Goal: Task Accomplishment & Management: Manage account settings

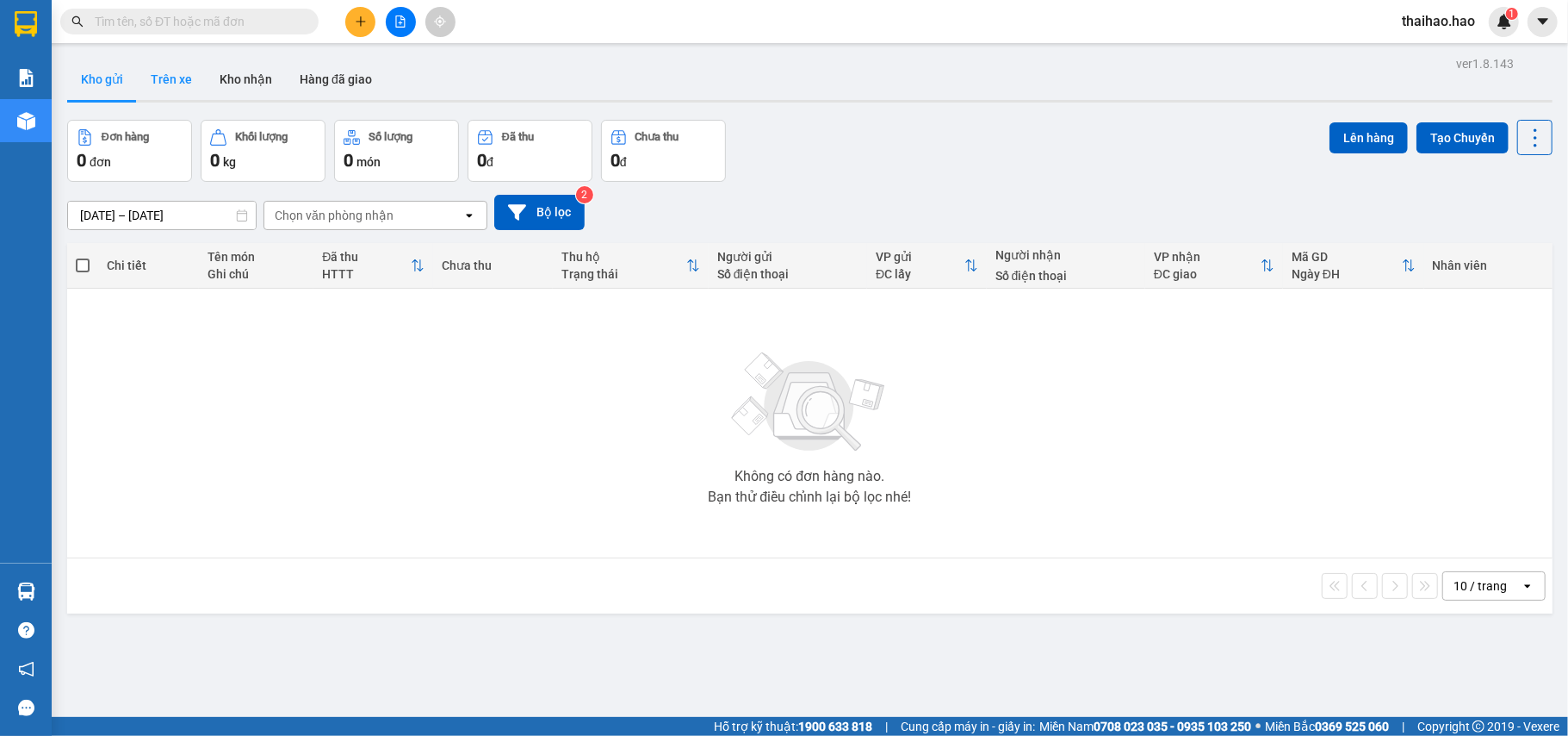
click at [160, 87] on button "Trên xe" at bounding box center [171, 79] width 69 height 41
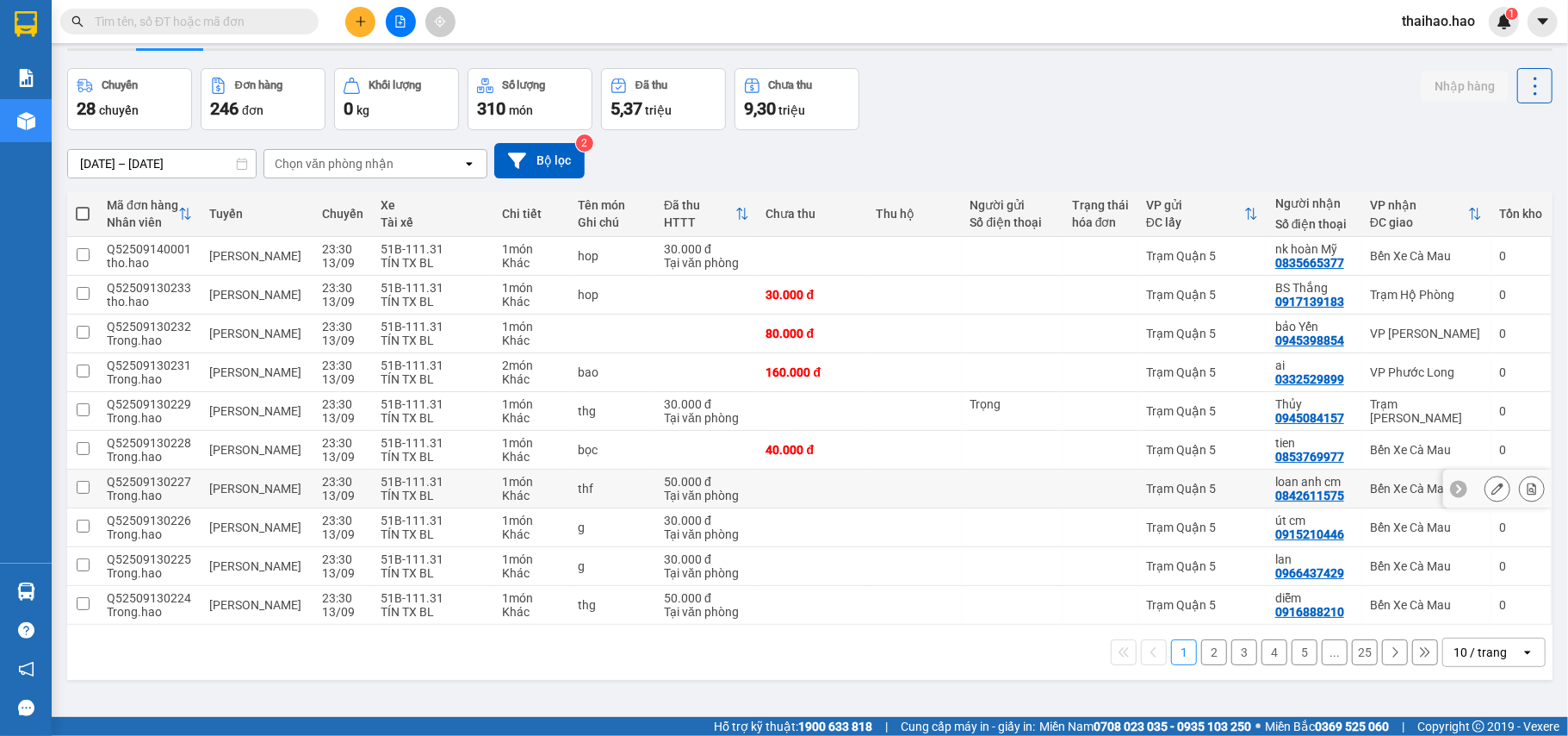
scroll to position [79, 0]
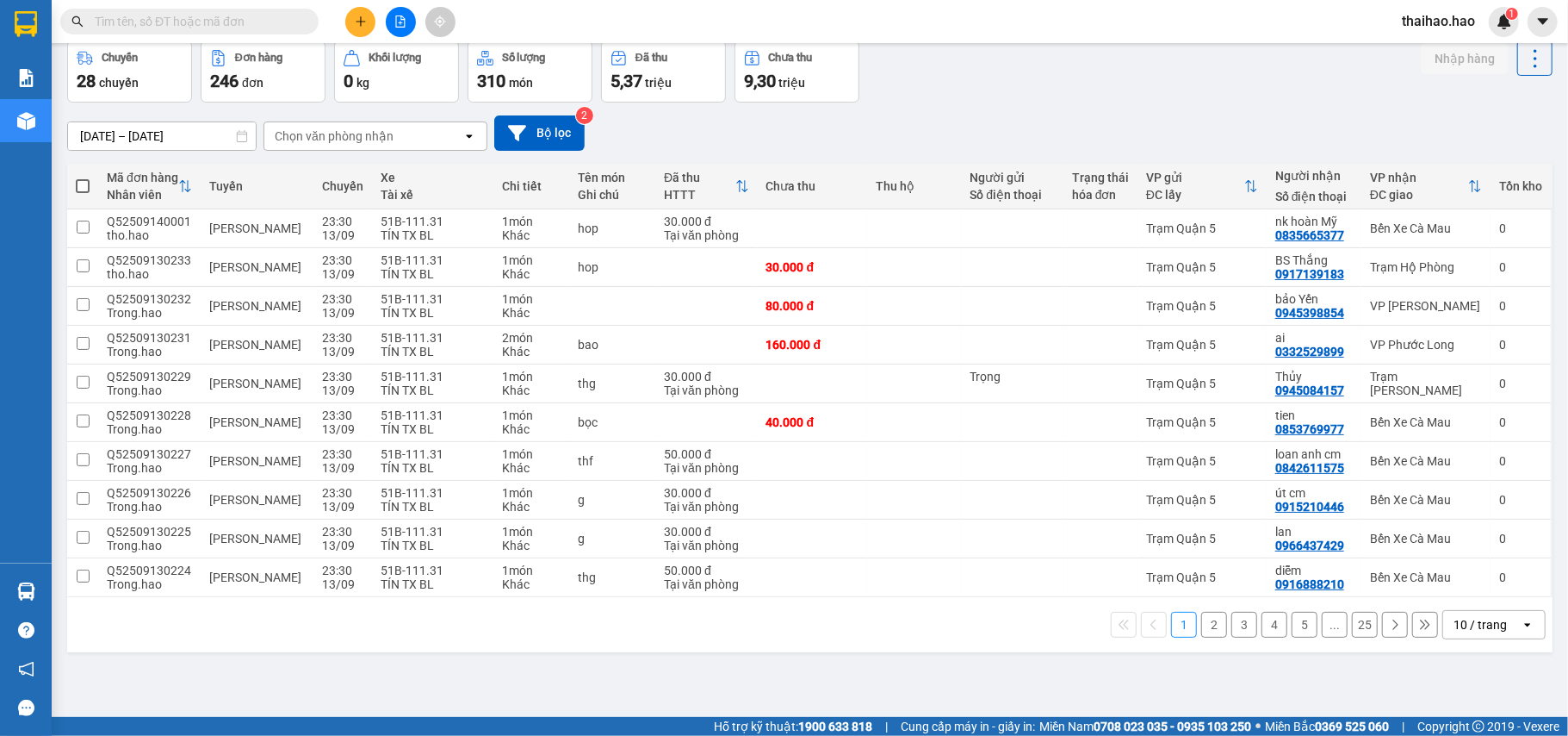
click at [1496, 639] on div "10 / trang open" at bounding box center [1494, 625] width 103 height 30
click at [1476, 621] on div "10 / trang" at bounding box center [1480, 625] width 53 height 17
click at [1471, 615] on div "10 / trang" at bounding box center [1482, 625] width 78 height 28
click at [1475, 595] on span "100 / trang" at bounding box center [1469, 592] width 62 height 17
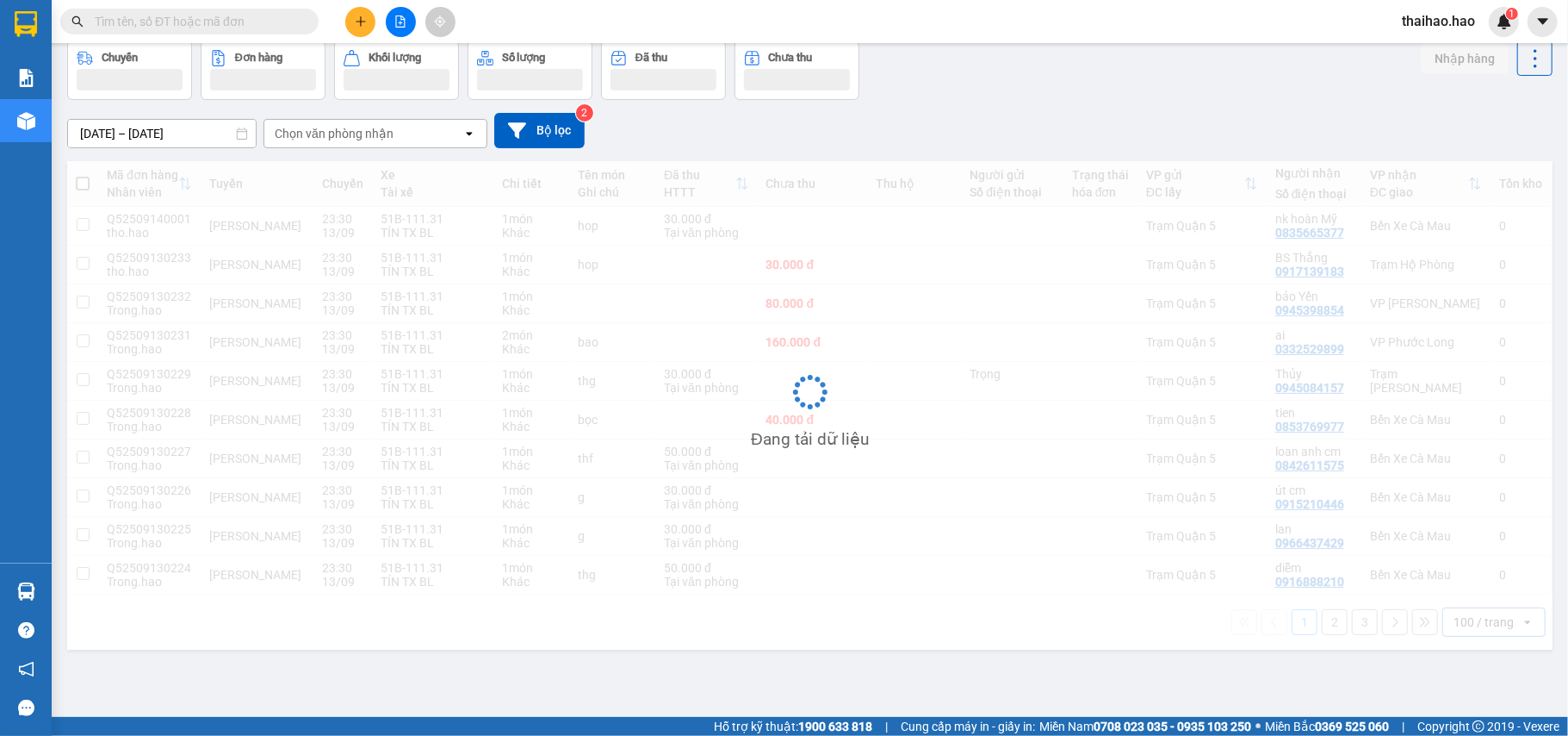
click at [446, 126] on div "Chọn văn phòng nhận" at bounding box center [363, 134] width 198 height 28
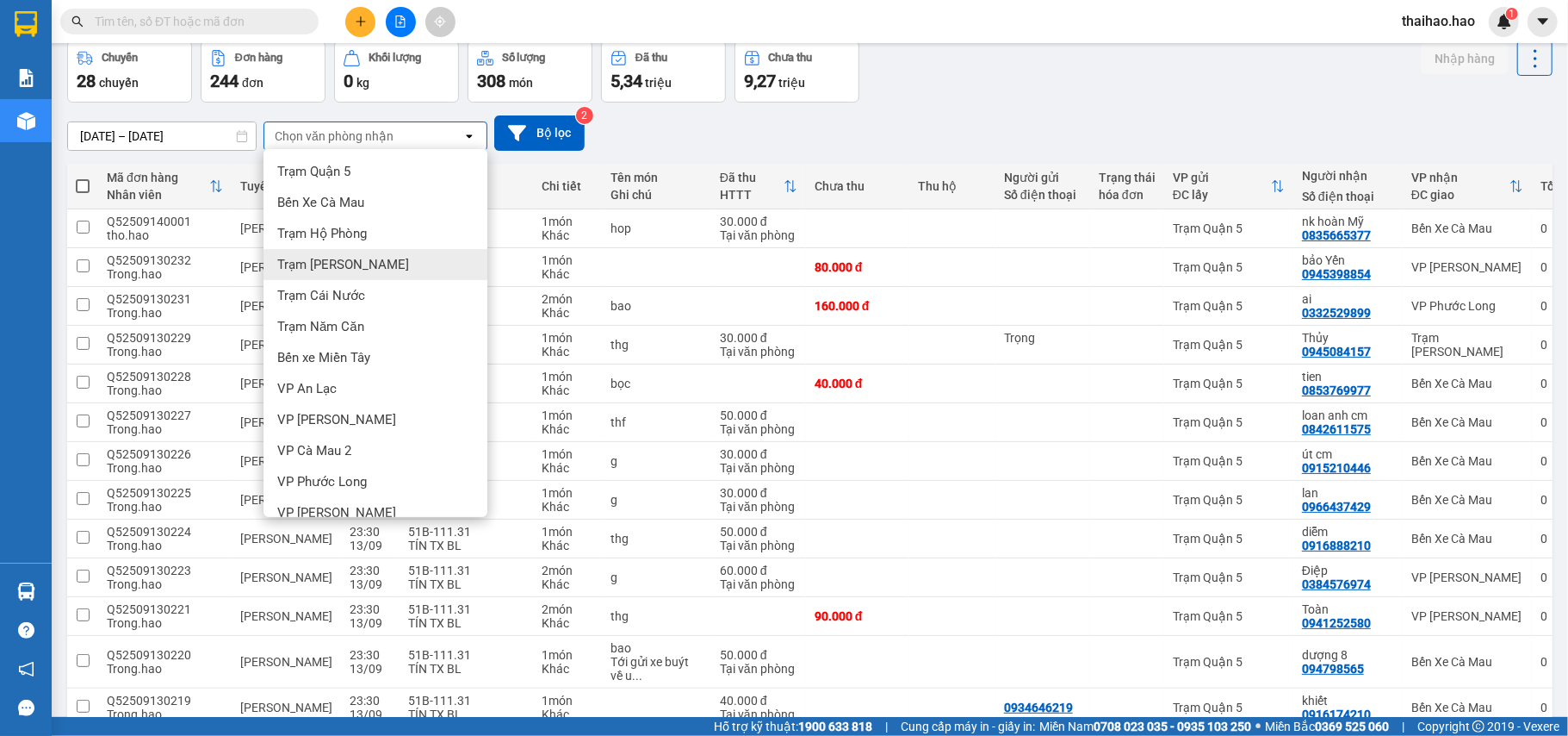
click at [370, 276] on div "Trạm [PERSON_NAME]" at bounding box center [375, 265] width 224 height 31
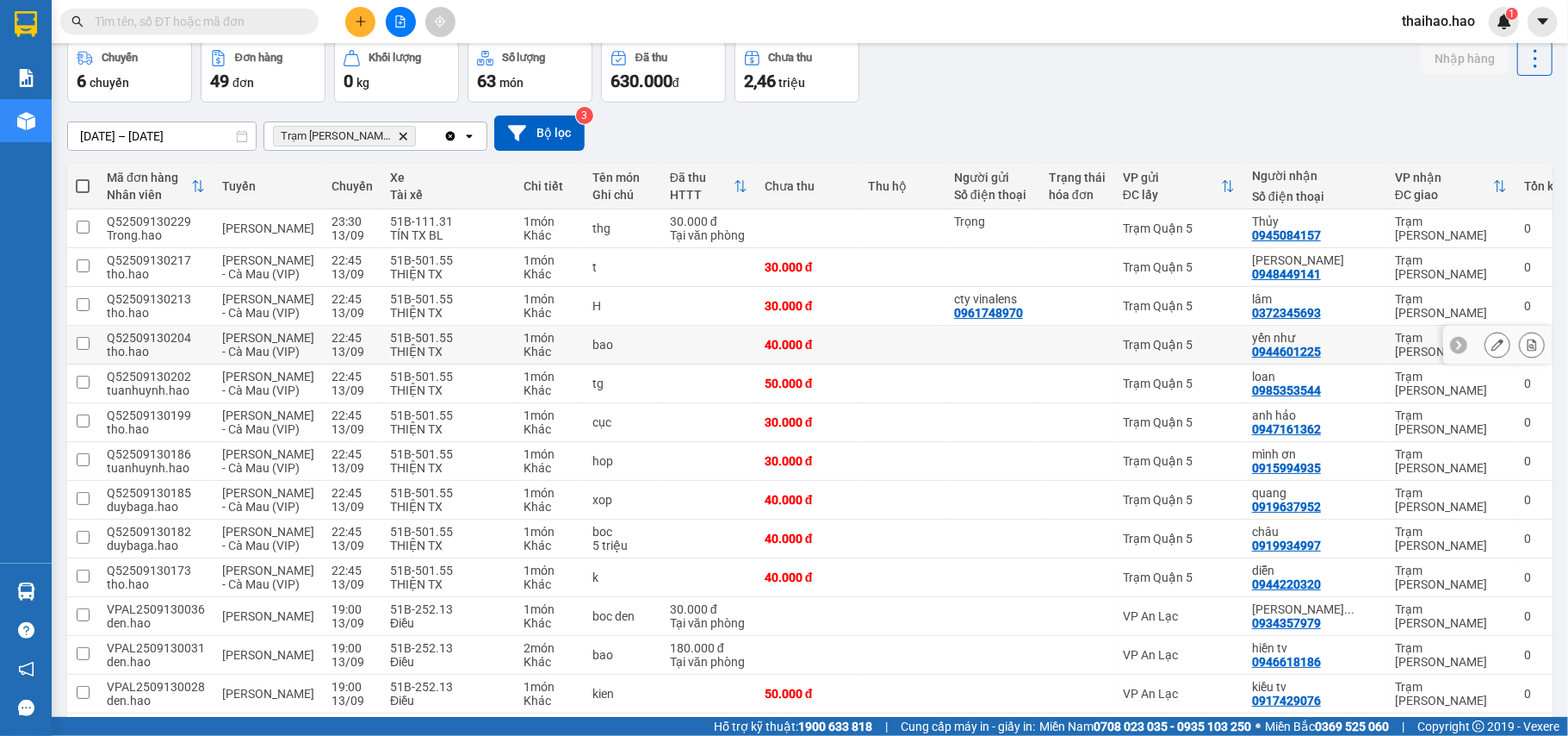
click at [931, 365] on td at bounding box center [902, 345] width 86 height 38
checkbox input "true"
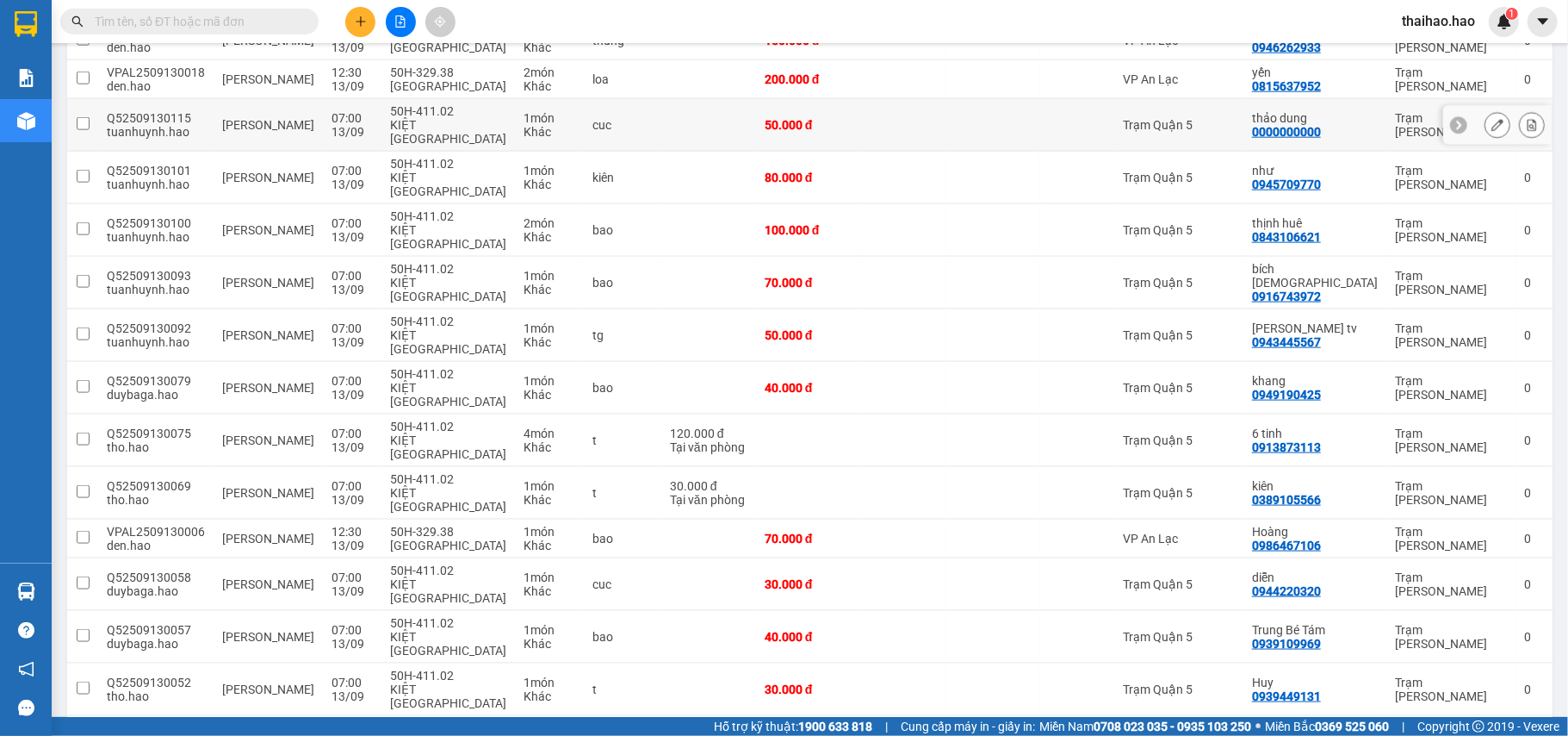
scroll to position [1343, 0]
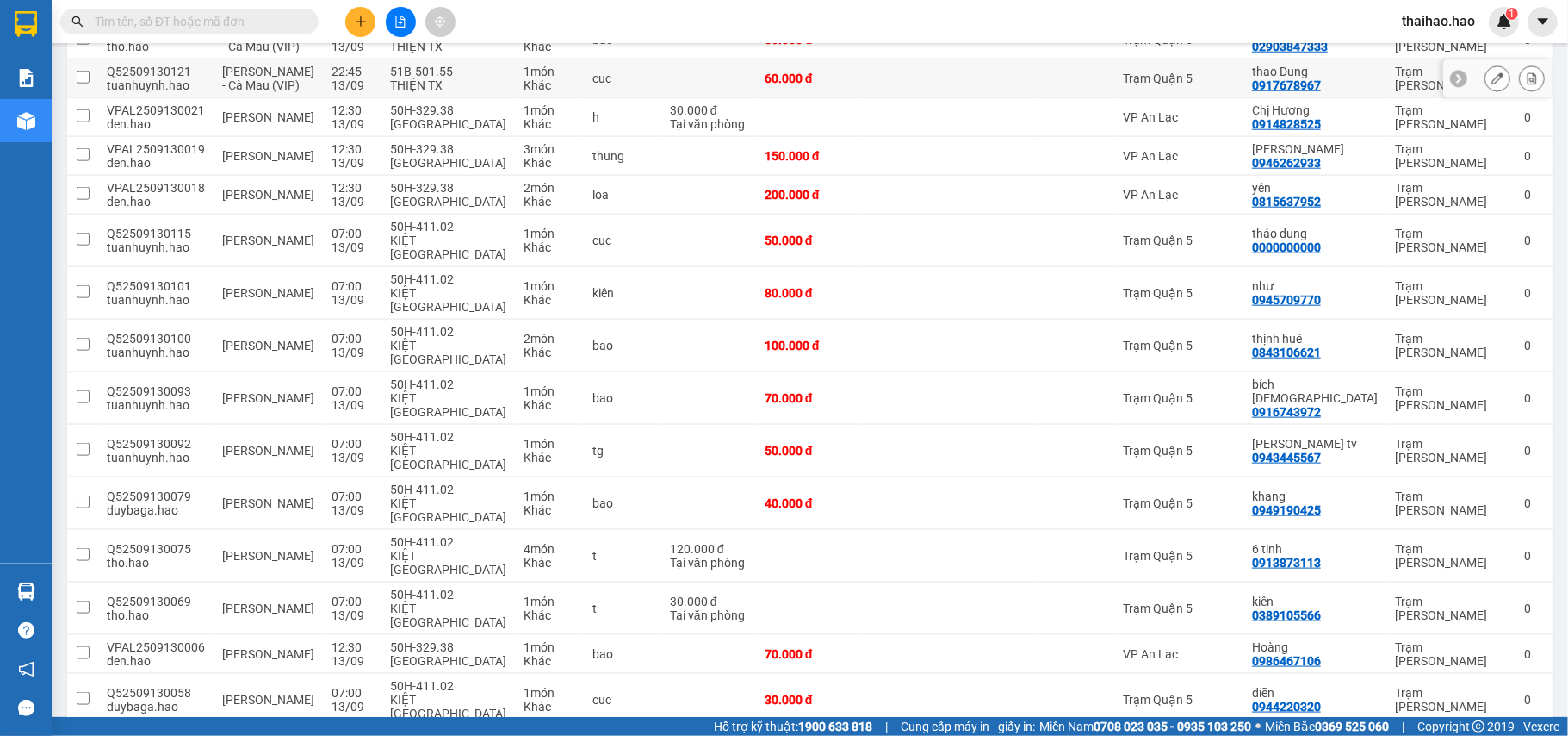
click at [994, 86] on div at bounding box center [993, 79] width 78 height 14
checkbox input "true"
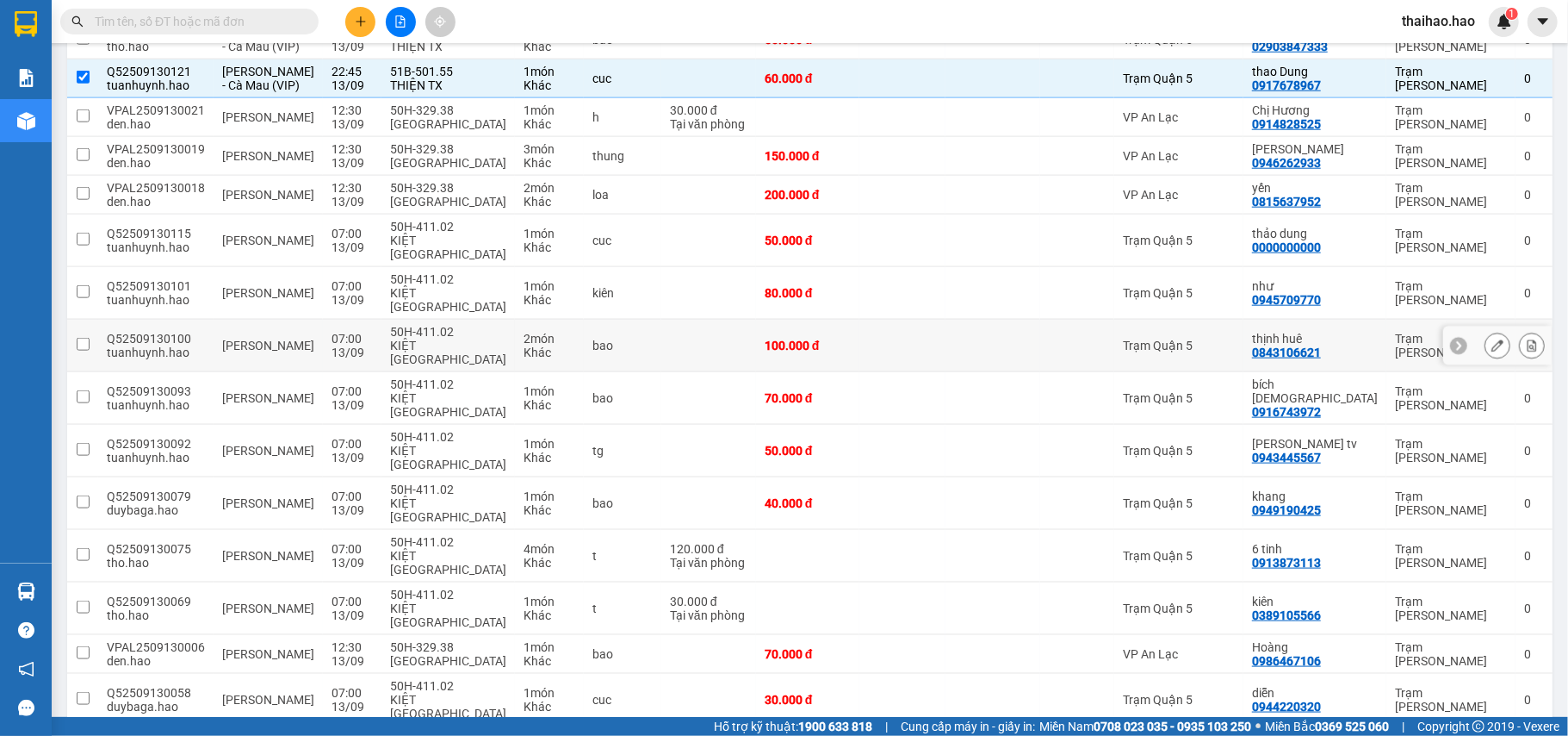
click at [1017, 372] on td at bounding box center [993, 346] width 95 height 52
checkbox input "true"
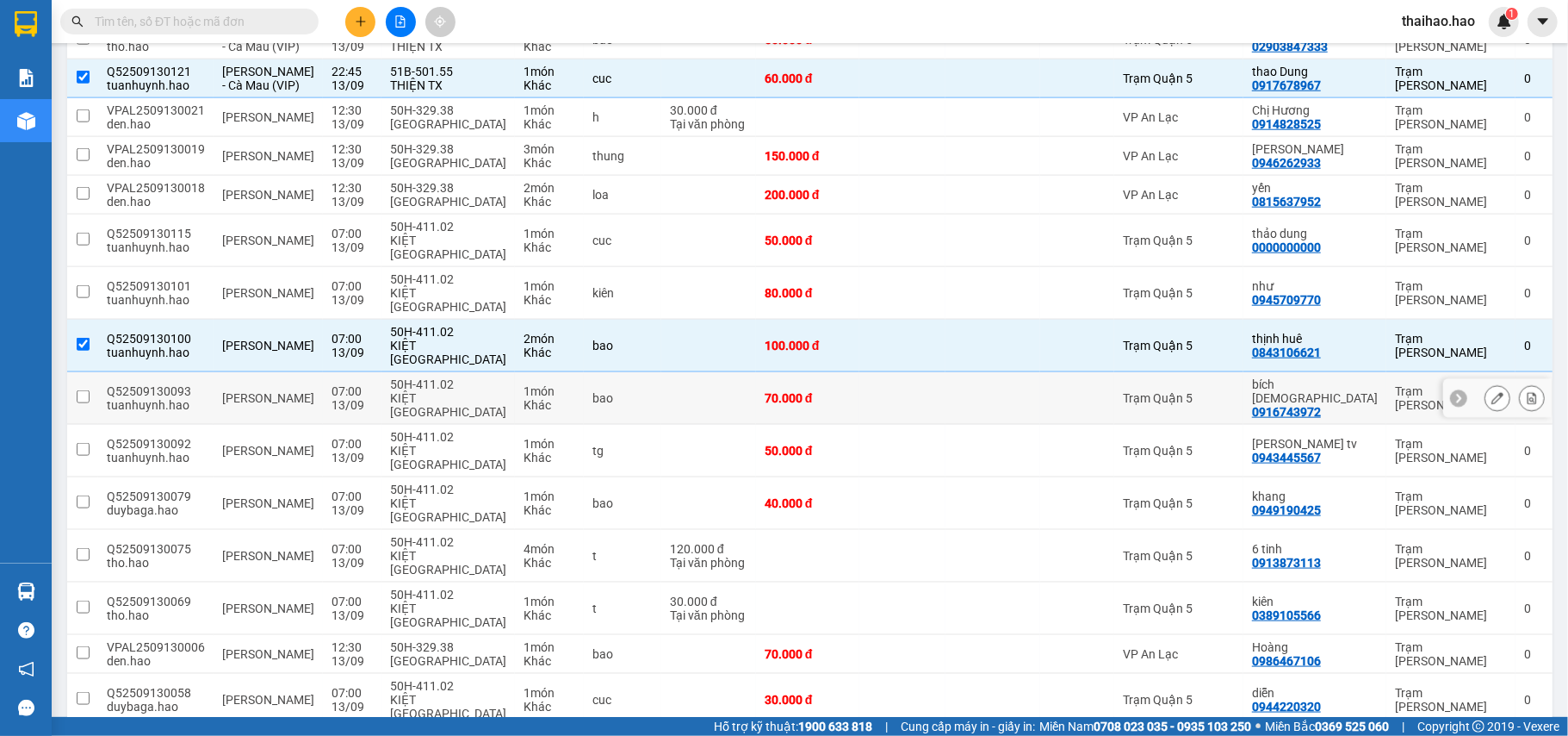
click at [1017, 425] on td at bounding box center [993, 398] width 95 height 52
checkbox input "true"
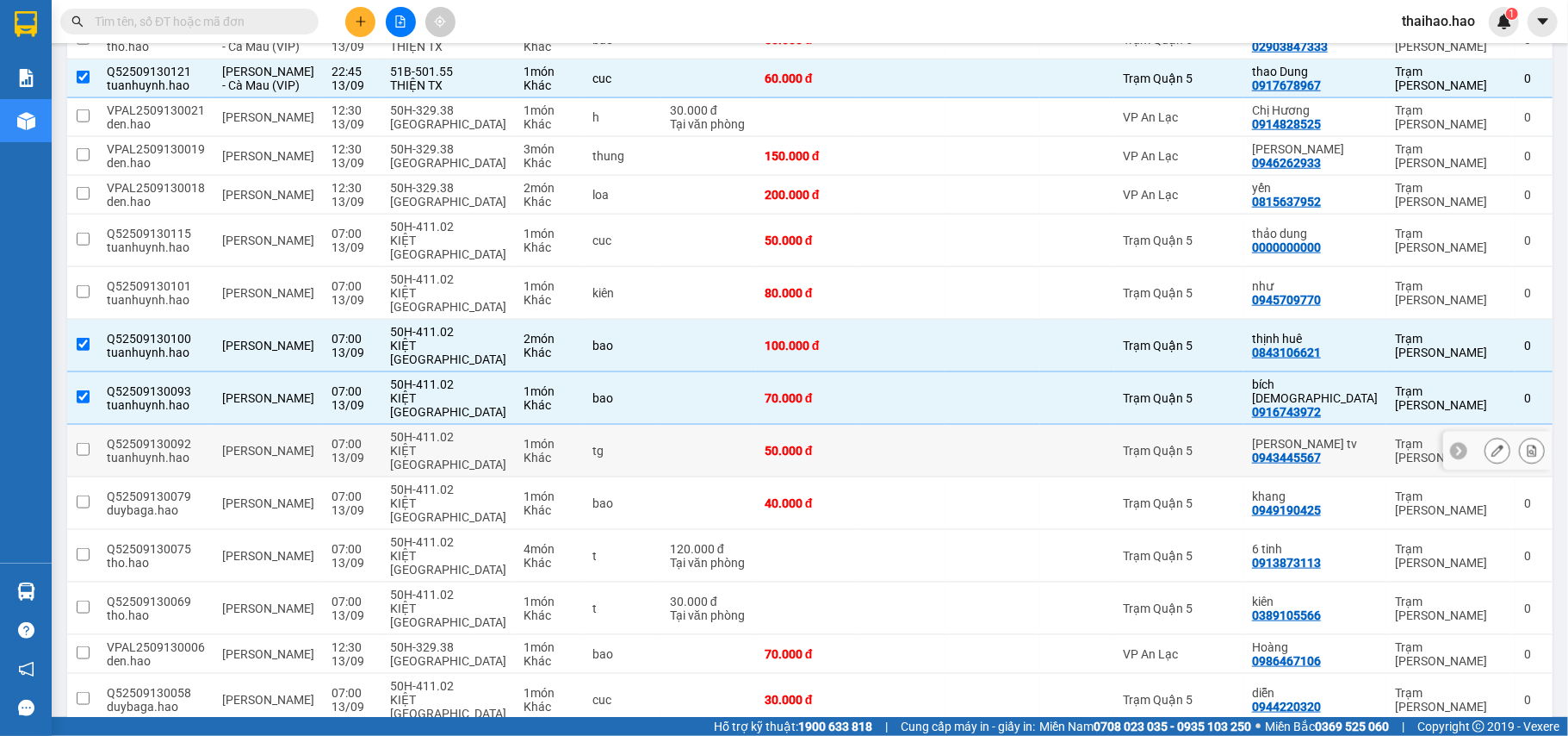
click at [1017, 457] on div at bounding box center [993, 451] width 78 height 14
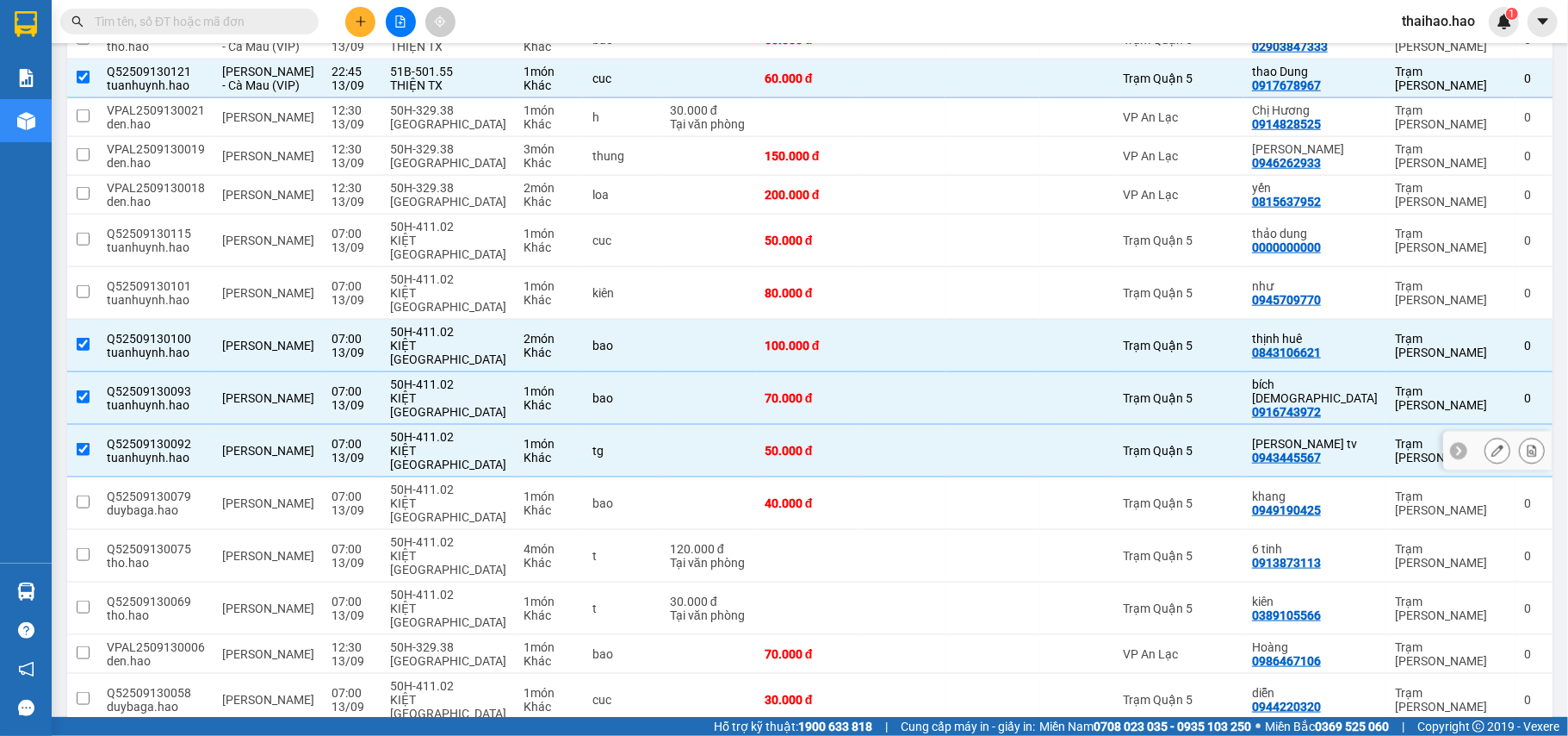
checkbox input "true"
click at [1014, 215] on td at bounding box center [993, 195] width 95 height 38
checkbox input "true"
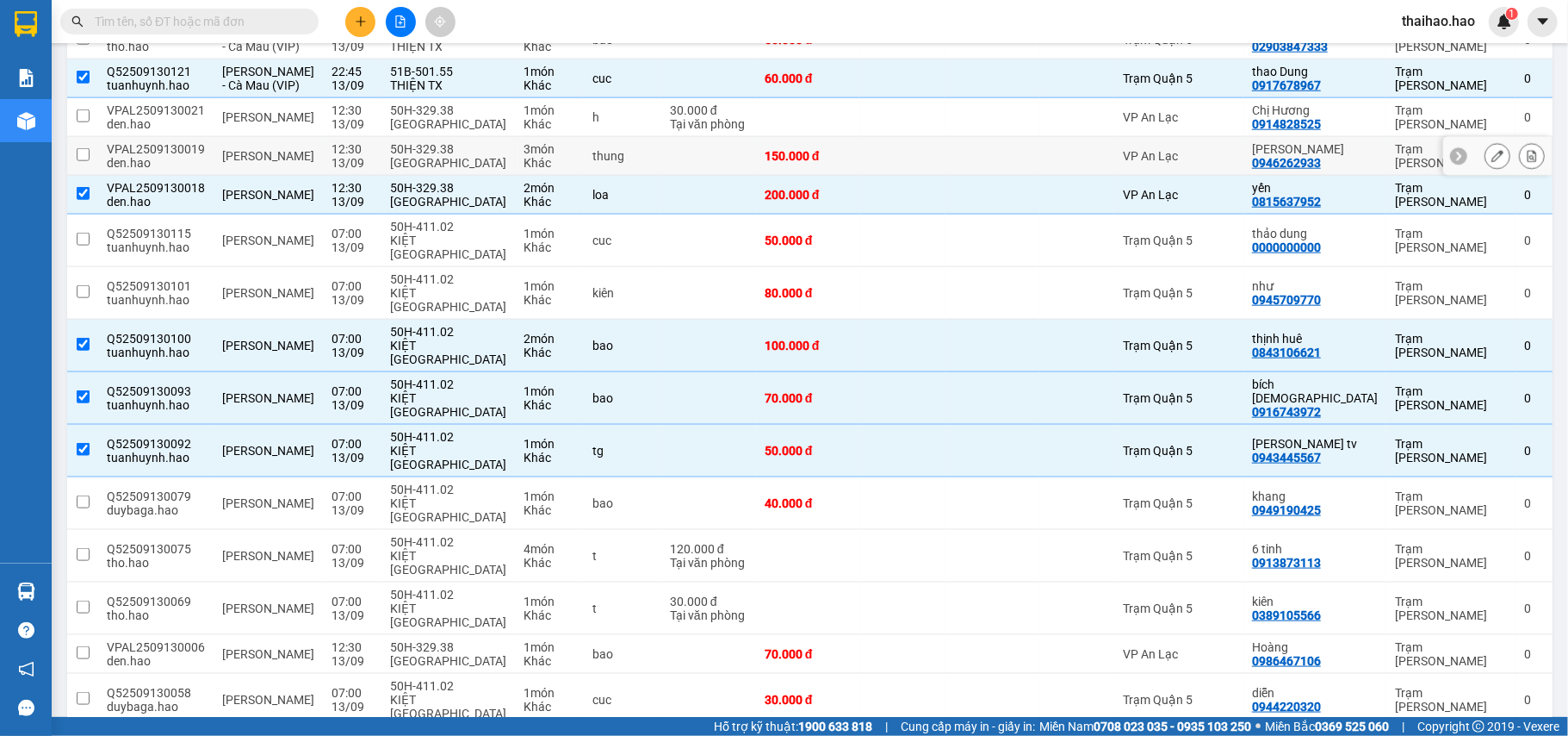
click at [952, 175] on td at bounding box center [993, 156] width 95 height 38
checkbox input "true"
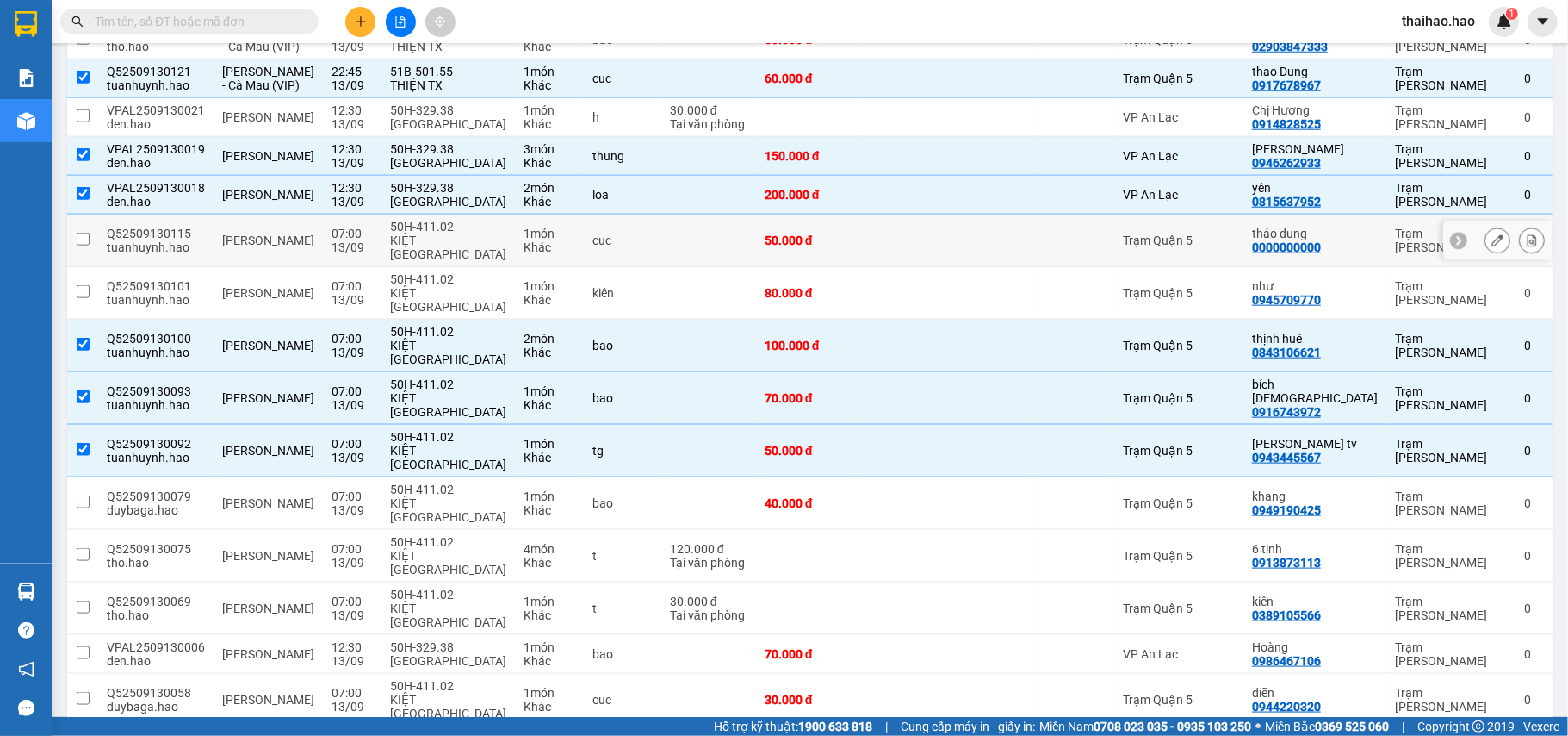
click at [949, 267] on td at bounding box center [993, 241] width 95 height 52
checkbox input "true"
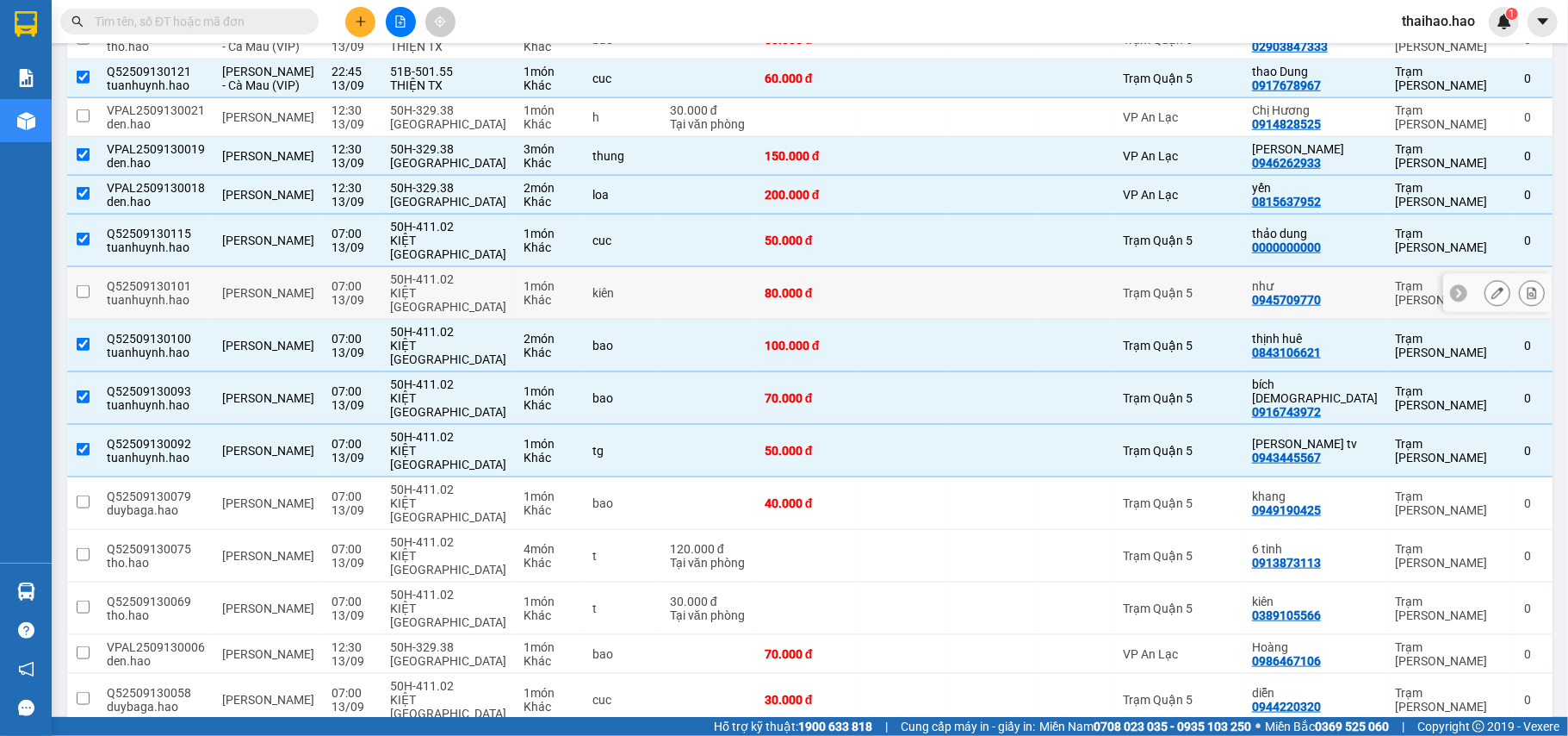
click at [952, 320] on td at bounding box center [993, 293] width 95 height 52
checkbox input "true"
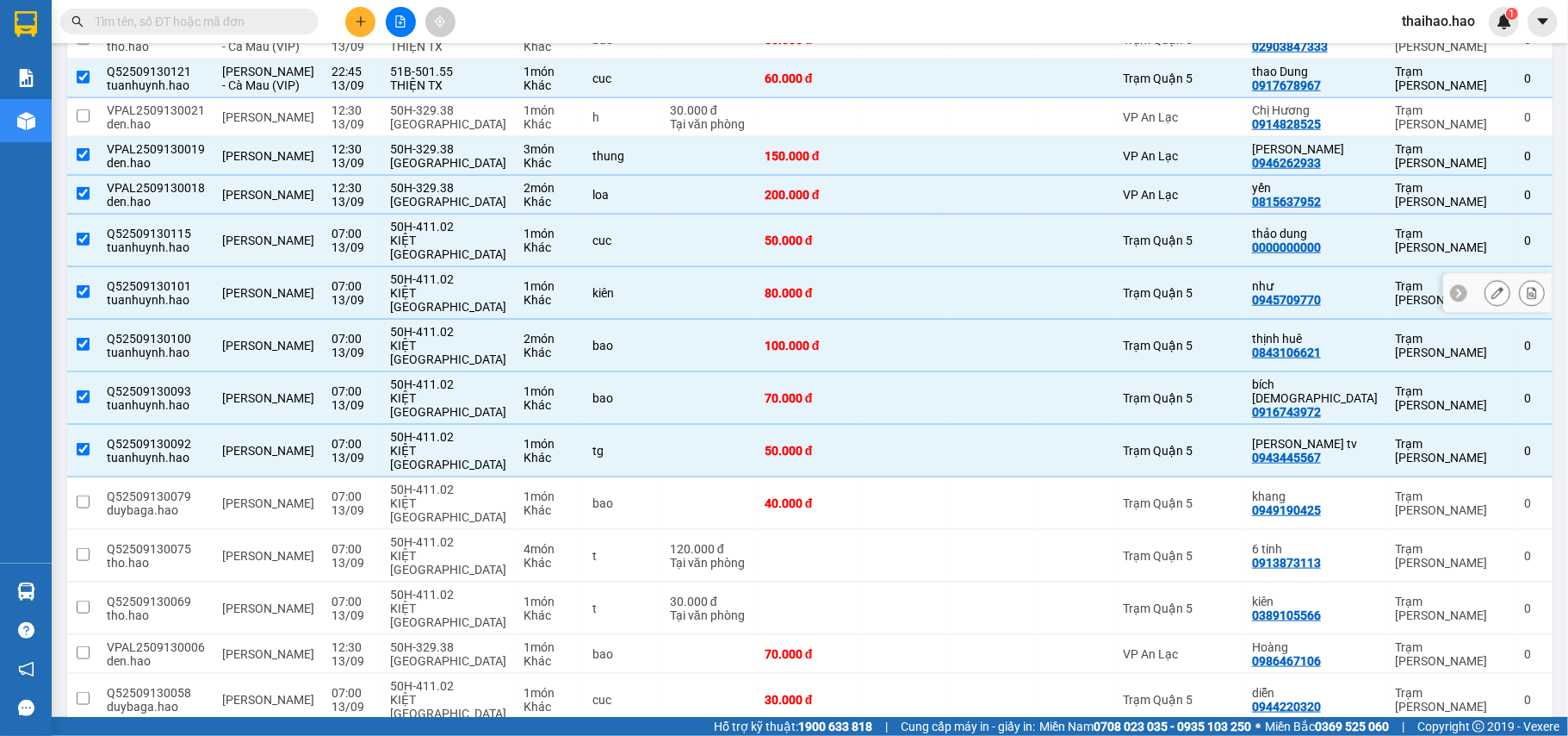
scroll to position [1572, 0]
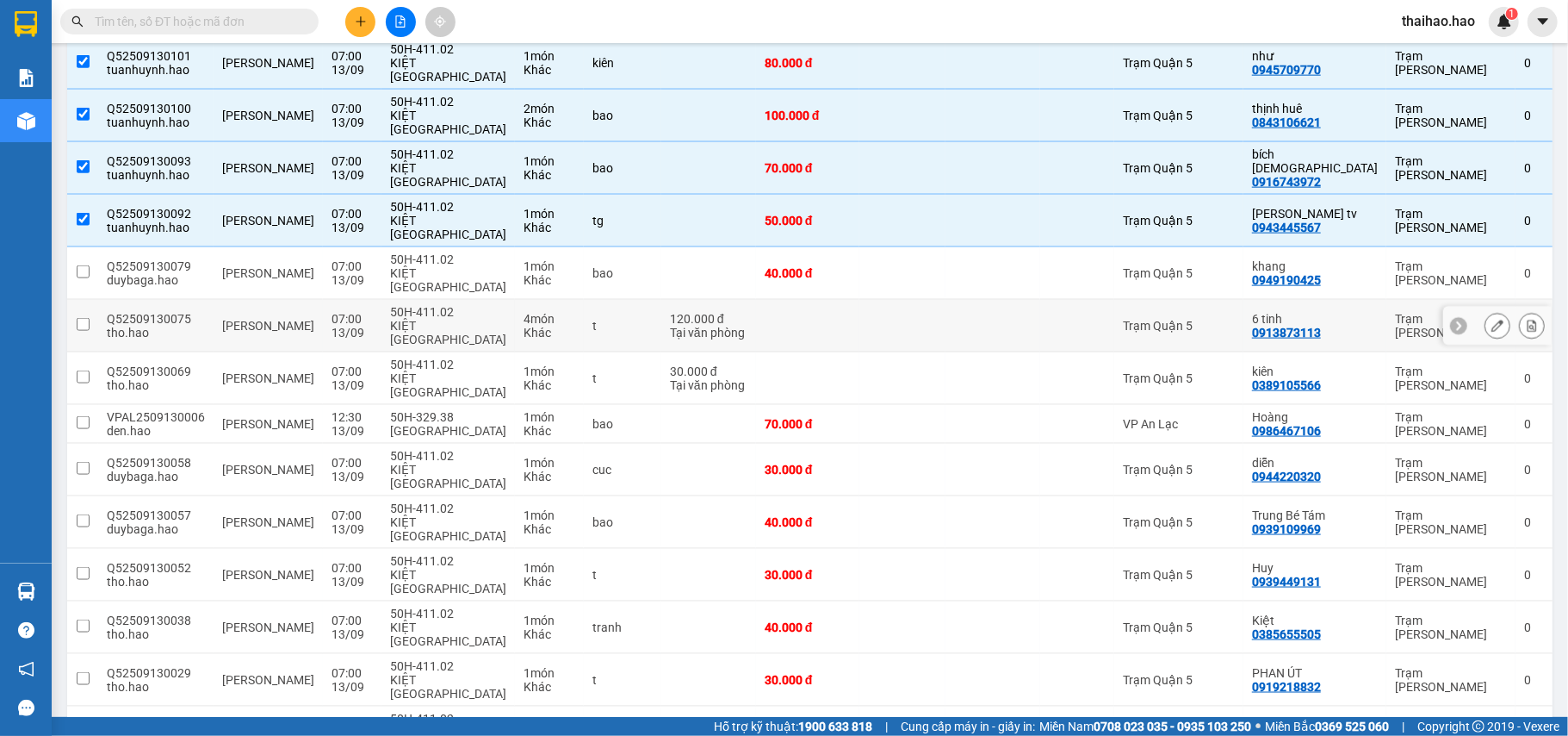
click at [986, 333] on div at bounding box center [993, 326] width 78 height 14
checkbox input "true"
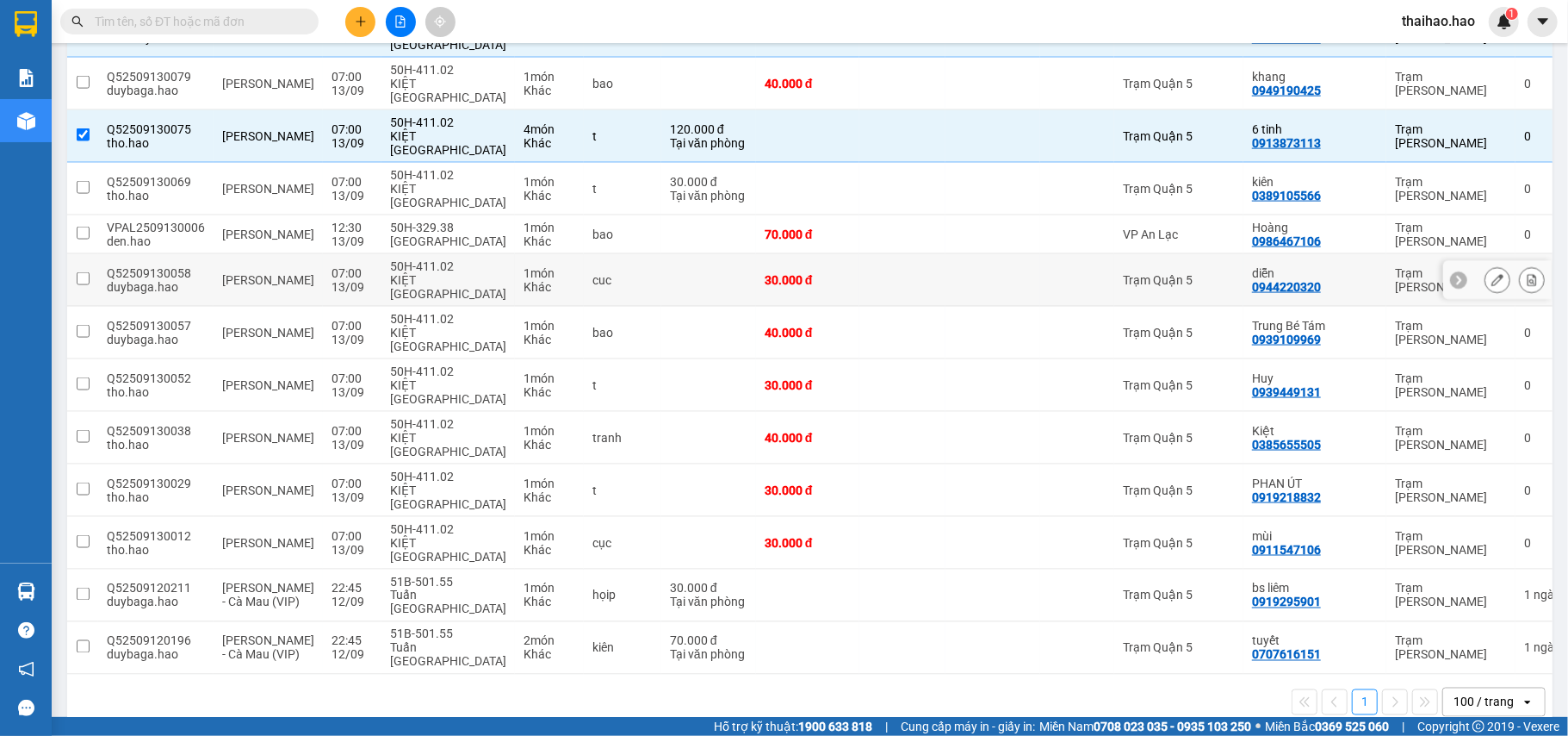
scroll to position [1803, 0]
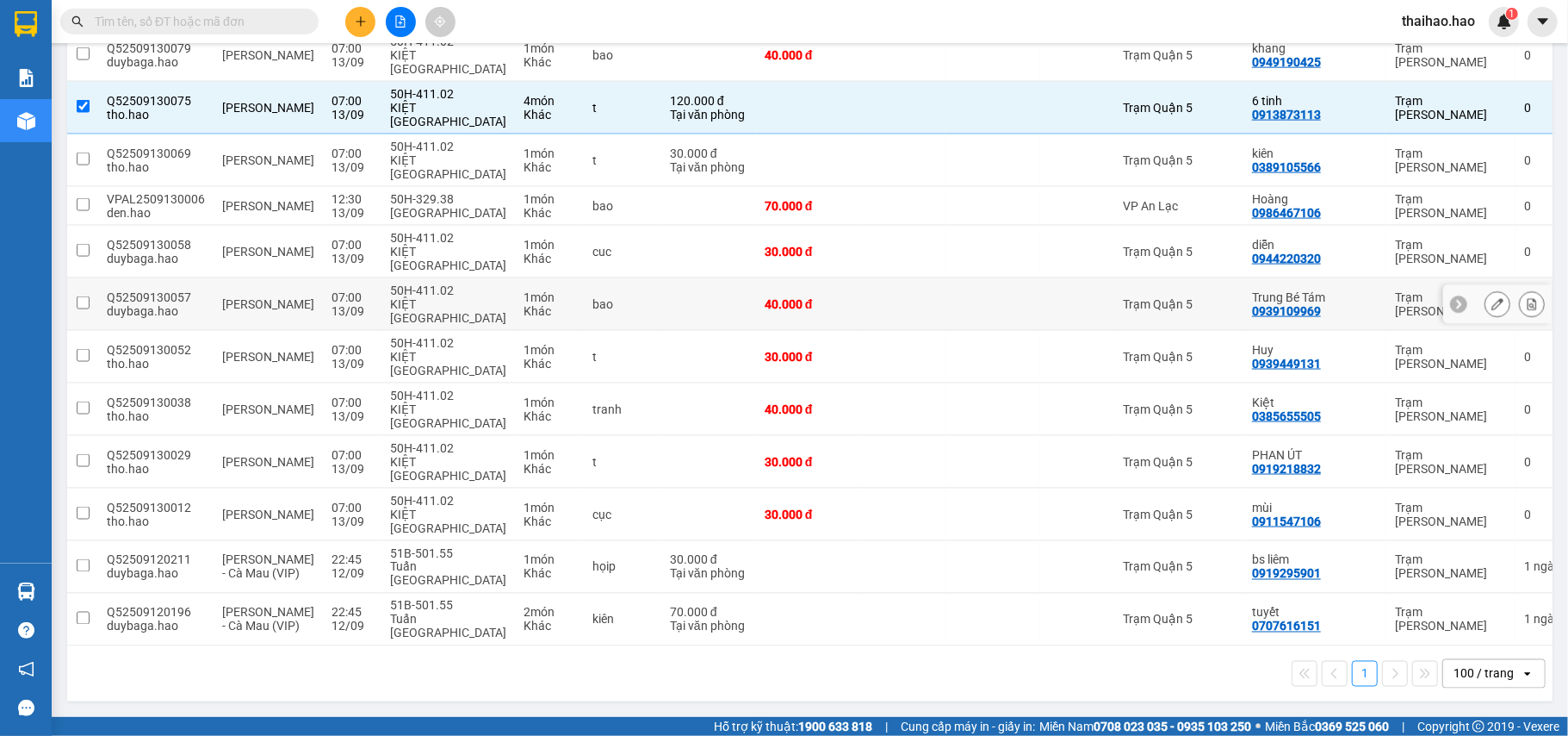
click at [969, 311] on div at bounding box center [993, 305] width 78 height 14
checkbox input "true"
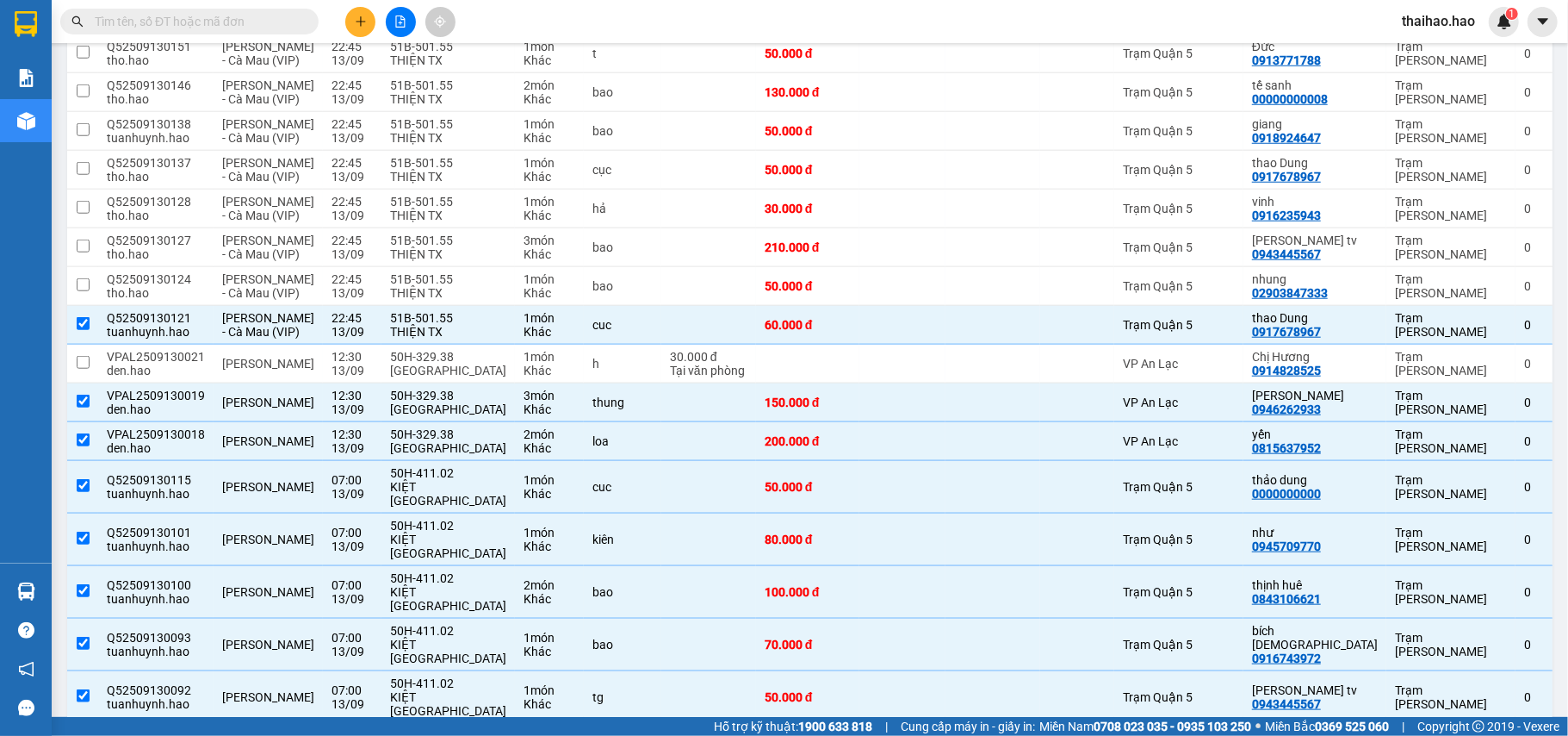
scroll to position [1042, 0]
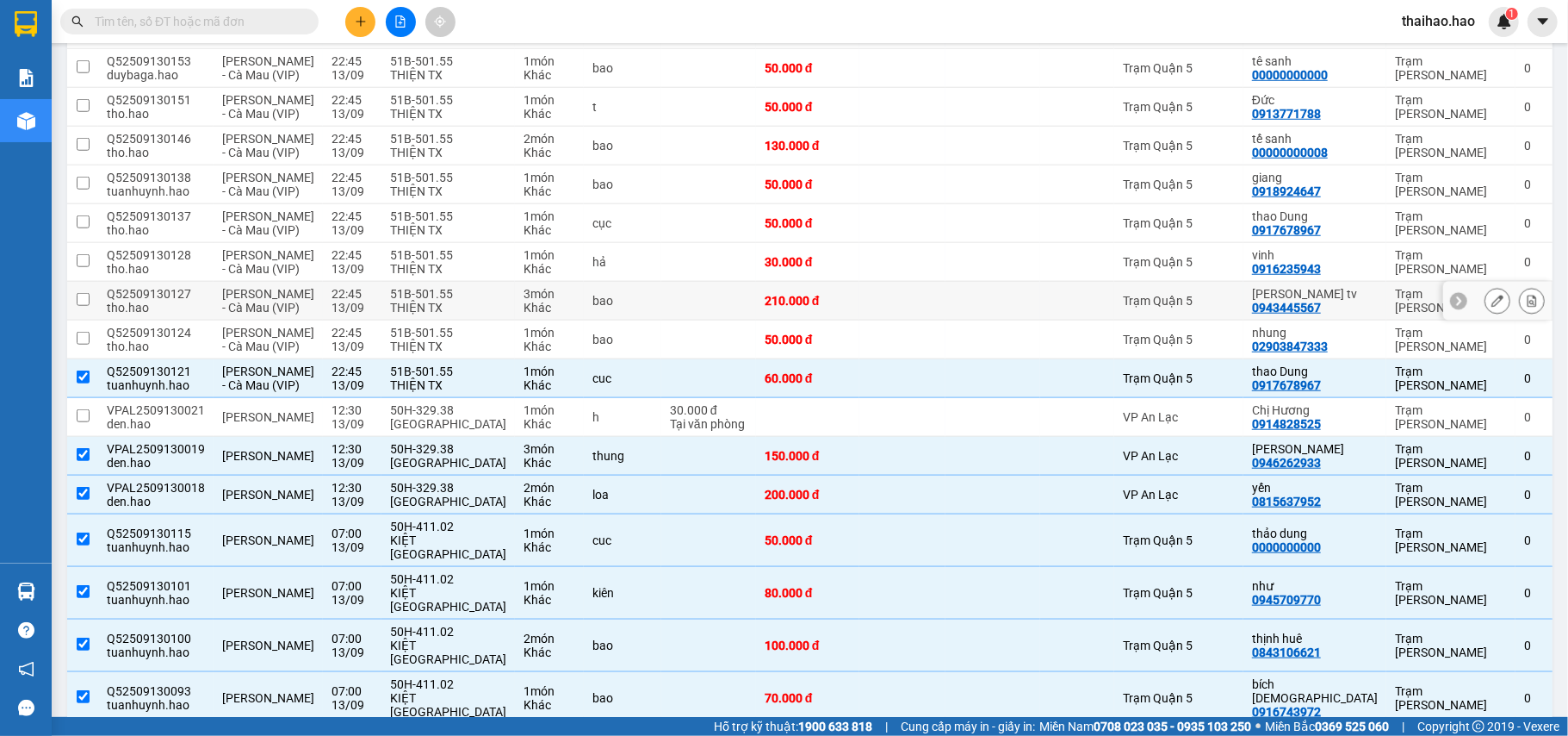
click at [942, 320] on td at bounding box center [902, 301] width 86 height 38
checkbox input "true"
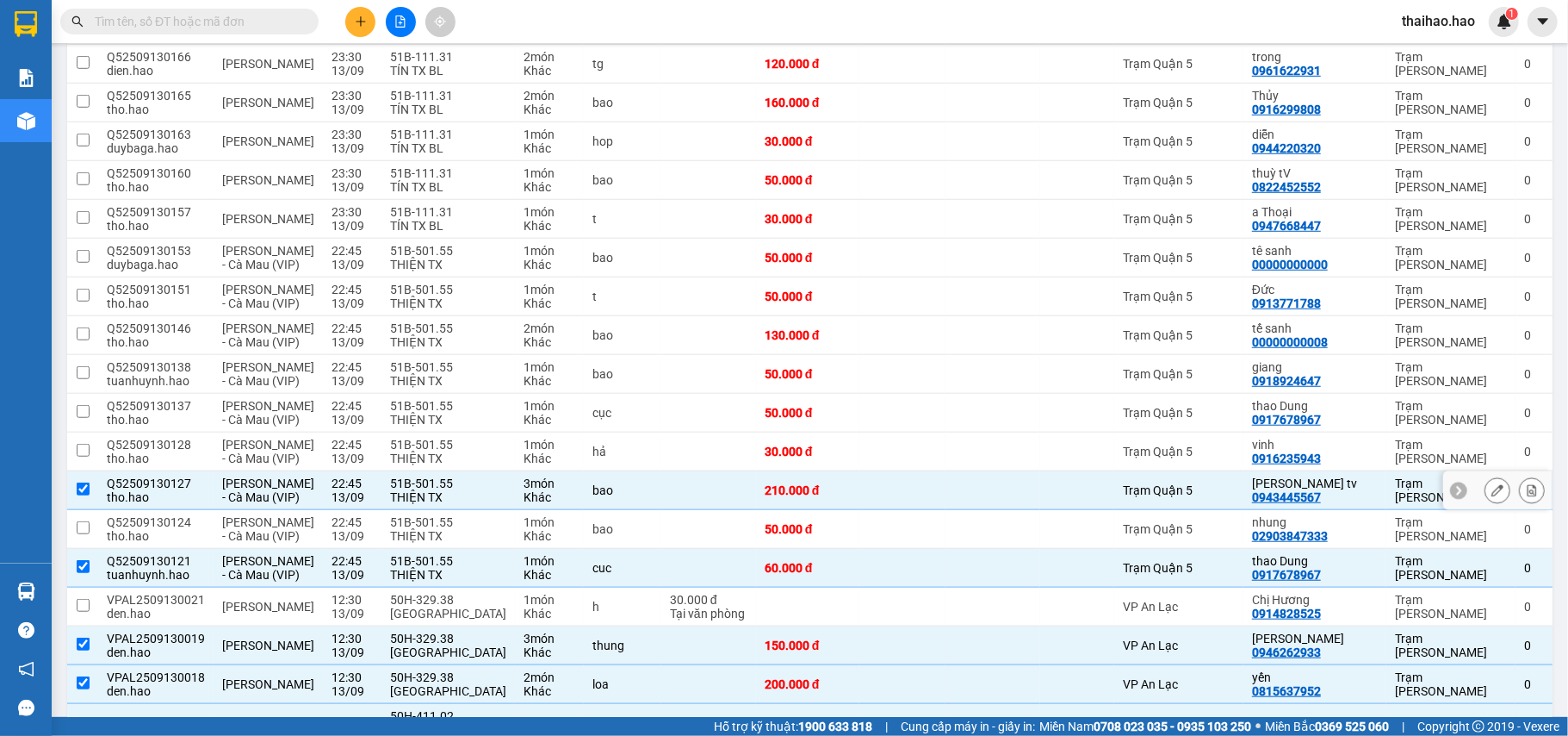
scroll to position [814, 0]
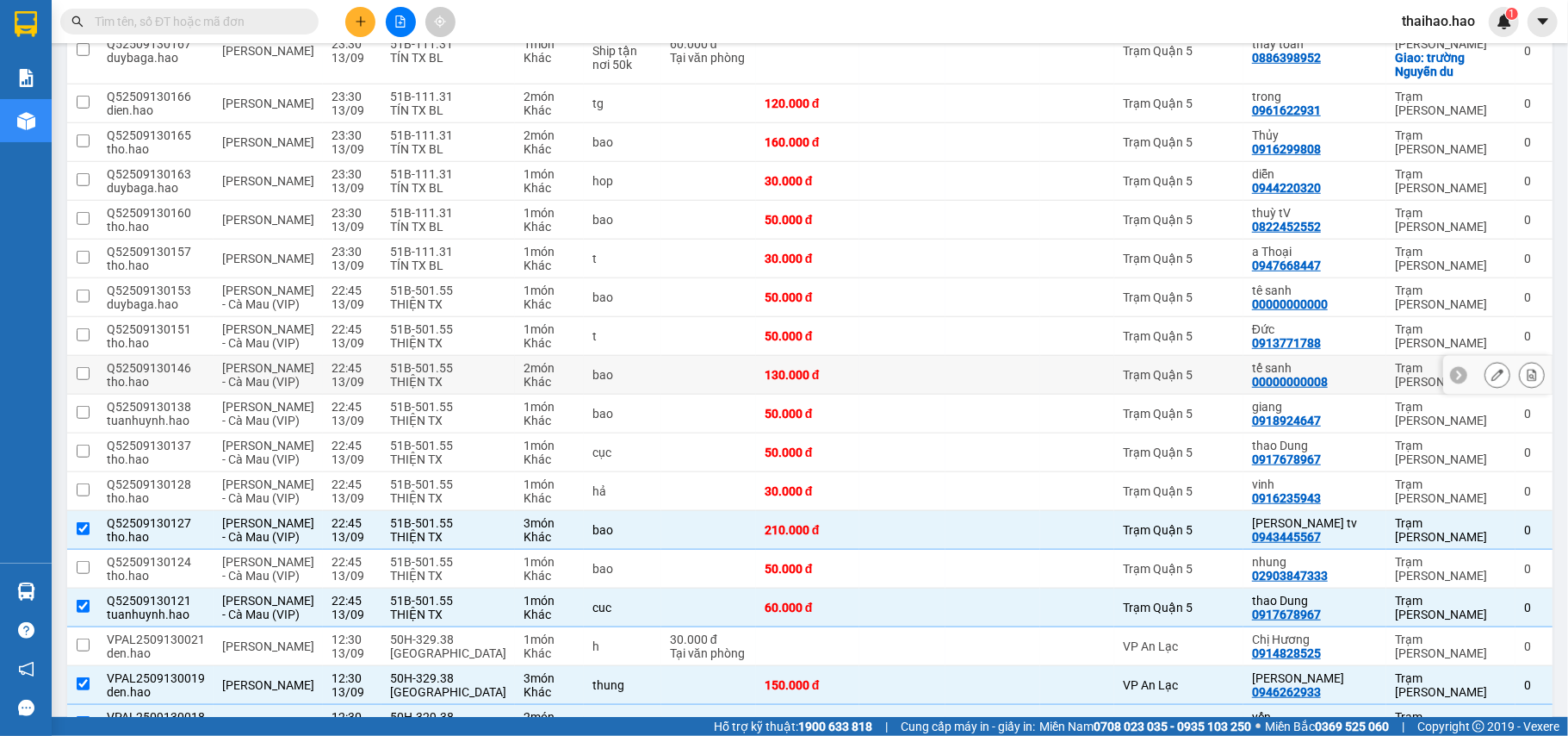
click at [965, 395] on td at bounding box center [993, 375] width 95 height 38
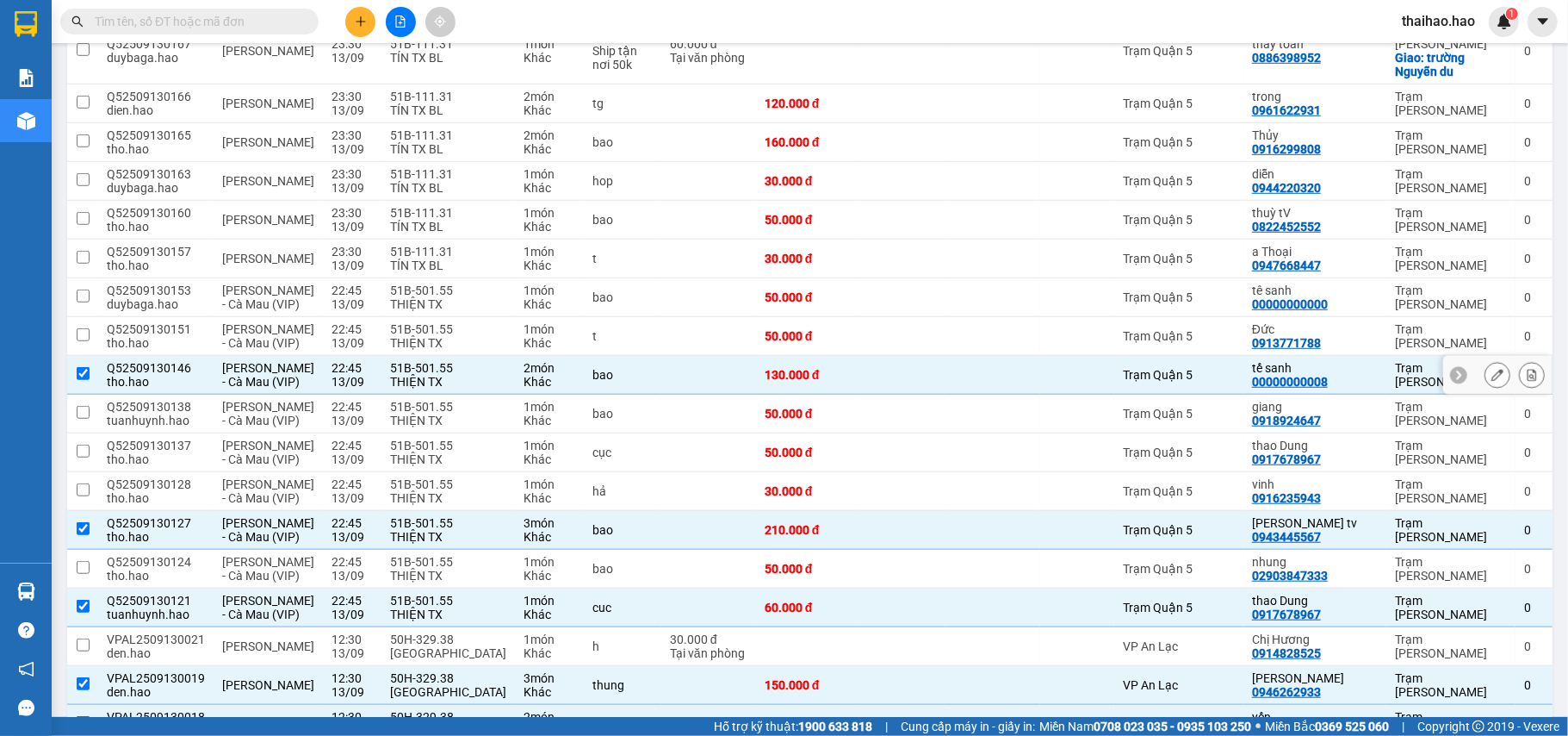
click at [965, 395] on td at bounding box center [993, 375] width 95 height 38
checkbox input "false"
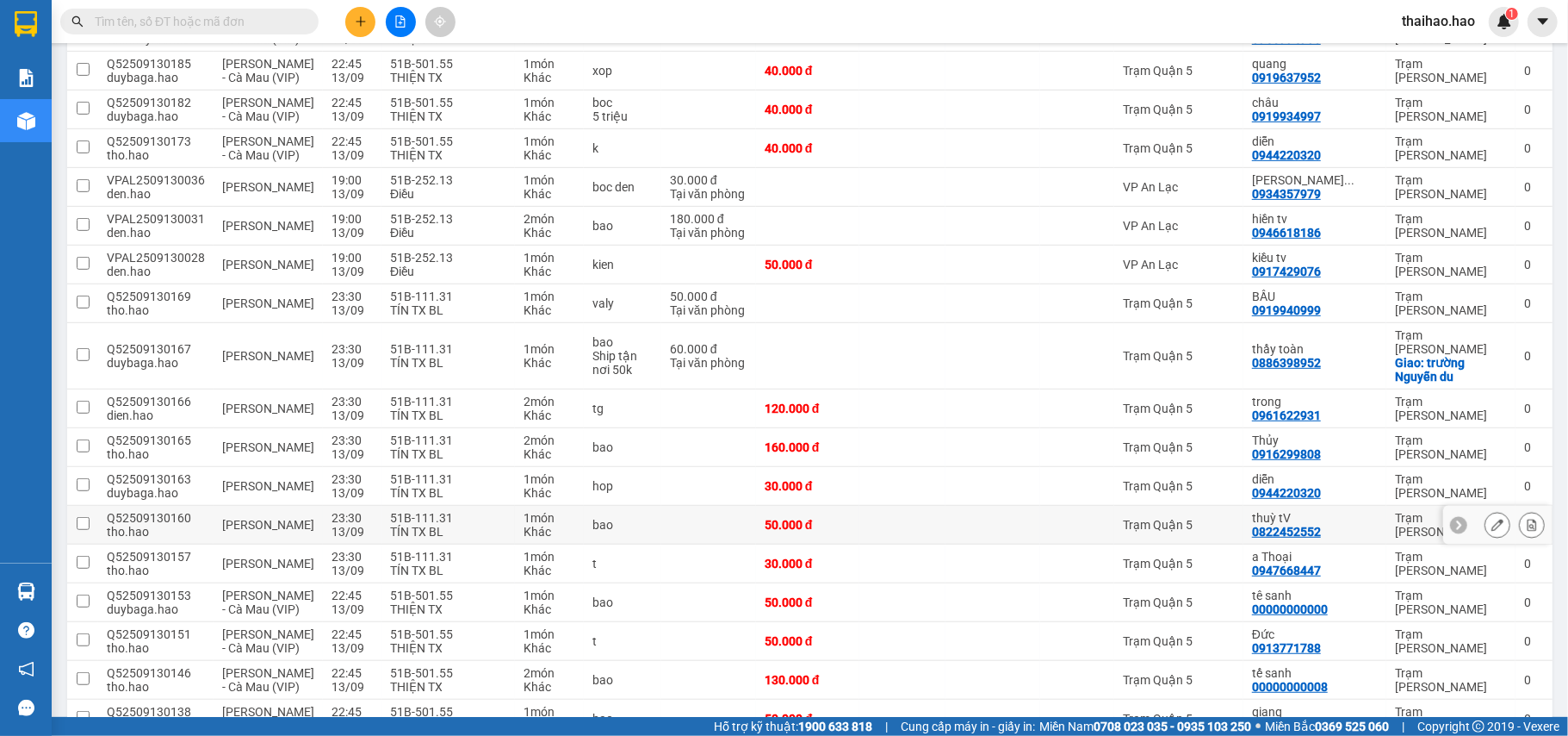
scroll to position [469, 0]
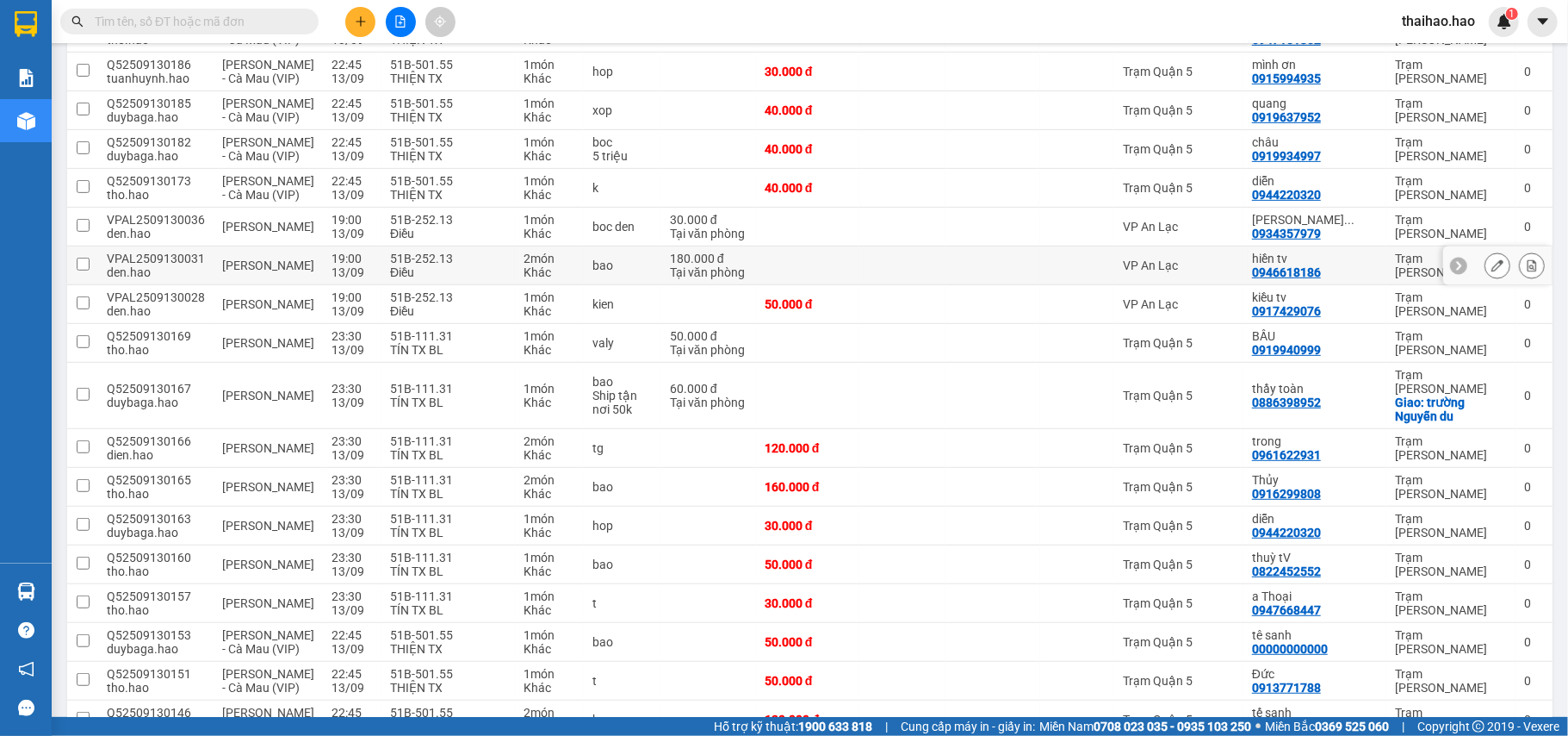
click at [914, 285] on td at bounding box center [902, 265] width 86 height 38
checkbox input "true"
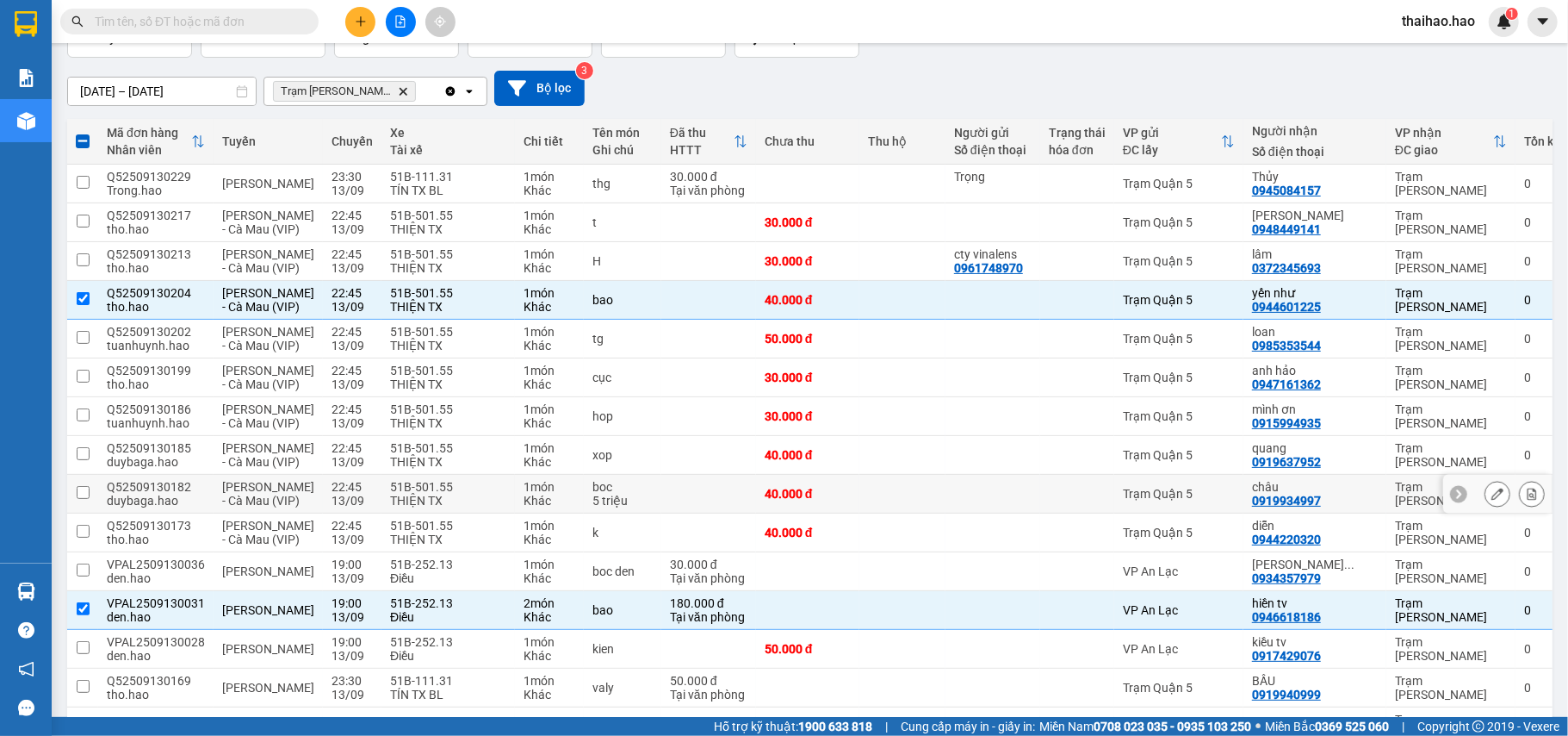
scroll to position [0, 0]
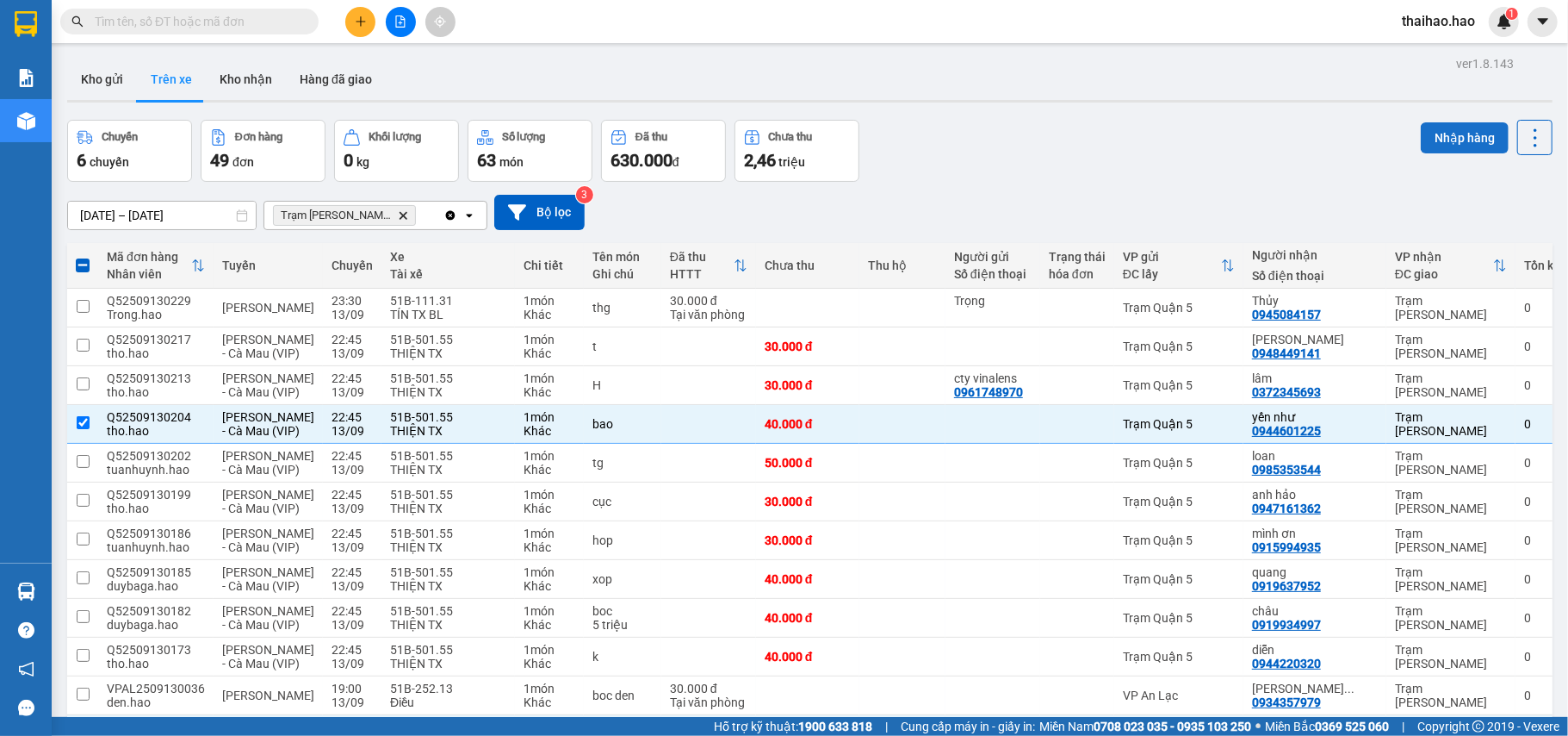
click at [1430, 136] on button "Nhập hàng" at bounding box center [1465, 138] width 88 height 31
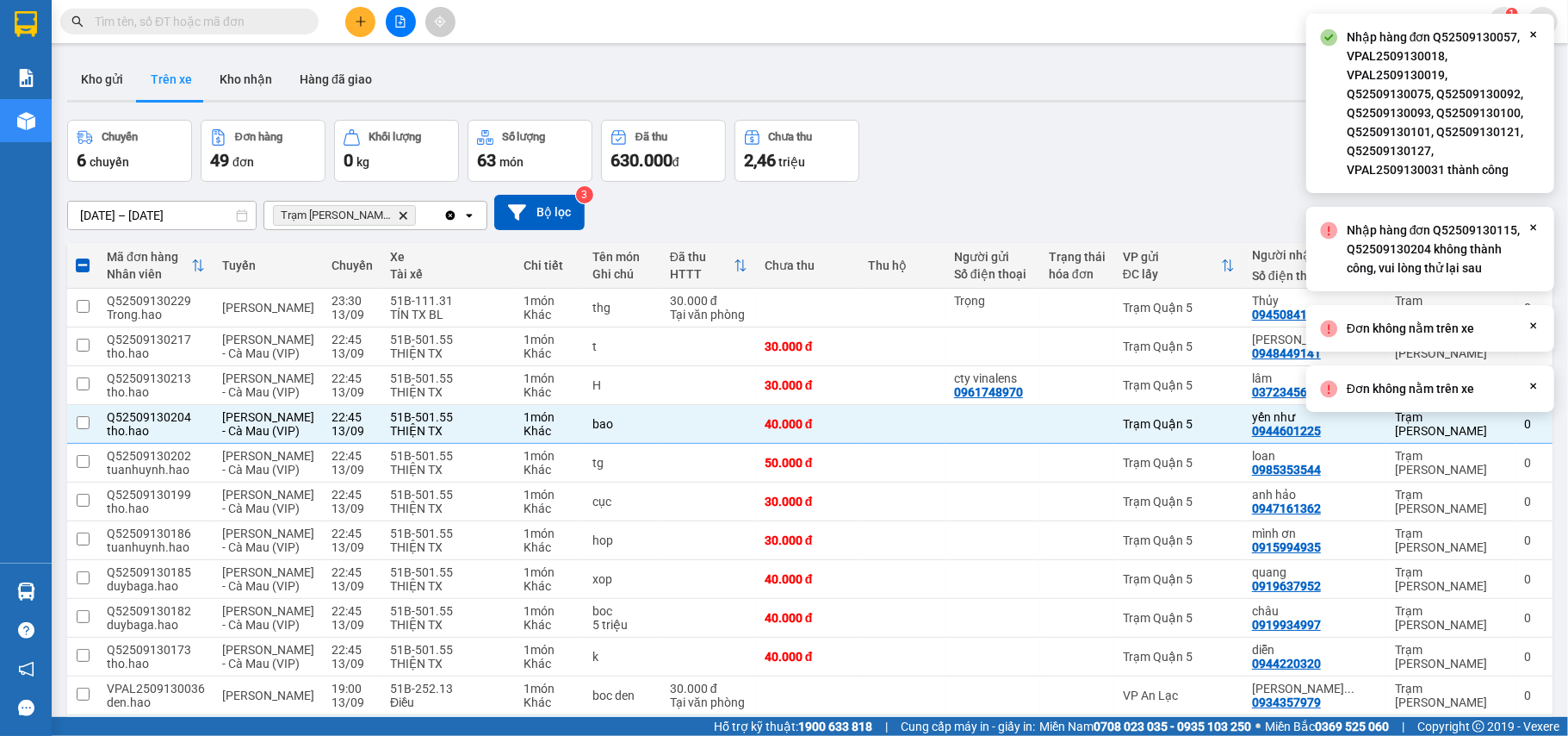
checkbox input "false"
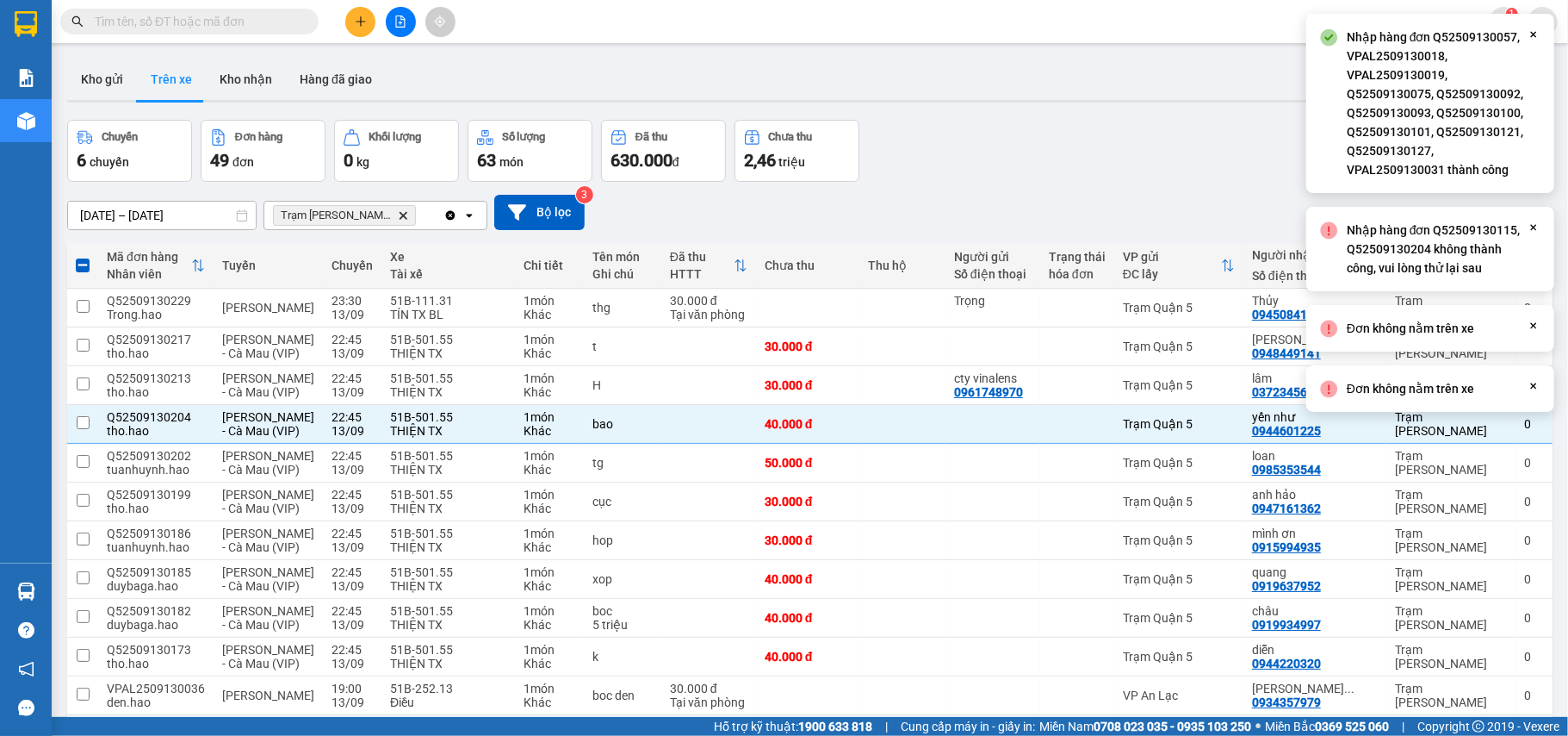
checkbox input "false"
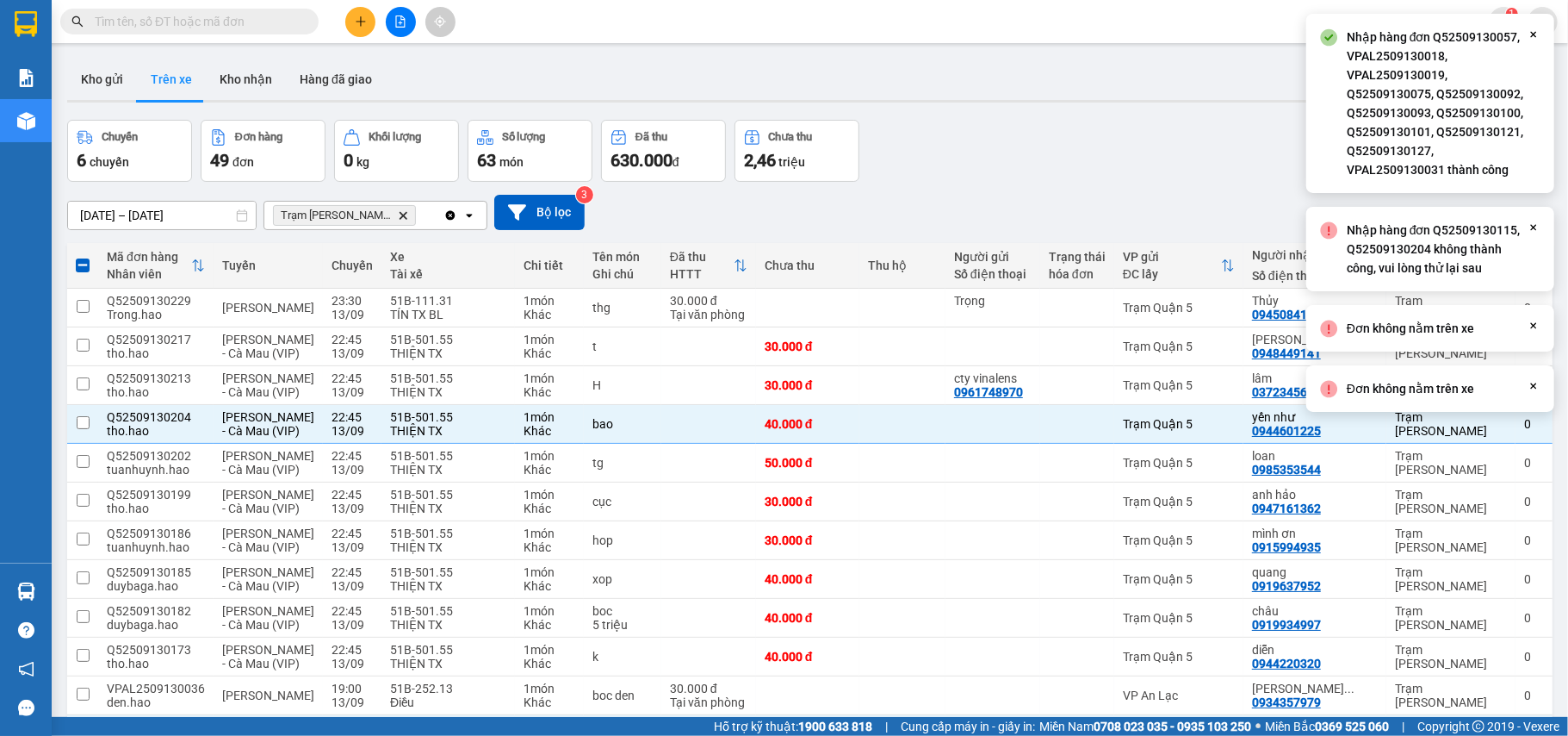
checkbox input "false"
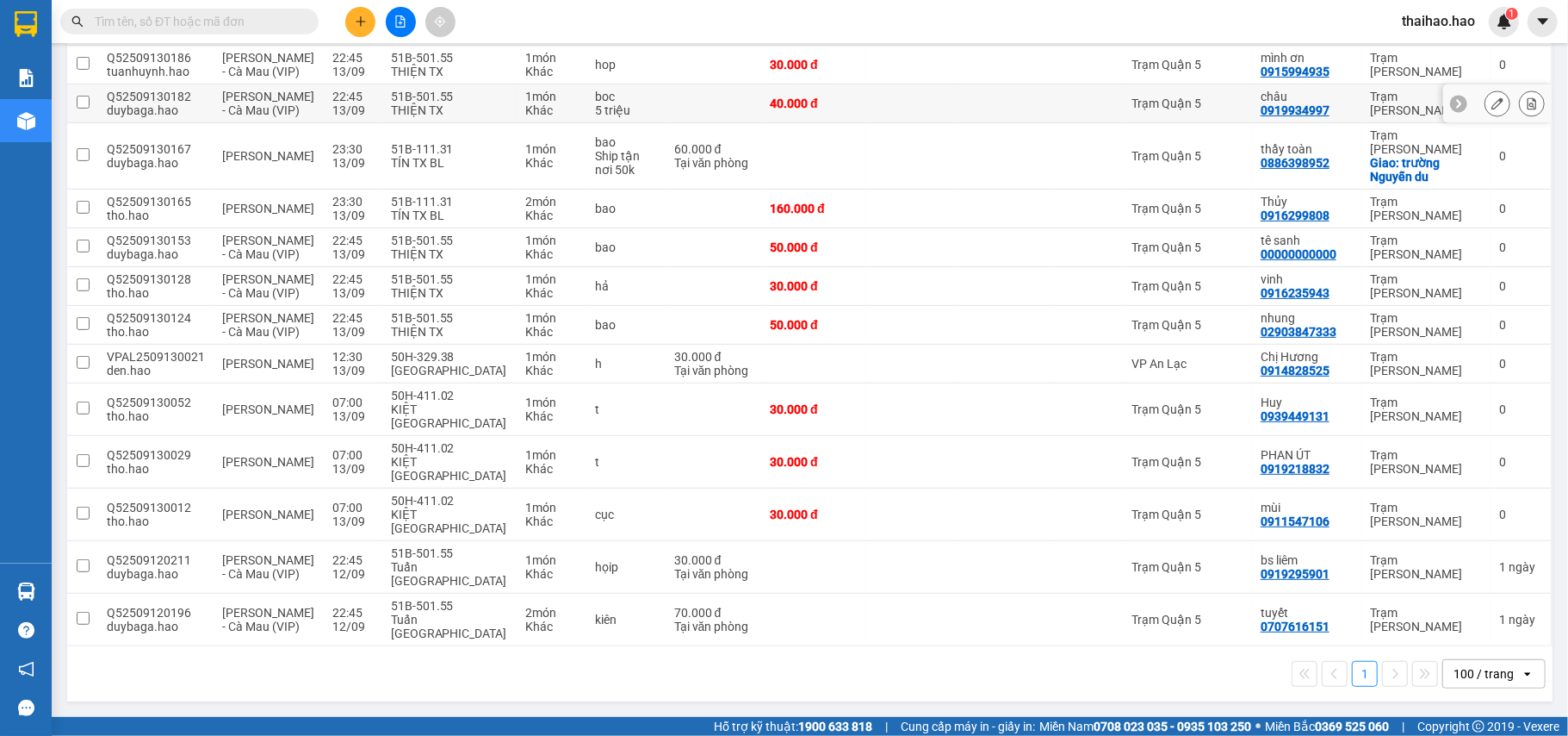
scroll to position [459, 0]
click at [1000, 267] on td at bounding box center [1002, 248] width 96 height 38
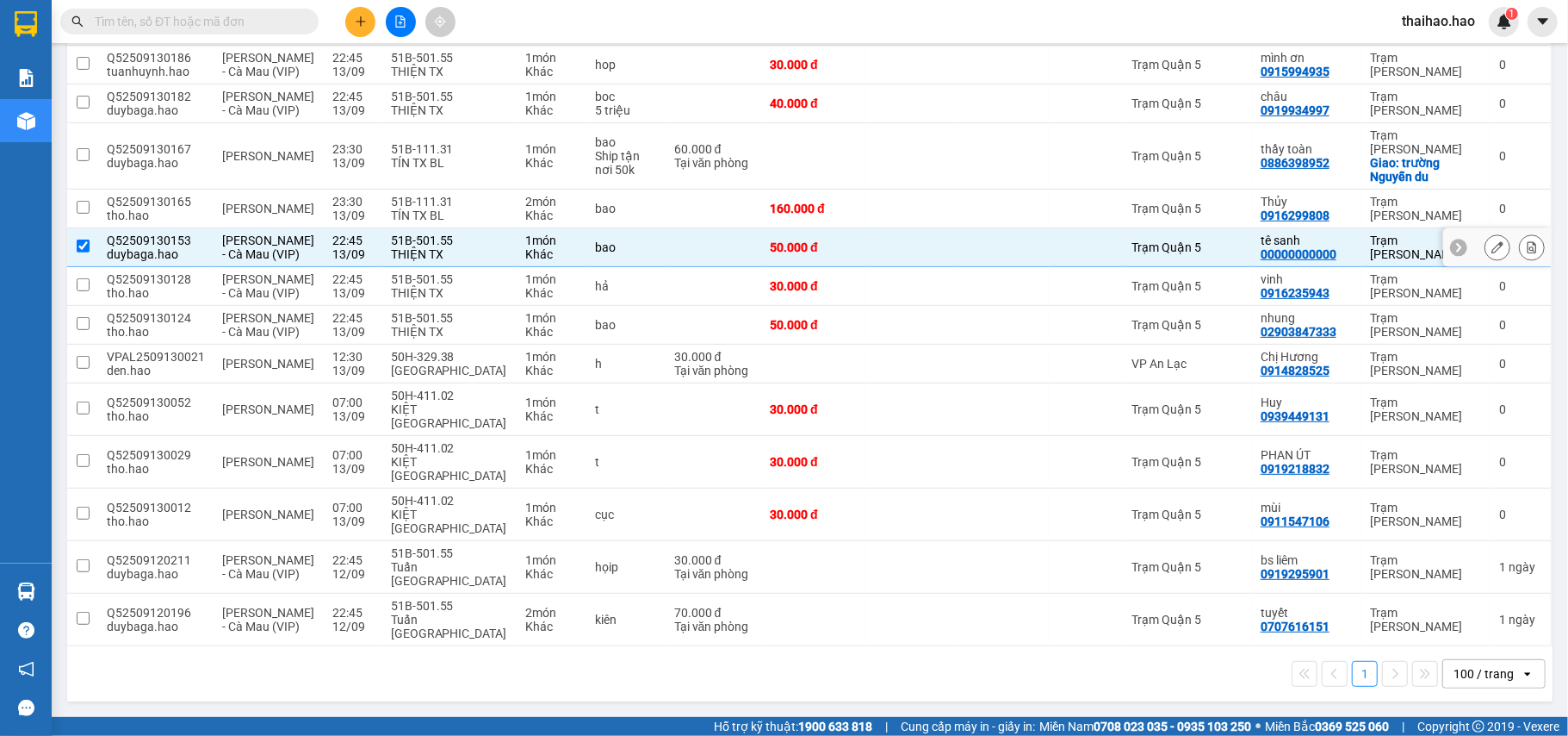
checkbox input "true"
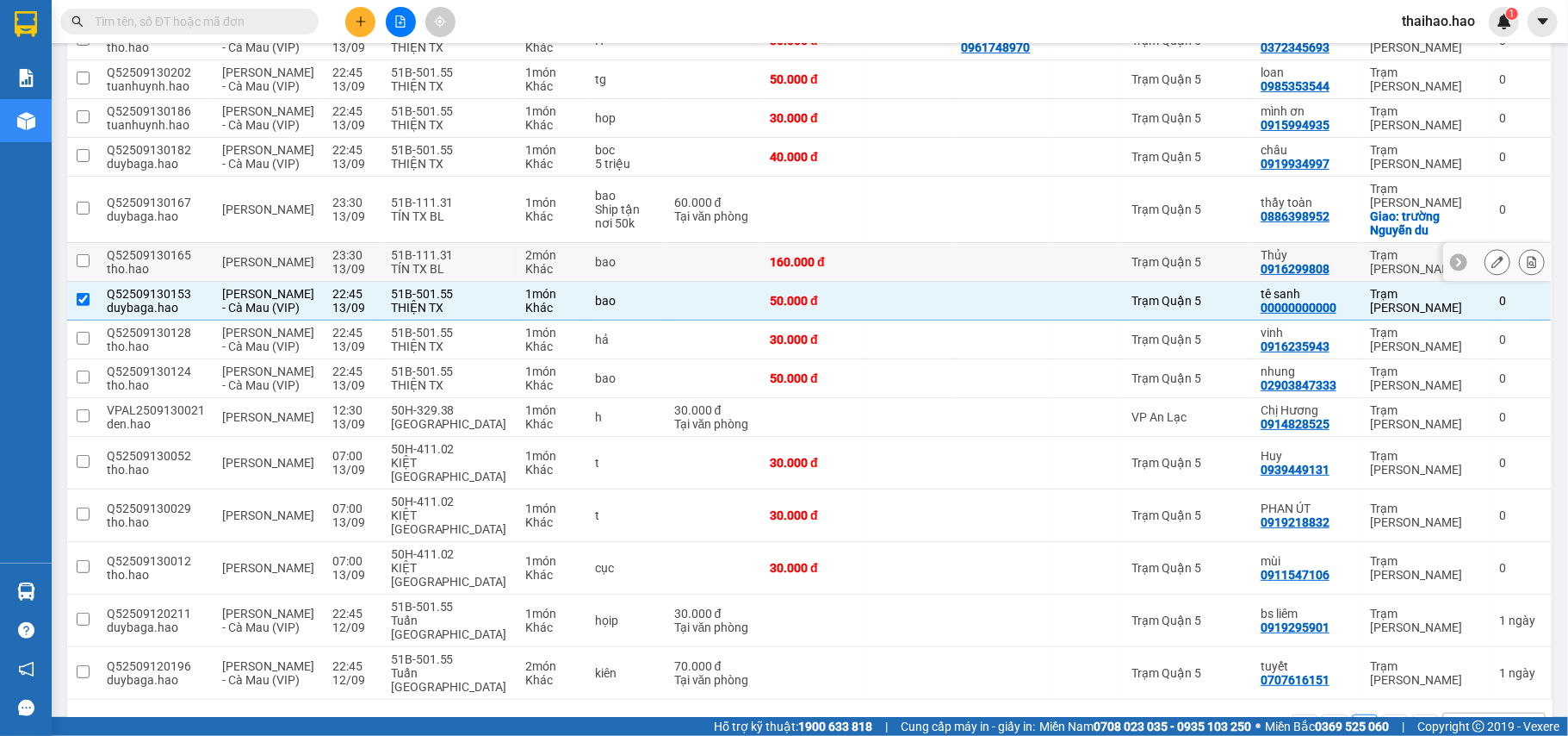
click at [983, 269] on div at bounding box center [1002, 262] width 79 height 14
checkbox input "true"
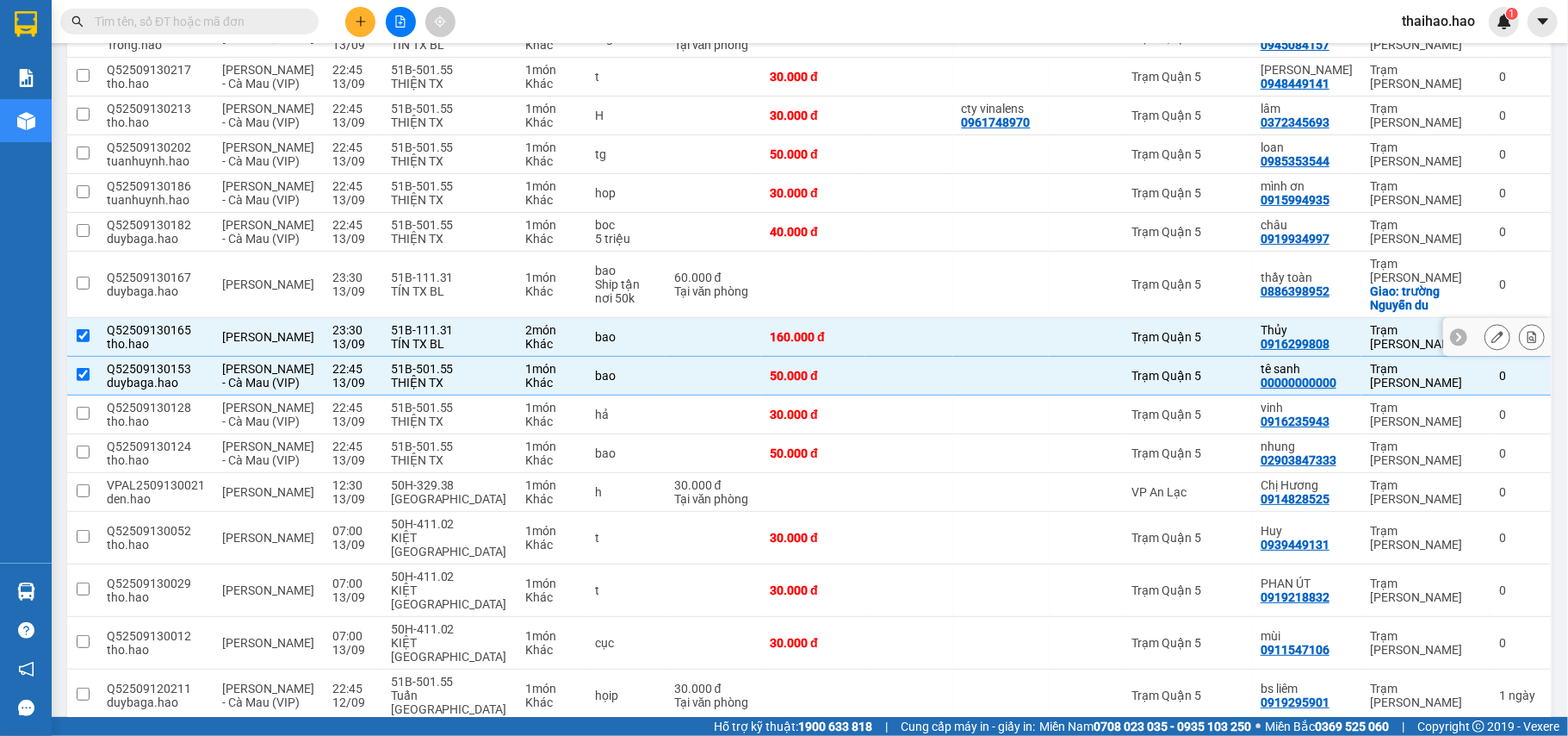
scroll to position [230, 0]
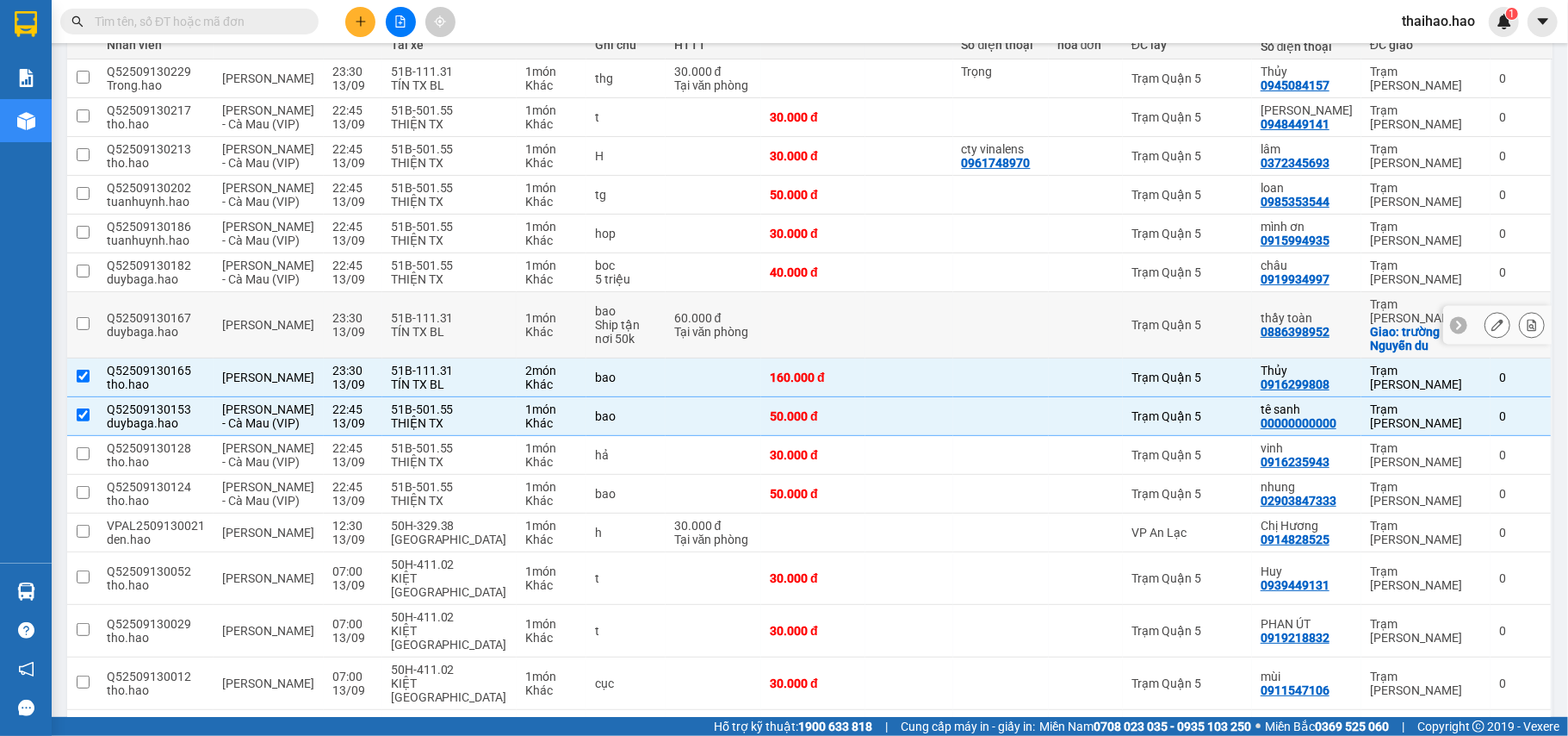
click at [982, 359] on td at bounding box center [1002, 326] width 96 height 66
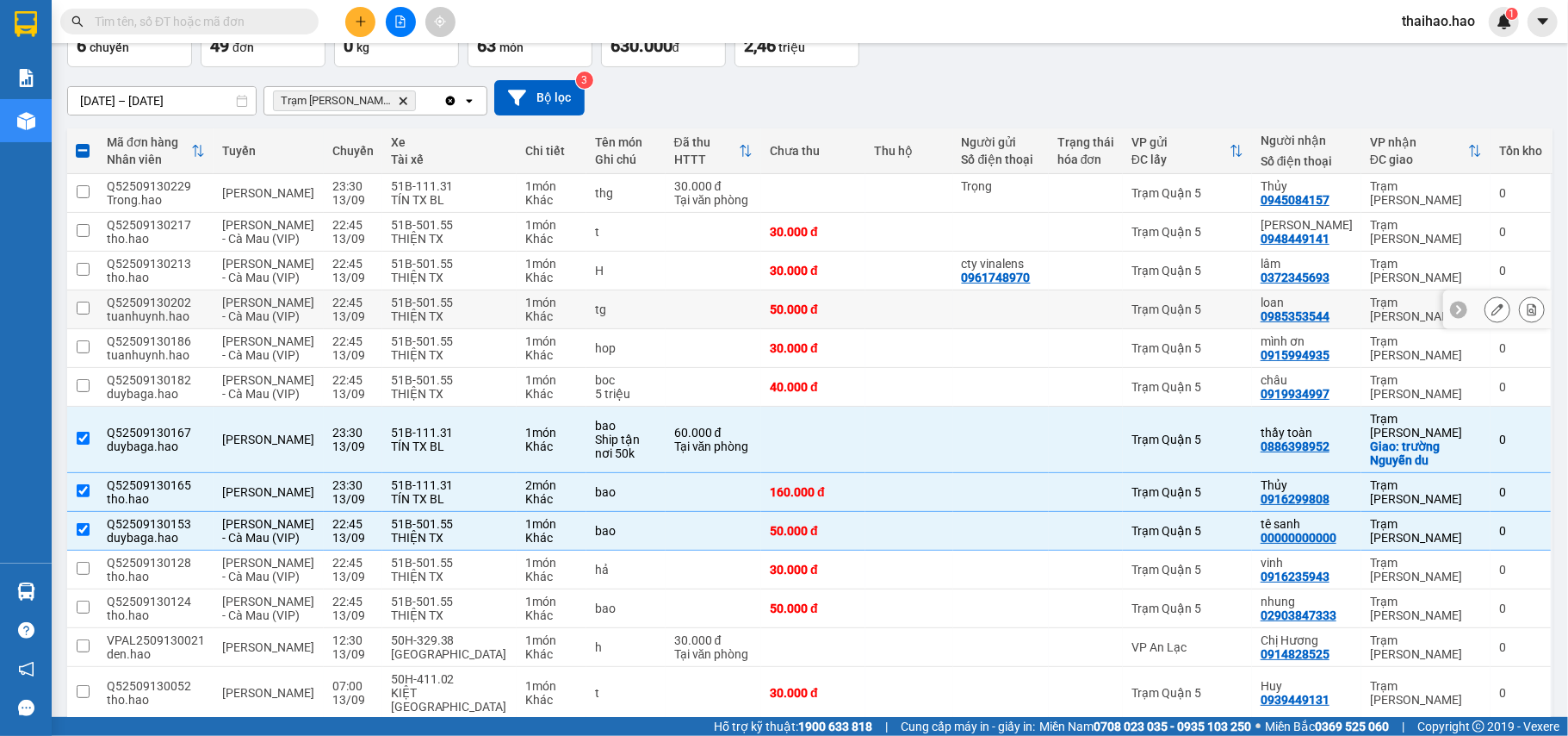
scroll to position [0, 0]
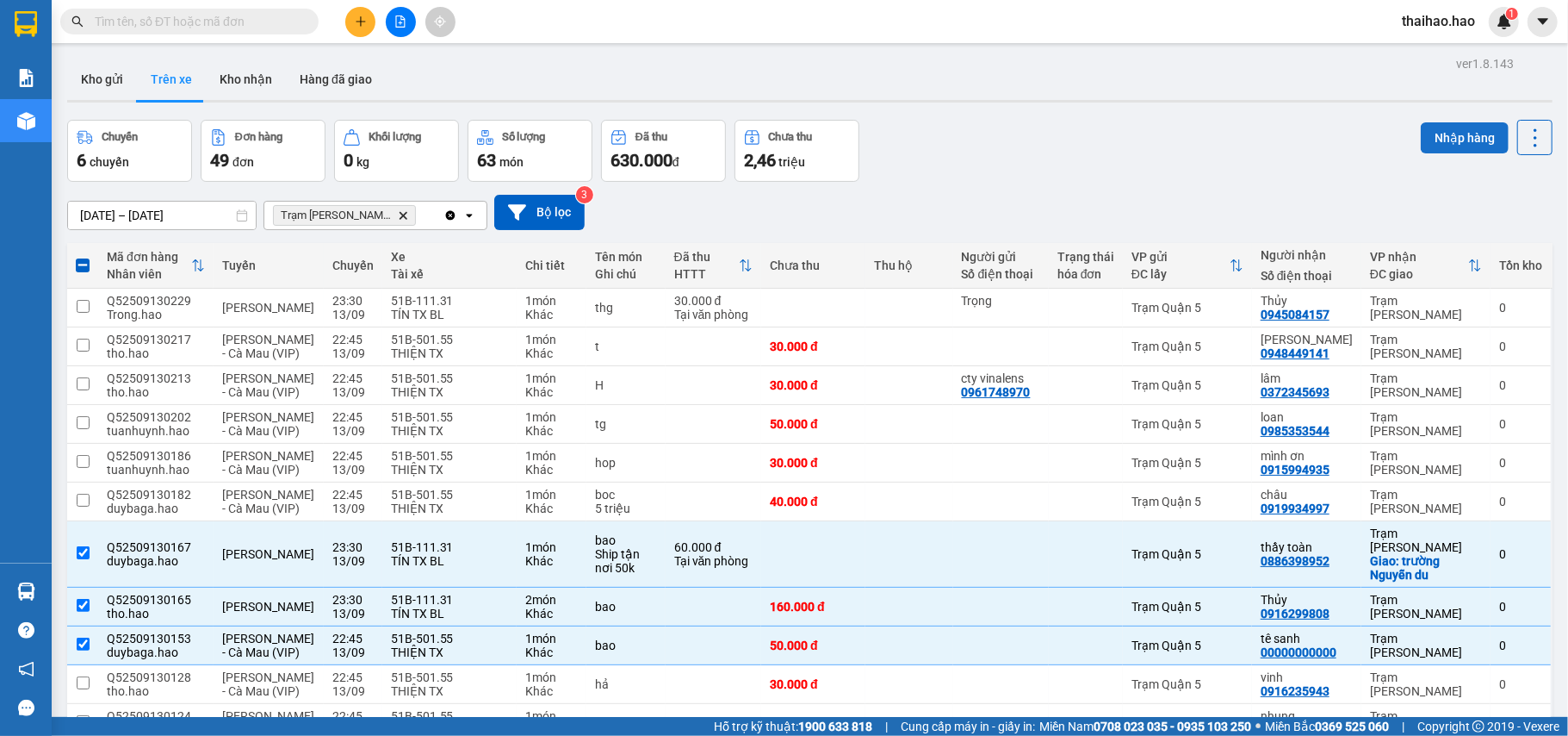
click at [1436, 139] on button "Nhập hàng" at bounding box center [1465, 138] width 88 height 31
checkbox input "false"
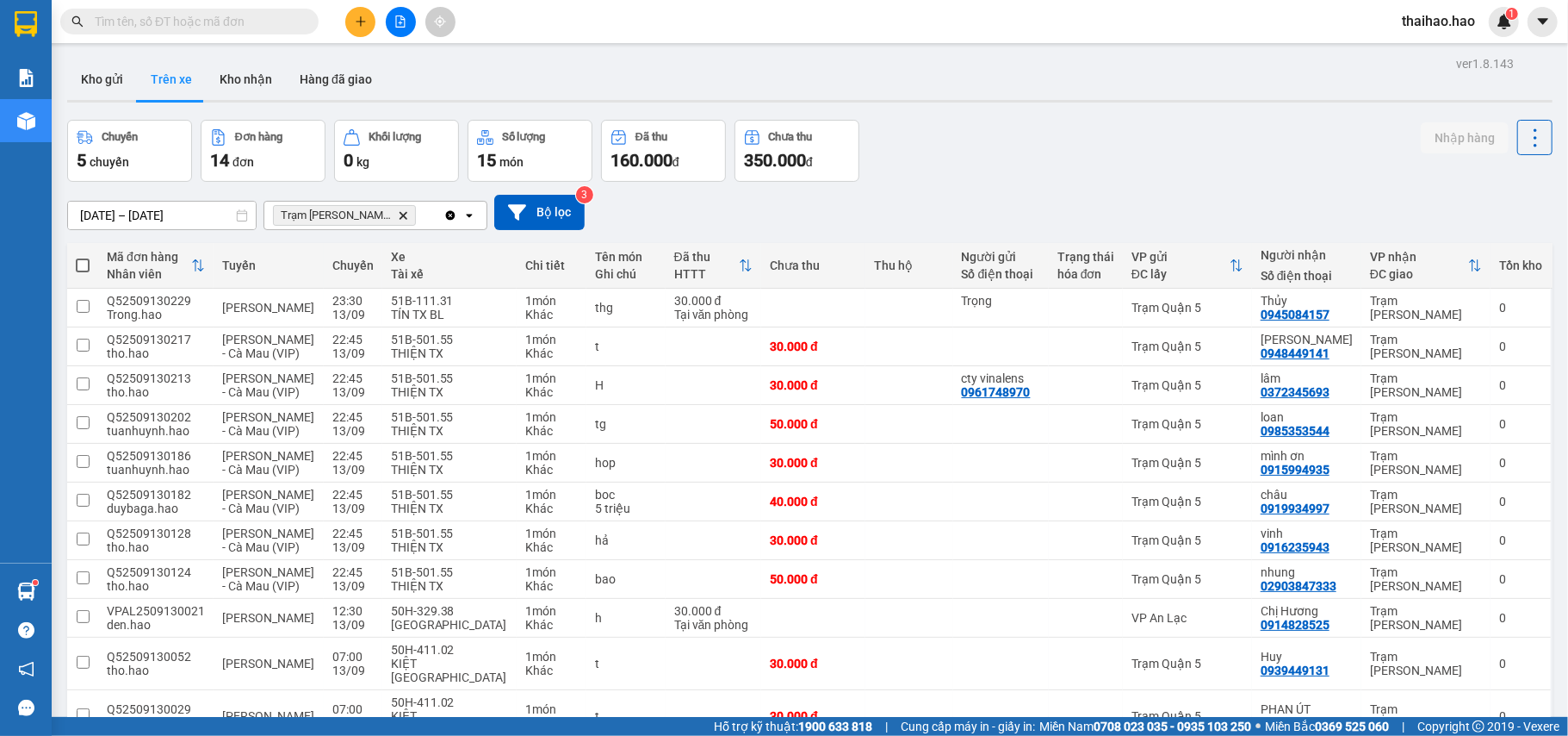
click at [301, 23] on span at bounding box center [306, 22] width 10 height 19
click at [267, 25] on input "text" at bounding box center [196, 22] width 203 height 19
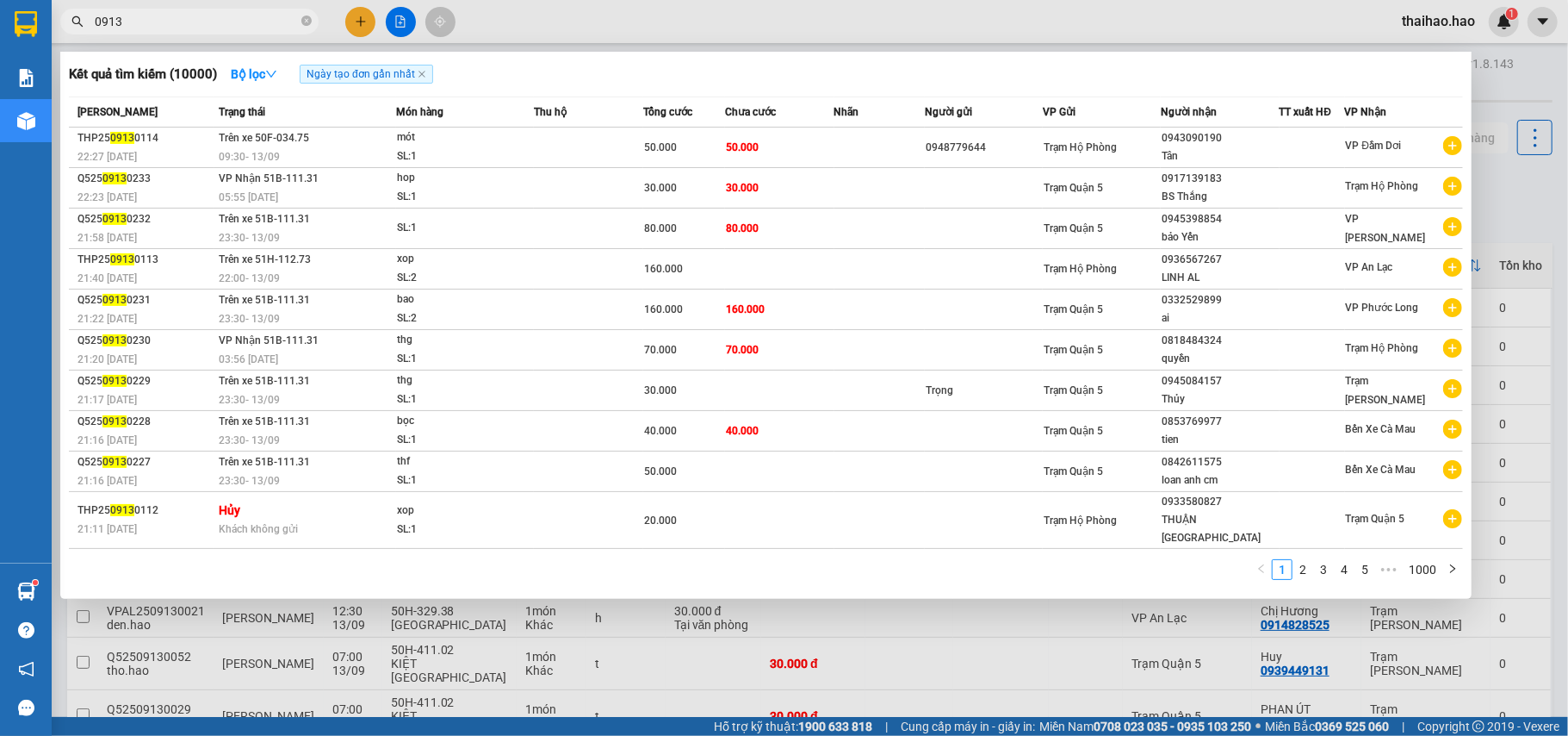
click at [269, 25] on input "0913" at bounding box center [196, 22] width 203 height 19
type input "0913"
click at [757, 603] on div at bounding box center [784, 368] width 1568 height 736
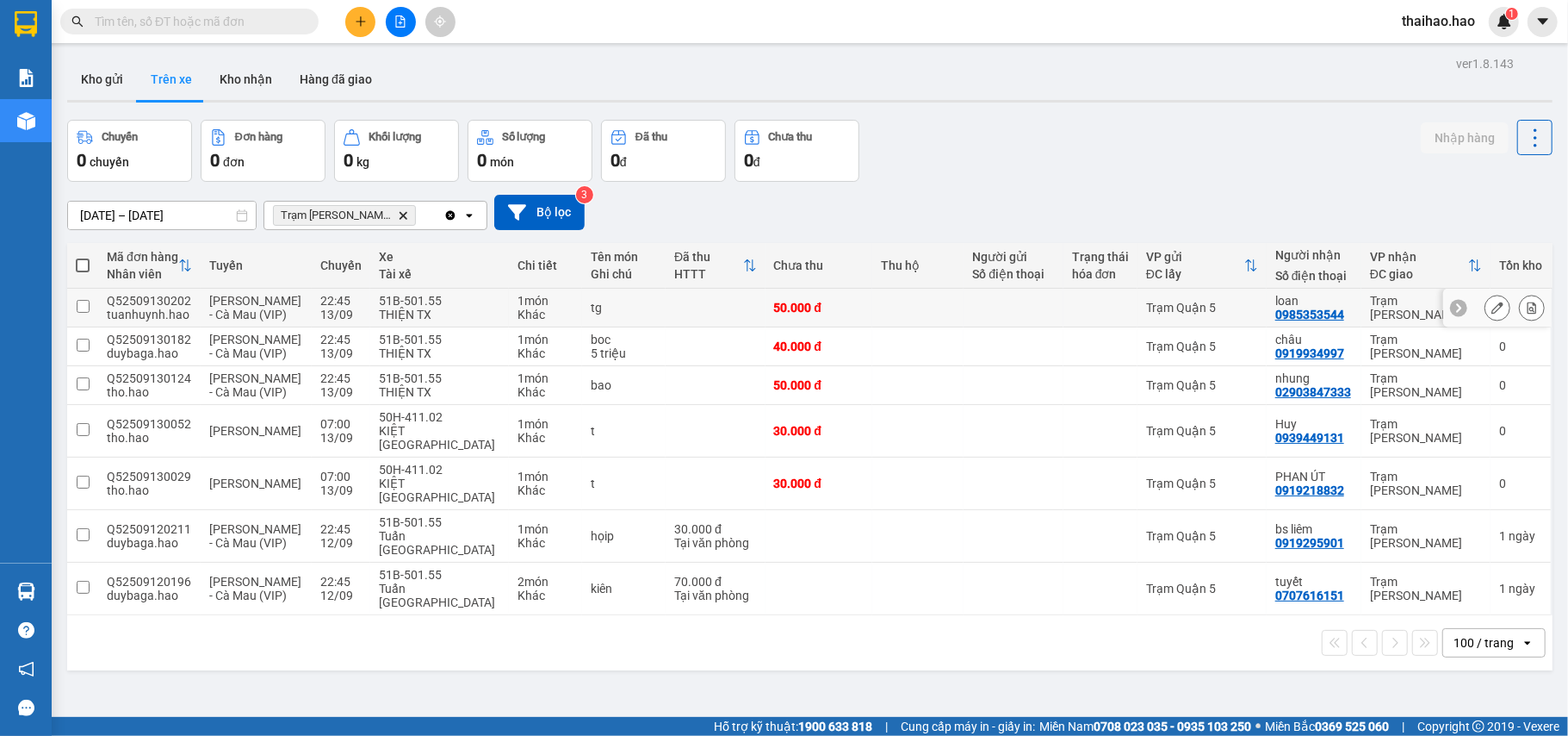
click at [1017, 299] on td at bounding box center [1014, 308] width 99 height 38
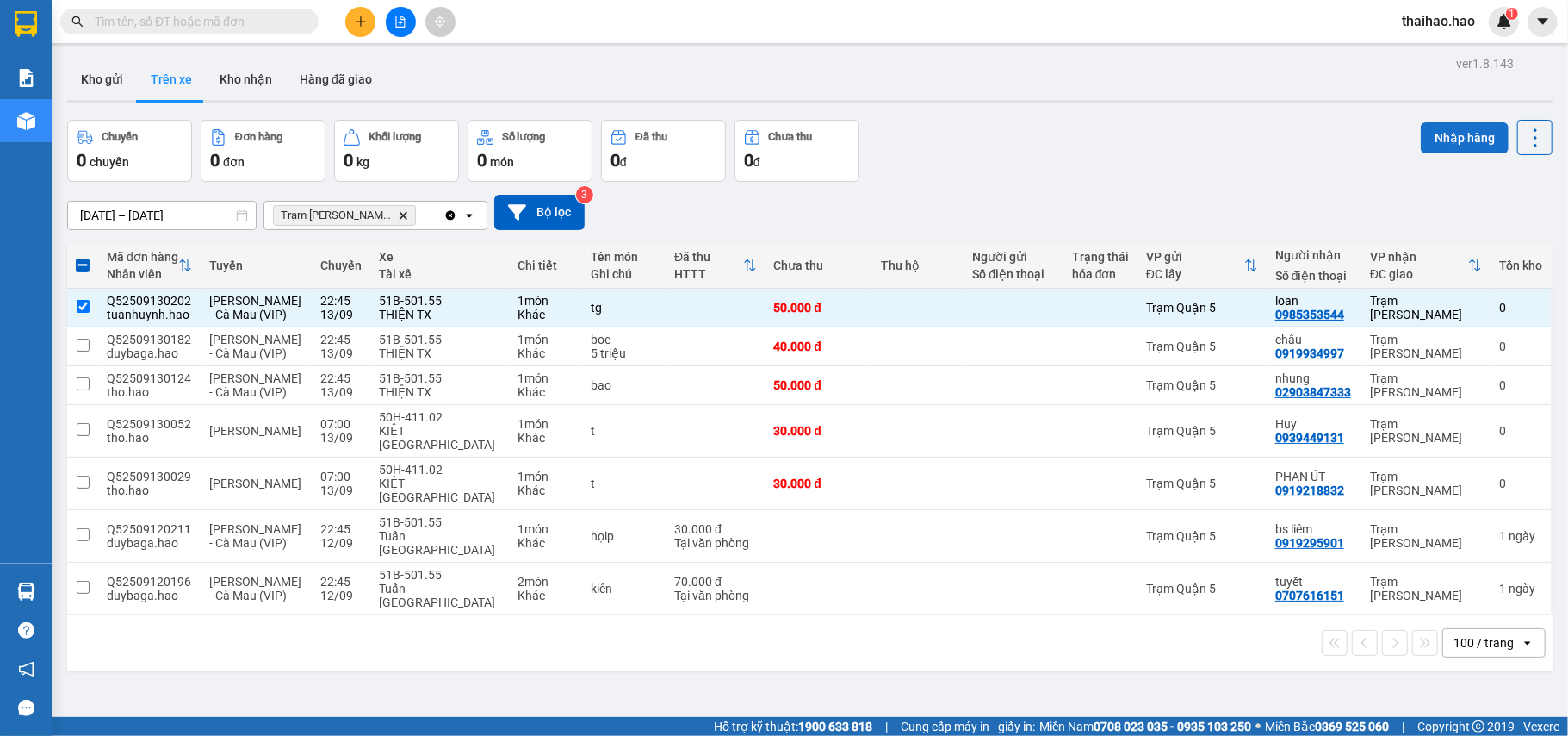
click at [1450, 146] on button "Nhập hàng" at bounding box center [1465, 138] width 88 height 31
checkbox input "false"
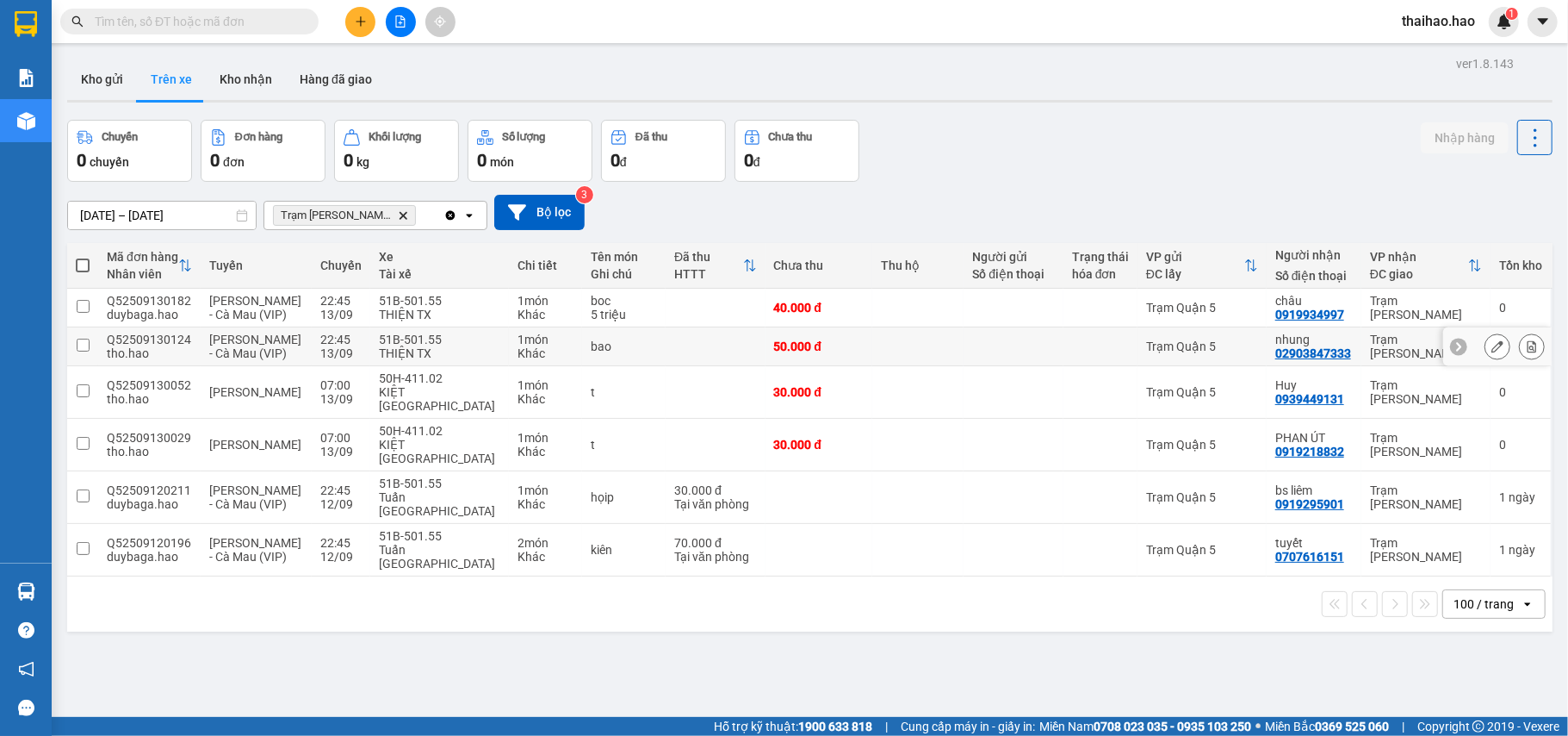
drag, startPoint x: 1020, startPoint y: 376, endPoint x: 1031, endPoint y: 366, distance: 14.9
click at [1020, 366] on td at bounding box center [1014, 347] width 99 height 38
checkbox input "true"
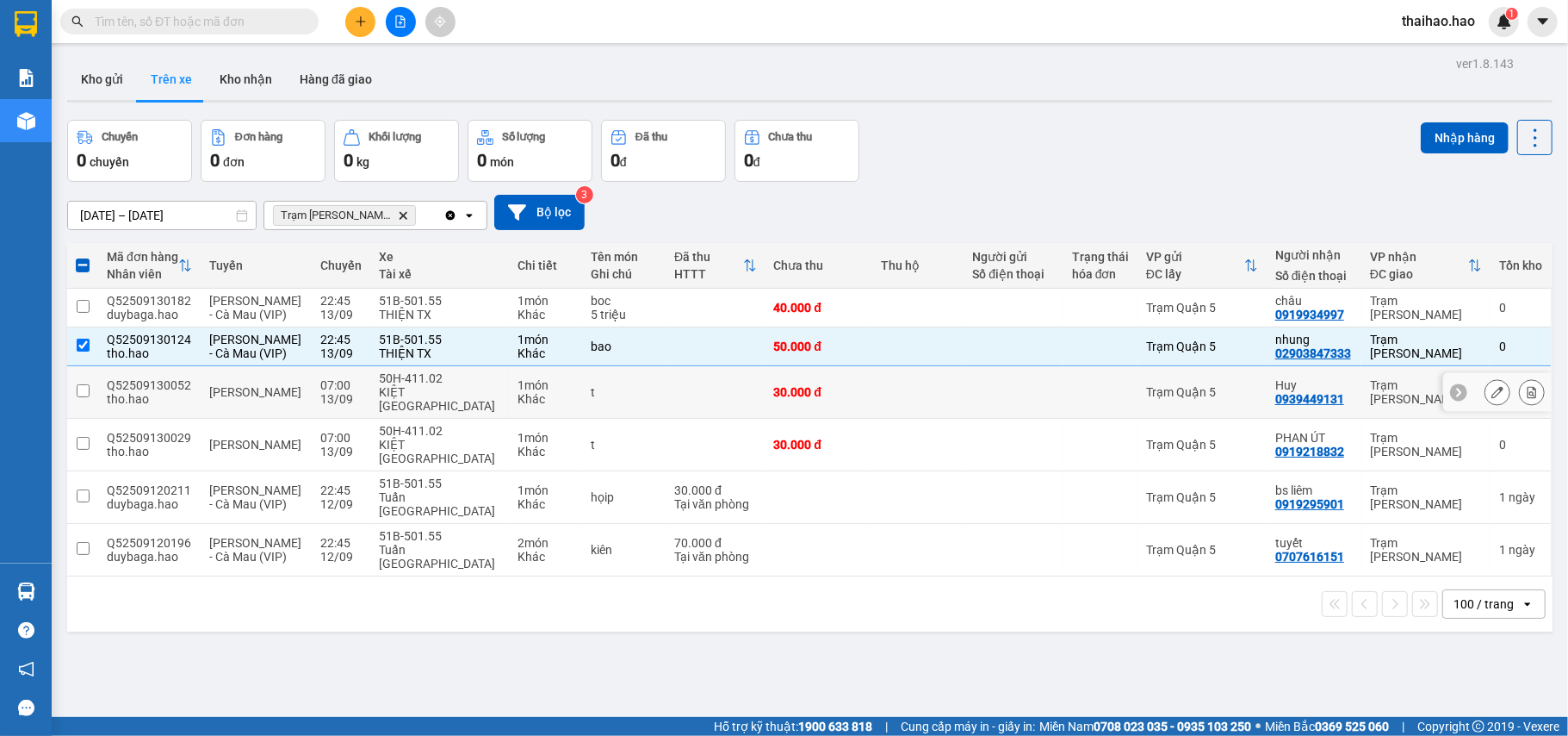
click at [999, 400] on td at bounding box center [1014, 392] width 99 height 52
checkbox input "true"
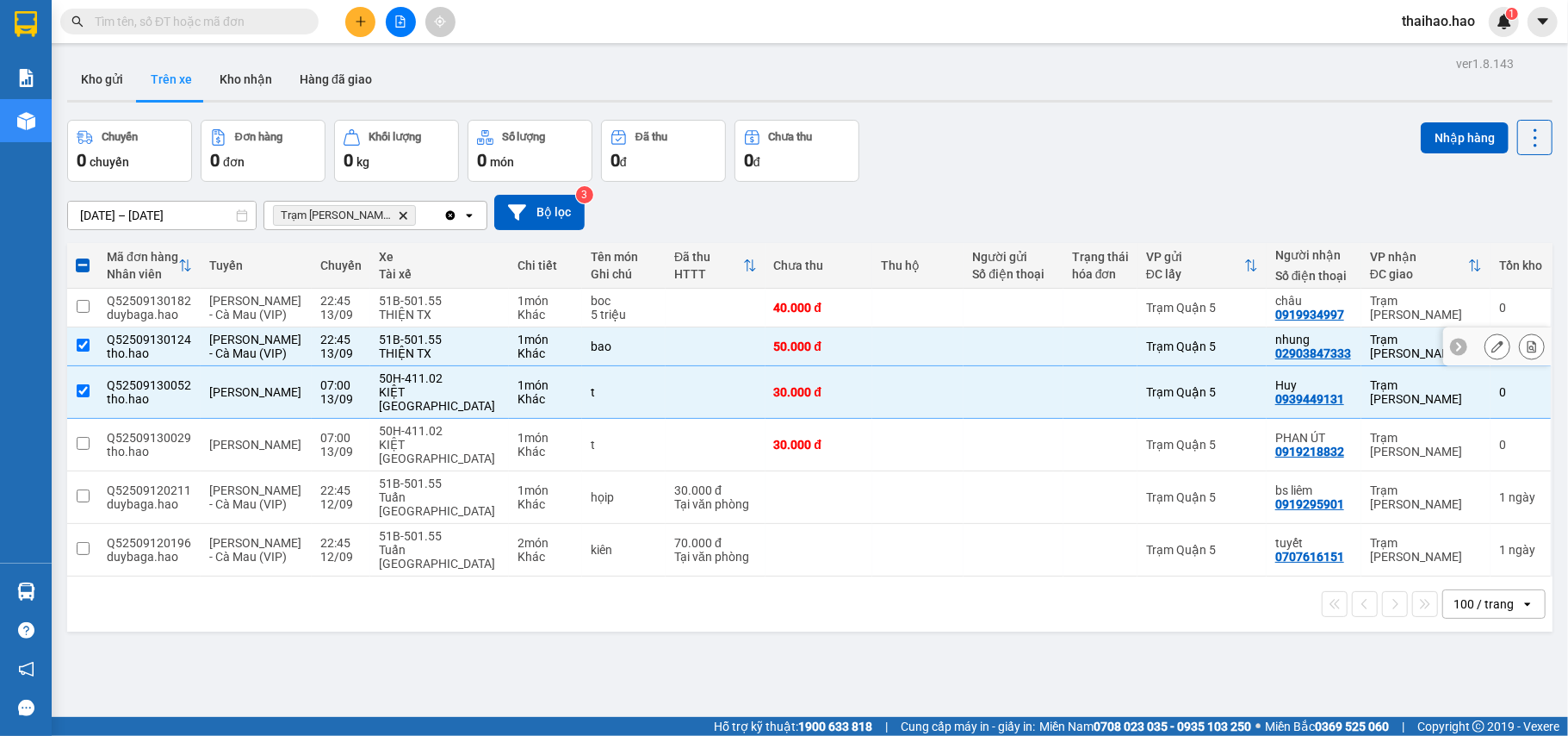
drag, startPoint x: 983, startPoint y: 374, endPoint x: 963, endPoint y: 389, distance: 25.0
click at [972, 354] on div at bounding box center [1013, 347] width 82 height 14
checkbox input "false"
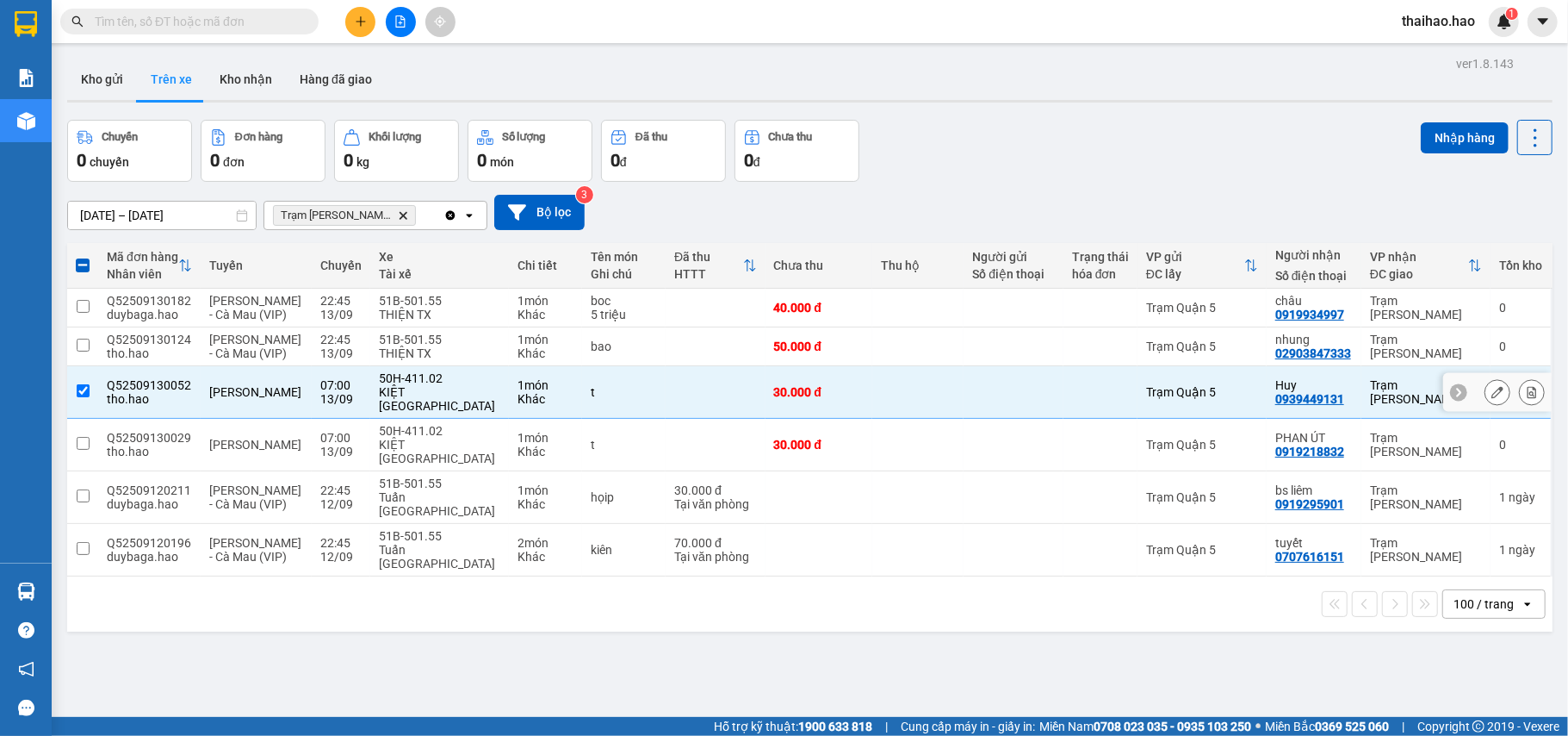
click at [980, 399] on div at bounding box center [1013, 392] width 82 height 14
checkbox input "false"
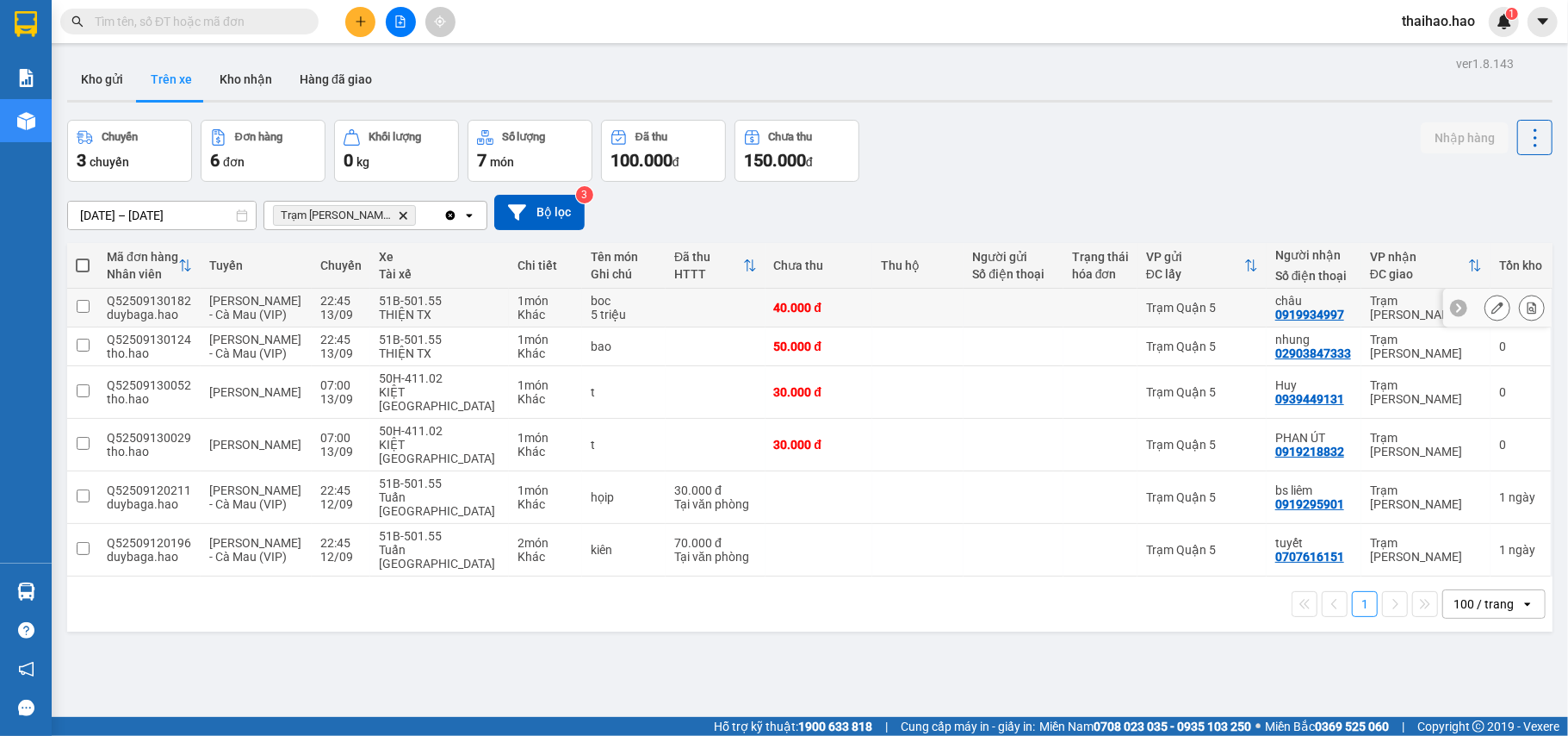
click at [938, 315] on td at bounding box center [918, 308] width 92 height 38
checkbox input "true"
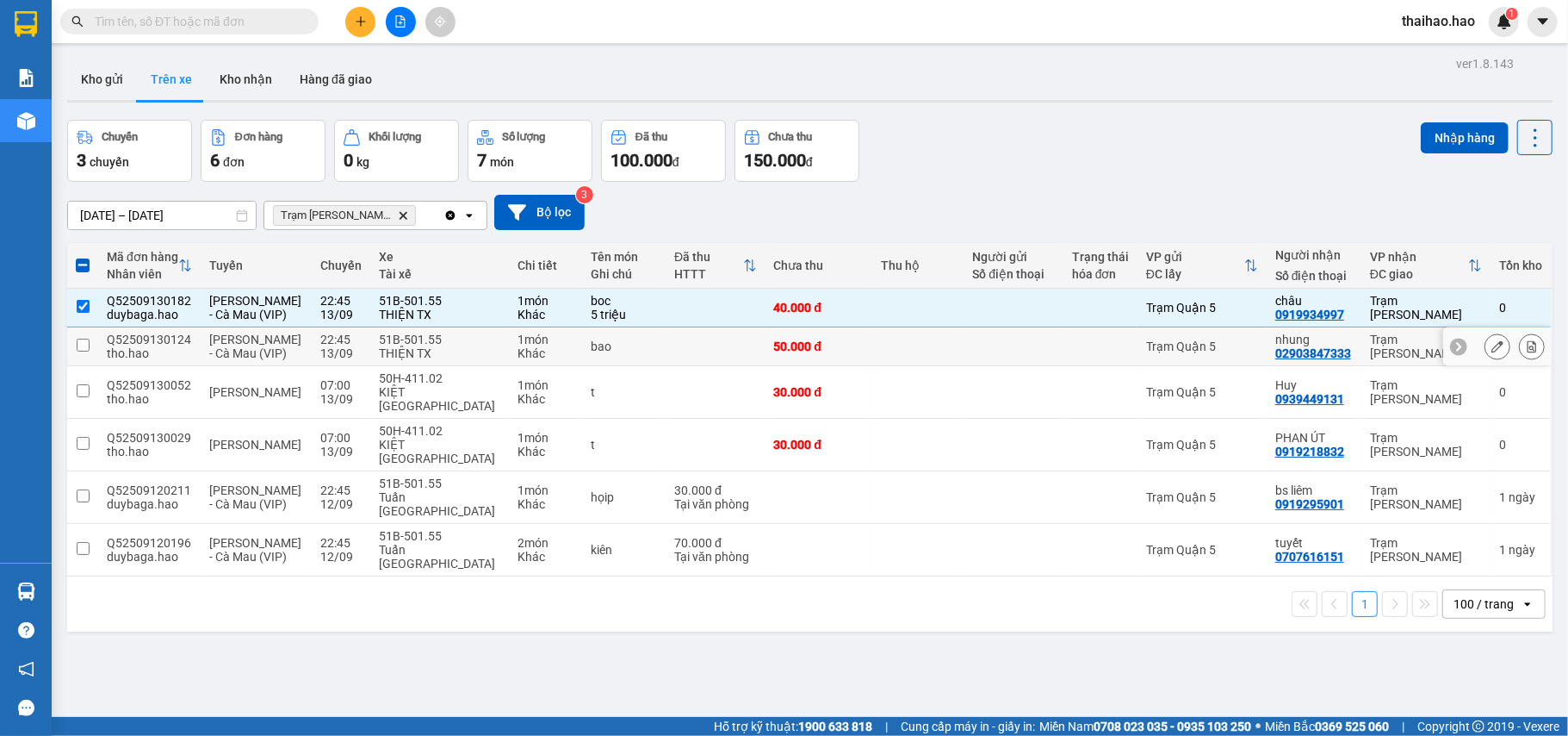
click at [873, 366] on td at bounding box center [918, 347] width 92 height 38
checkbox input "true"
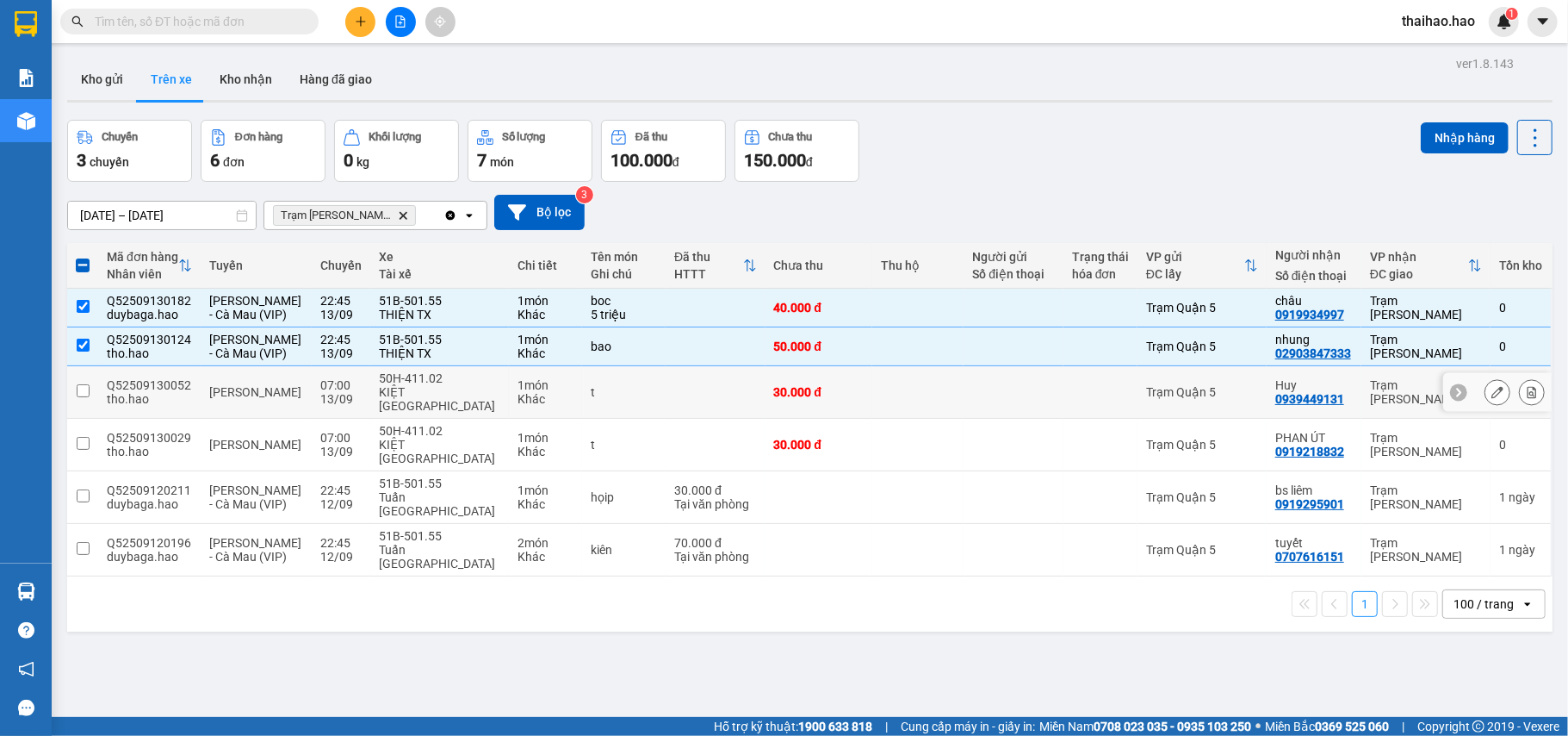
click at [845, 419] on td "30.000 đ" at bounding box center [818, 392] width 107 height 52
checkbox input "true"
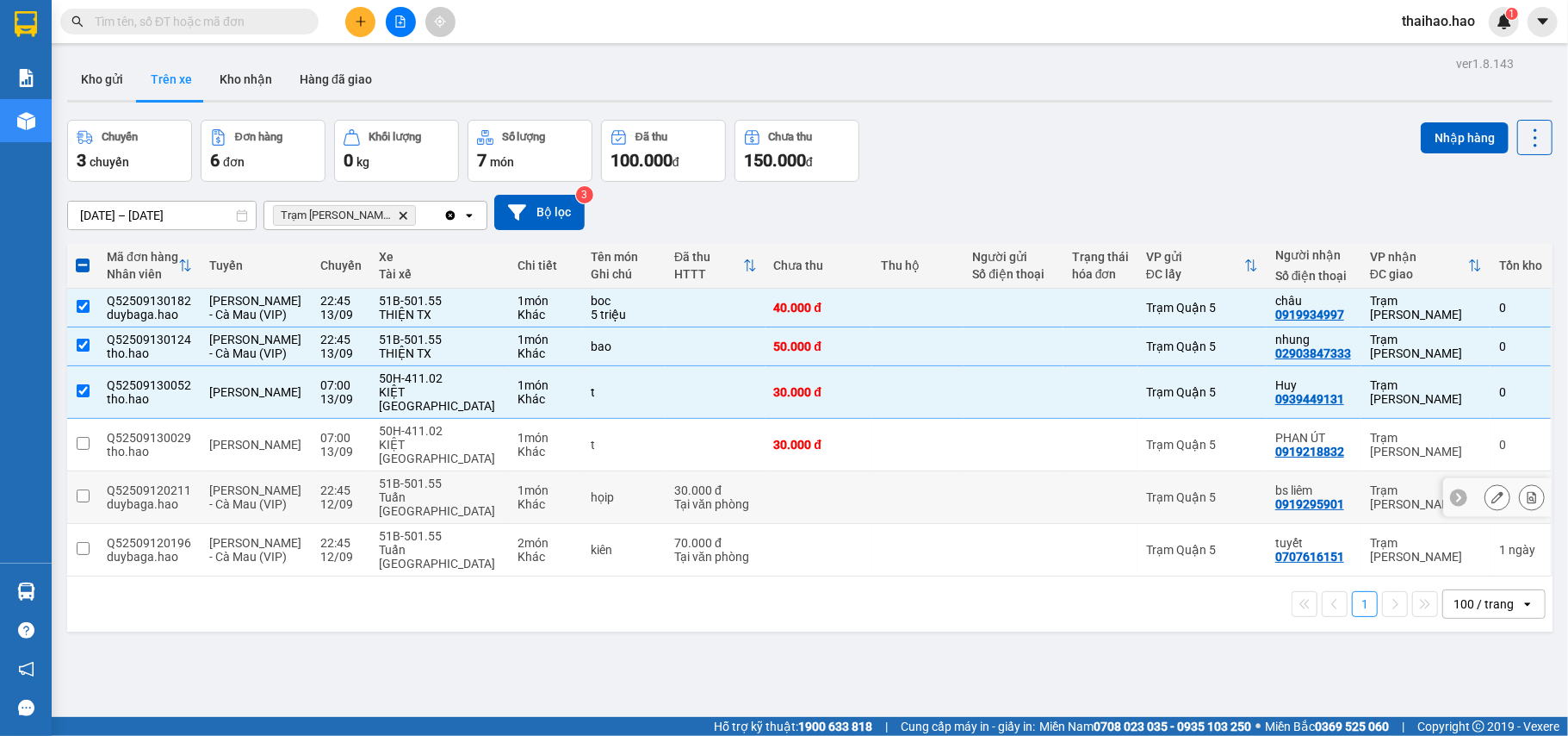
drag, startPoint x: 848, startPoint y: 484, endPoint x: 846, endPoint y: 463, distance: 21.1
click at [849, 486] on tr "Q52509120211 duybaga.hao Hồ Chí Minh - Cà Mau (VIP) 22:45 12/09 51B-501.55 Tuấn…" at bounding box center [810, 498] width 1486 height 52
checkbox input "true"
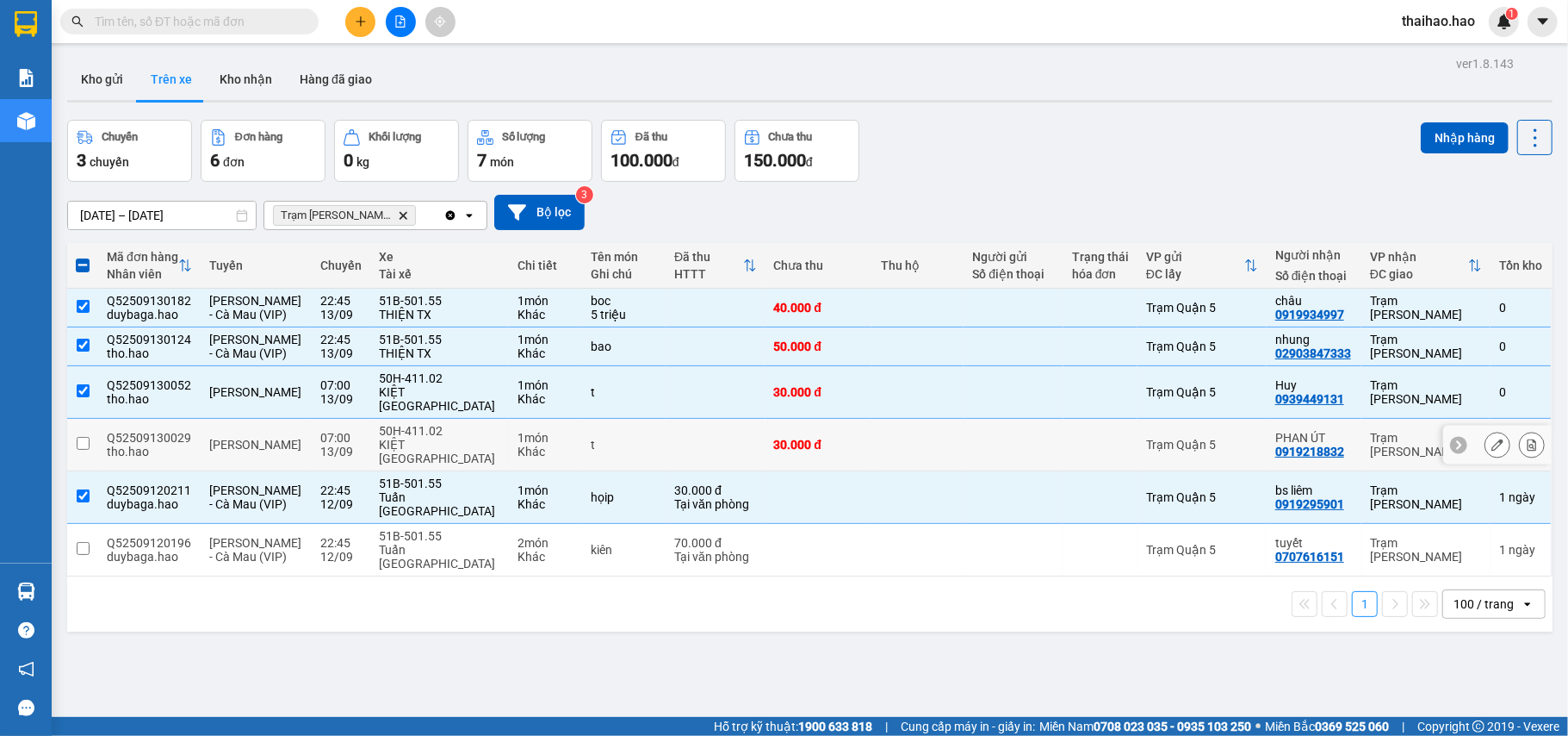
click at [848, 459] on td "30.000 đ" at bounding box center [818, 445] width 107 height 52
checkbox input "true"
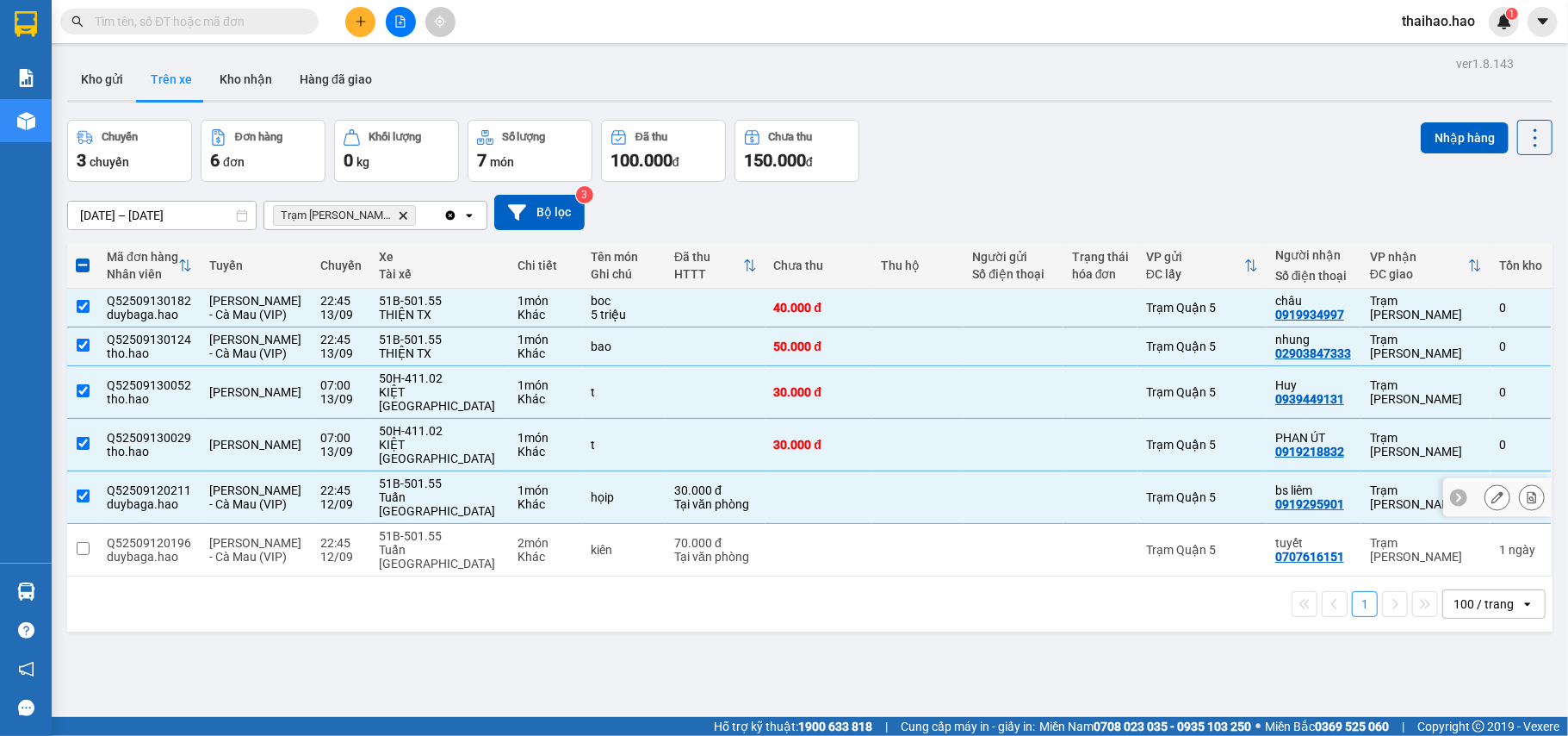
click at [894, 500] on td at bounding box center [918, 498] width 92 height 52
checkbox input "false"
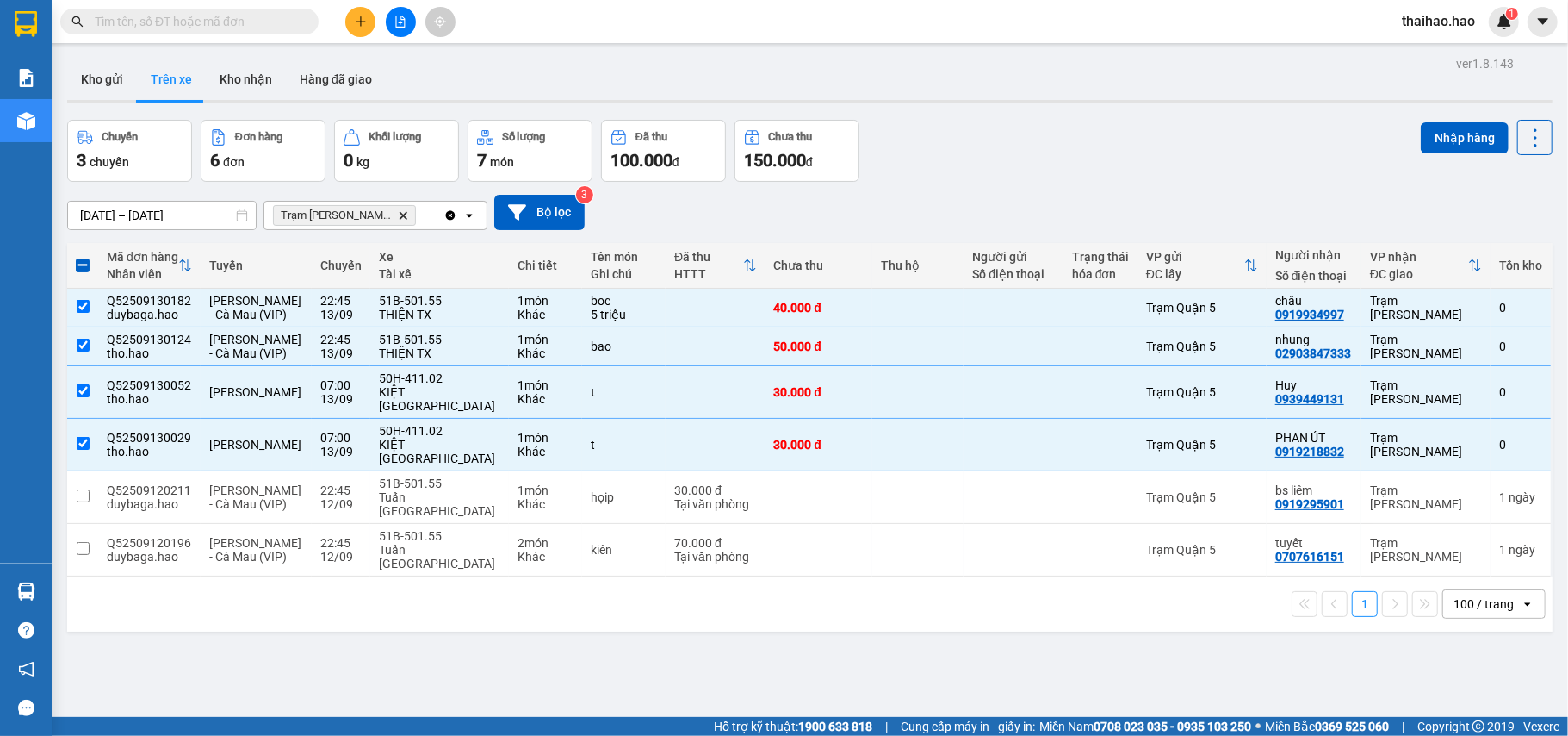
drag, startPoint x: 1428, startPoint y: 140, endPoint x: 1307, endPoint y: 146, distance: 121.1
click at [1430, 139] on button "Nhập hàng" at bounding box center [1465, 138] width 88 height 31
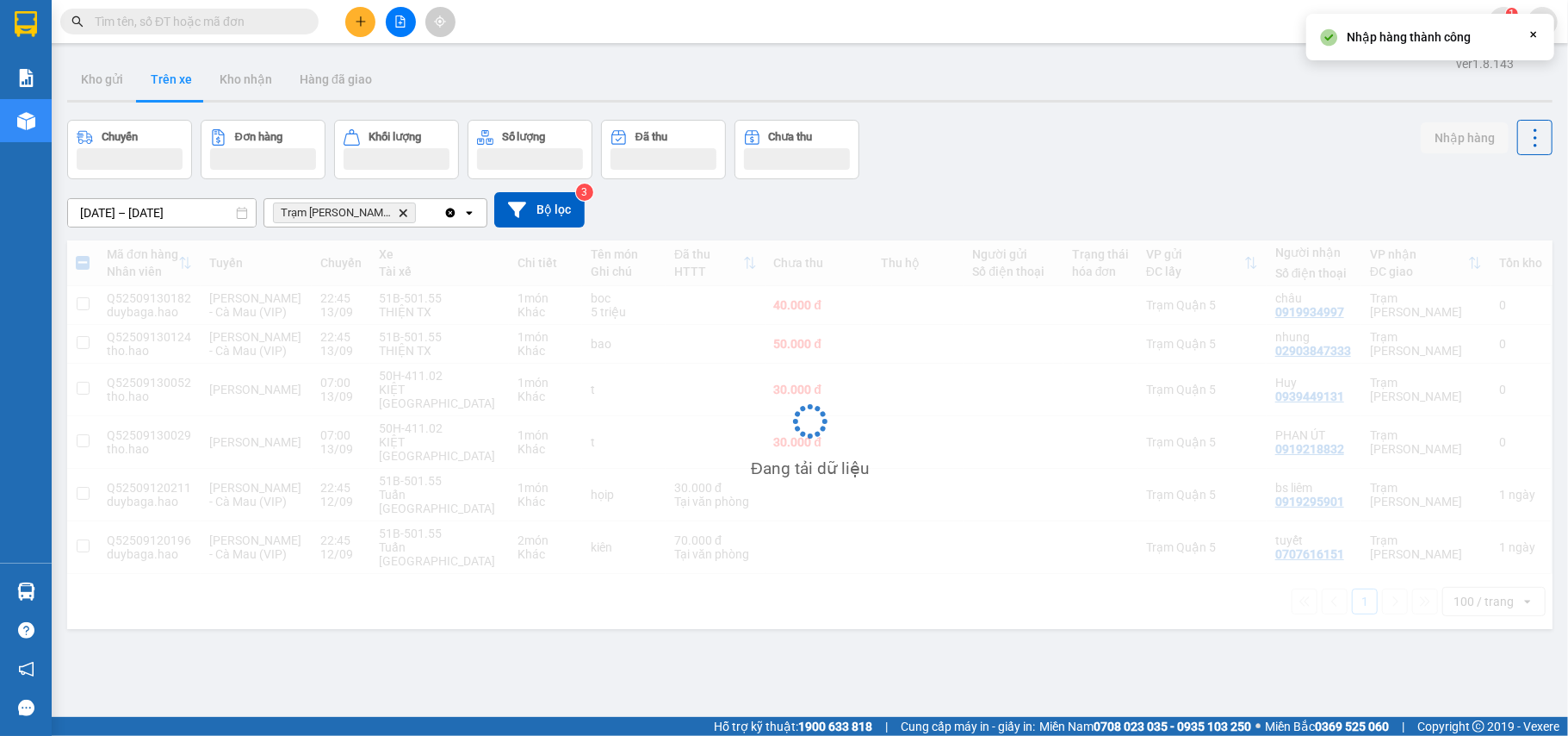
checkbox input "false"
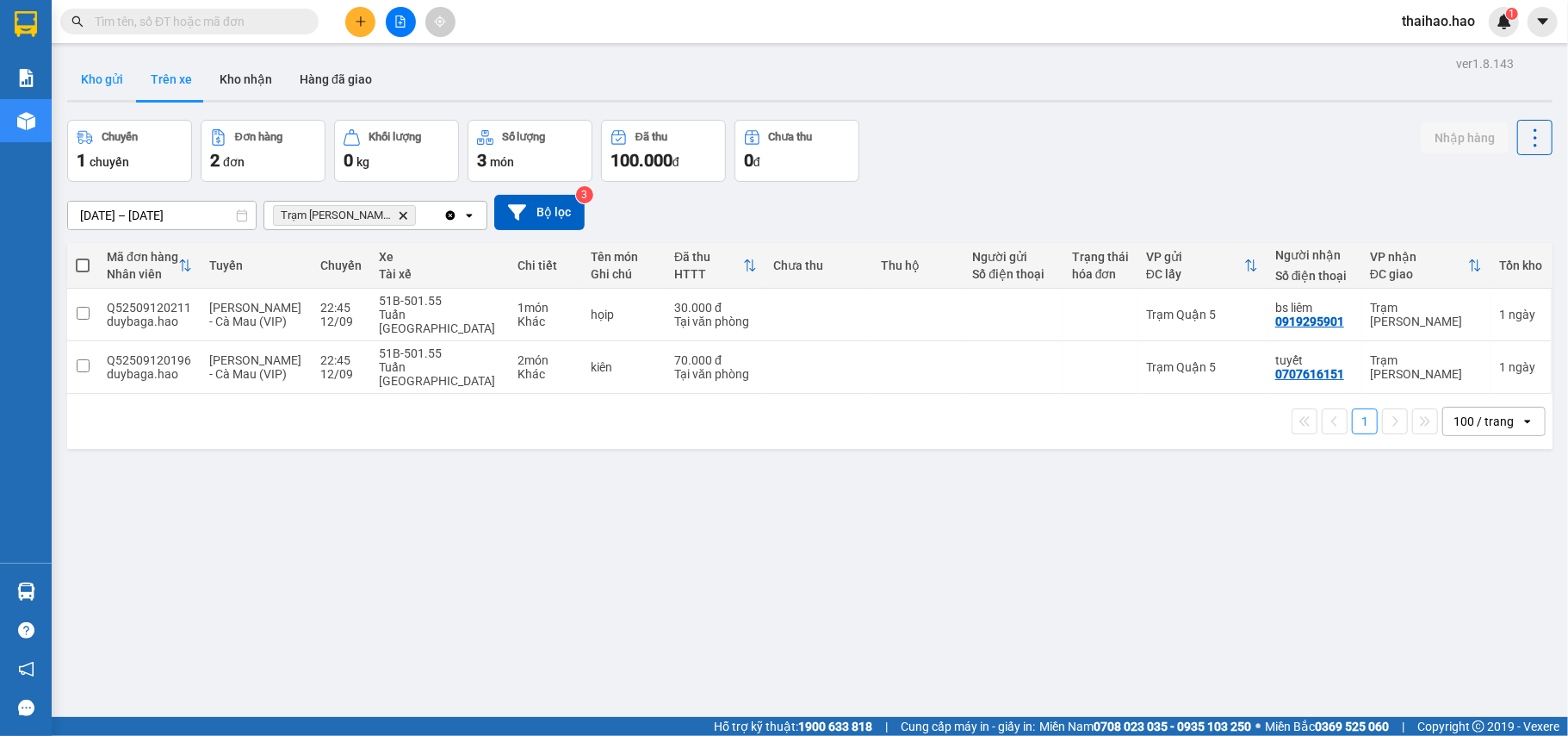
click at [77, 73] on button "Kho gửi" at bounding box center [102, 79] width 70 height 41
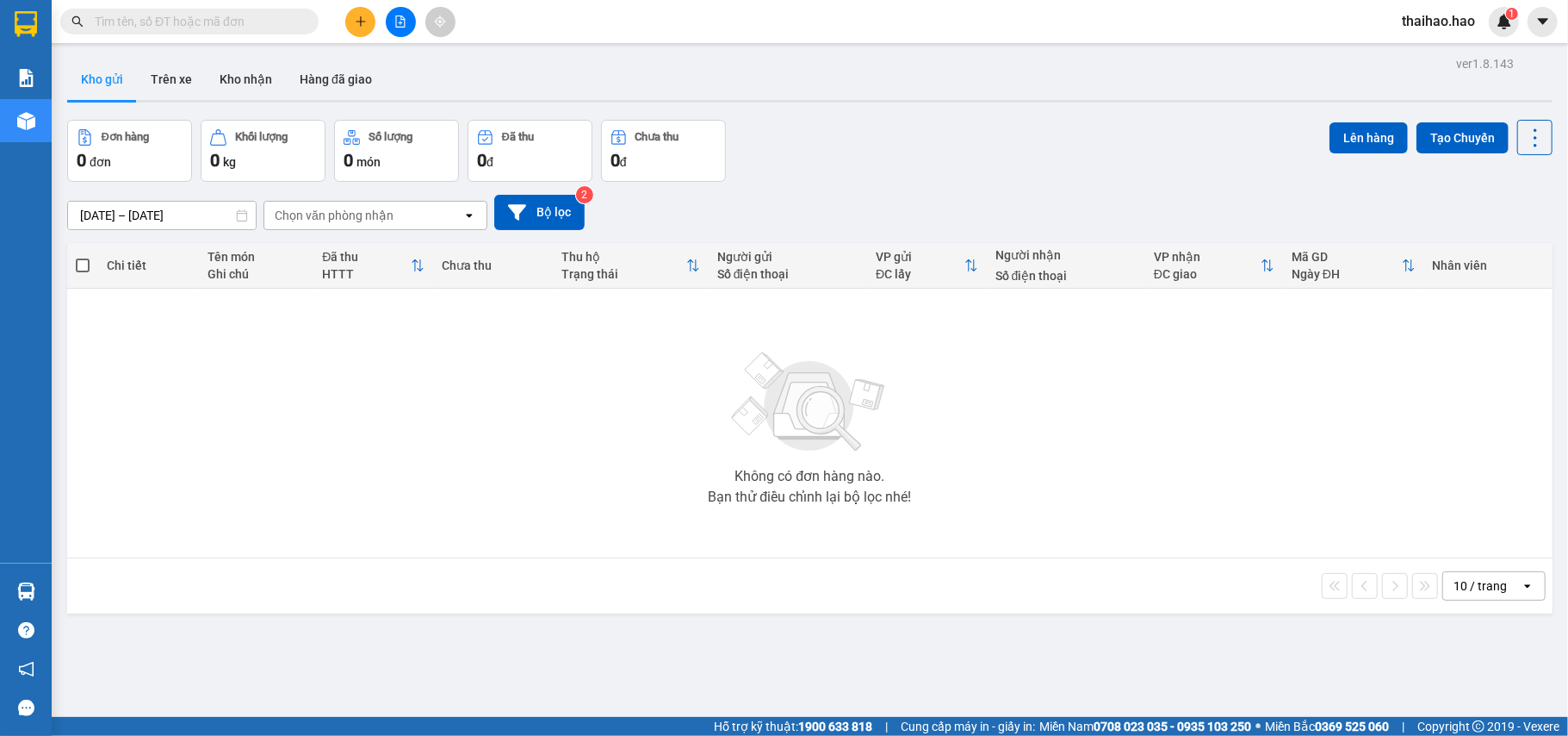
click at [160, 4] on div "Kết quả tìm kiếm ( 0 ) Bộ lọc Ngày tạo đơn gần nhất No Data thaihao.hao 1" at bounding box center [784, 21] width 1568 height 43
click at [173, 28] on input "text" at bounding box center [196, 22] width 203 height 19
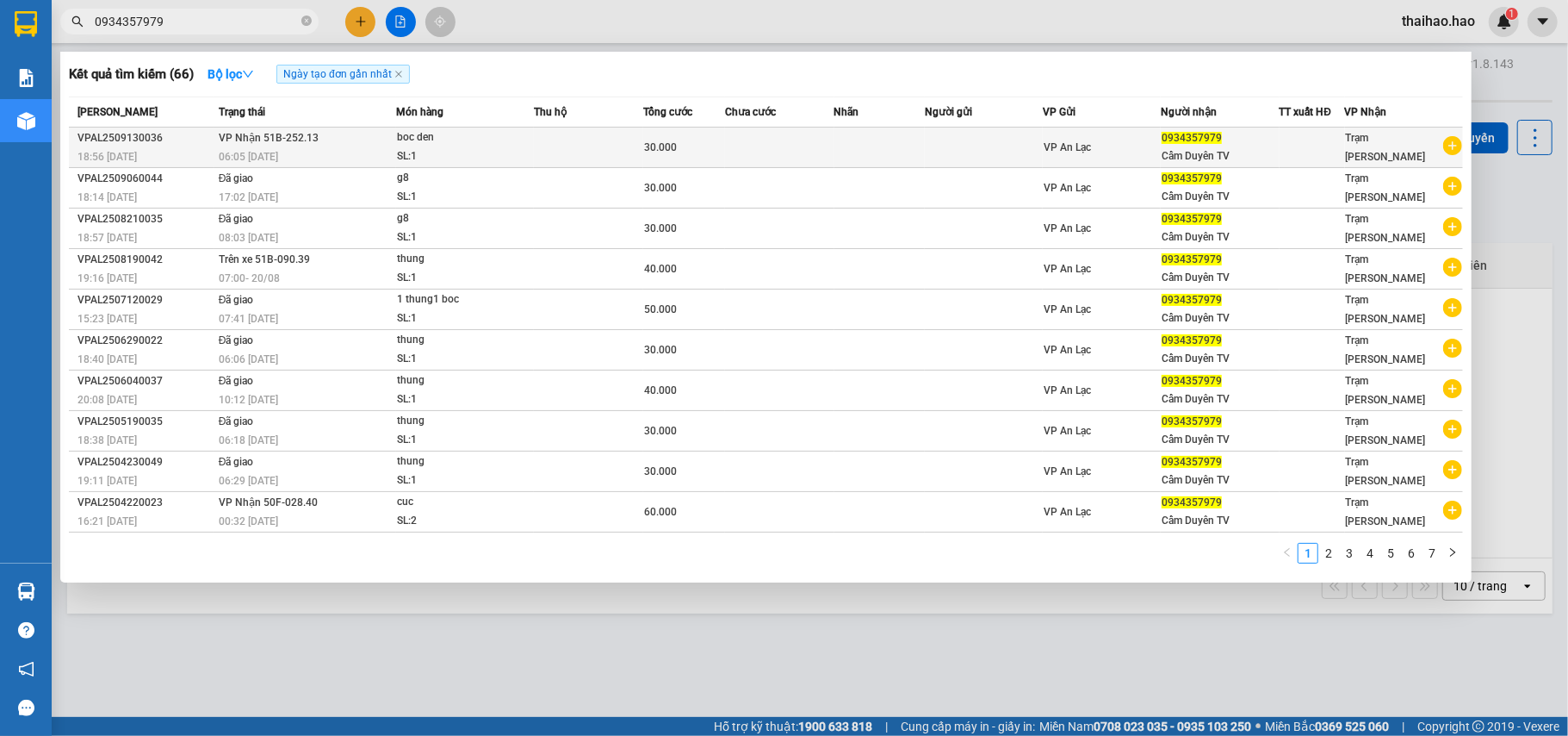
type input "0934357979"
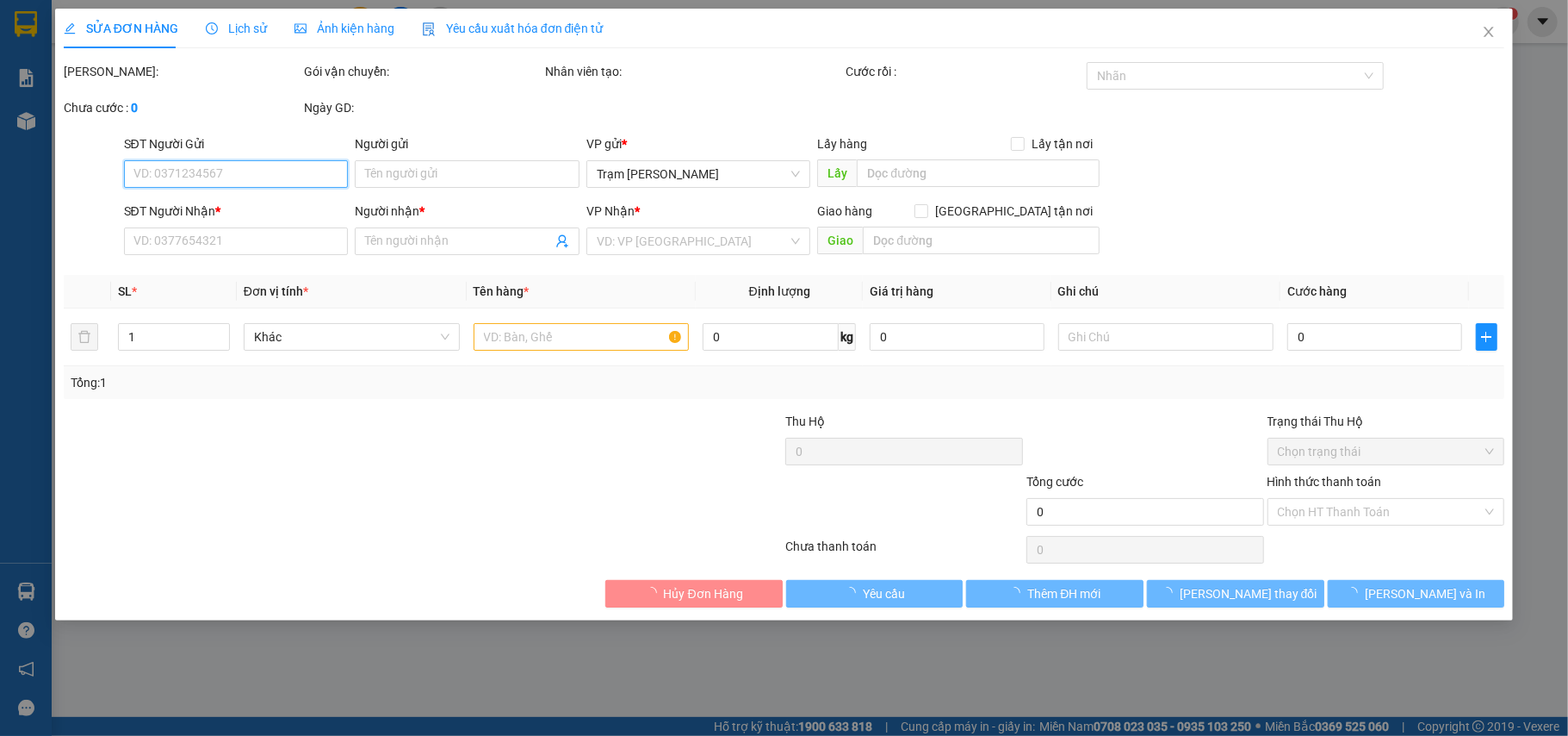
type input "0934357979"
type input "Cẩm Duyên TV"
type input "30.000"
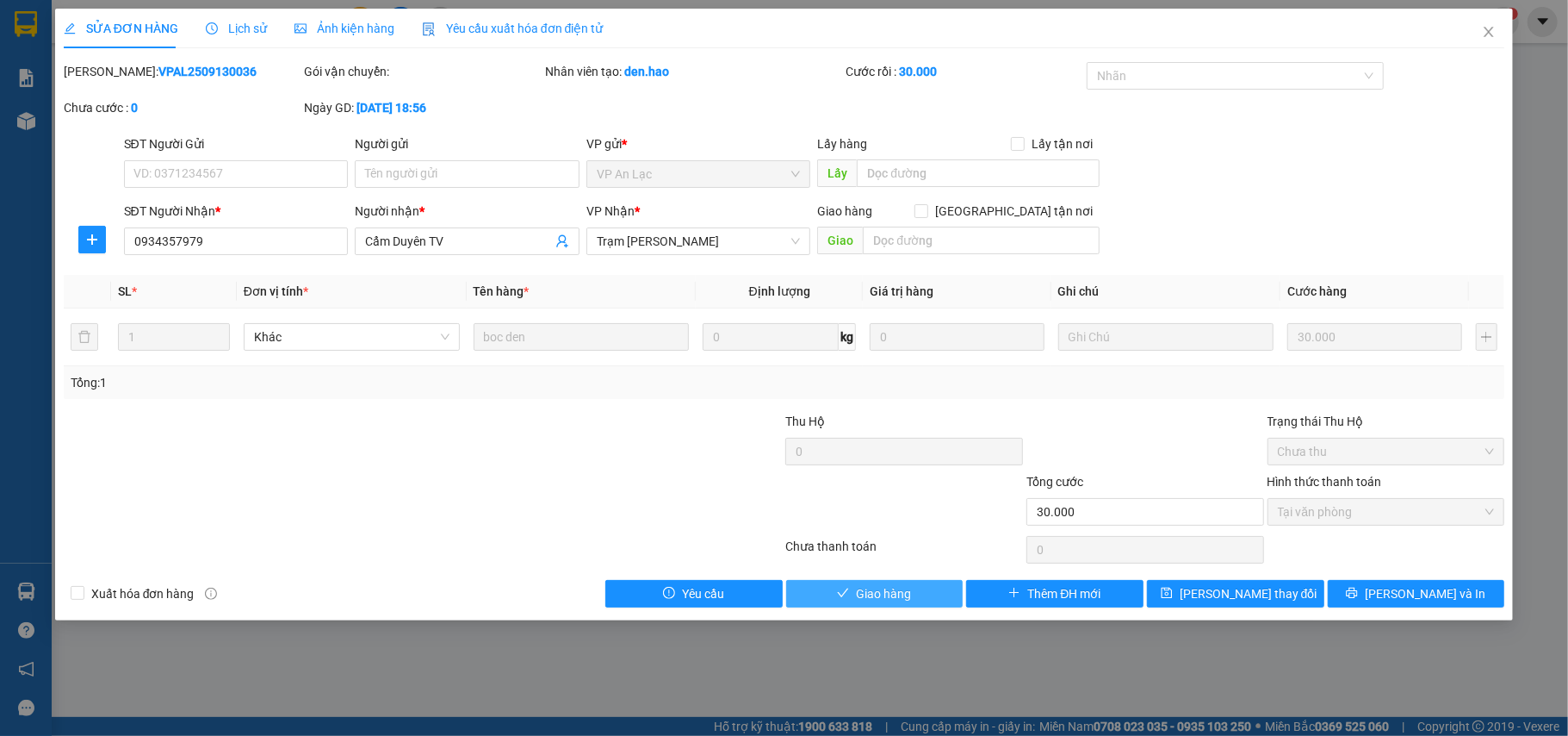
click at [821, 590] on button "Giao hàng" at bounding box center [874, 594] width 177 height 28
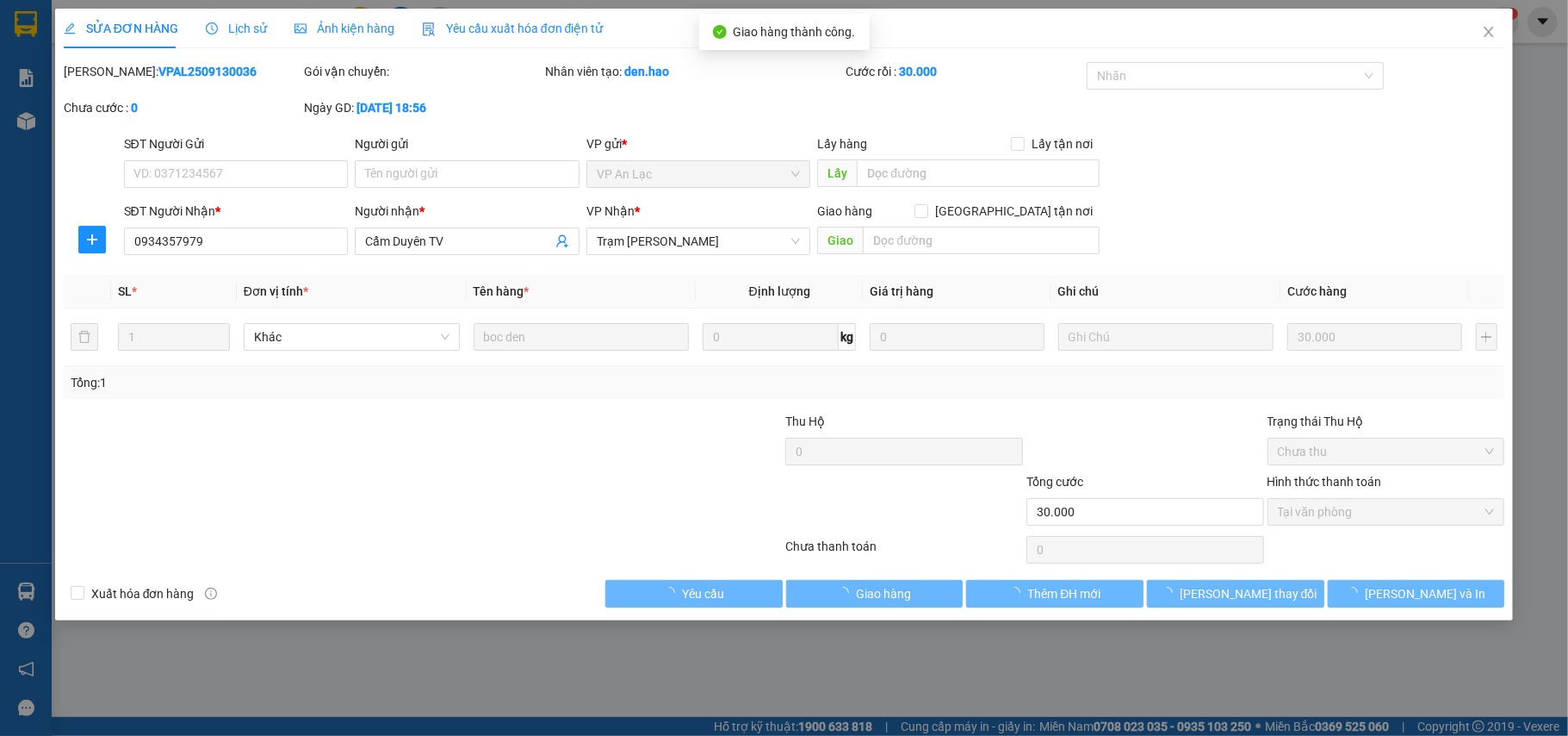
click at [369, 38] on div "Ảnh kiện hàng" at bounding box center [345, 28] width 99 height 39
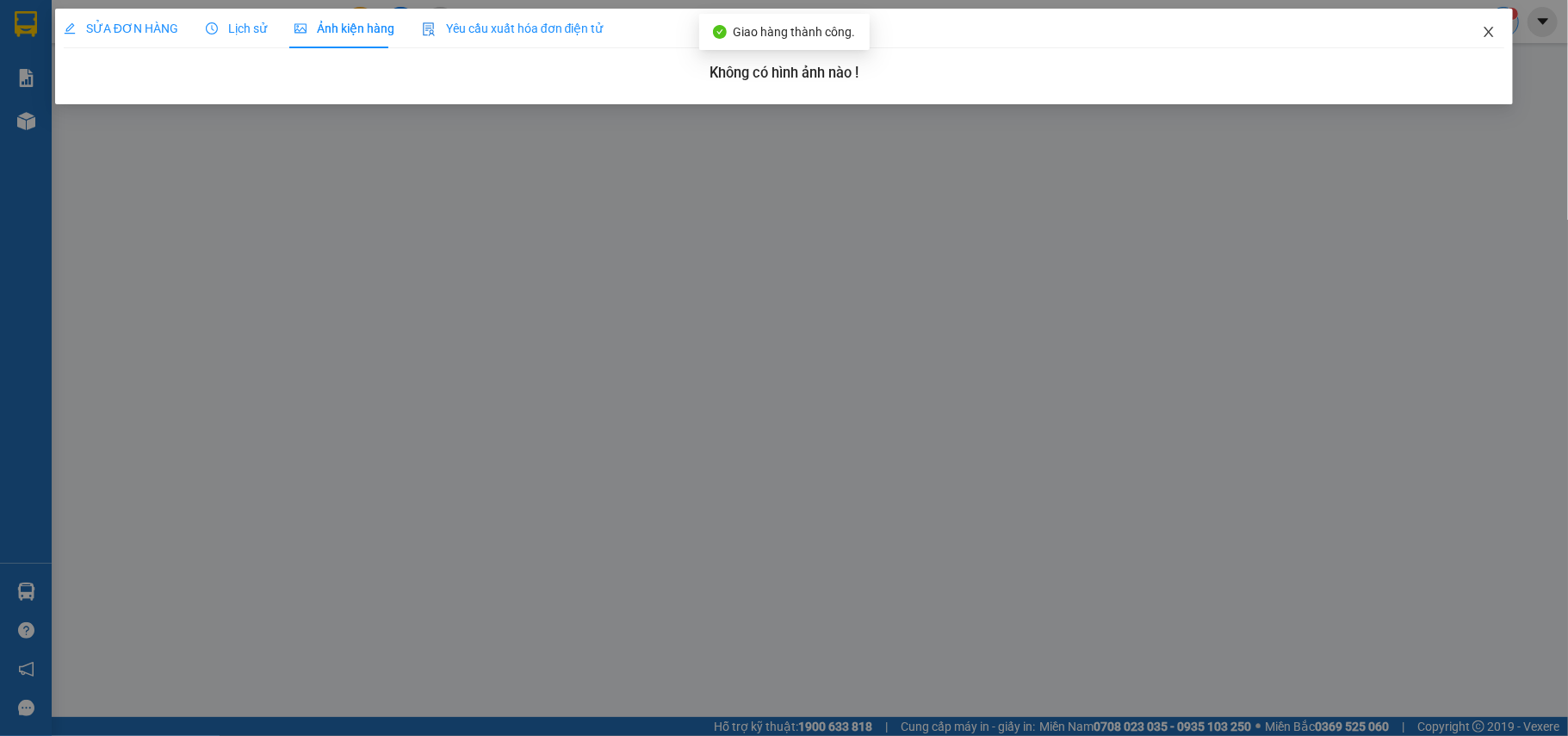
click at [1496, 25] on span "Close" at bounding box center [1489, 32] width 48 height 48
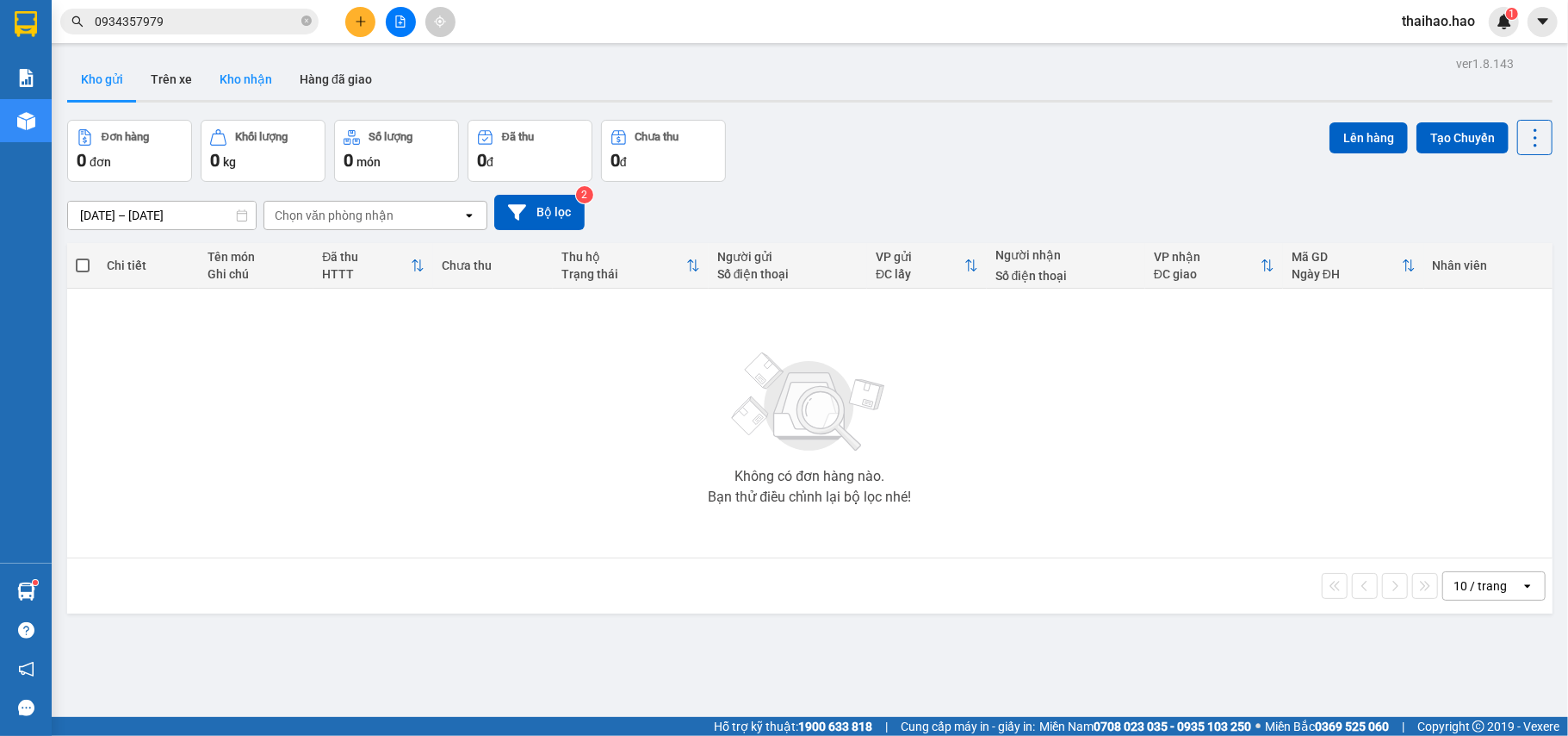
click at [237, 81] on button "Kho nhận" at bounding box center [246, 79] width 80 height 41
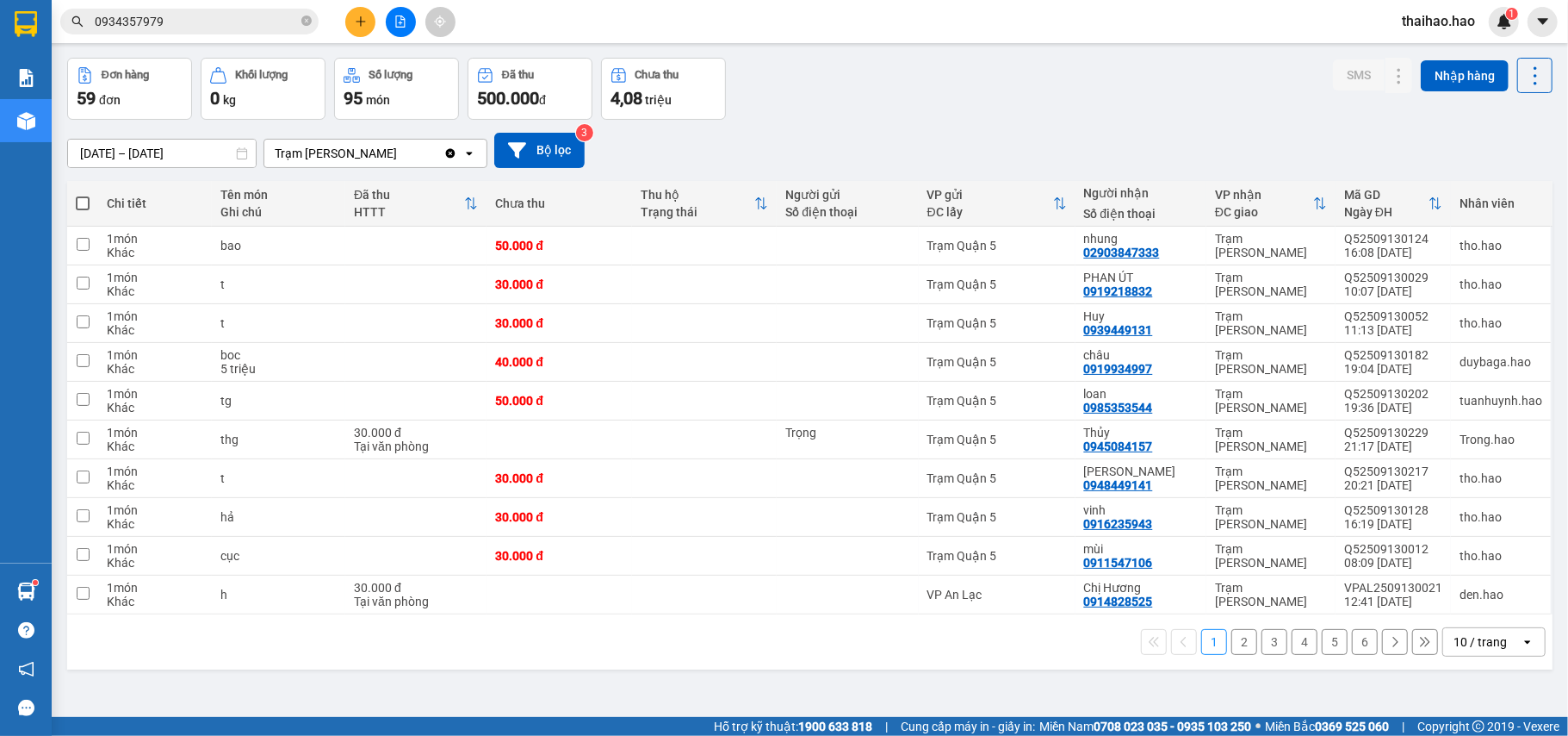
scroll to position [79, 0]
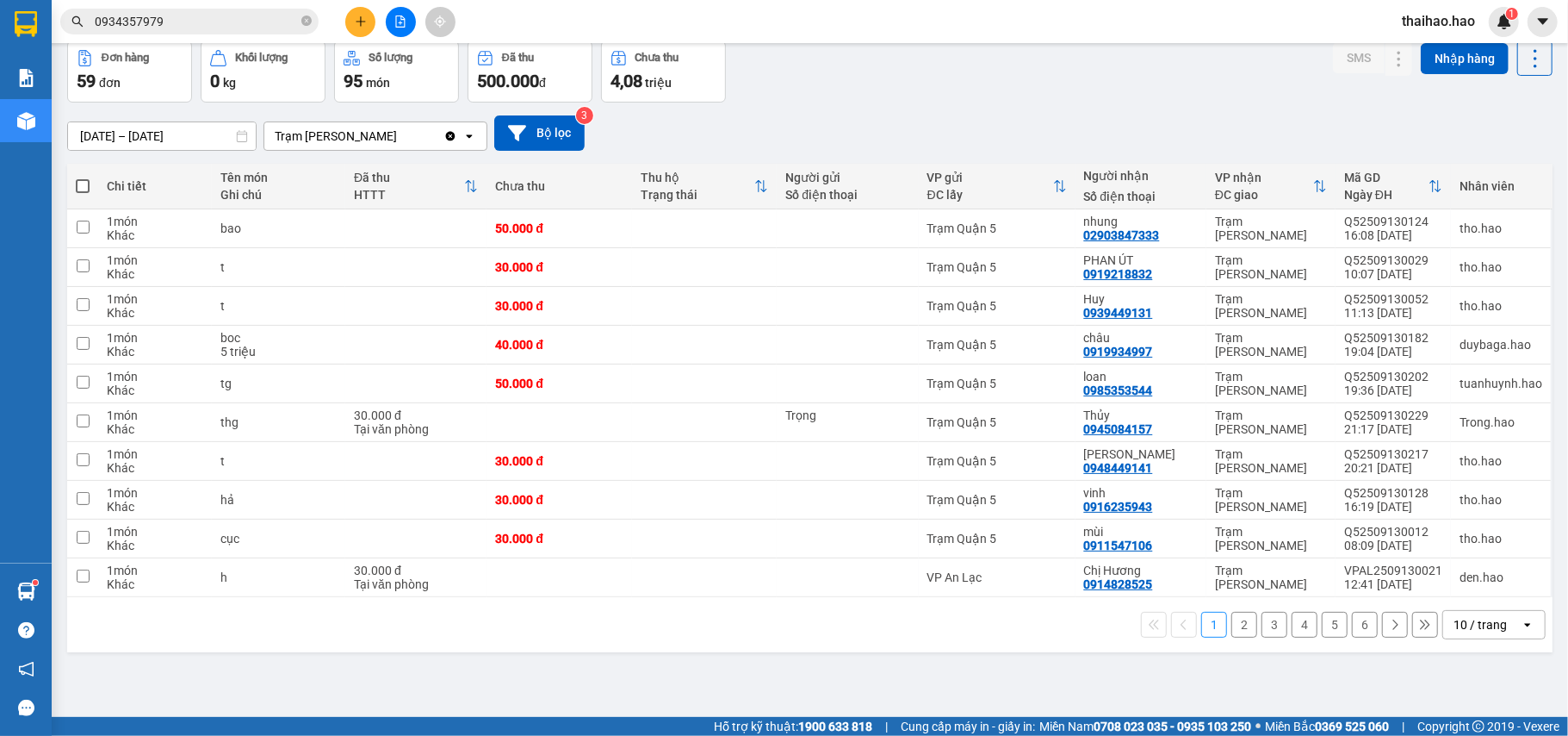
click at [1458, 644] on div "1 2 3 4 5 6 10 / trang open" at bounding box center [810, 624] width 1486 height 55
click at [1454, 631] on div "10 / trang" at bounding box center [1480, 625] width 53 height 17
click at [1468, 590] on span "100 / trang" at bounding box center [1469, 592] width 62 height 17
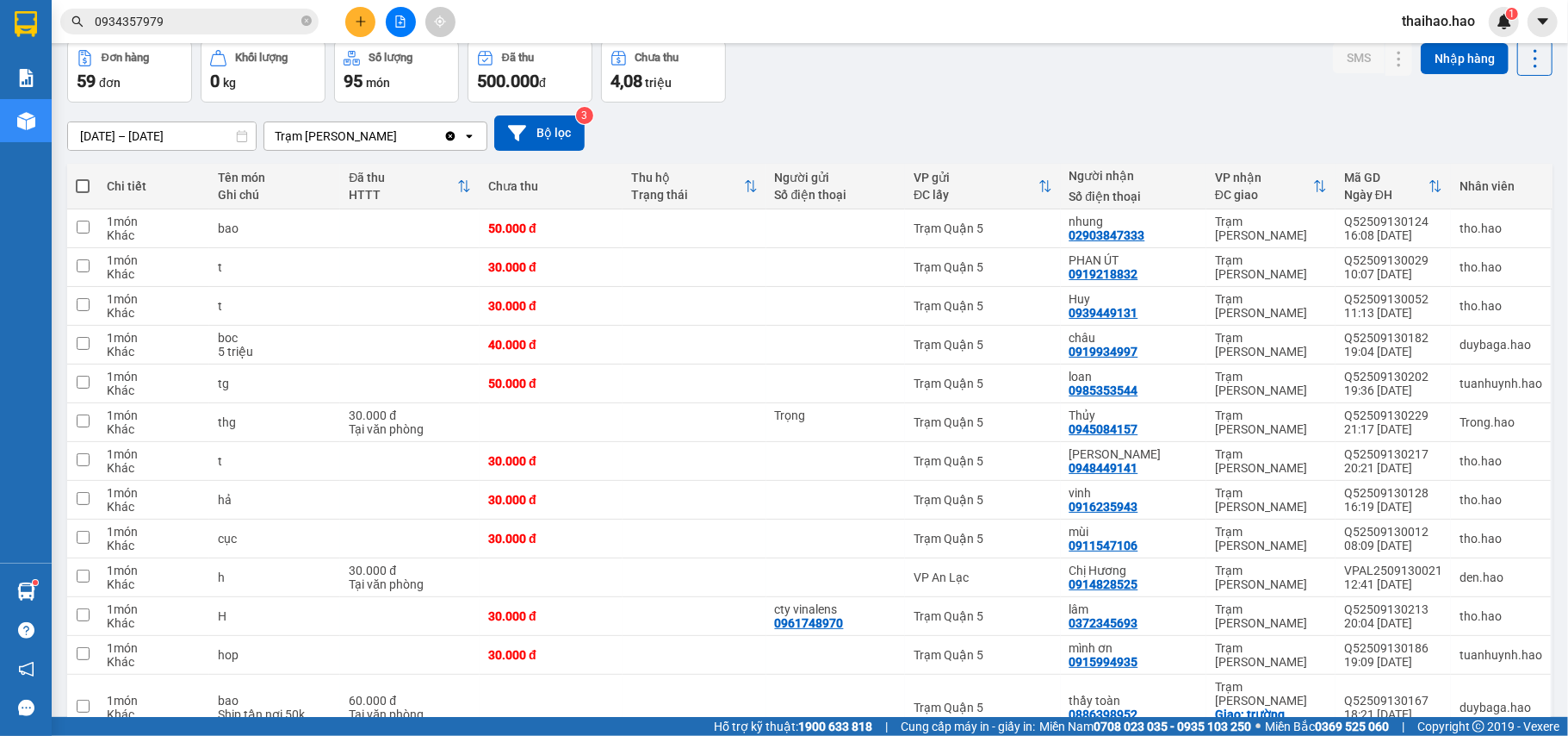
click at [849, 100] on div "Đơn hàng 59 đơn Khối lượng 0 kg Số lượng 95 món Đã thu 500.000 đ Chưa thu 4,08 …" at bounding box center [810, 71] width 1486 height 62
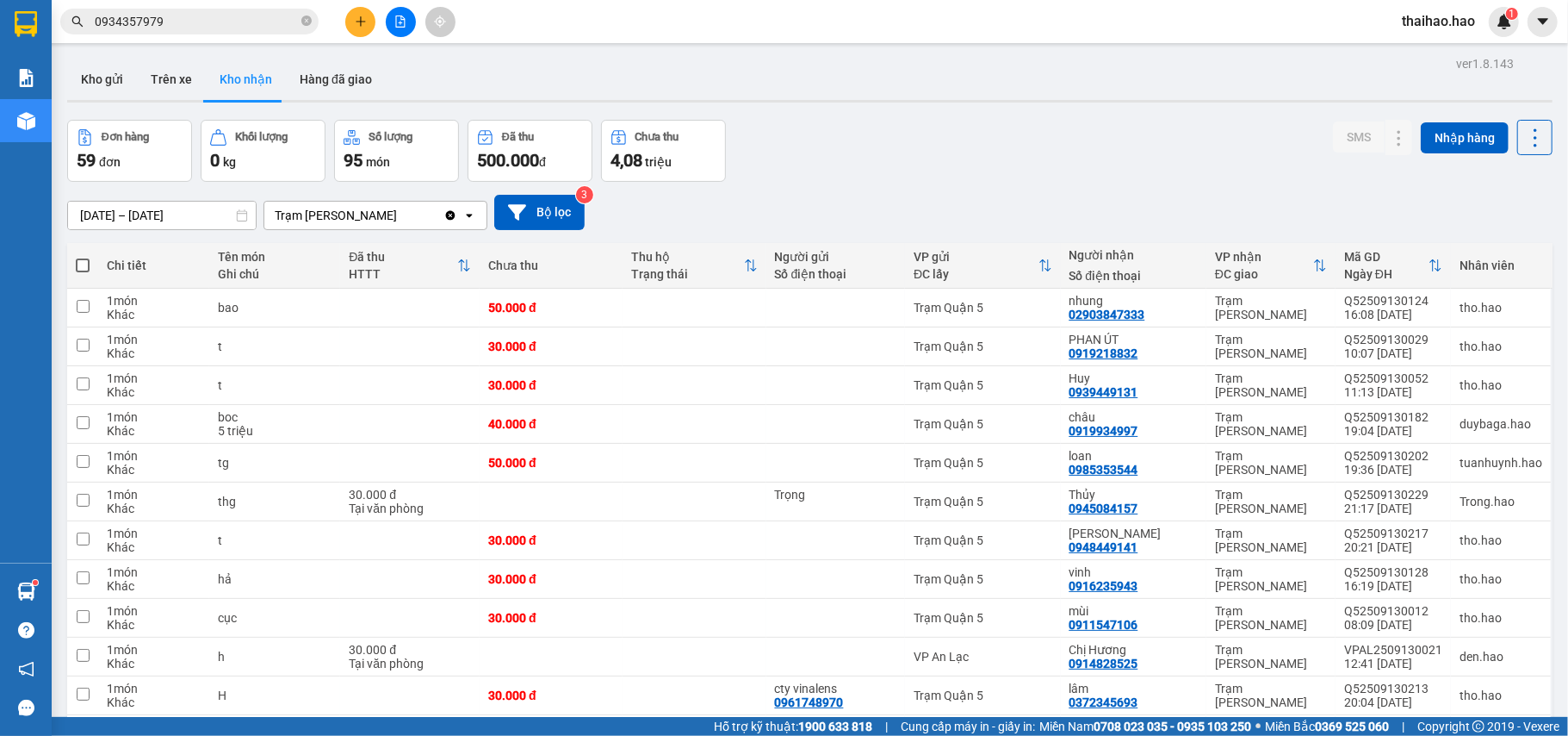
scroll to position [574, 0]
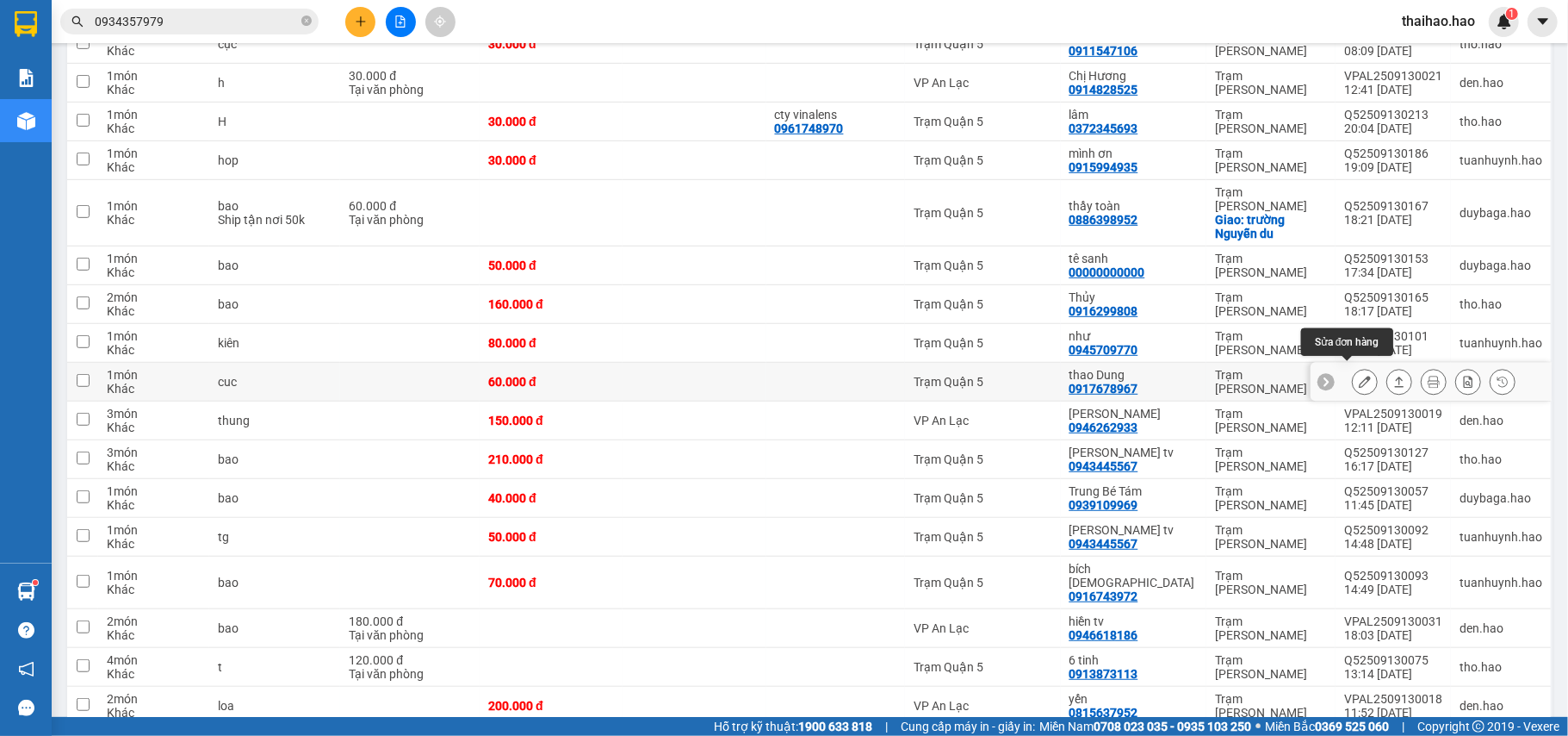
click at [1353, 383] on button at bounding box center [1366, 382] width 24 height 31
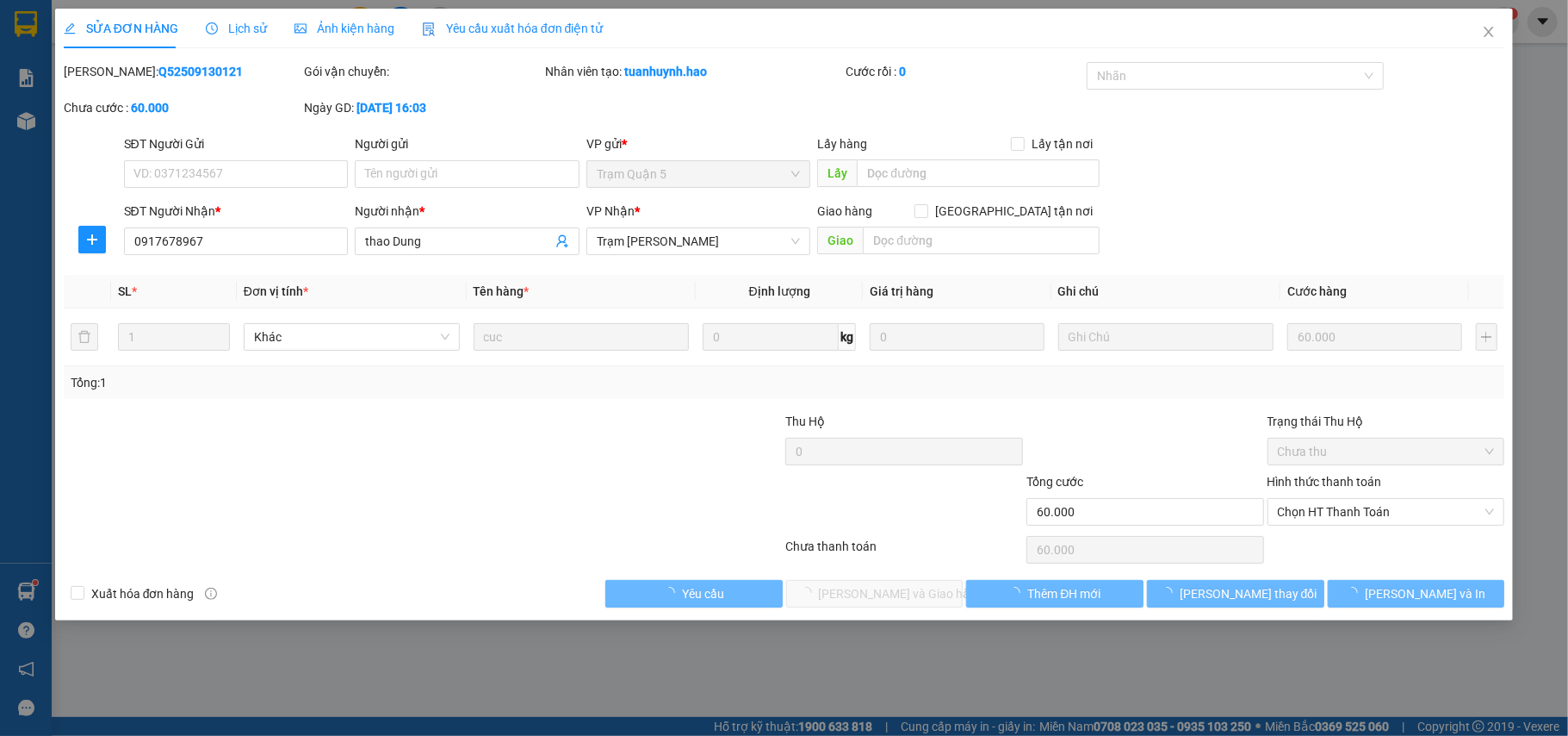
type input "0917678967"
type input "thao Dung"
type input "60.000"
click at [1348, 512] on span "Chọn HT Thanh Toán" at bounding box center [1387, 512] width 217 height 26
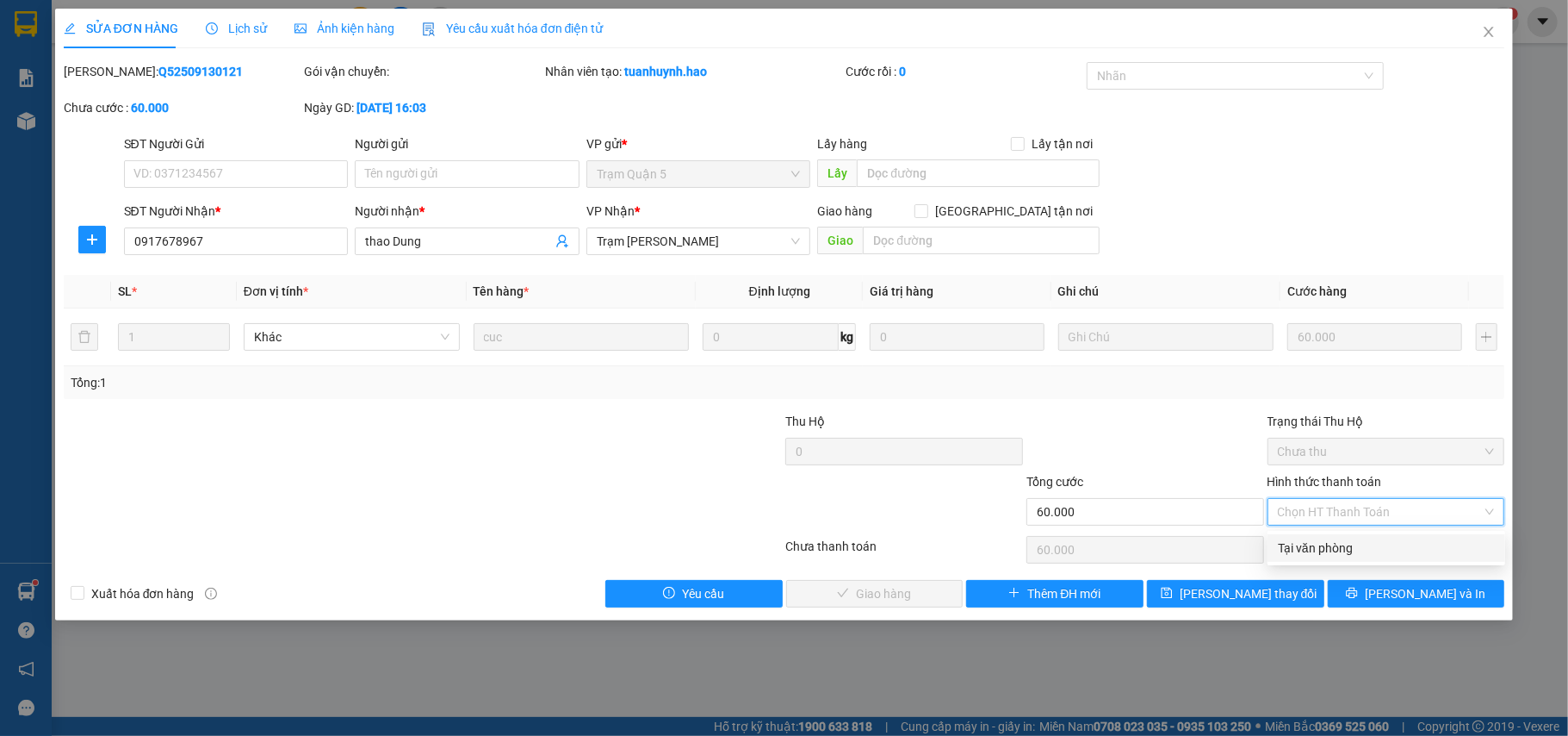
click at [1345, 540] on div "Tại văn phòng" at bounding box center [1387, 548] width 217 height 19
type input "0"
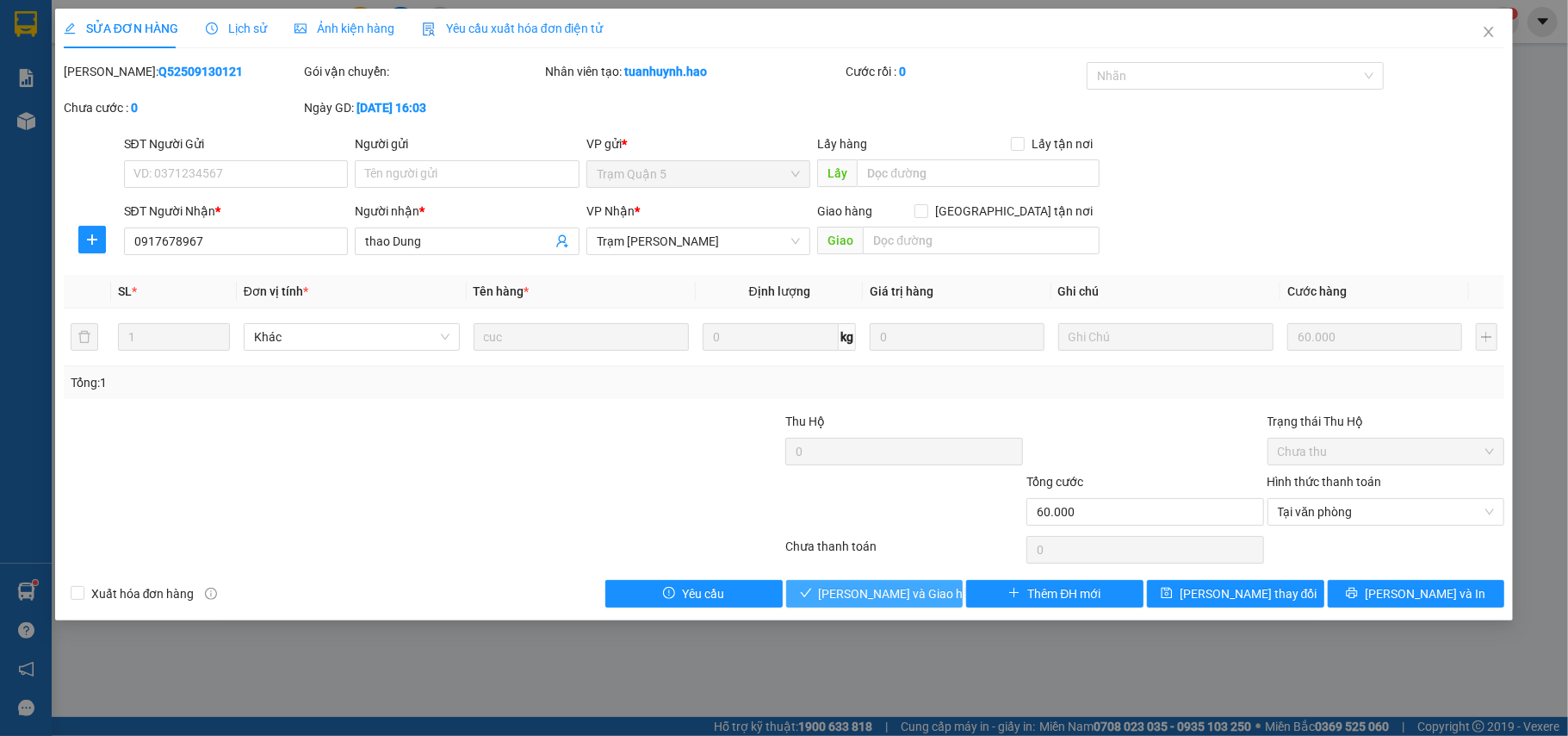
click at [941, 608] on button "Lưu và Giao hàng" at bounding box center [874, 594] width 177 height 28
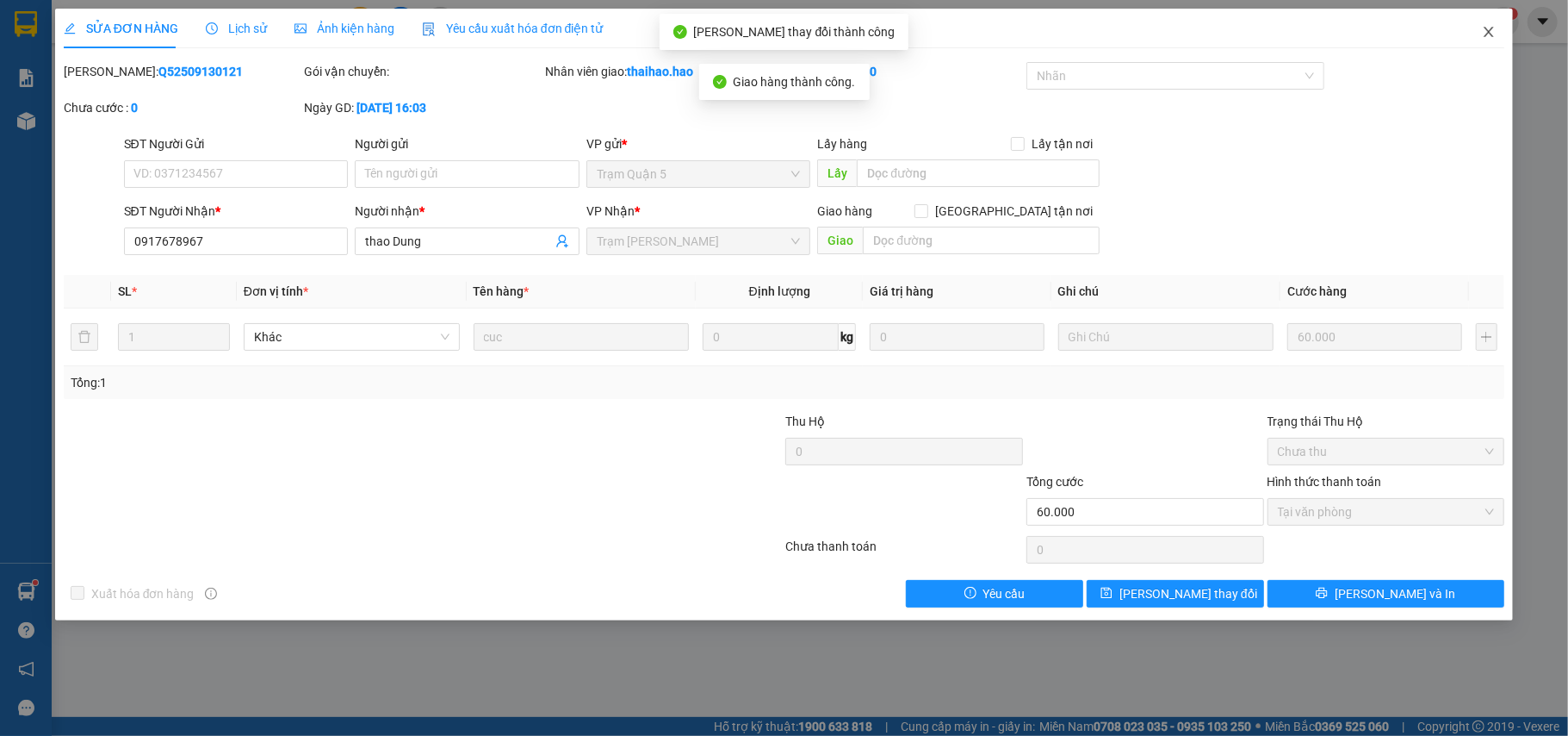
click at [1493, 42] on span "Close" at bounding box center [1489, 32] width 48 height 48
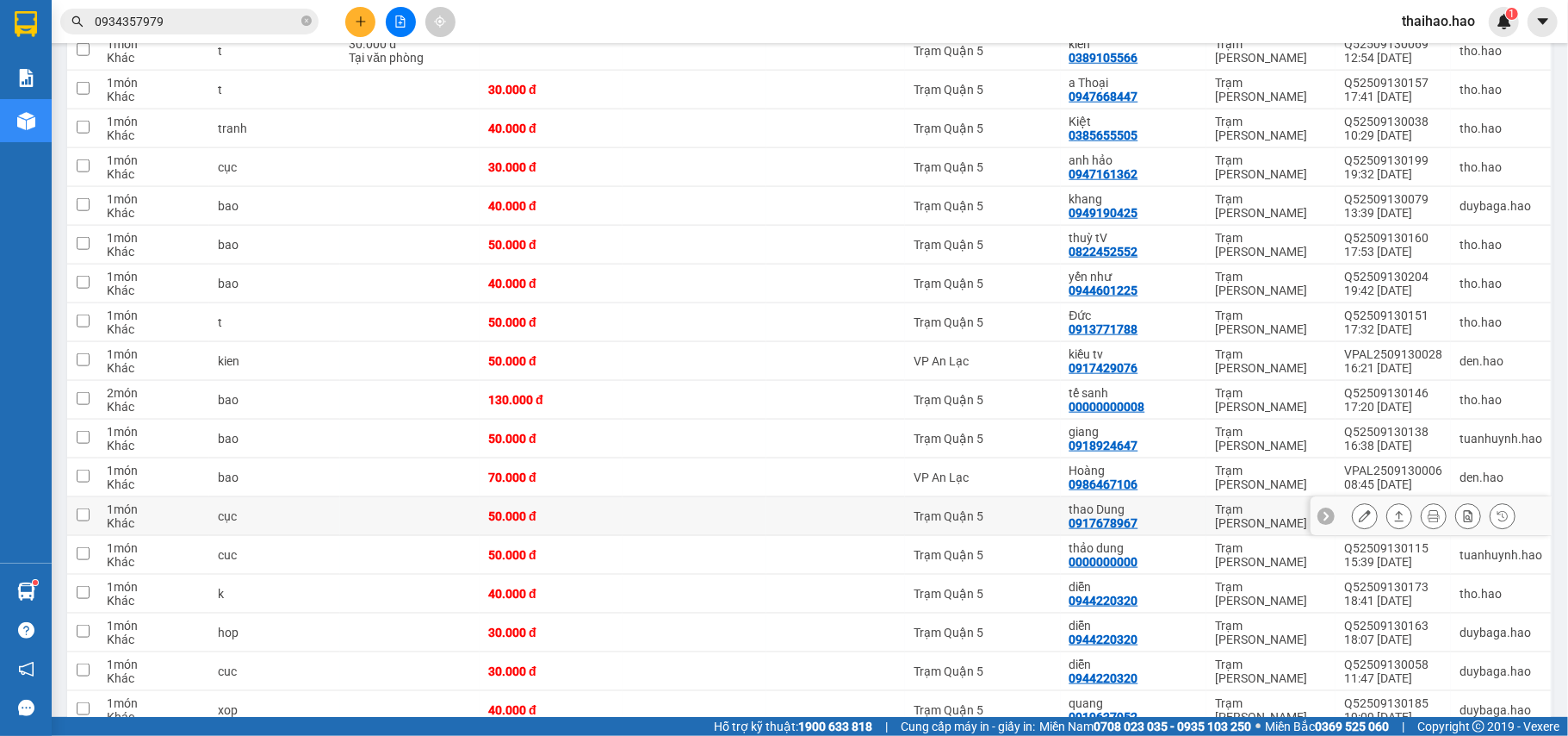
scroll to position [1379, 0]
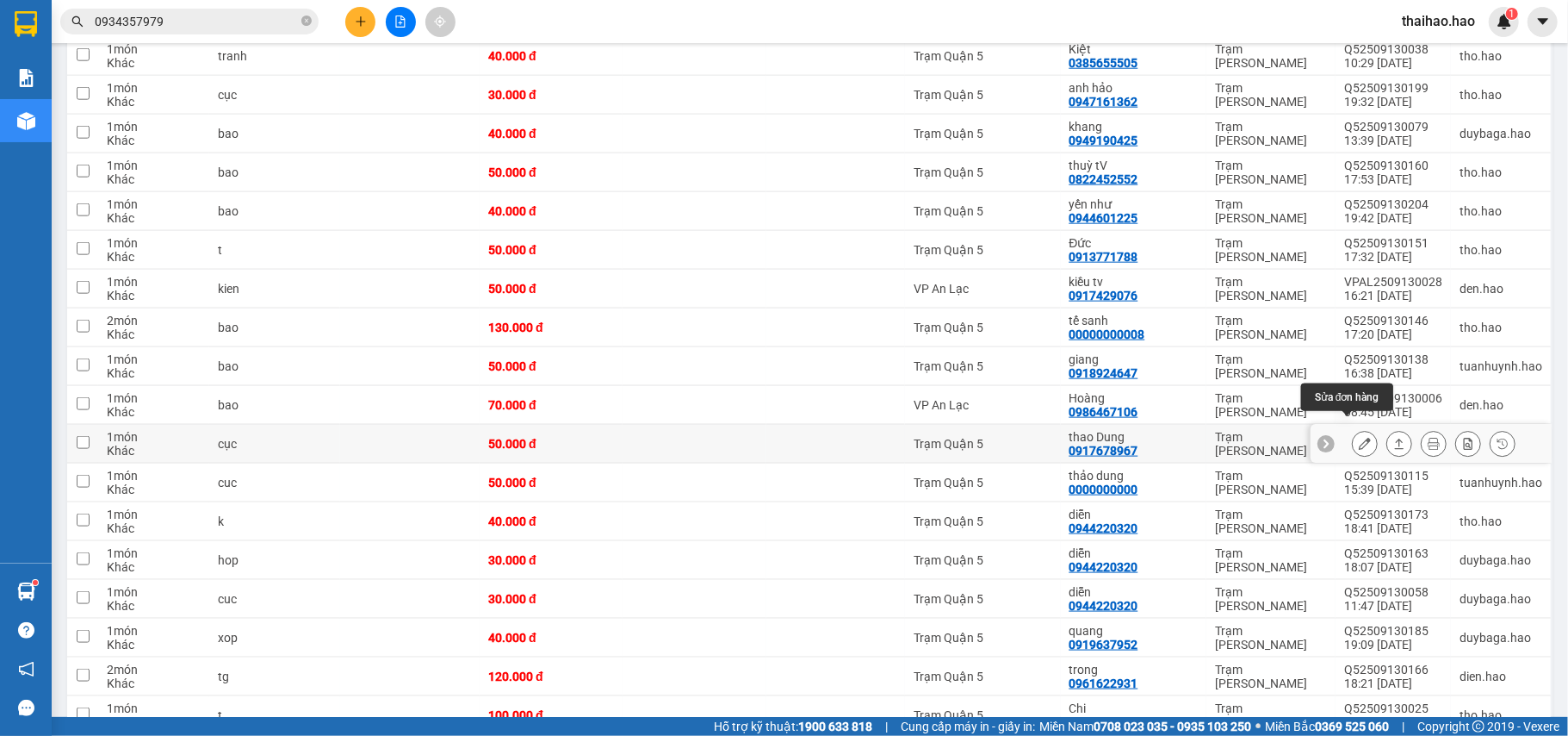
click at [1337, 432] on div at bounding box center [1431, 444] width 241 height 38
click at [1353, 432] on button at bounding box center [1366, 444] width 24 height 31
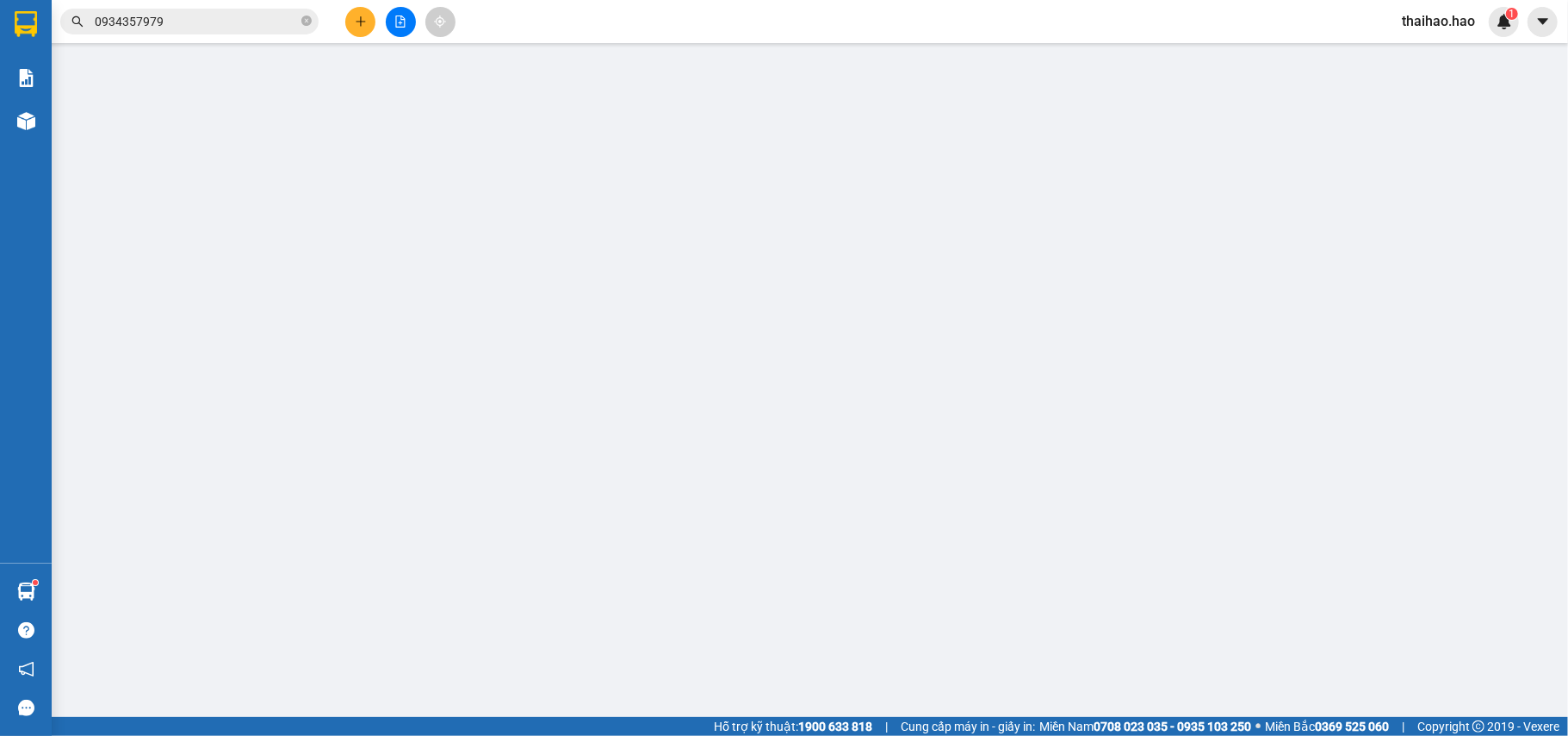
type input "0917678967"
type input "thao Dung"
type input "50.000"
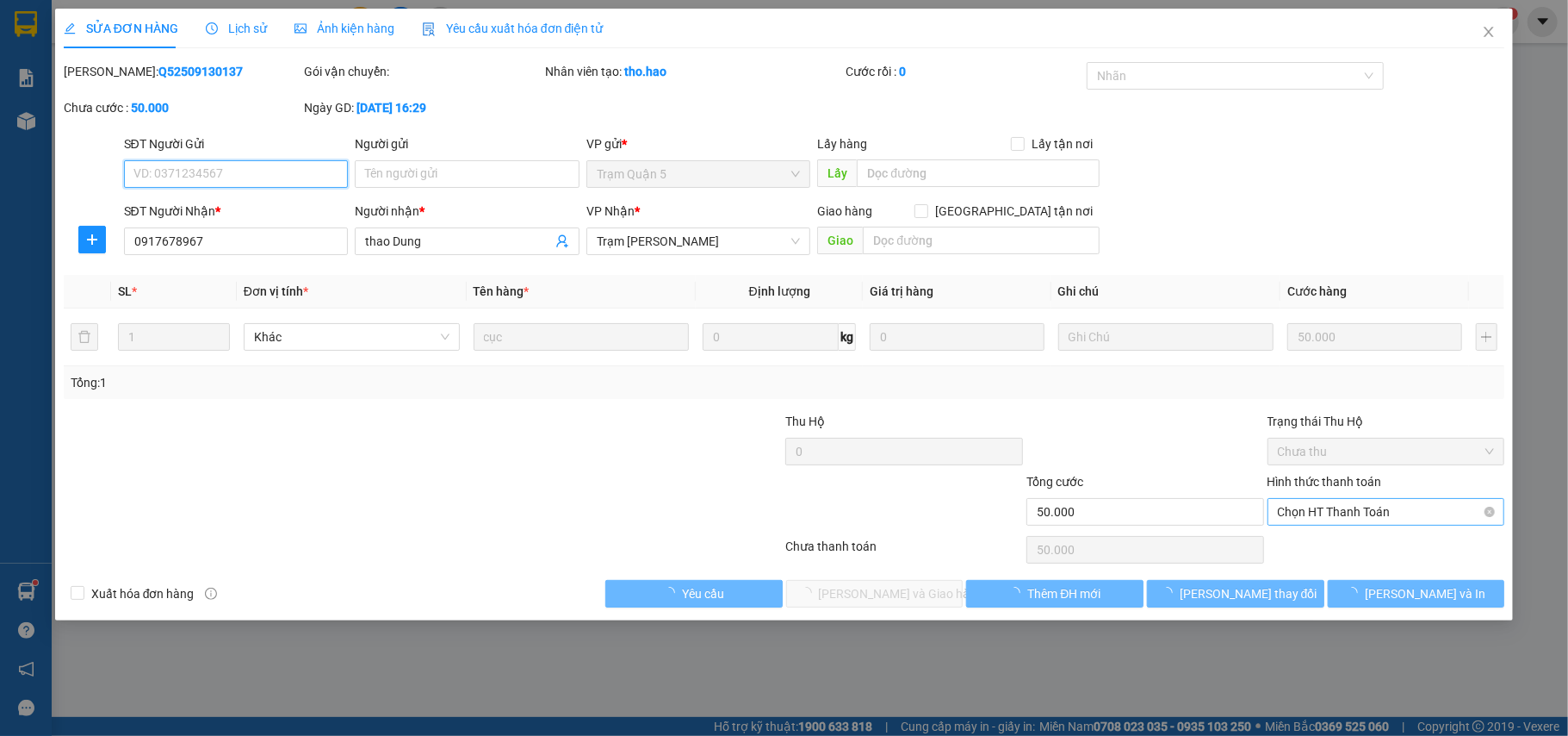
click at [1354, 510] on span "Chọn HT Thanh Toán" at bounding box center [1387, 512] width 217 height 26
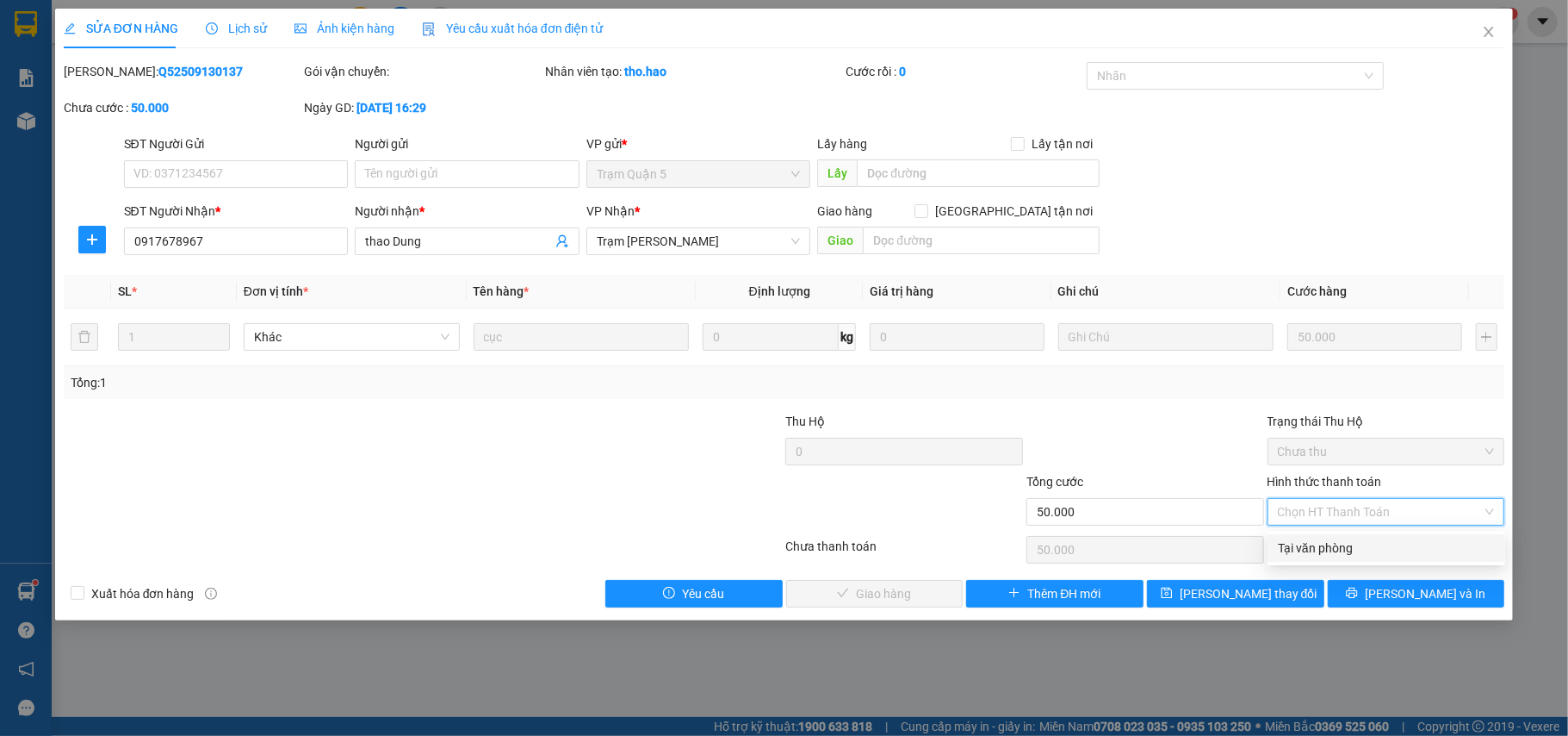
drag, startPoint x: 1339, startPoint y: 541, endPoint x: 1194, endPoint y: 556, distance: 145.8
click at [1334, 541] on div "Tại văn phòng" at bounding box center [1387, 548] width 217 height 19
type input "0"
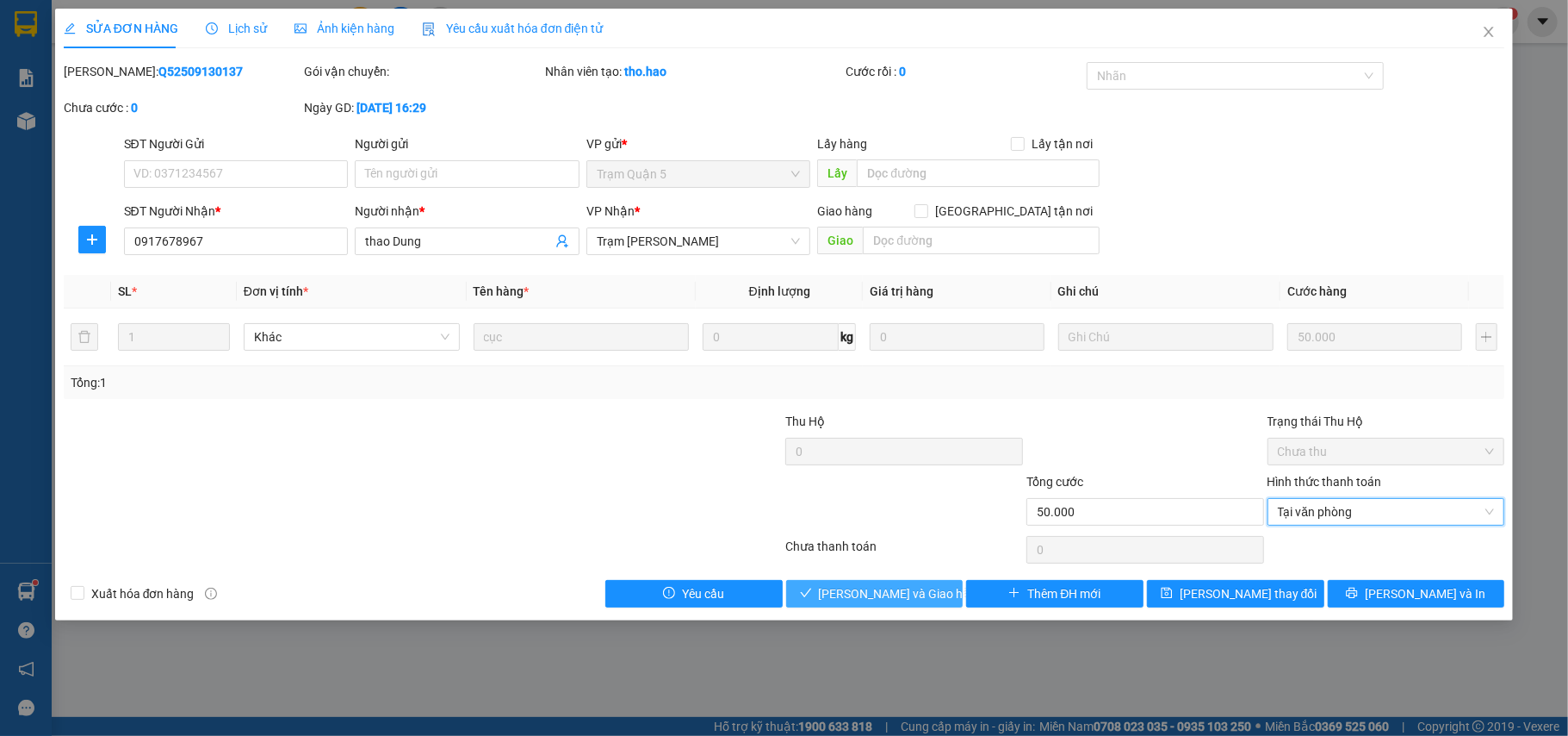
click at [937, 604] on button "Lưu và Giao hàng" at bounding box center [874, 594] width 177 height 28
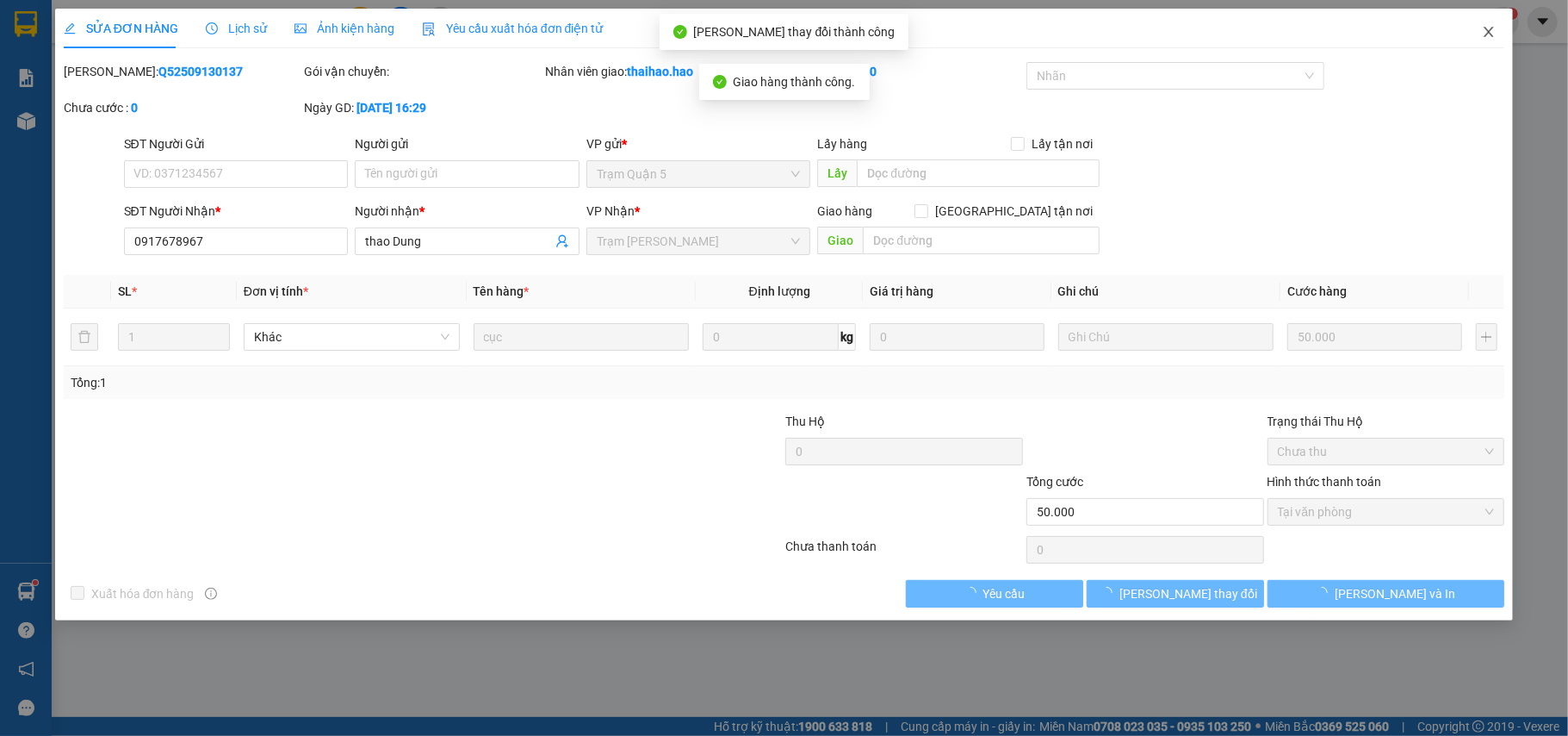
click at [1480, 28] on span "Close" at bounding box center [1489, 32] width 48 height 48
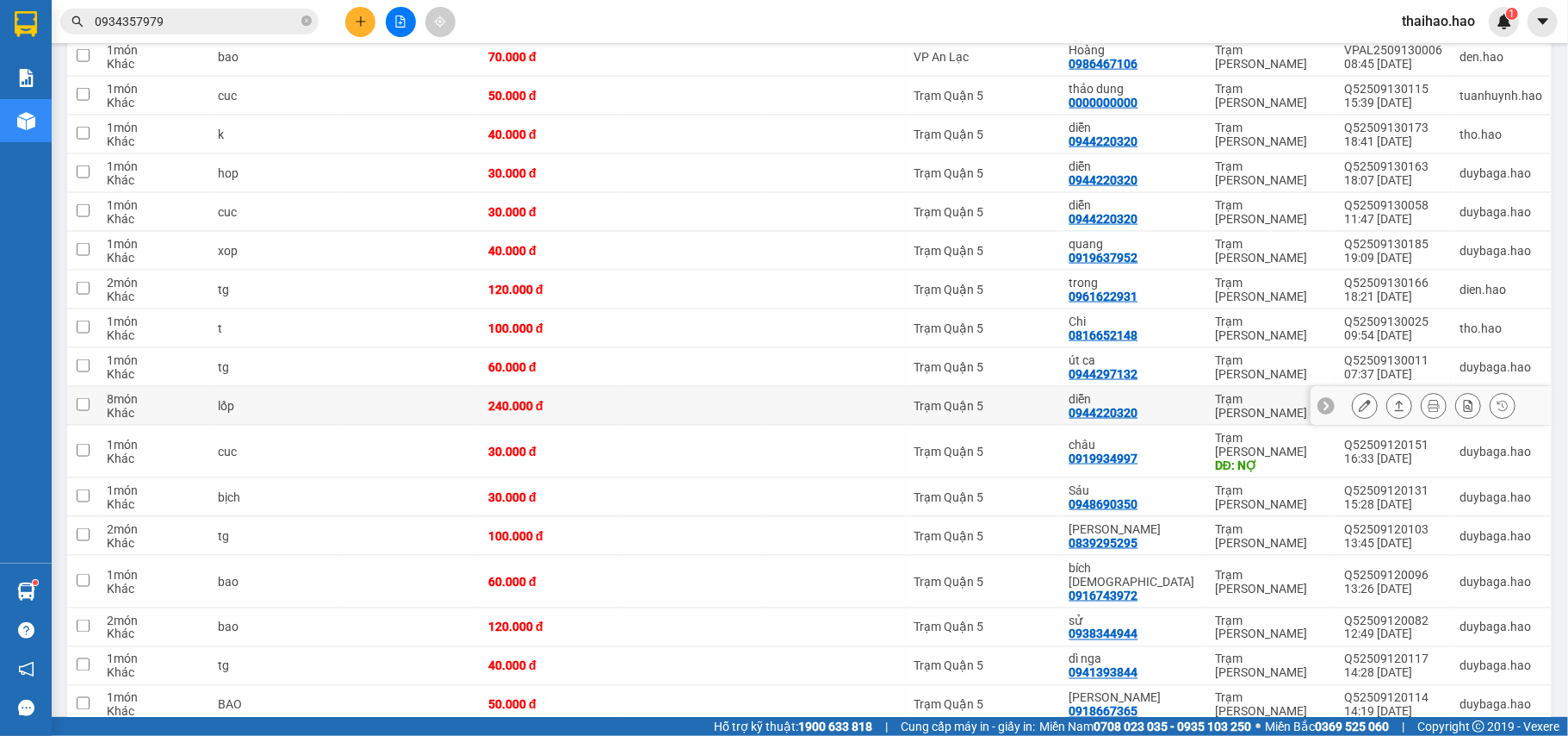
scroll to position [1612, 0]
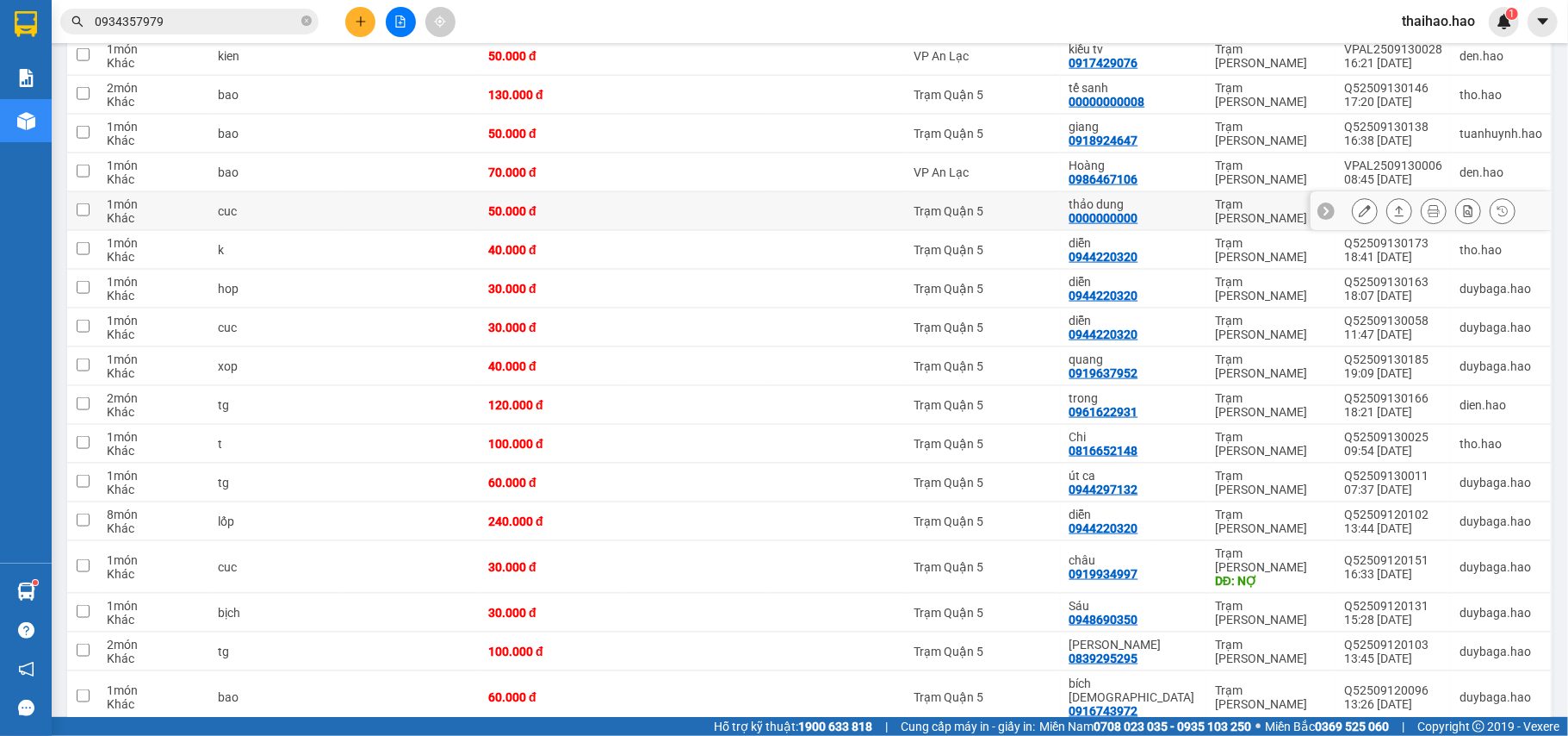
click at [1359, 205] on icon at bounding box center [1366, 211] width 12 height 12
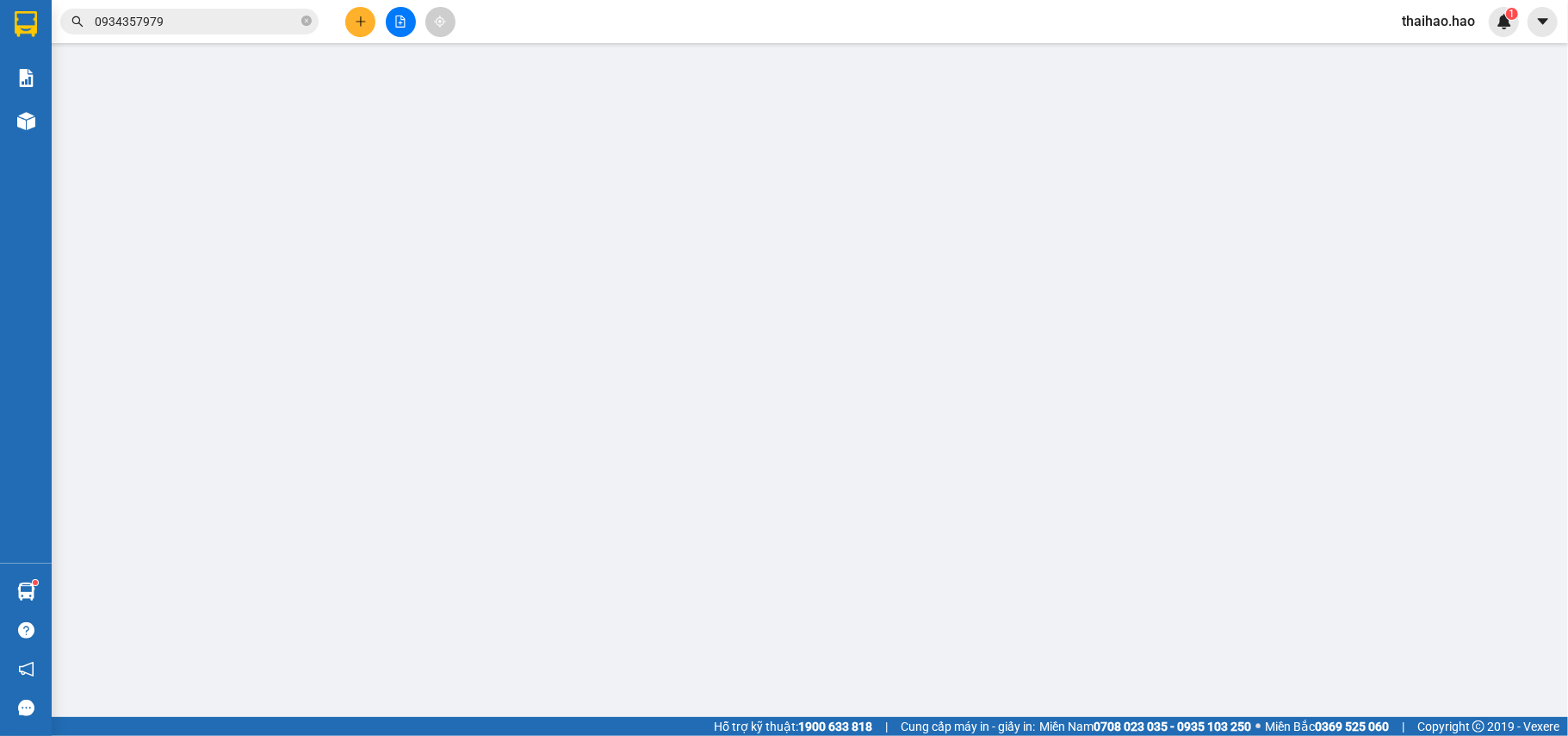
type input "0000000000"
type input "thảo dung"
type input "50.000"
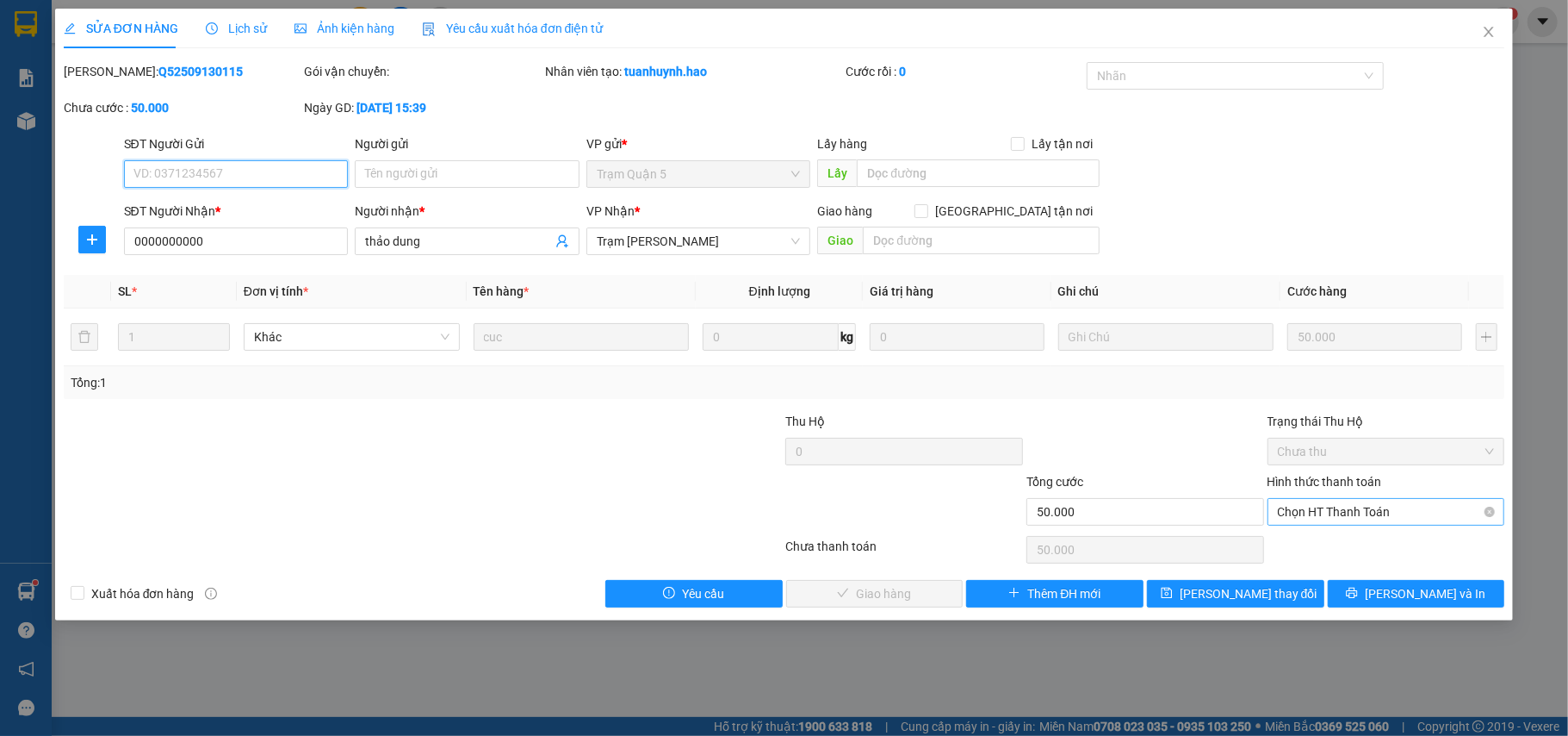
click at [1309, 512] on span "Chọn HT Thanh Toán" at bounding box center [1387, 512] width 217 height 26
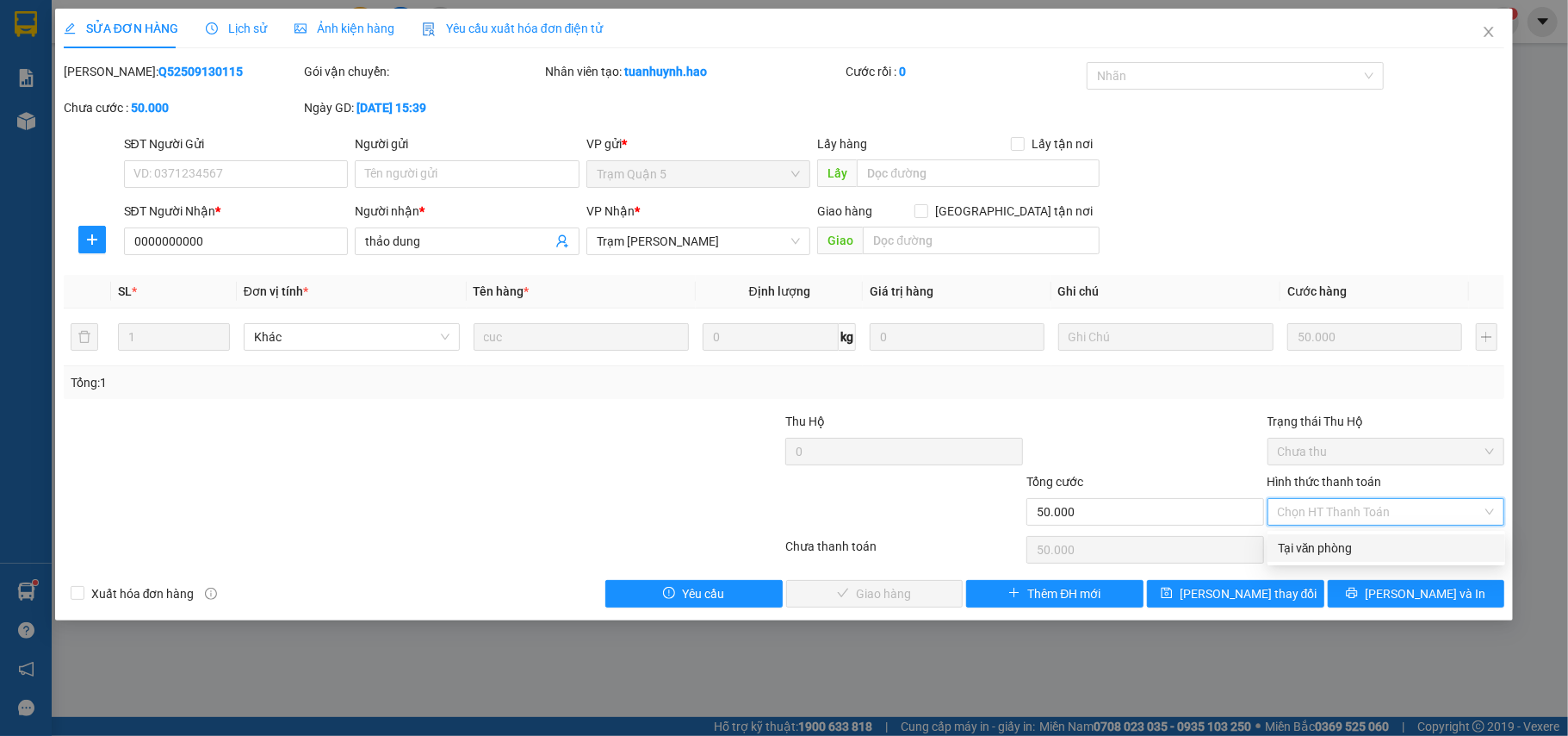
drag, startPoint x: 1311, startPoint y: 536, endPoint x: 1185, endPoint y: 566, distance: 129.5
click at [1311, 538] on div "Tại văn phòng" at bounding box center [1387, 548] width 237 height 28
type input "0"
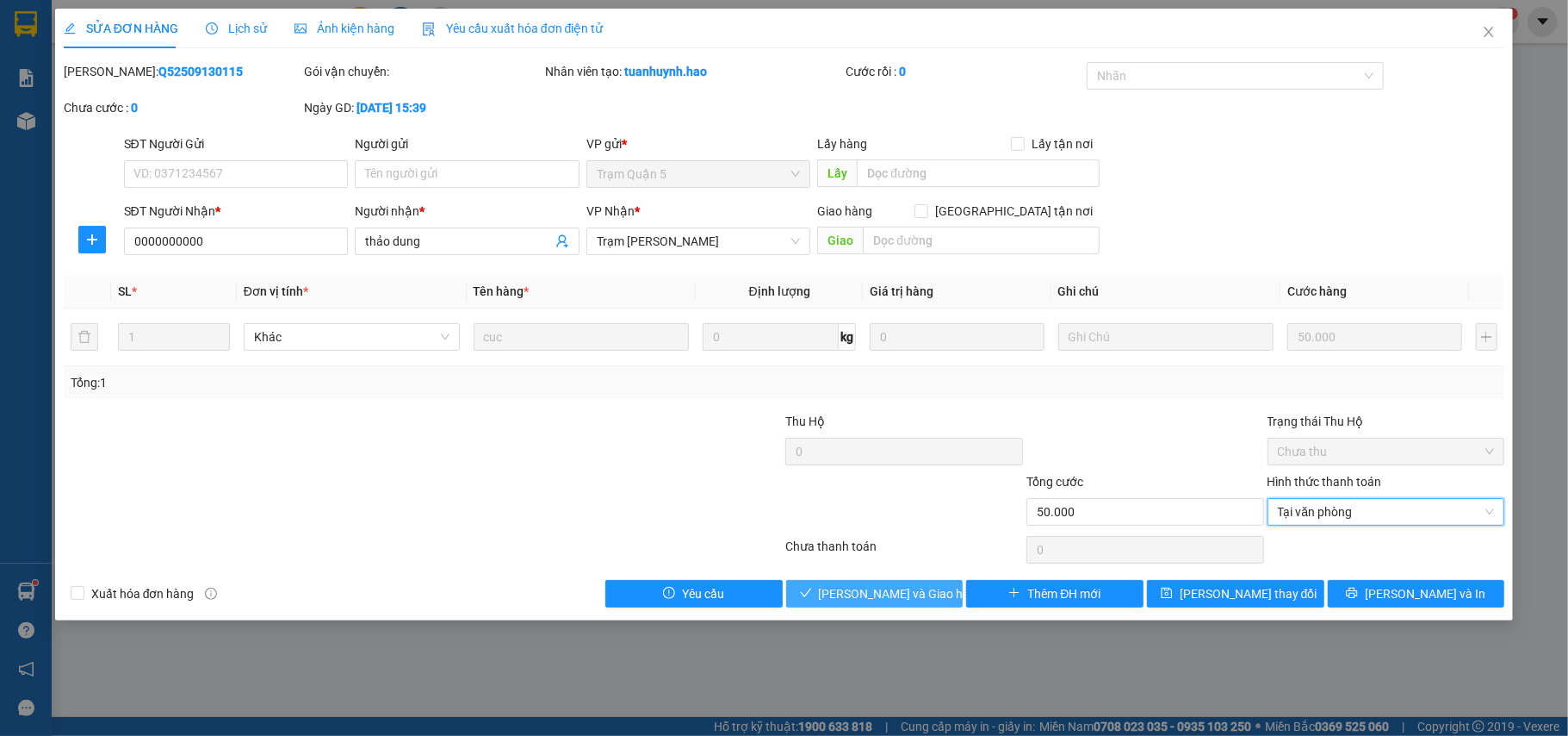
click at [945, 584] on button "Lưu và Giao hàng" at bounding box center [874, 594] width 177 height 28
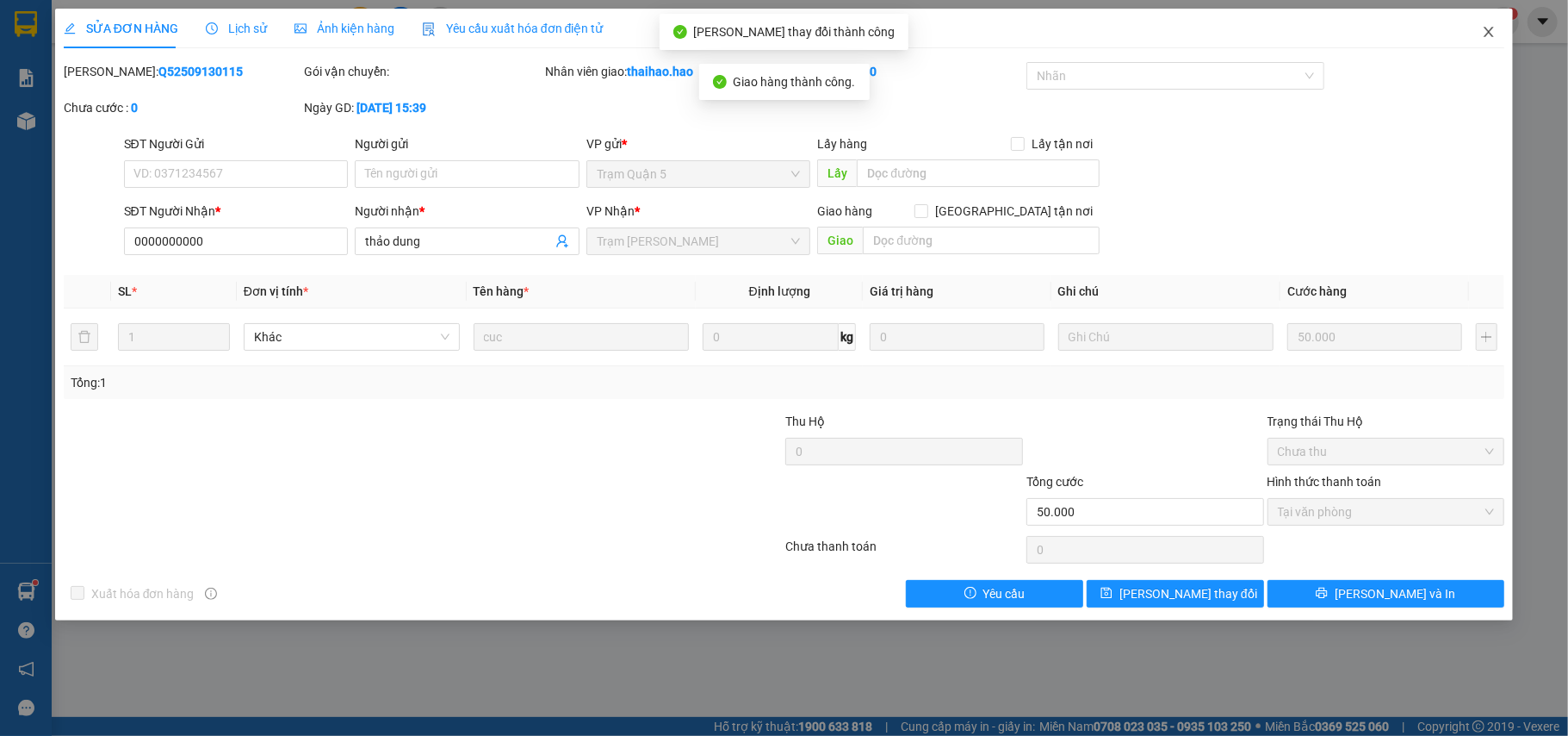
click at [1496, 32] on icon "close" at bounding box center [1489, 32] width 14 height 14
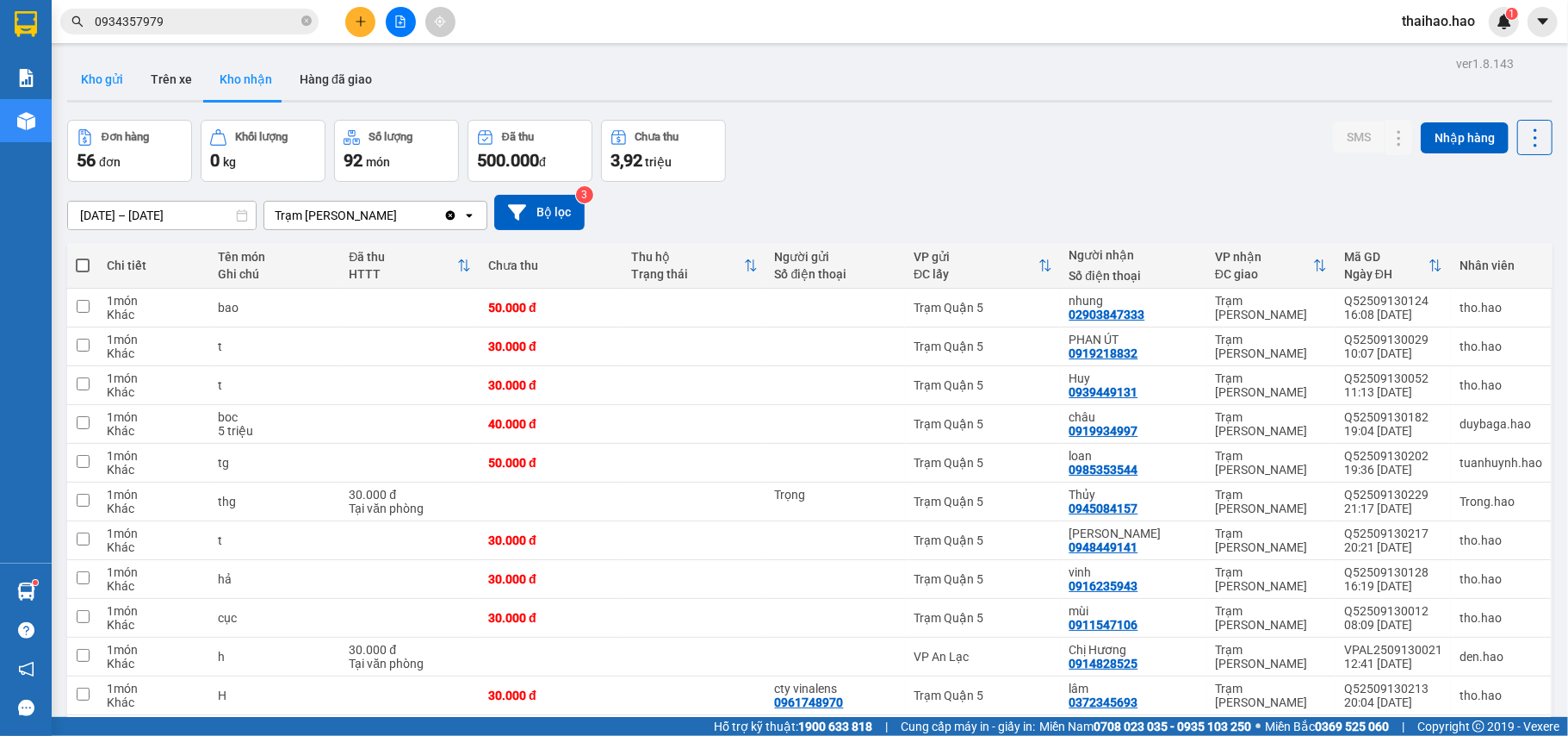
click at [83, 80] on button "Kho gửi" at bounding box center [102, 79] width 70 height 41
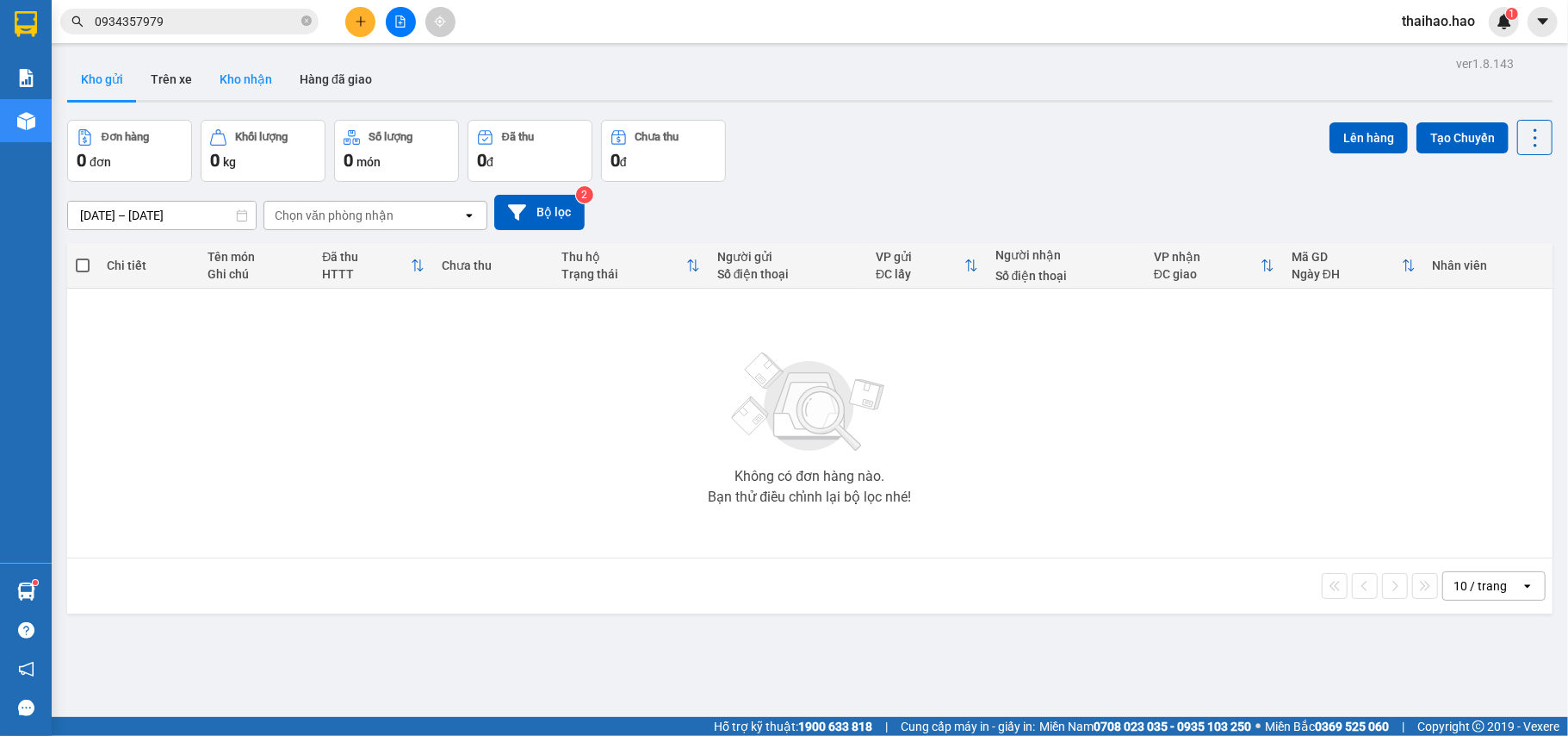
click at [241, 77] on button "Kho nhận" at bounding box center [246, 79] width 80 height 41
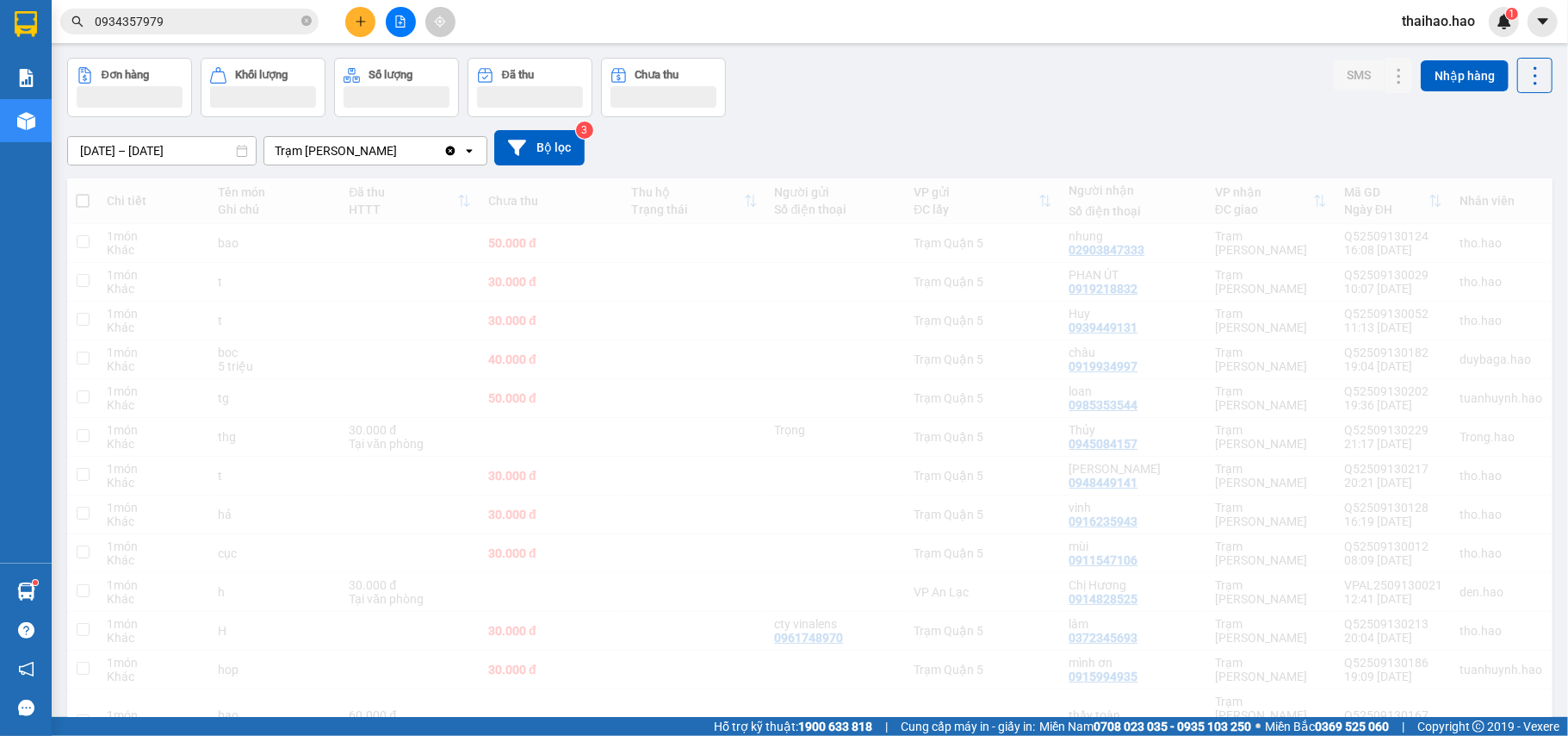
scroll to position [459, 0]
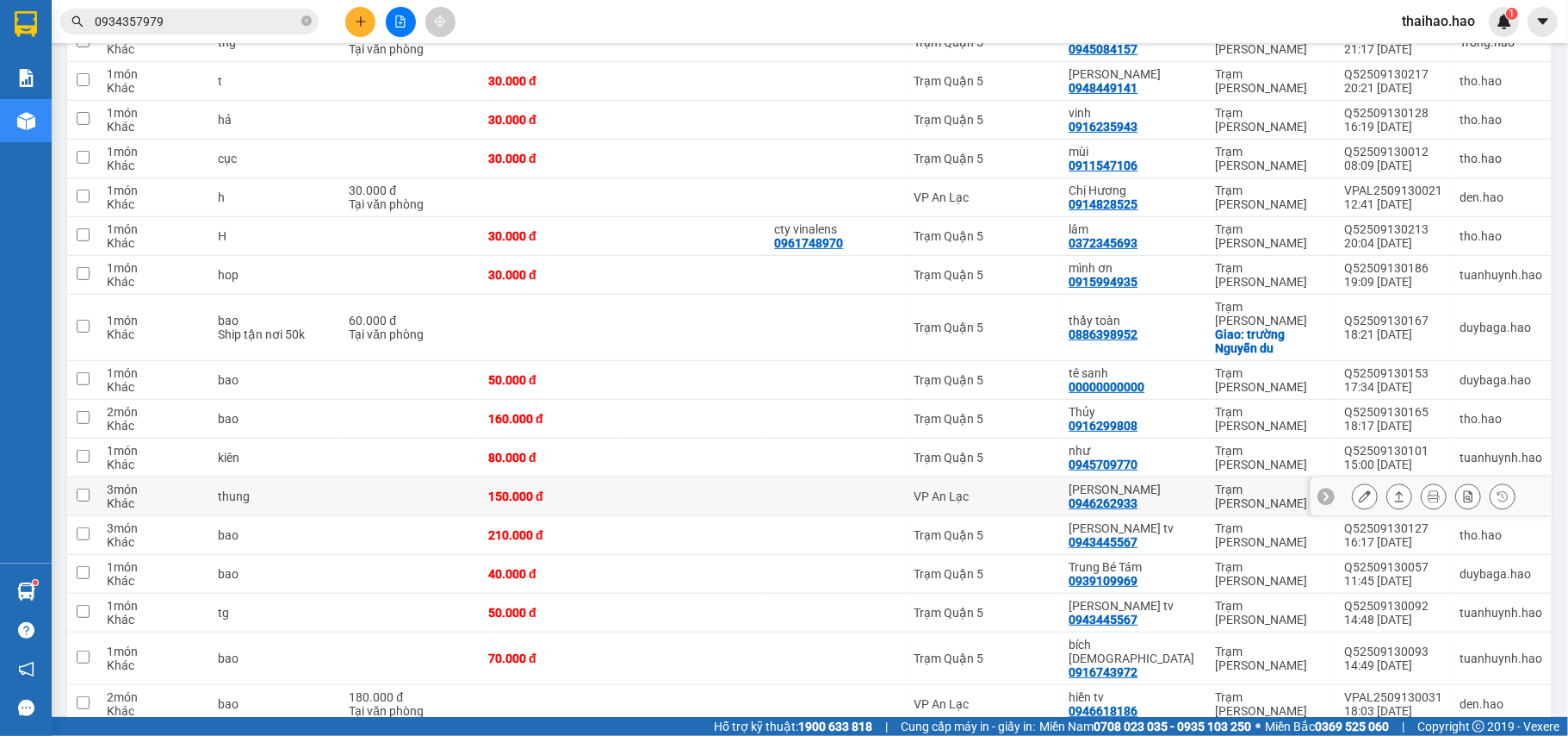
click at [1359, 491] on icon at bounding box center [1366, 497] width 12 height 12
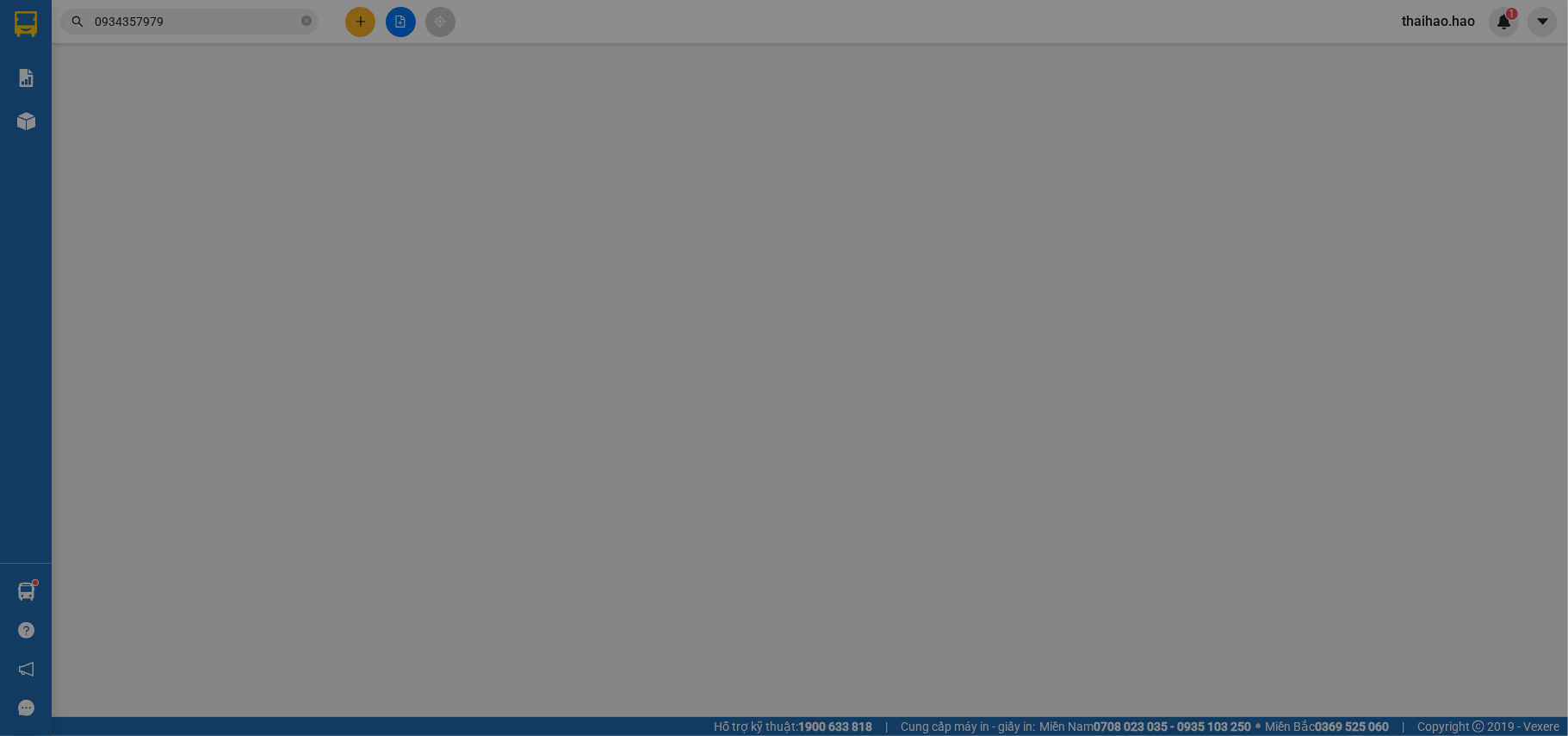
type input "0946262933"
type input "minh hai"
type input "150.000"
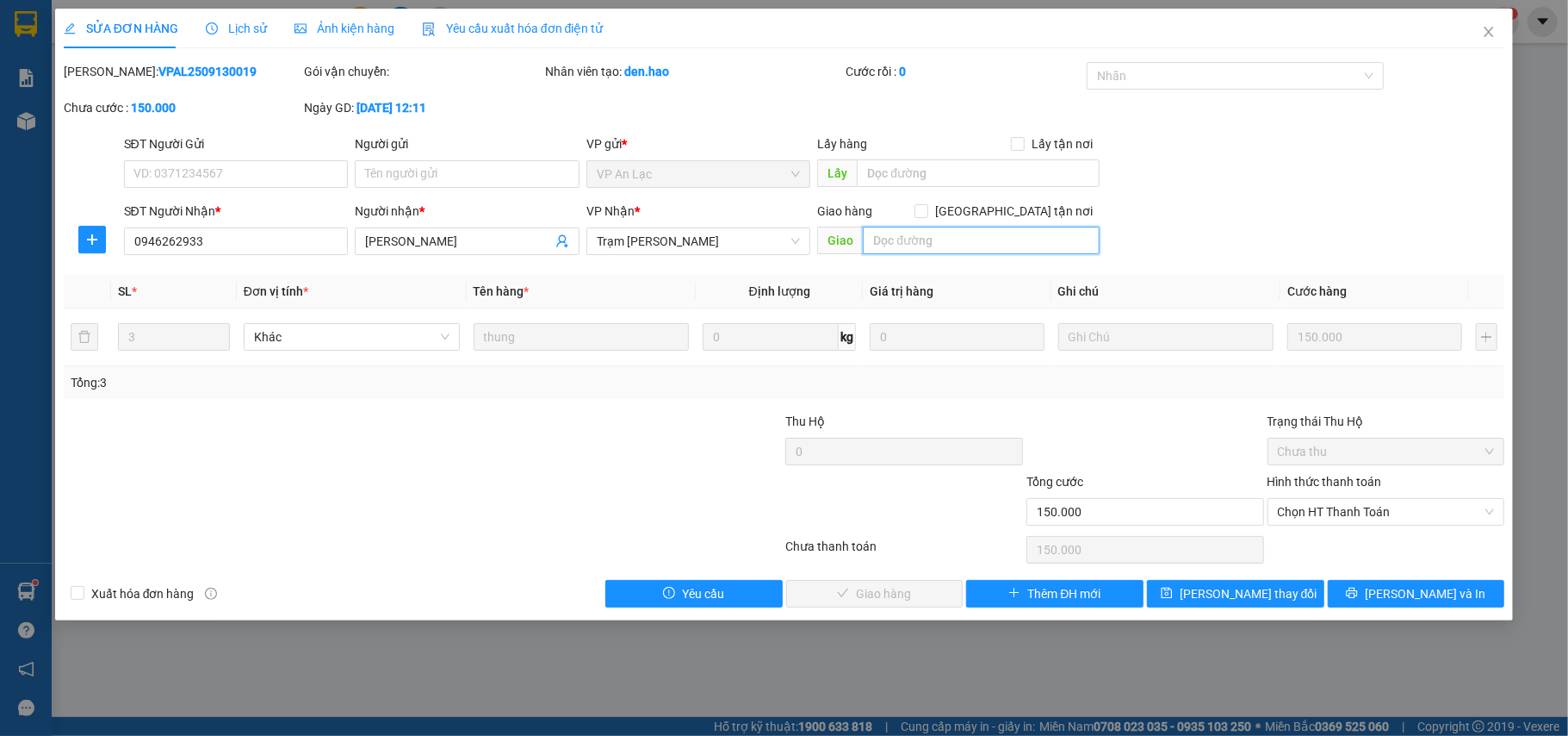
click at [880, 251] on input "text" at bounding box center [981, 241] width 236 height 28
type input "bớt 30k"
click at [1312, 239] on div "SĐT Người Nhận * 0946262933 Người nhận * minh hai VP Nhận * Trạm Tắc Vân Giao h…" at bounding box center [814, 231] width 1388 height 60
click at [1358, 512] on span "Chọn HT Thanh Toán" at bounding box center [1387, 512] width 217 height 26
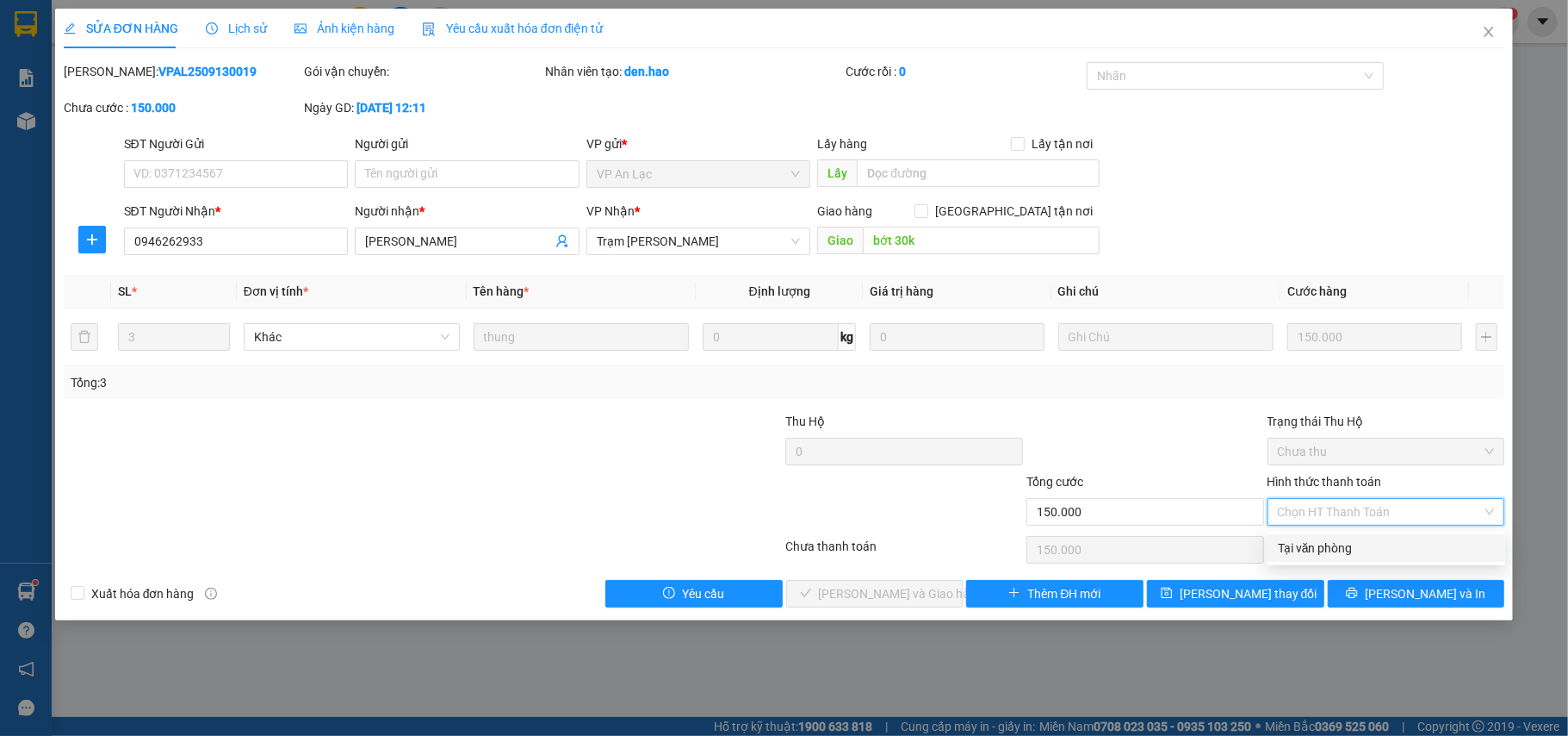
click at [1354, 541] on div "Tại văn phòng" at bounding box center [1387, 548] width 217 height 19
type input "0"
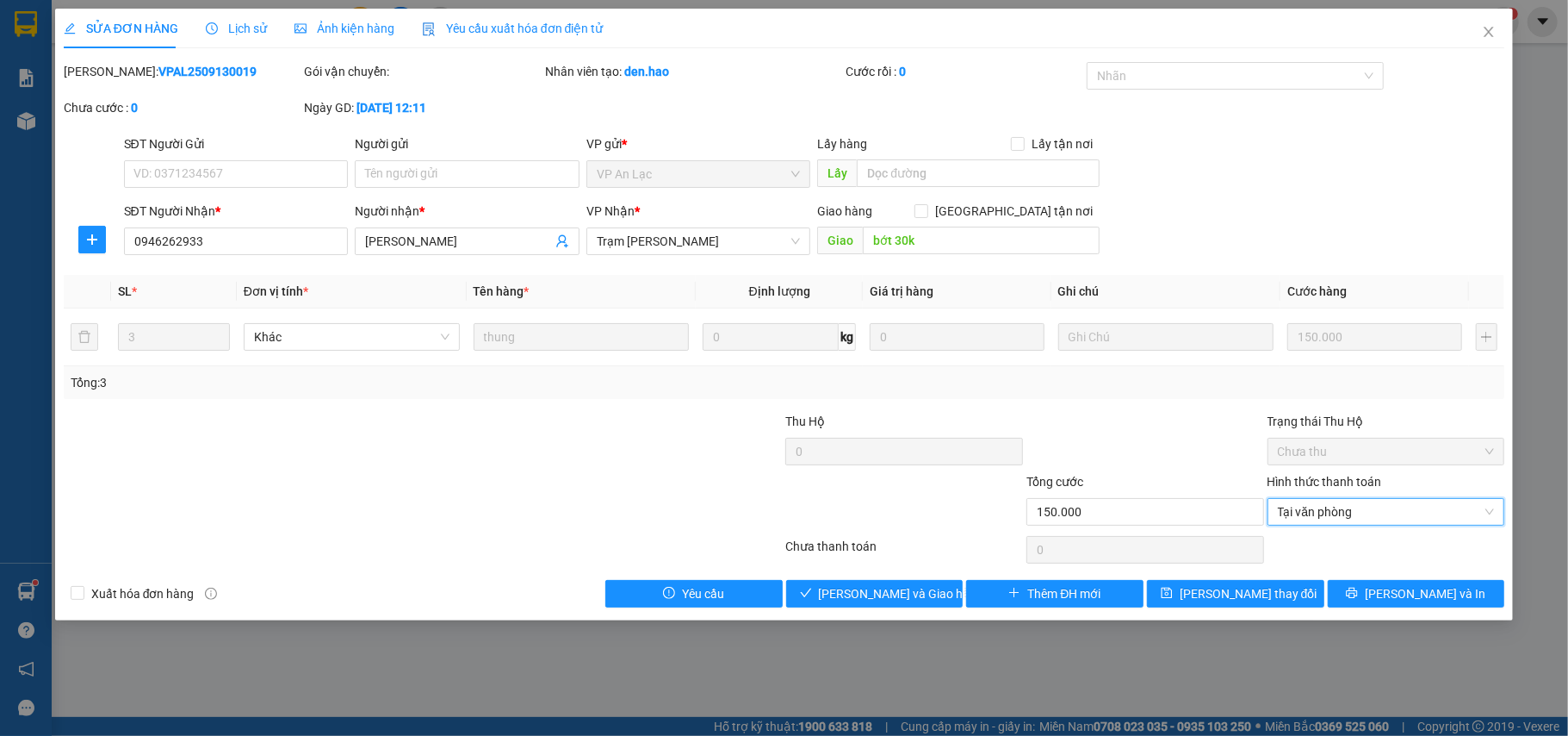
click at [845, 615] on div "SỬA ĐƠN HÀNG Lịch sử Ảnh kiện hàng Yêu cầu xuất hóa đơn điện tử Total Paid Fee …" at bounding box center [784, 314] width 1459 height 612
click at [848, 608] on button "Lưu và Giao hàng" at bounding box center [874, 594] width 177 height 28
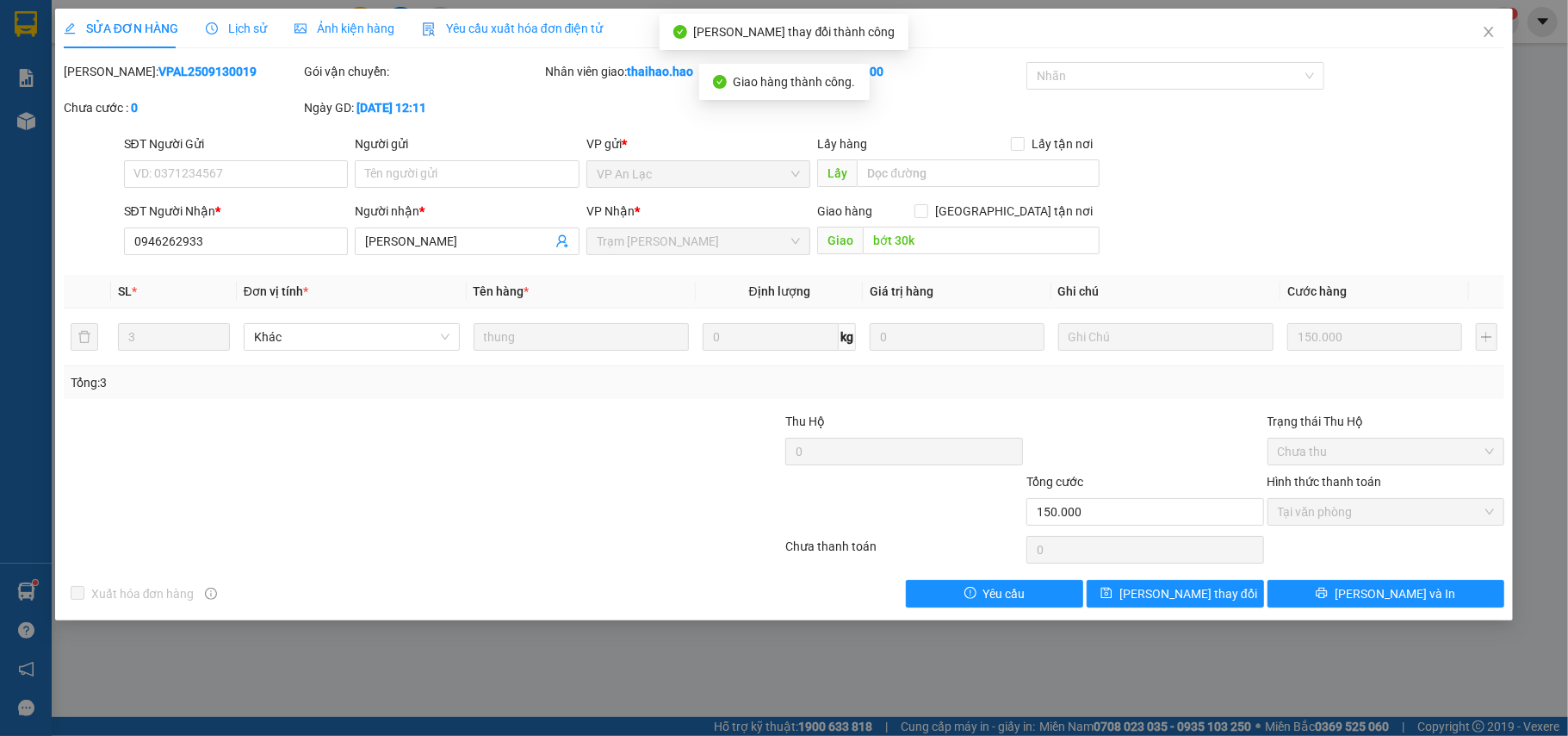
click at [1462, 23] on div "SỬA ĐƠN HÀNG Lịch sử Ảnh kiện hàng Yêu cầu xuất hóa đơn điện tử" at bounding box center [784, 28] width 1441 height 39
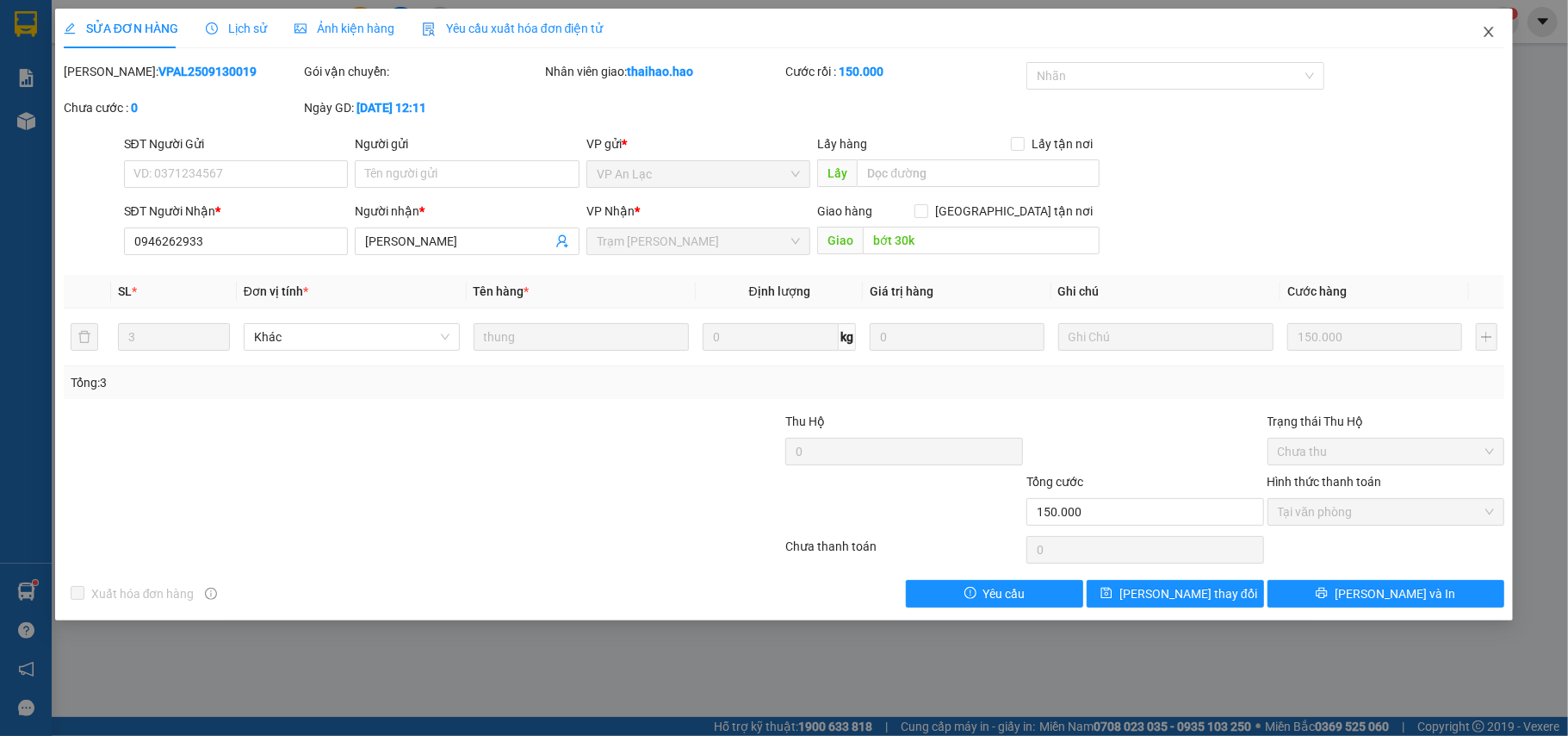
click at [1492, 26] on icon "close" at bounding box center [1489, 32] width 14 height 14
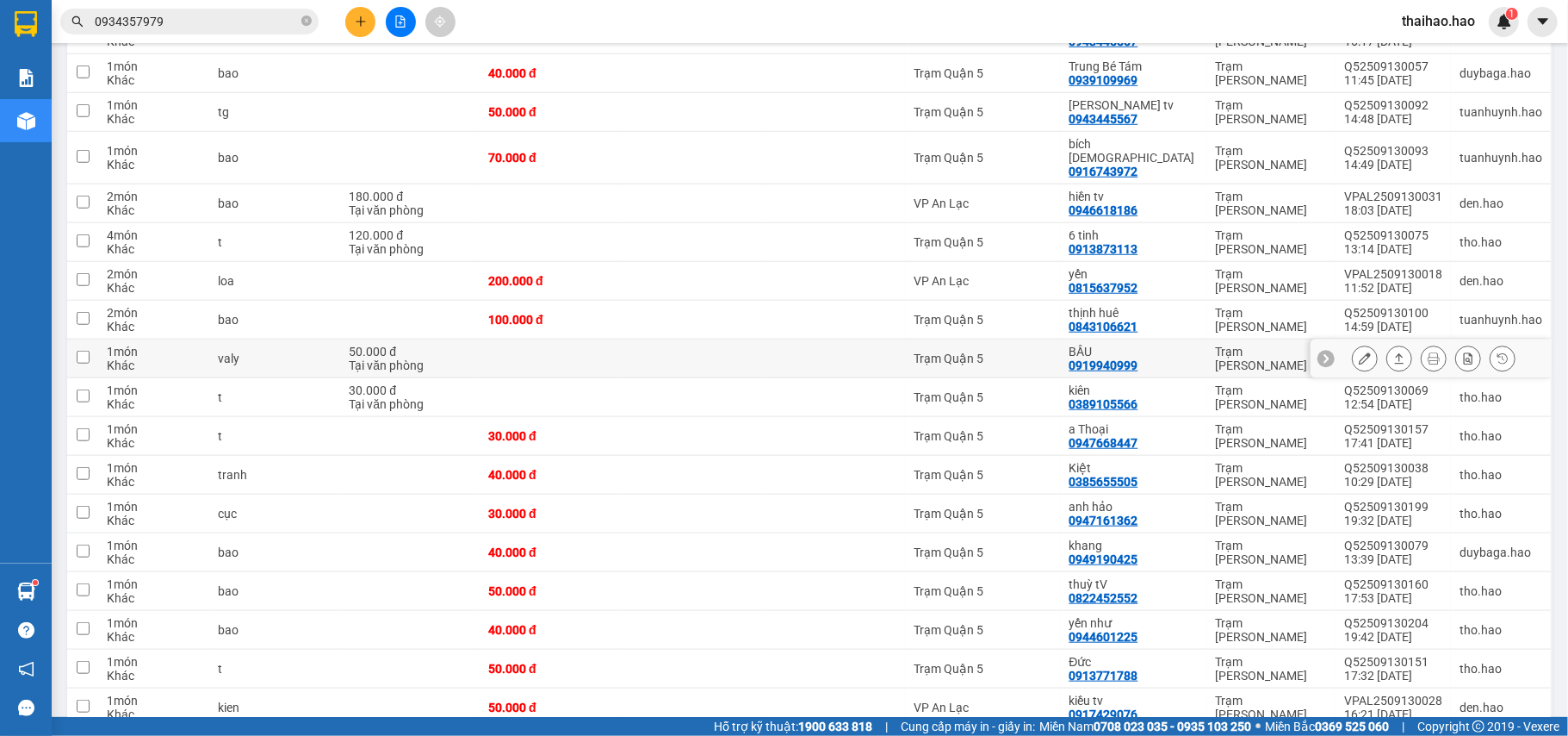
scroll to position [462, 0]
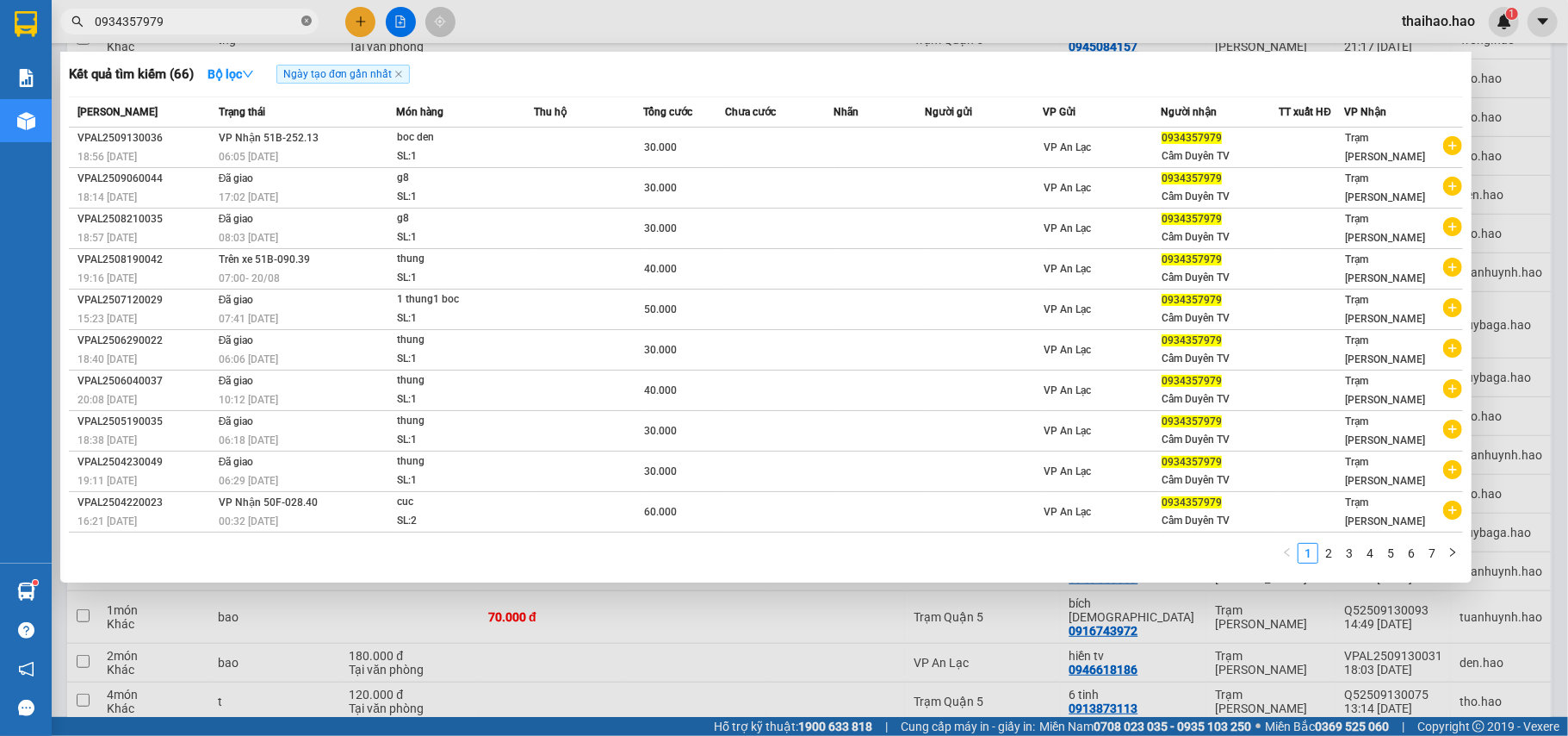
click at [308, 19] on icon "close-circle" at bounding box center [306, 21] width 10 height 10
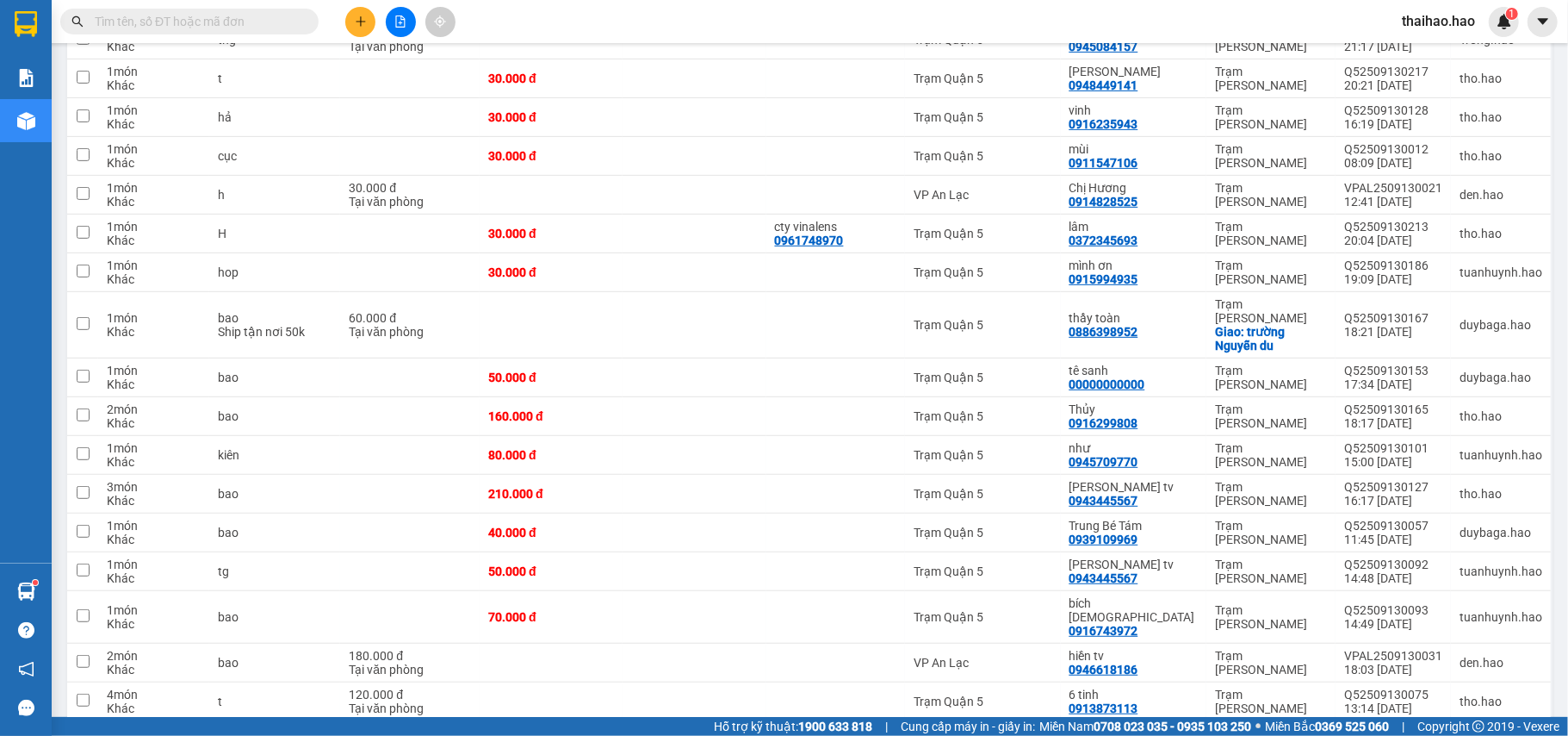
click at [288, 19] on input "text" at bounding box center [196, 22] width 203 height 19
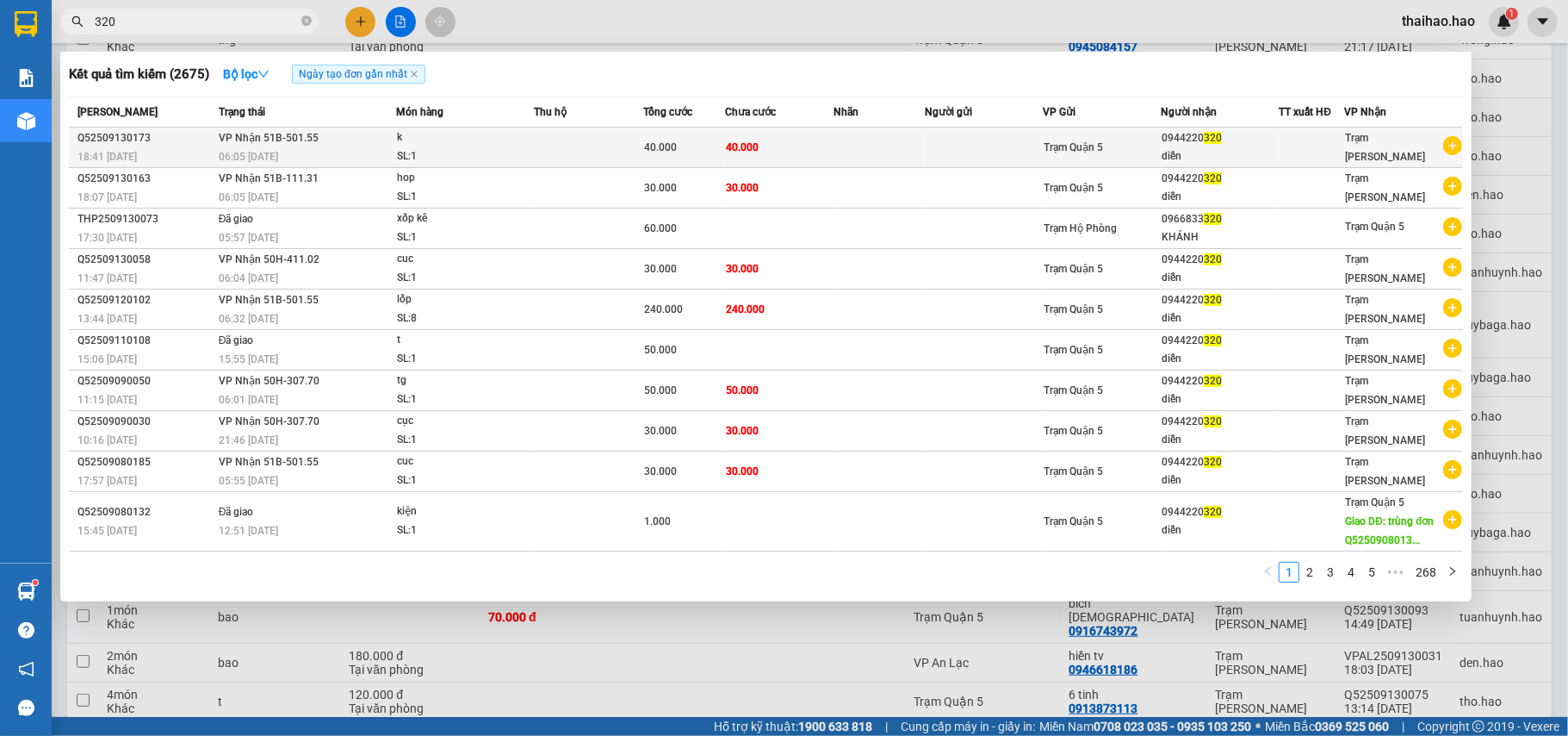
type input "320"
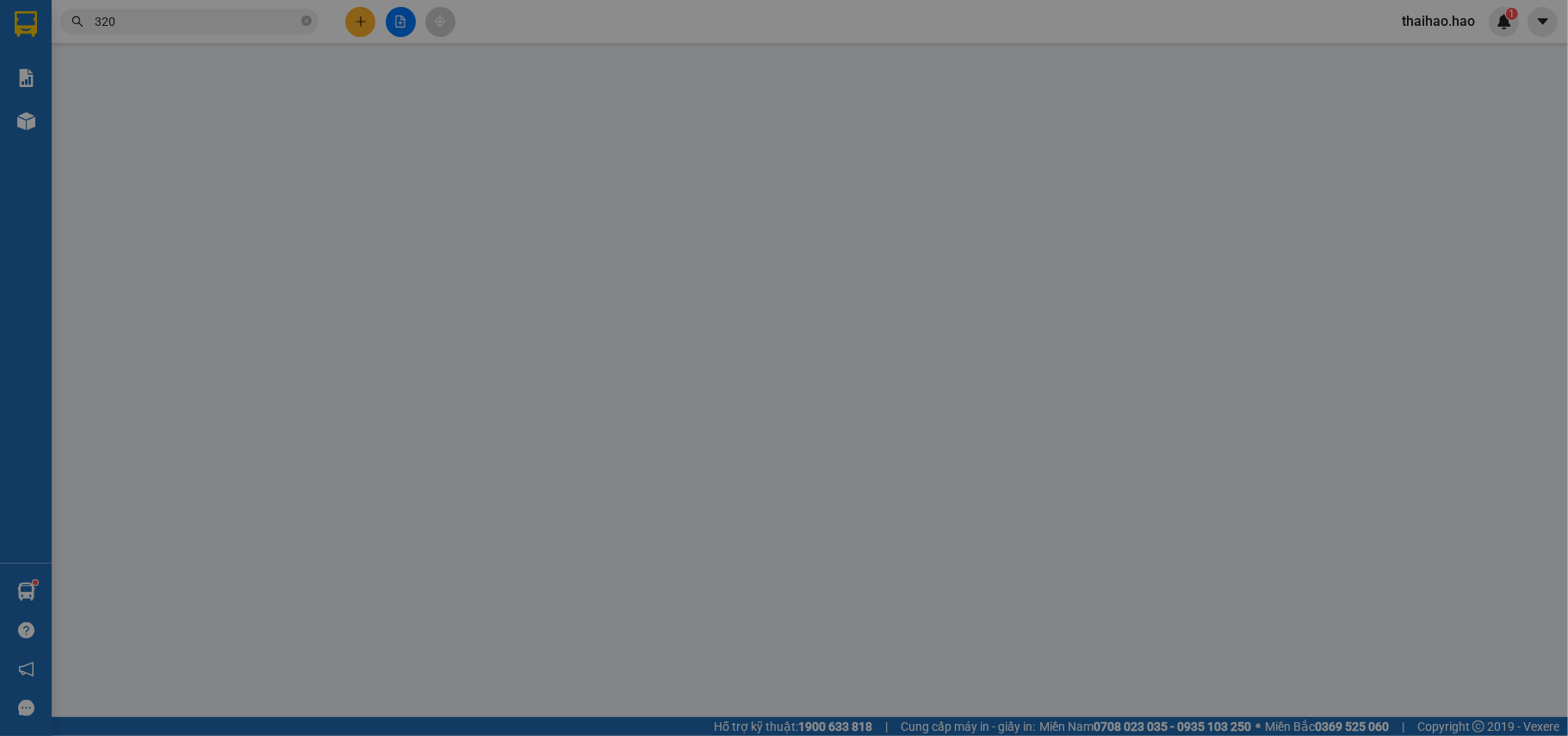
type input "0944220320"
type input "diễn"
type input "40.000"
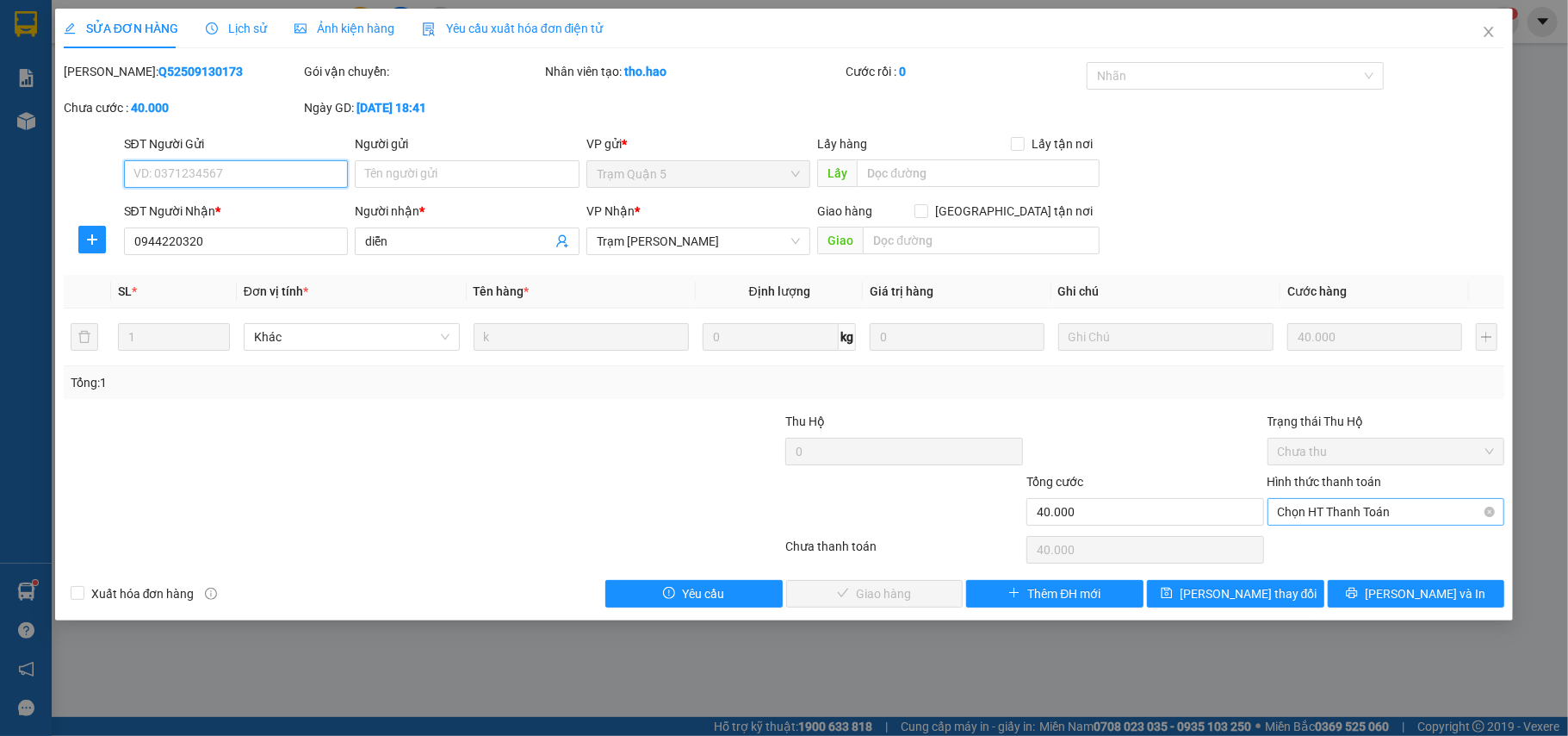
click at [1319, 522] on span "Chọn HT Thanh Toán" at bounding box center [1387, 512] width 217 height 26
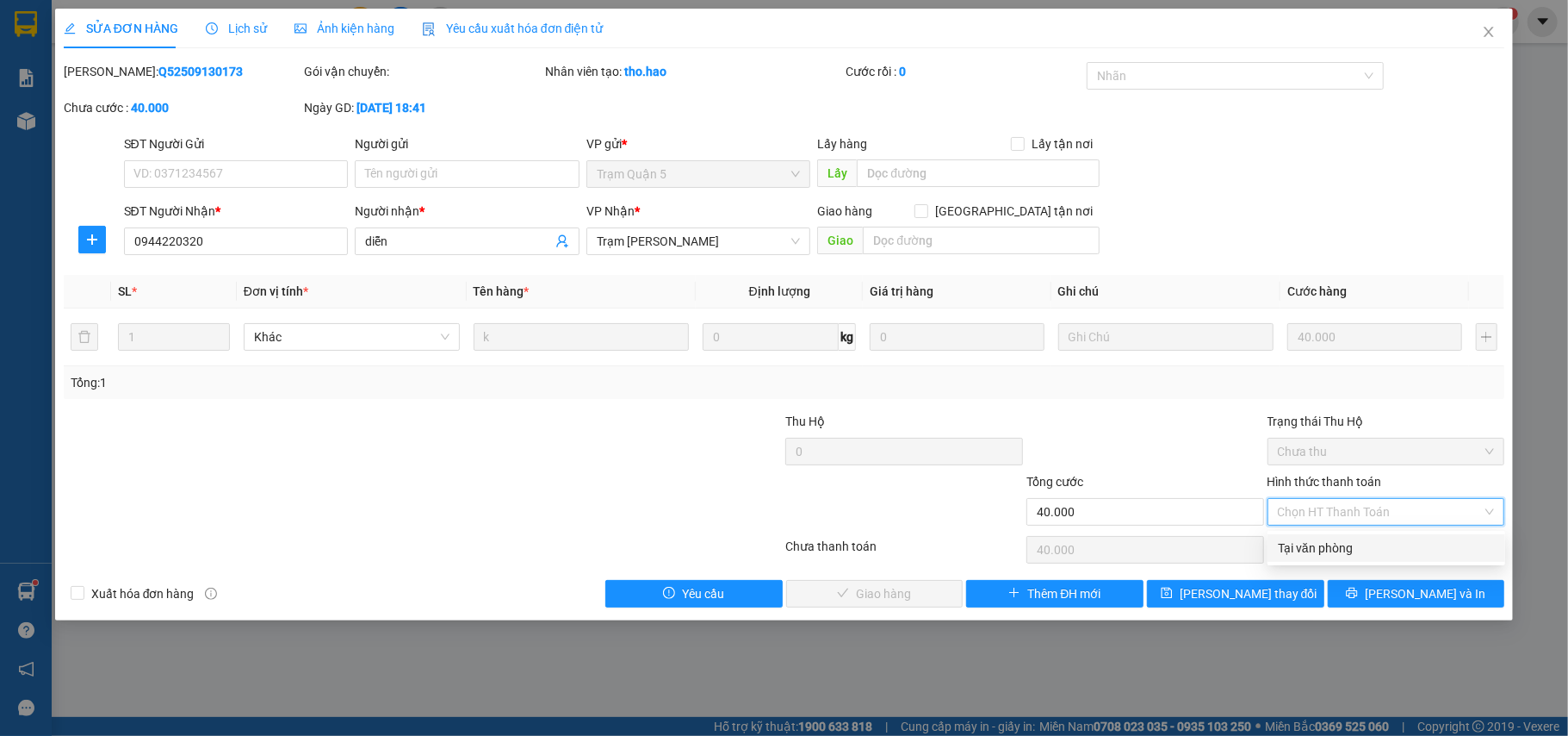
click at [1314, 546] on div "Tại văn phòng" at bounding box center [1387, 548] width 217 height 19
type input "0"
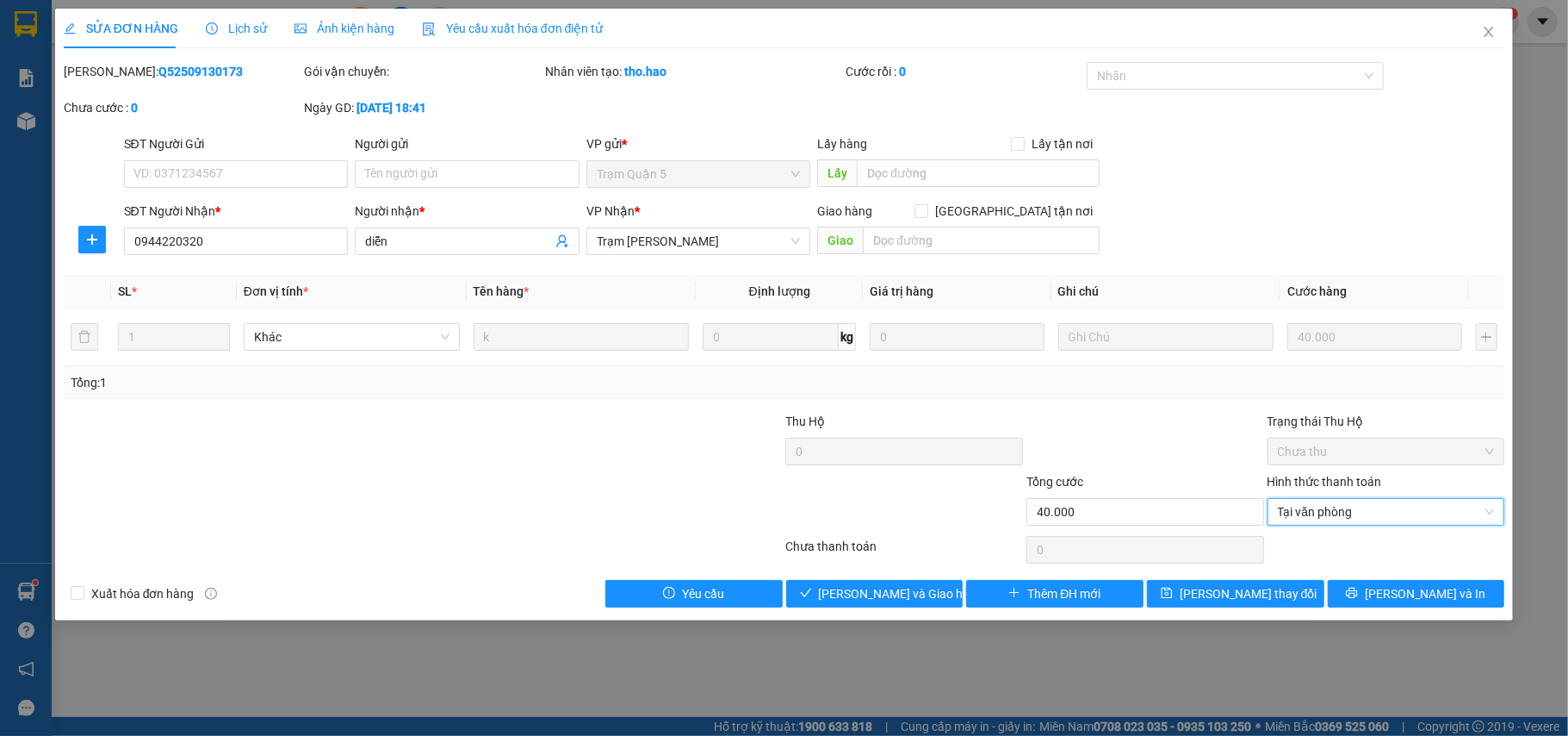
click at [845, 610] on div "SỬA ĐƠN HÀNG Lịch sử Ảnh kiện hàng Yêu cầu xuất hóa đơn điện tử Total Paid Fee …" at bounding box center [784, 314] width 1459 height 612
click at [854, 602] on span "Lưu và Giao hàng" at bounding box center [902, 594] width 166 height 19
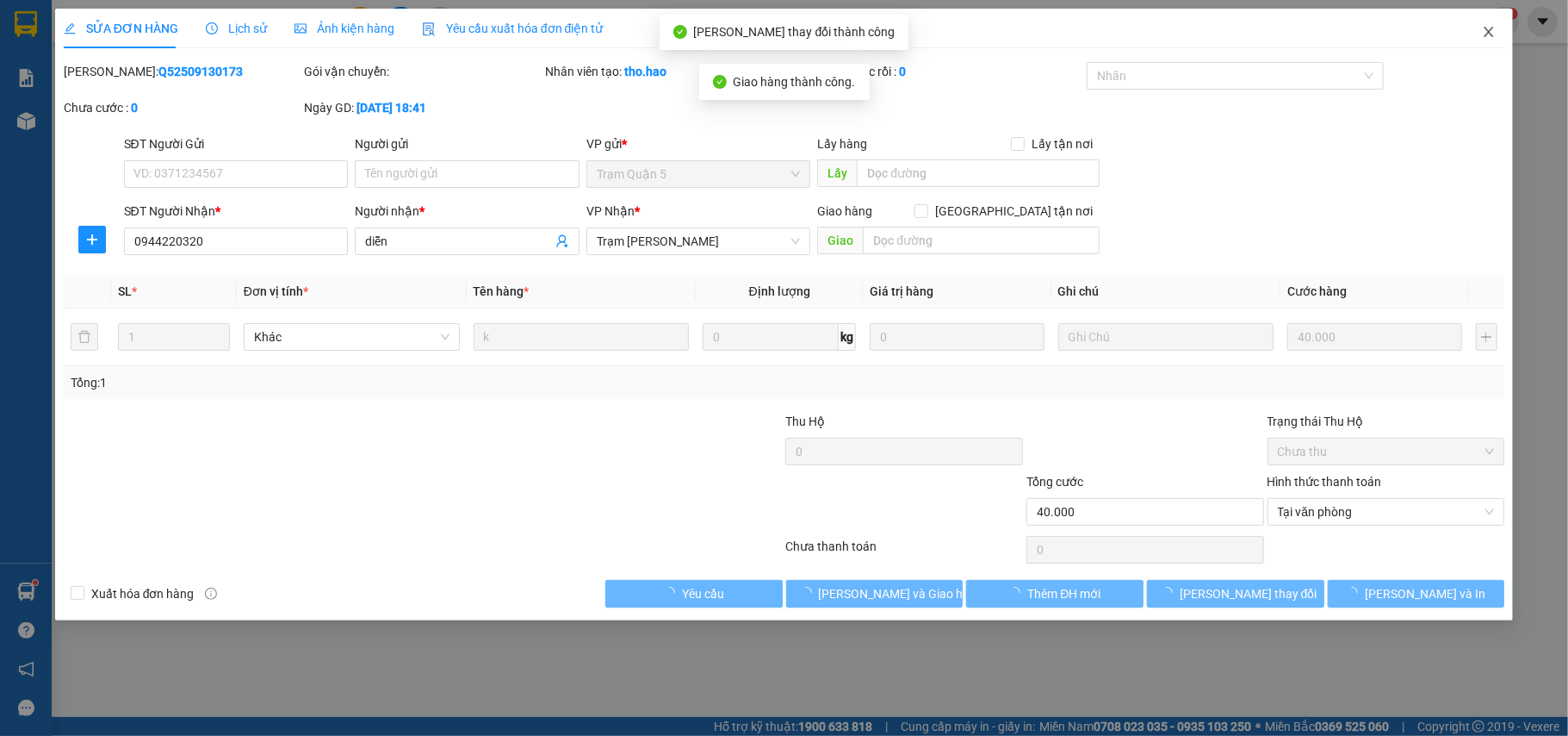
click at [1503, 26] on span "Close" at bounding box center [1489, 32] width 48 height 48
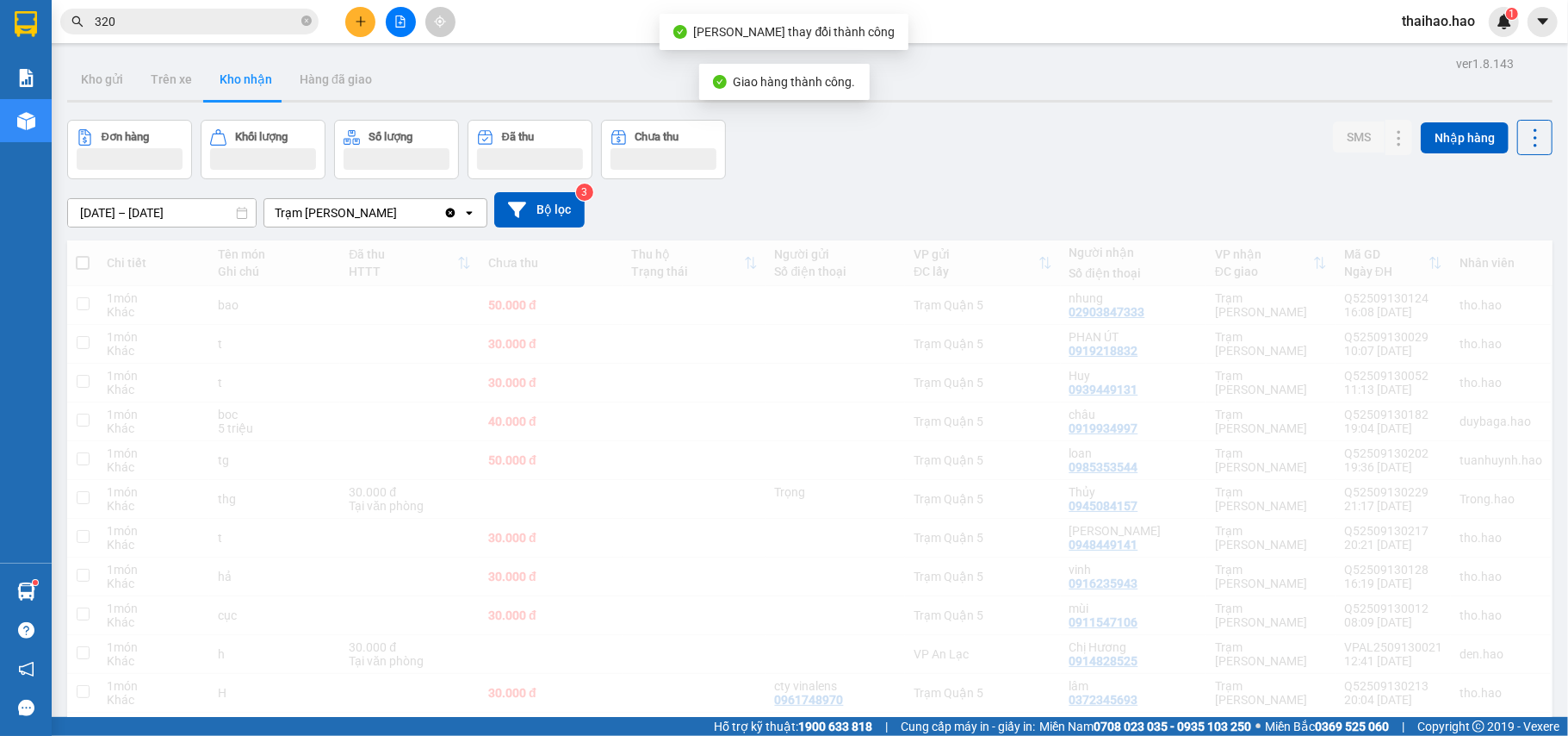
click at [262, 17] on input "320" at bounding box center [196, 22] width 203 height 19
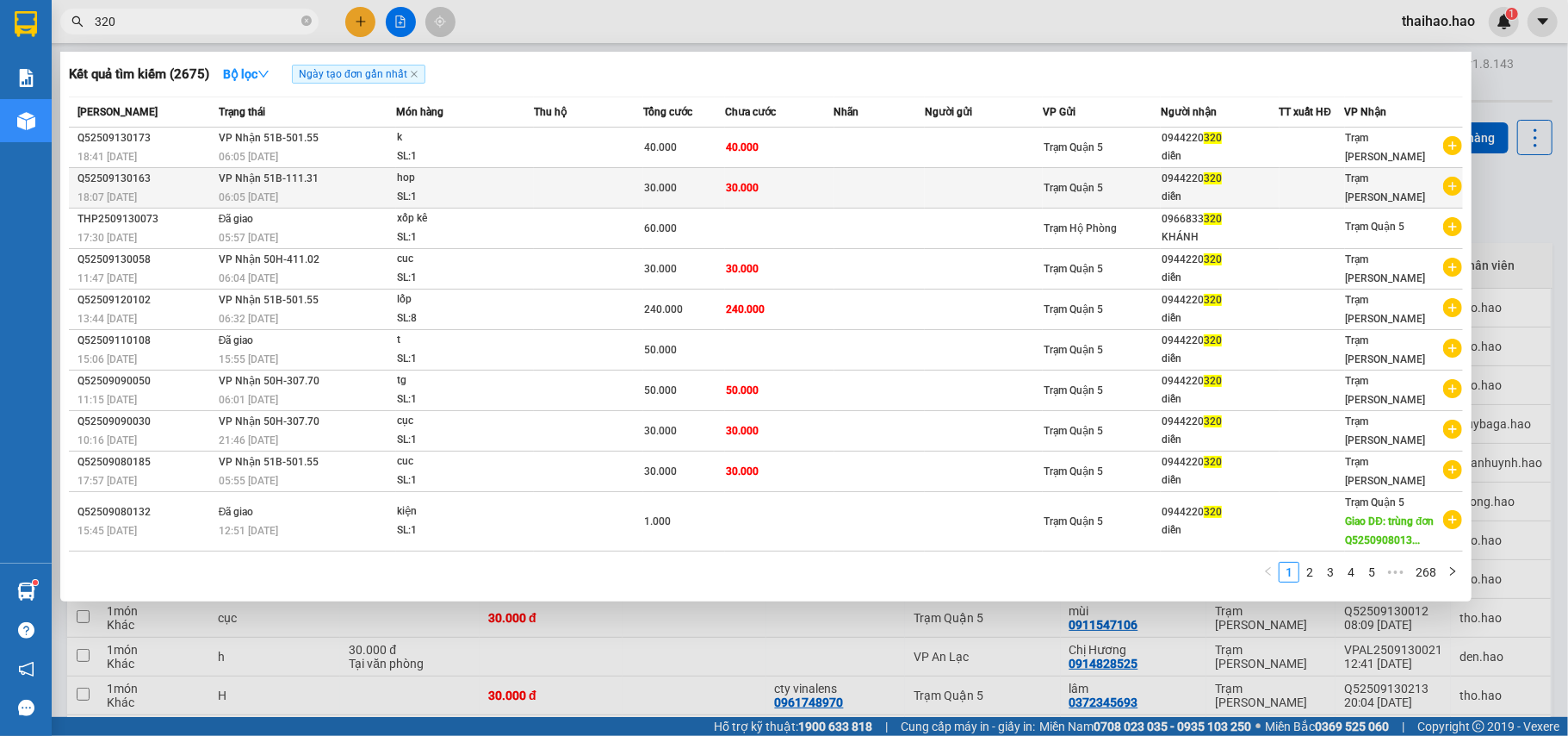
click at [794, 175] on td "30.000" at bounding box center [779, 188] width 109 height 40
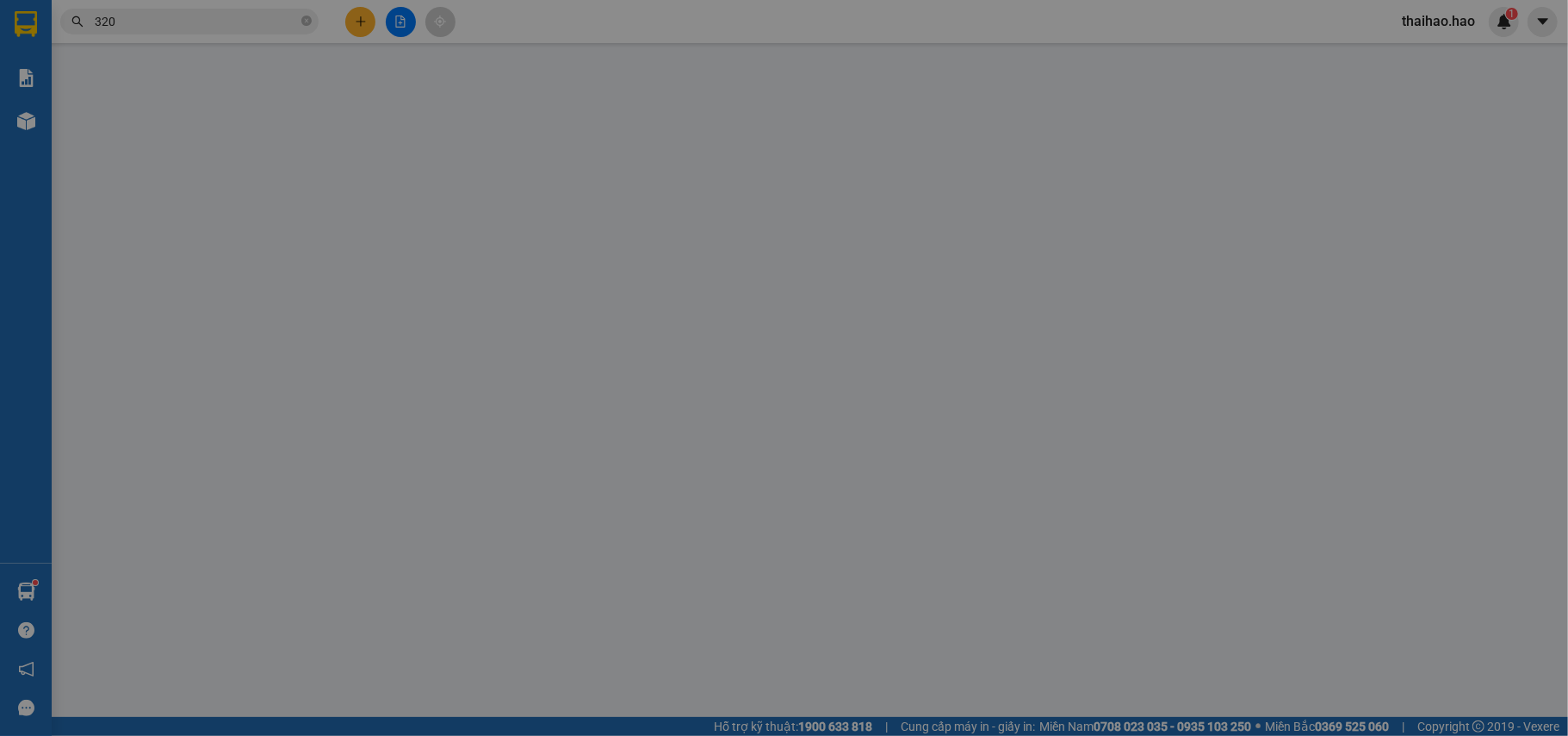
type input "0944220320"
type input "diễn"
type input "30.000"
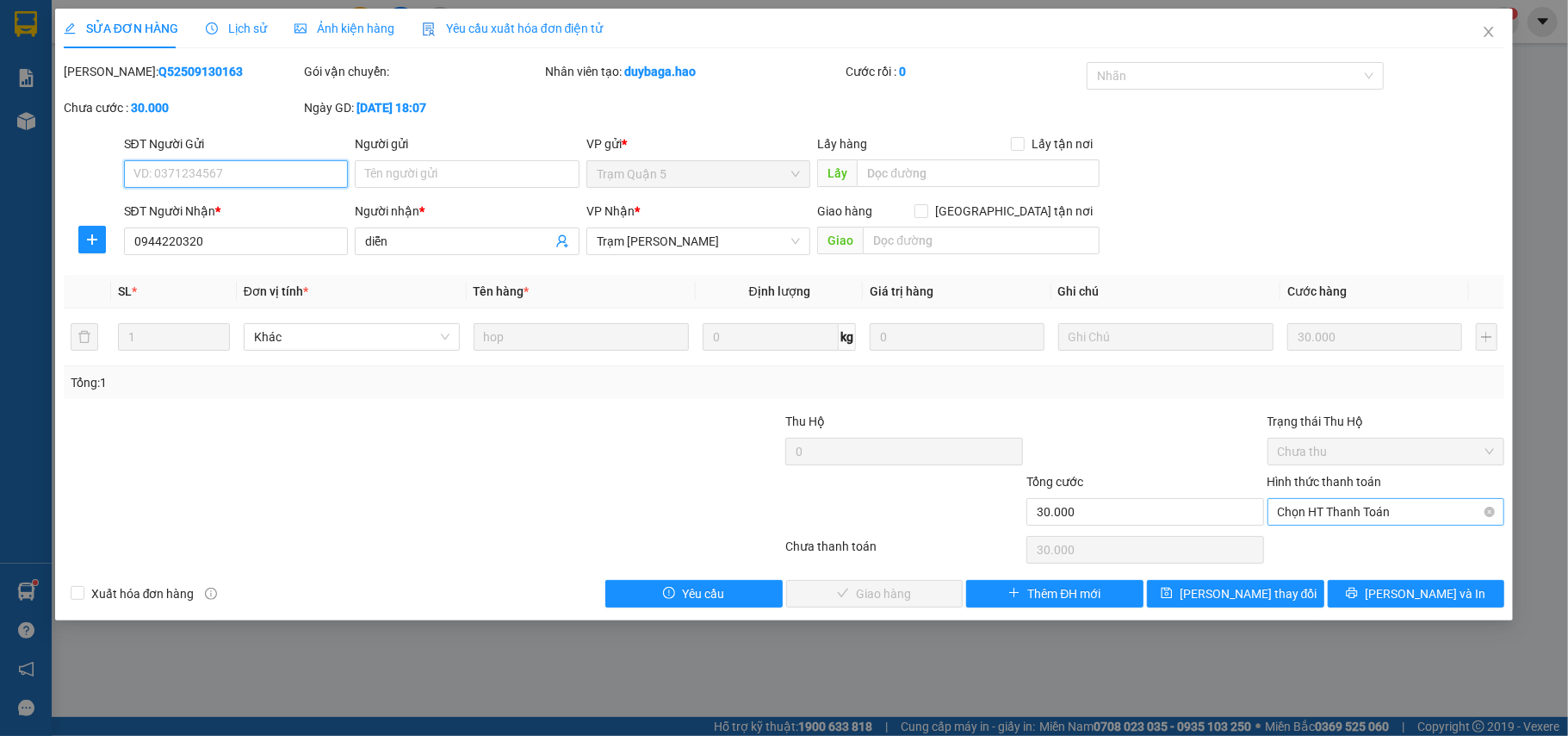
drag, startPoint x: 1345, startPoint y: 513, endPoint x: 1332, endPoint y: 526, distance: 18.4
click at [1345, 512] on span "Chọn HT Thanh Toán" at bounding box center [1387, 512] width 217 height 26
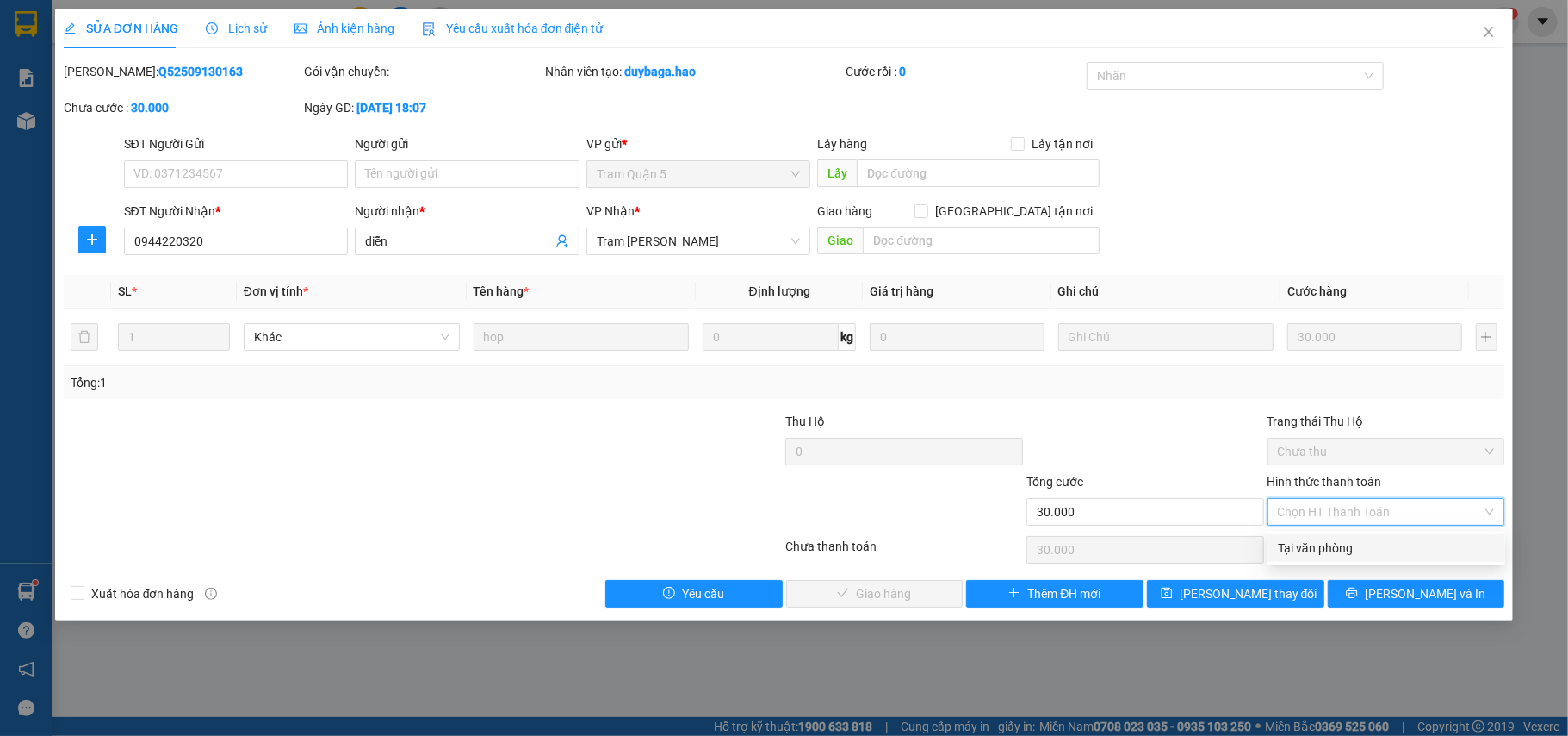
click at [1319, 552] on div "Tại văn phòng" at bounding box center [1387, 548] width 217 height 19
type input "0"
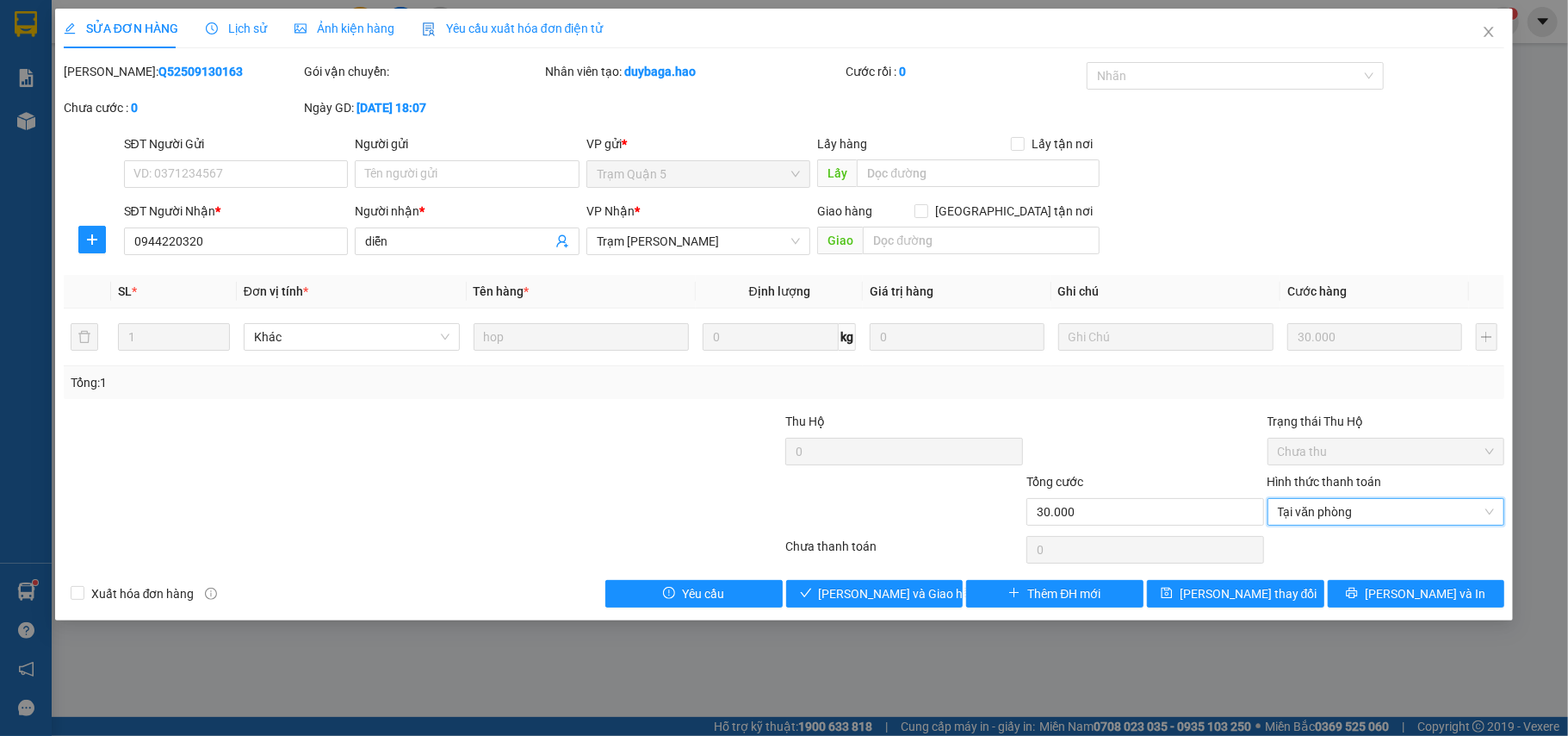
click at [834, 618] on div "SỬA ĐƠN HÀNG Lịch sử Ảnh kiện hàng Yêu cầu xuất hóa đơn điện tử Total Paid Fee …" at bounding box center [784, 314] width 1459 height 612
drag, startPoint x: 847, startPoint y: 598, endPoint x: 935, endPoint y: 531, distance: 110.6
click at [848, 598] on span "Lưu và Giao hàng" at bounding box center [902, 594] width 166 height 19
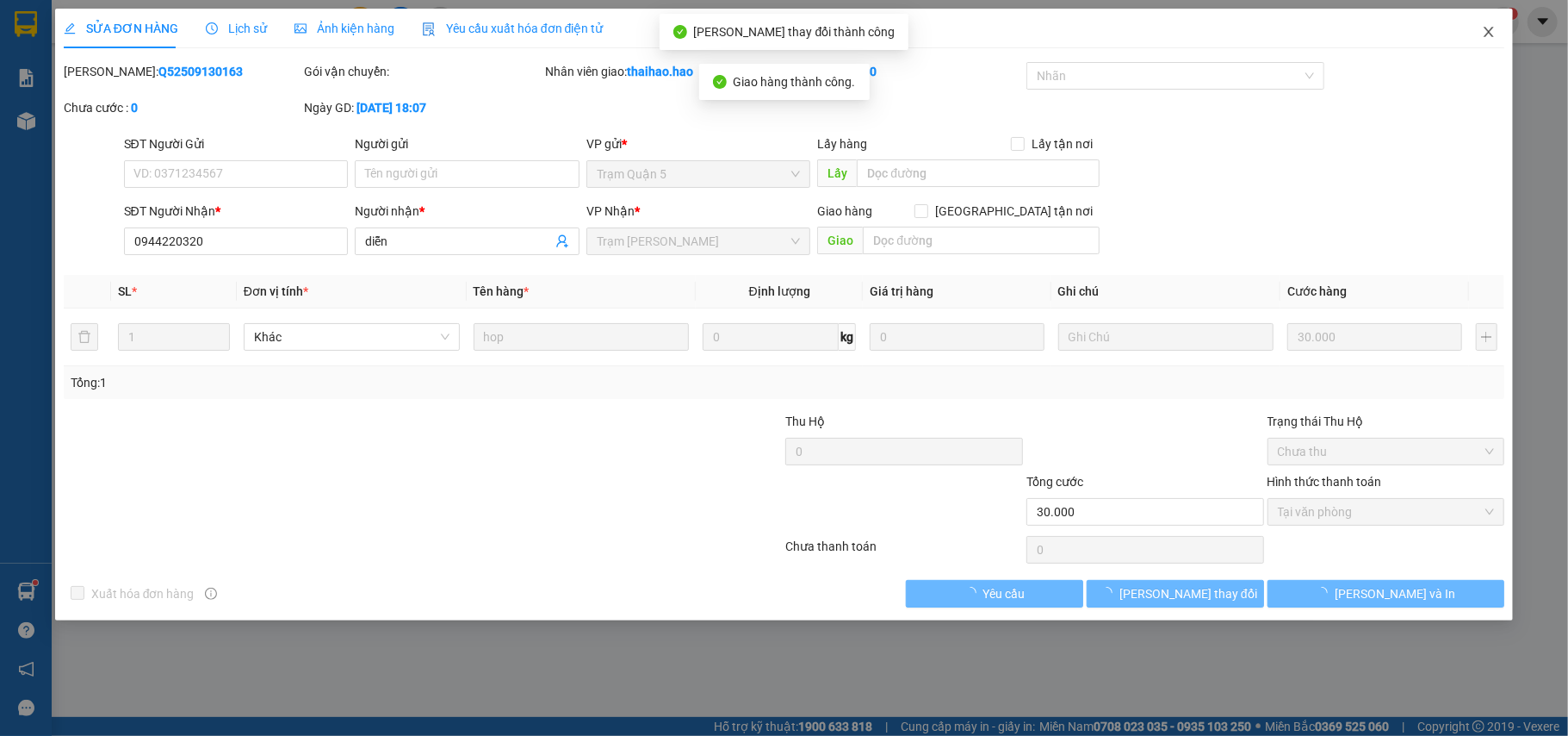
click at [1480, 42] on span "Close" at bounding box center [1489, 32] width 48 height 48
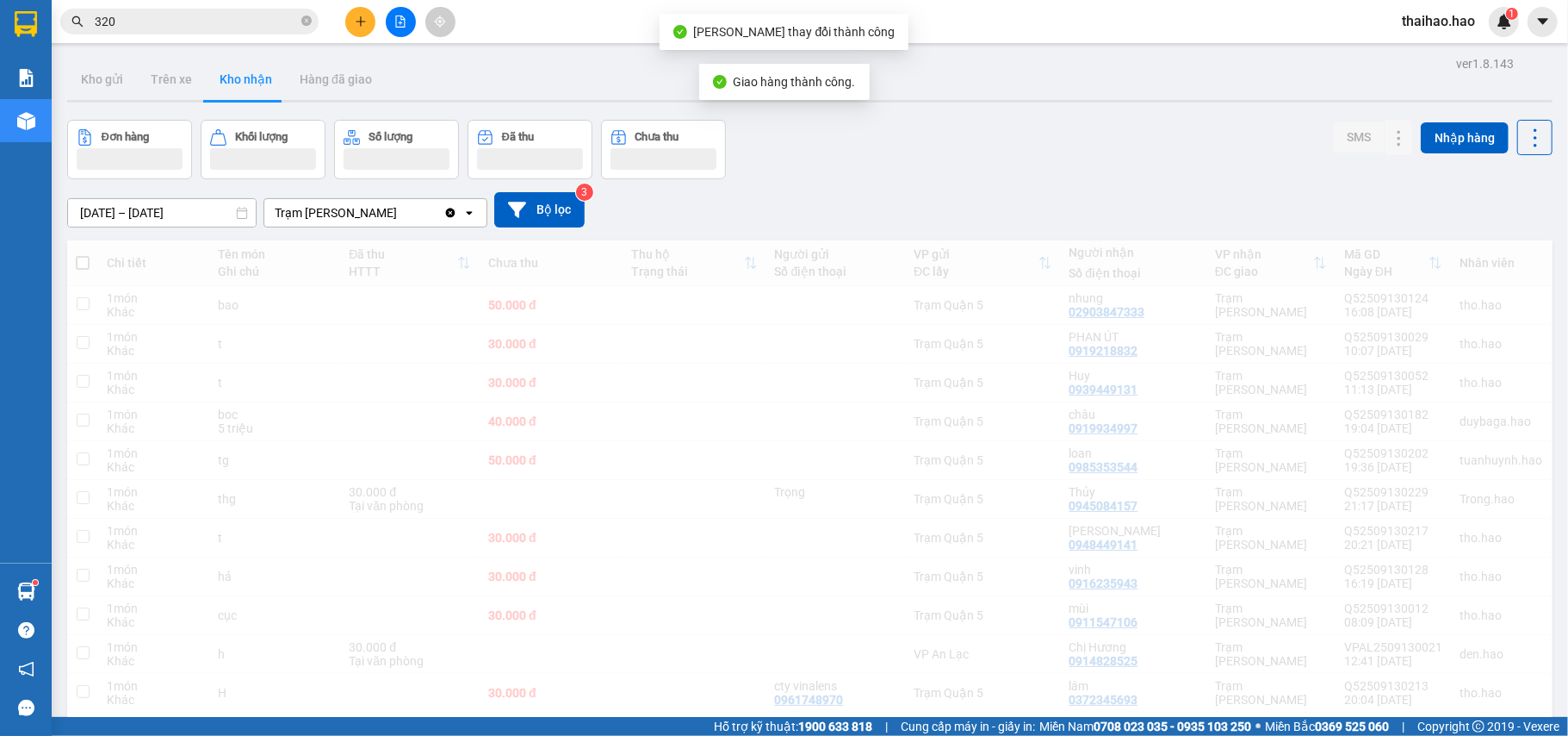
click at [234, 25] on input "320" at bounding box center [196, 22] width 203 height 19
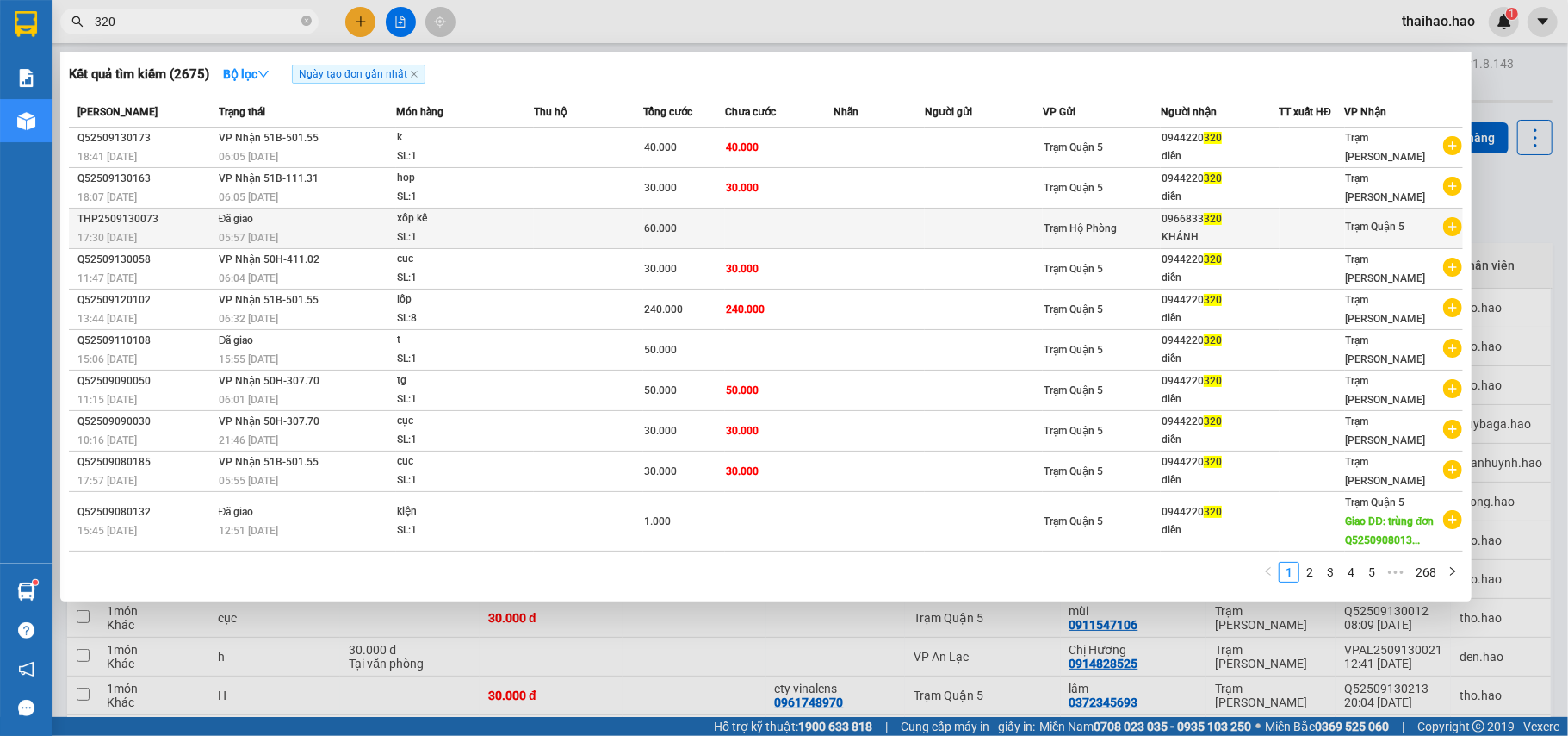
click at [633, 244] on td at bounding box center [588, 229] width 109 height 40
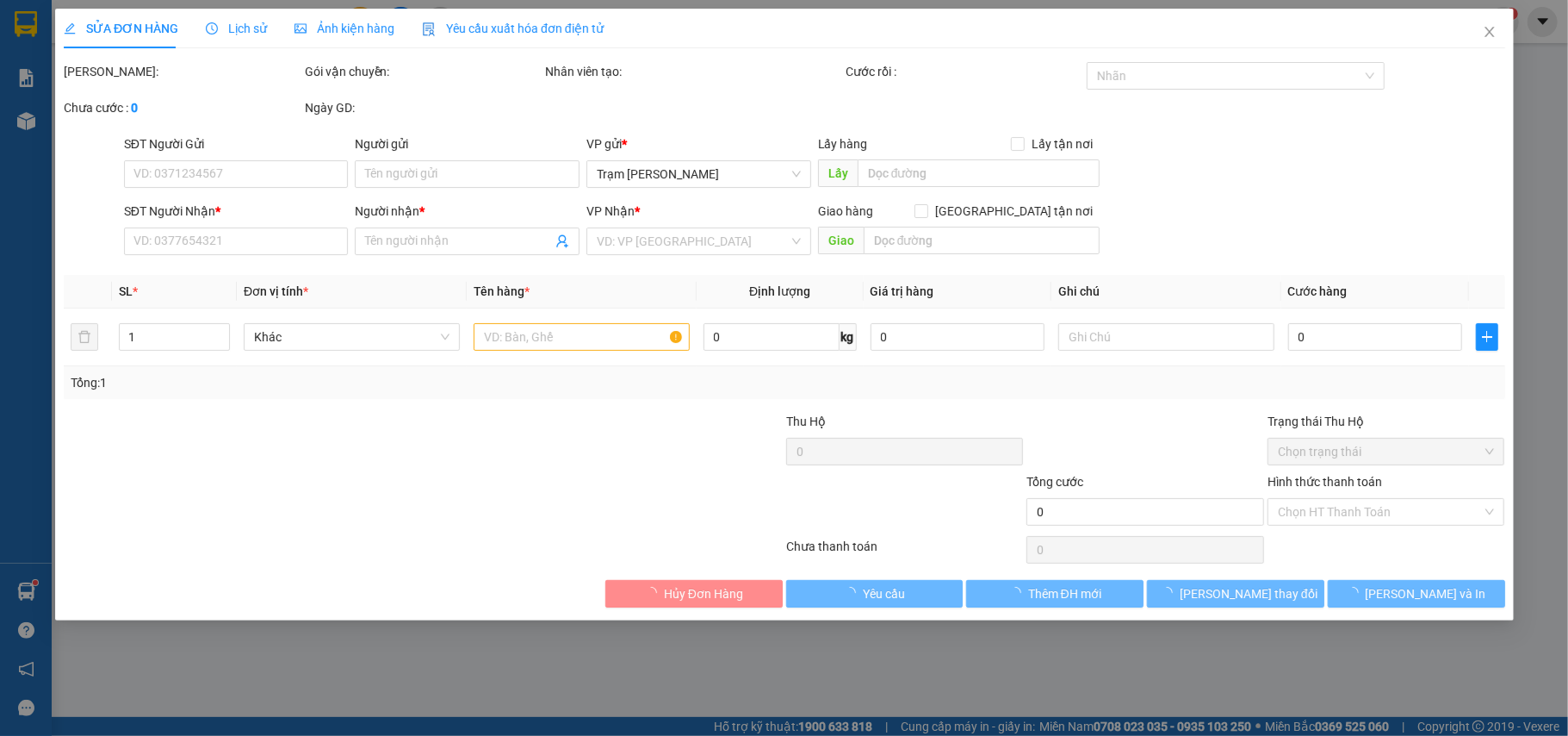
type input "0966833320"
type input "KHÁNH"
type input "60.000"
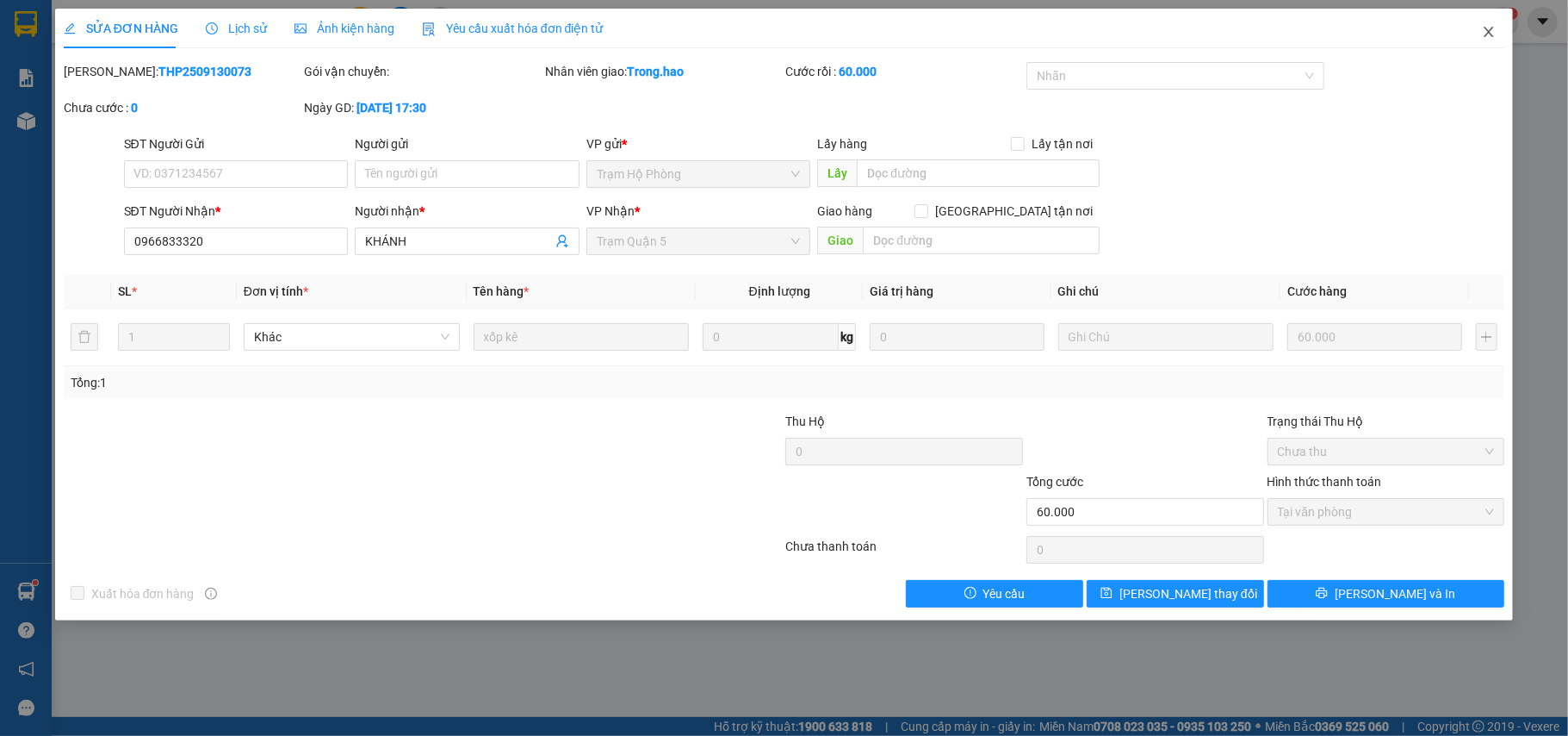
click at [1482, 34] on span "Close" at bounding box center [1489, 32] width 48 height 48
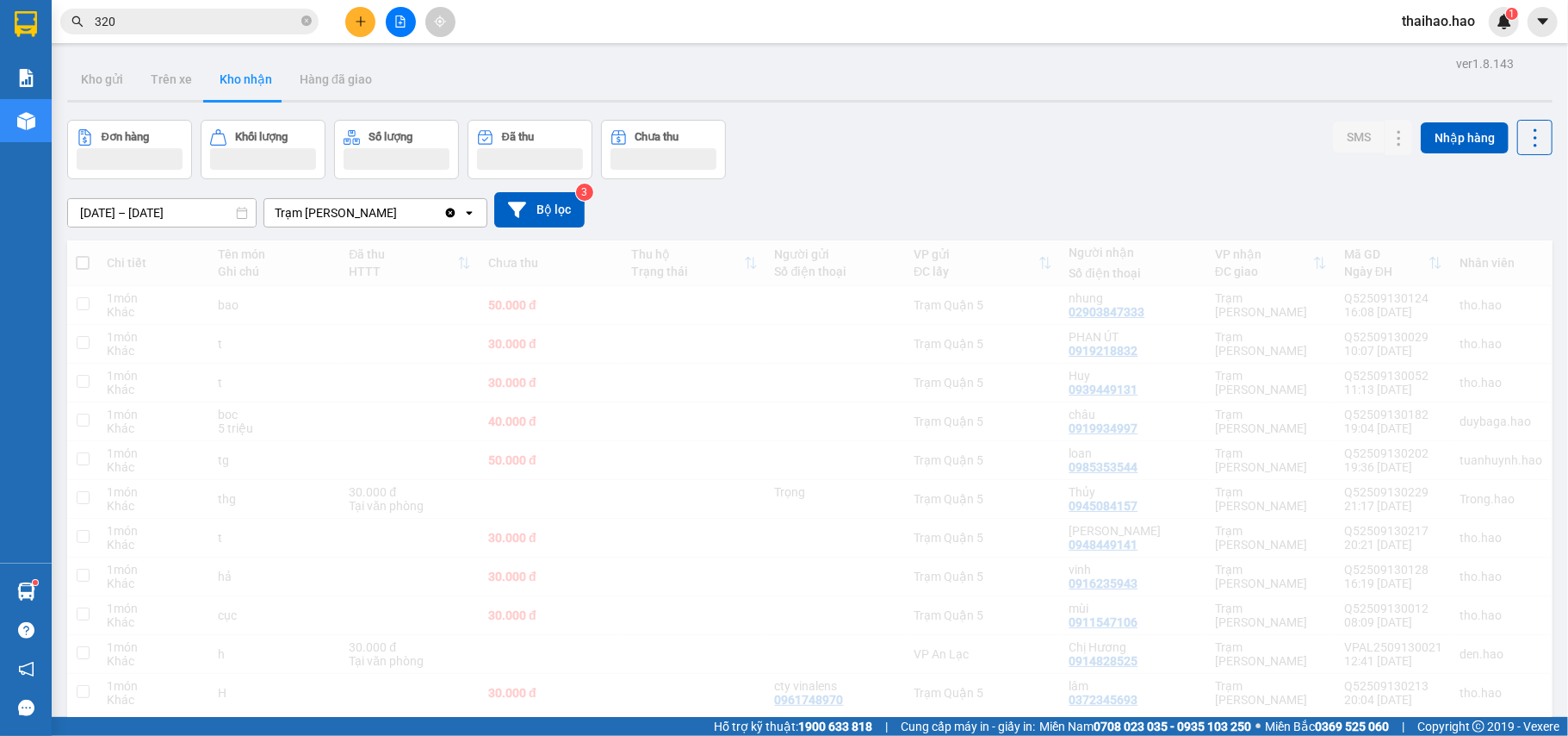
drag, startPoint x: 228, startPoint y: 22, endPoint x: 255, endPoint y: 32, distance: 28.8
click at [229, 21] on input "320" at bounding box center [196, 22] width 203 height 19
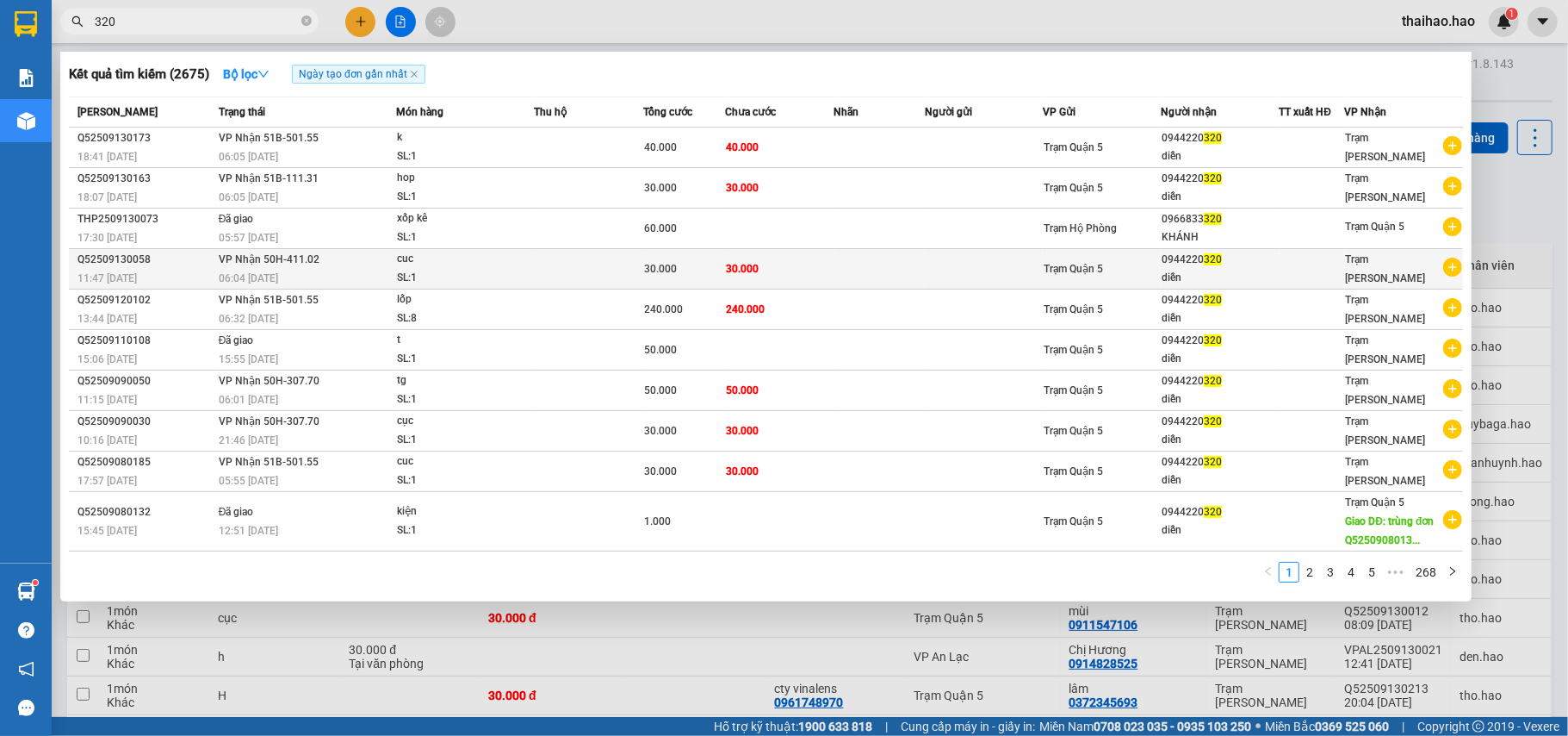
click at [612, 263] on td at bounding box center [588, 269] width 109 height 40
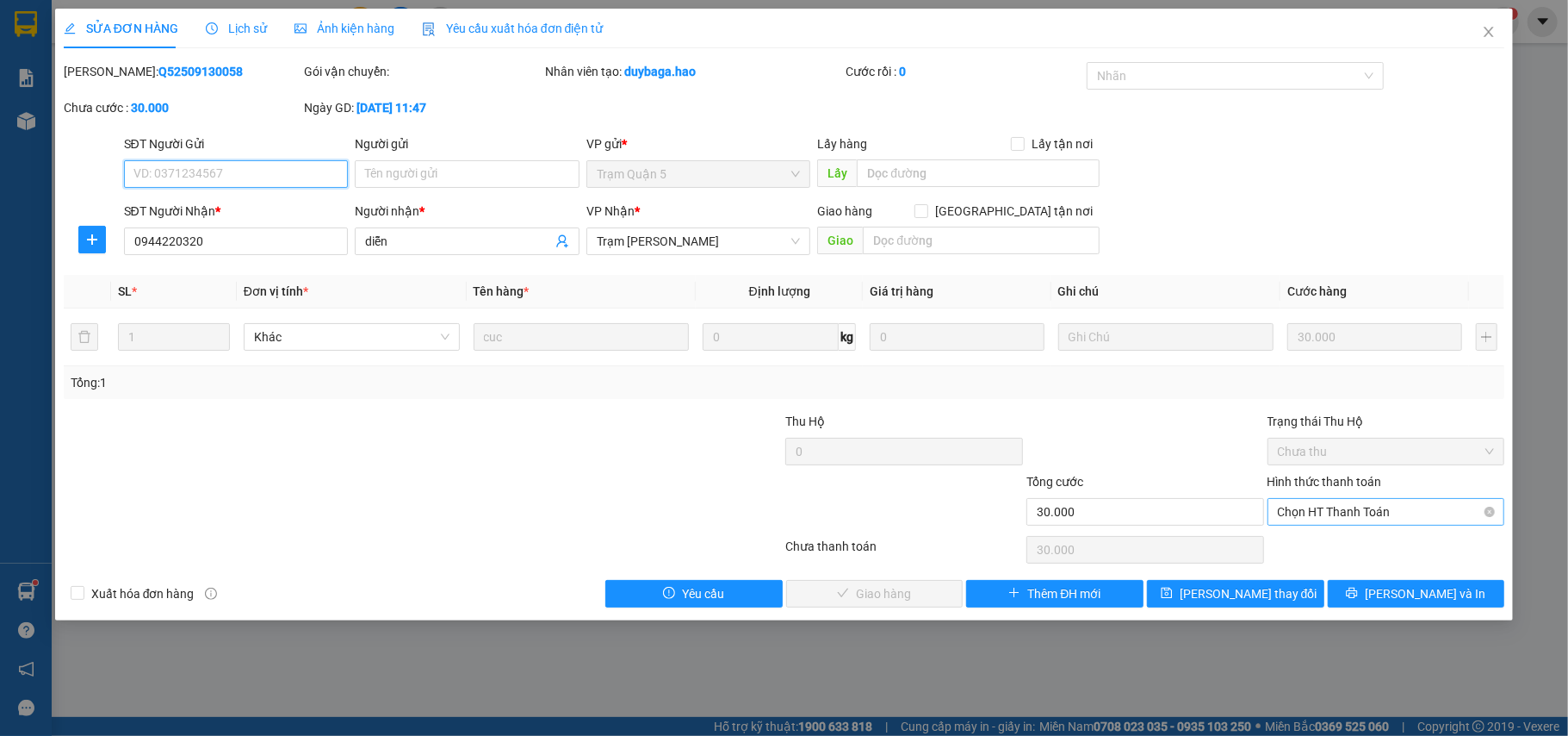
click at [1392, 508] on span "Chọn HT Thanh Toán" at bounding box center [1387, 512] width 217 height 26
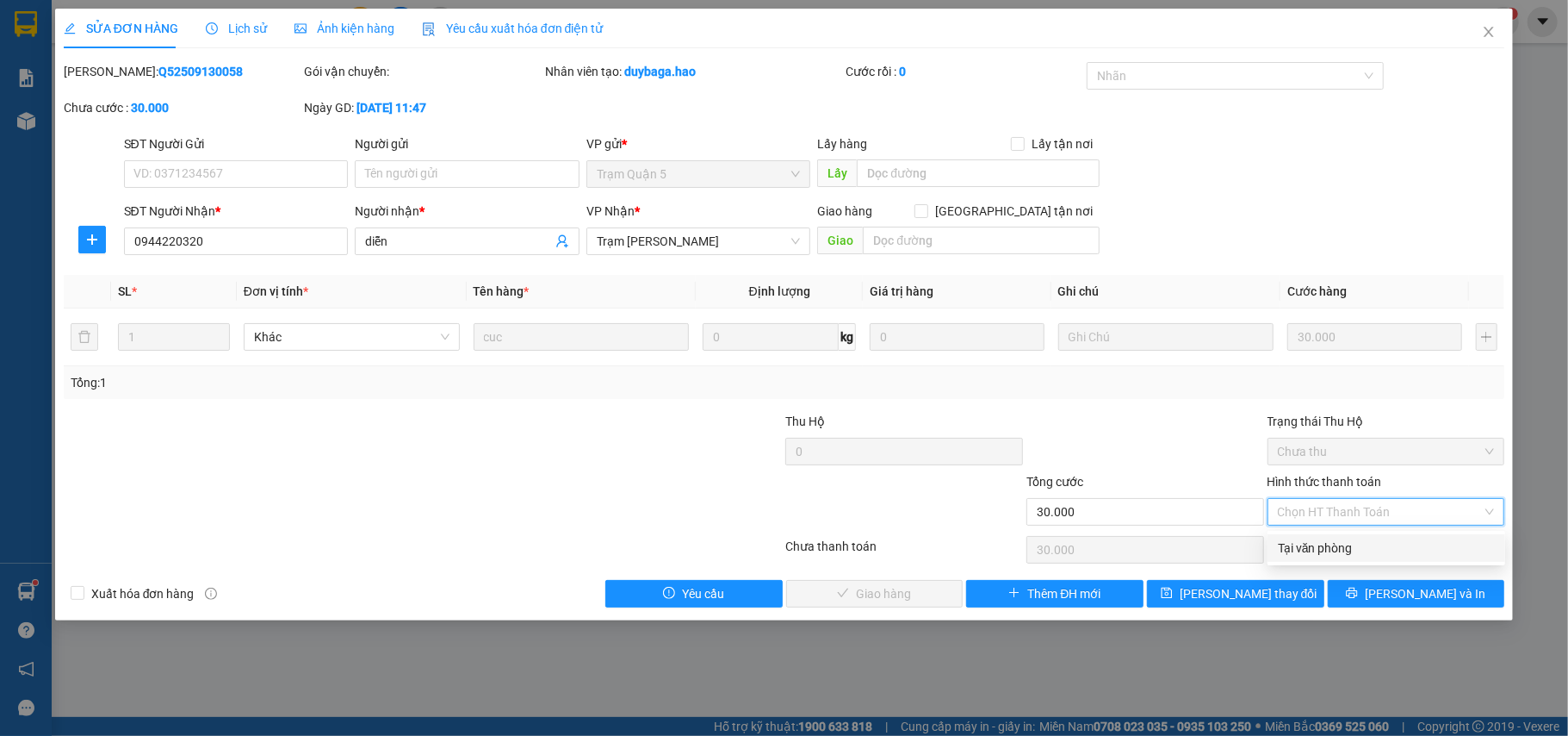
click at [1359, 542] on div "Tại văn phòng" at bounding box center [1387, 548] width 217 height 19
type input "0"
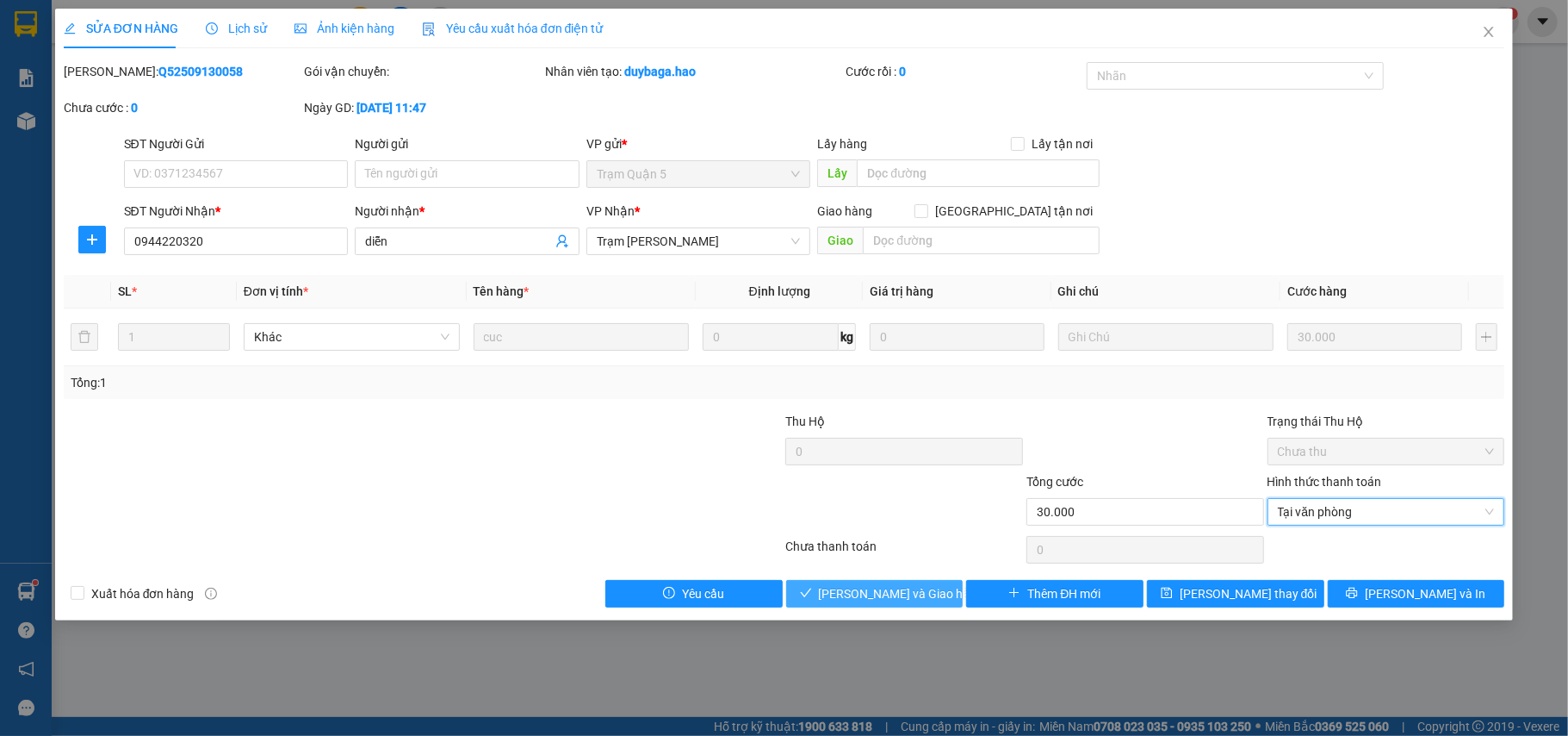
click at [848, 596] on span "Lưu và Giao hàng" at bounding box center [902, 594] width 166 height 19
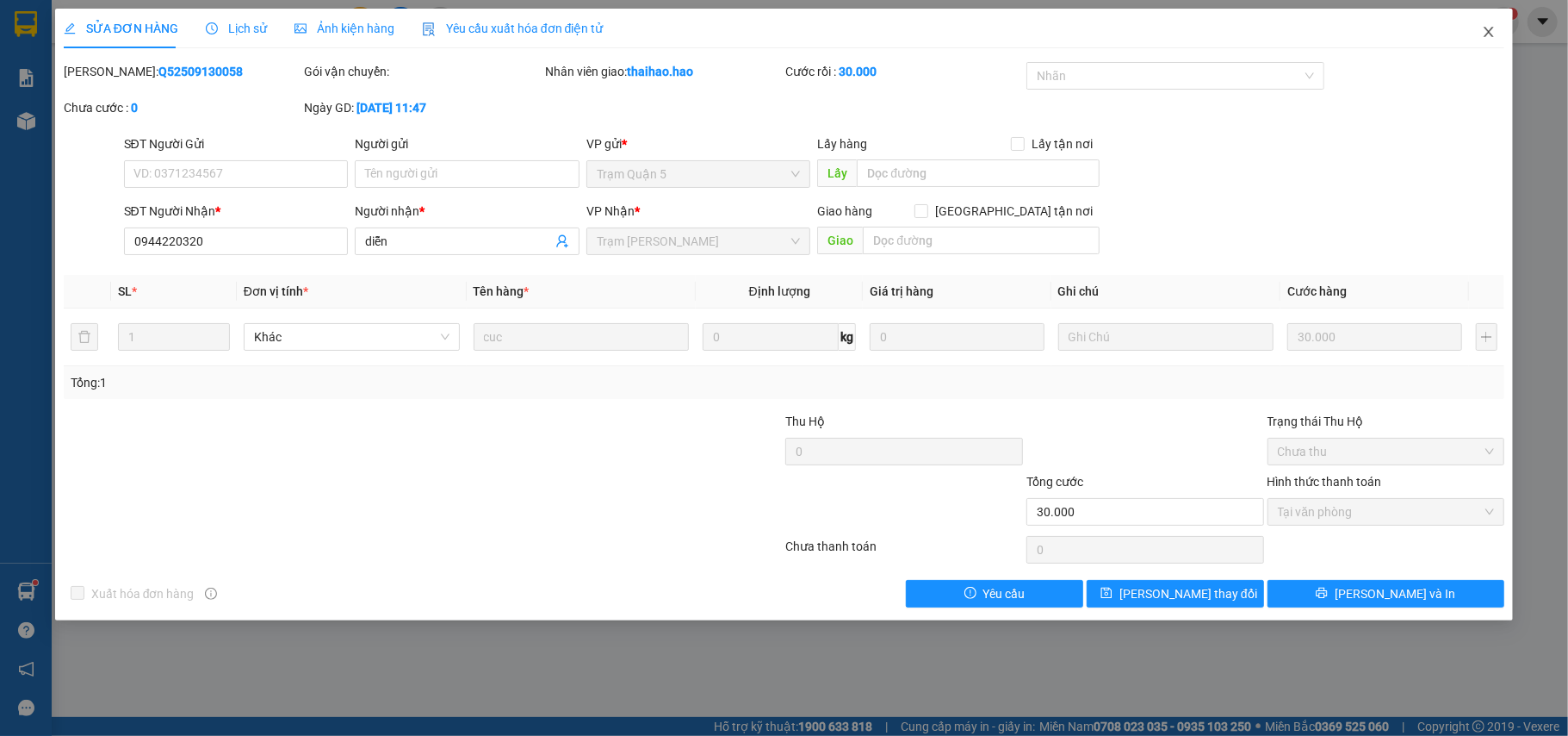
click at [1489, 36] on icon "close" at bounding box center [1489, 32] width 14 height 14
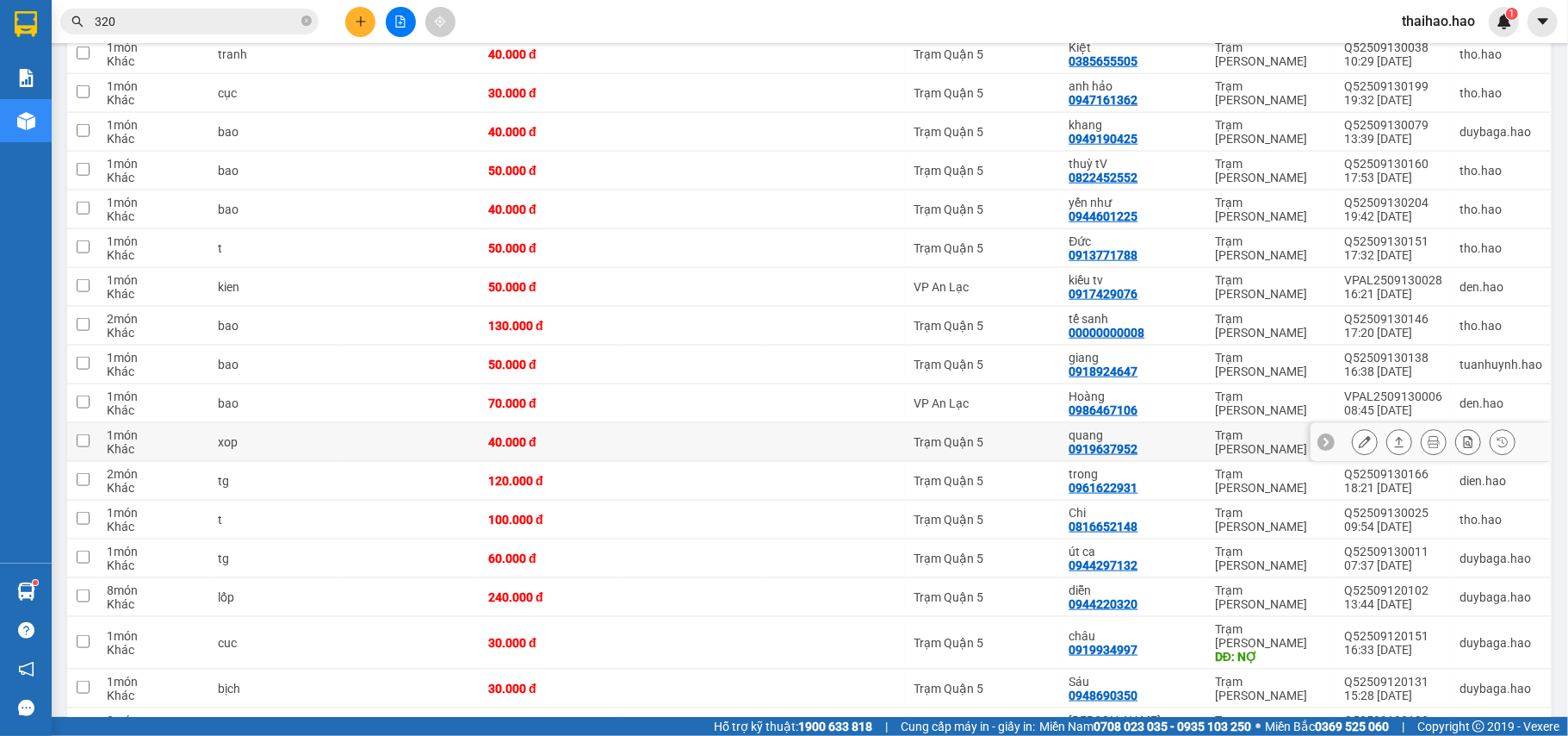
scroll to position [1379, 0]
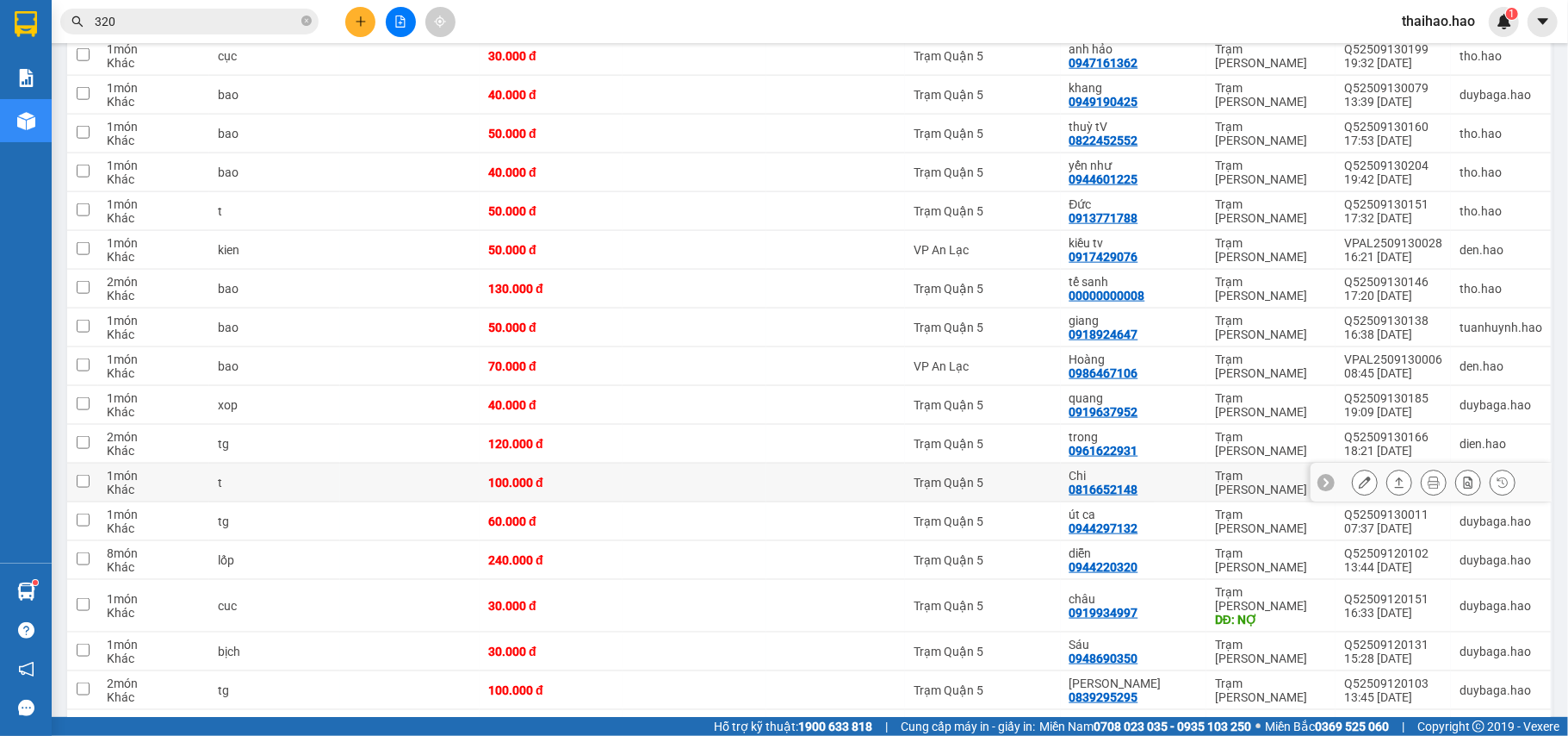
click at [1359, 477] on icon at bounding box center [1366, 483] width 12 height 12
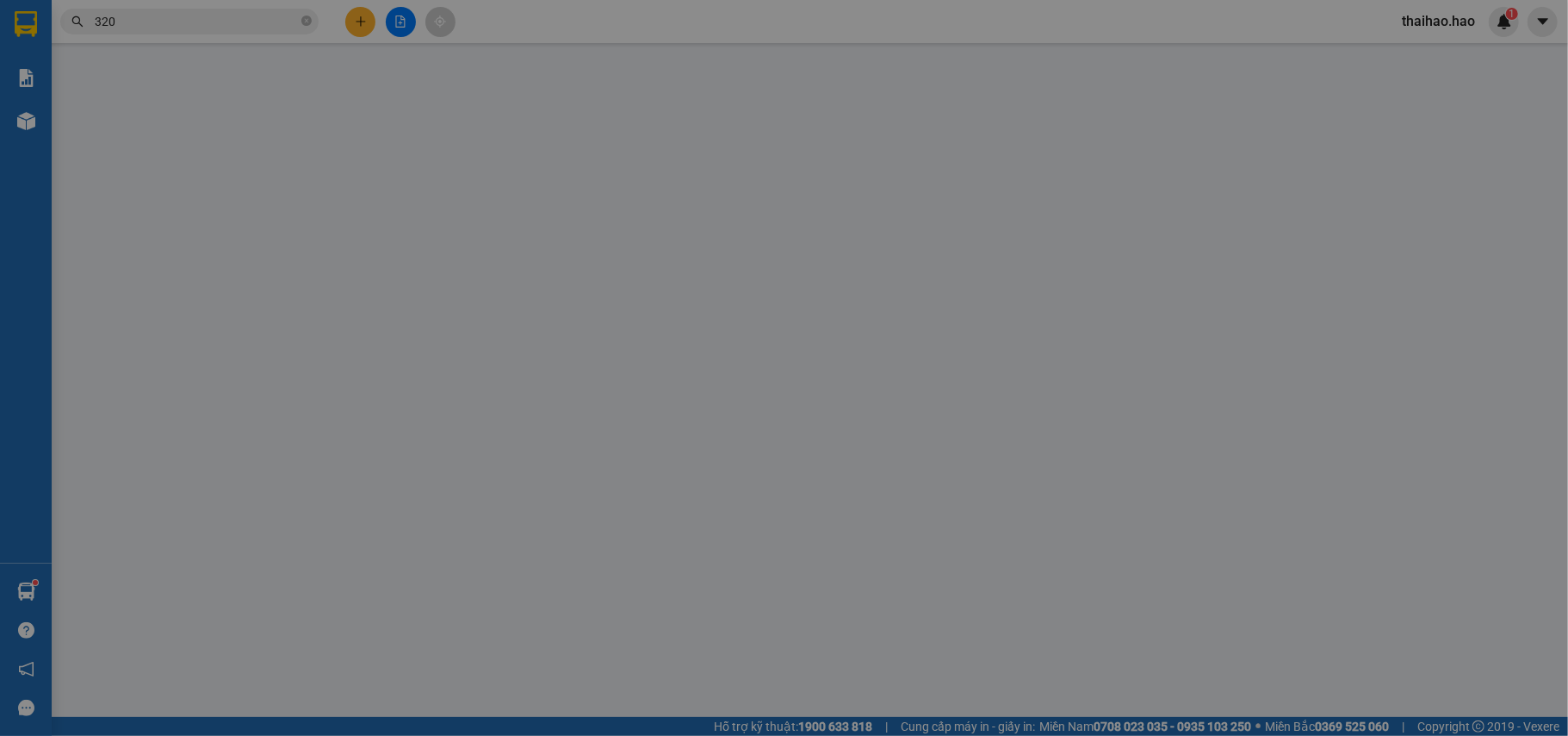
type input "0816652148"
type input "Chi"
type input "100.000"
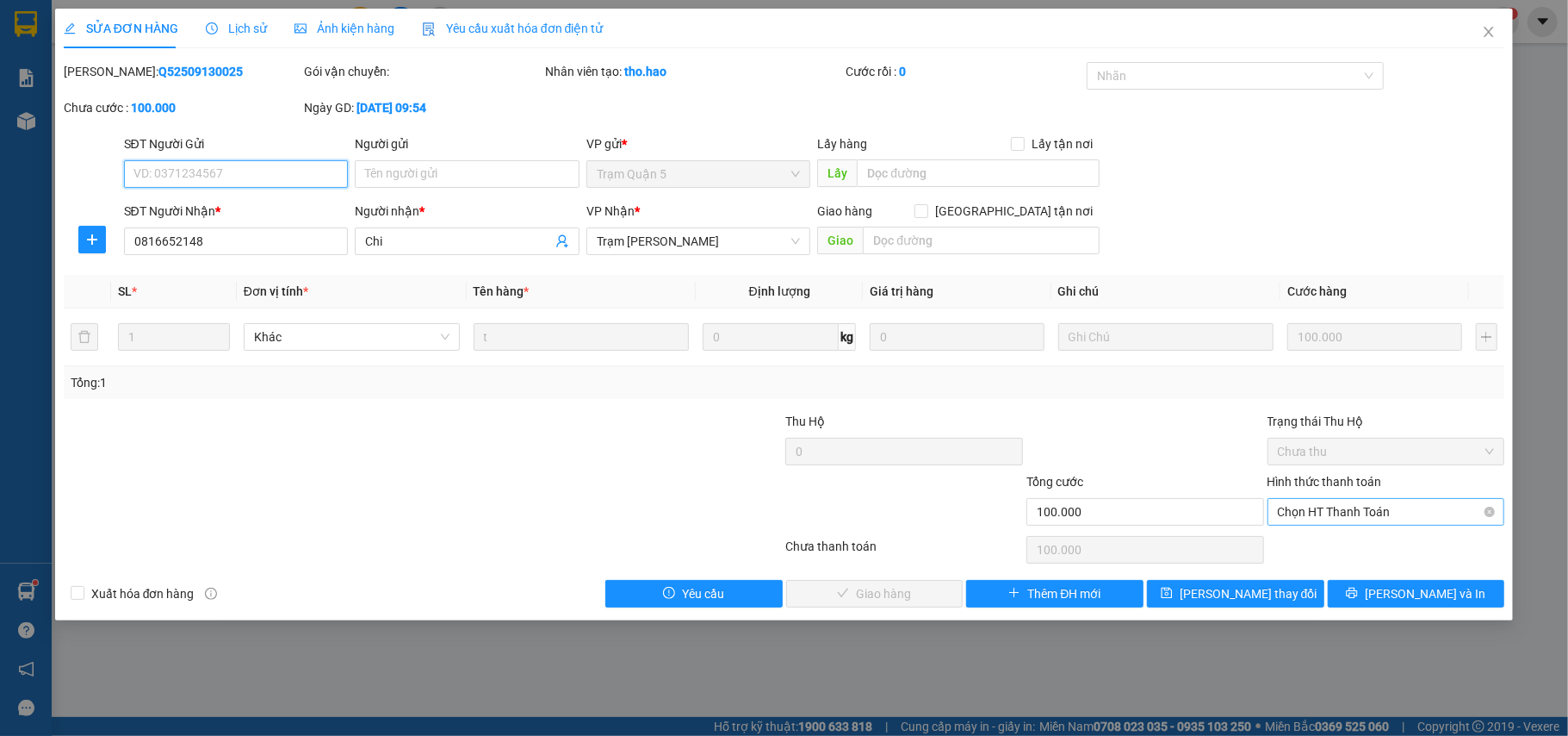
click at [1310, 503] on span "Chọn HT Thanh Toán" at bounding box center [1387, 512] width 217 height 26
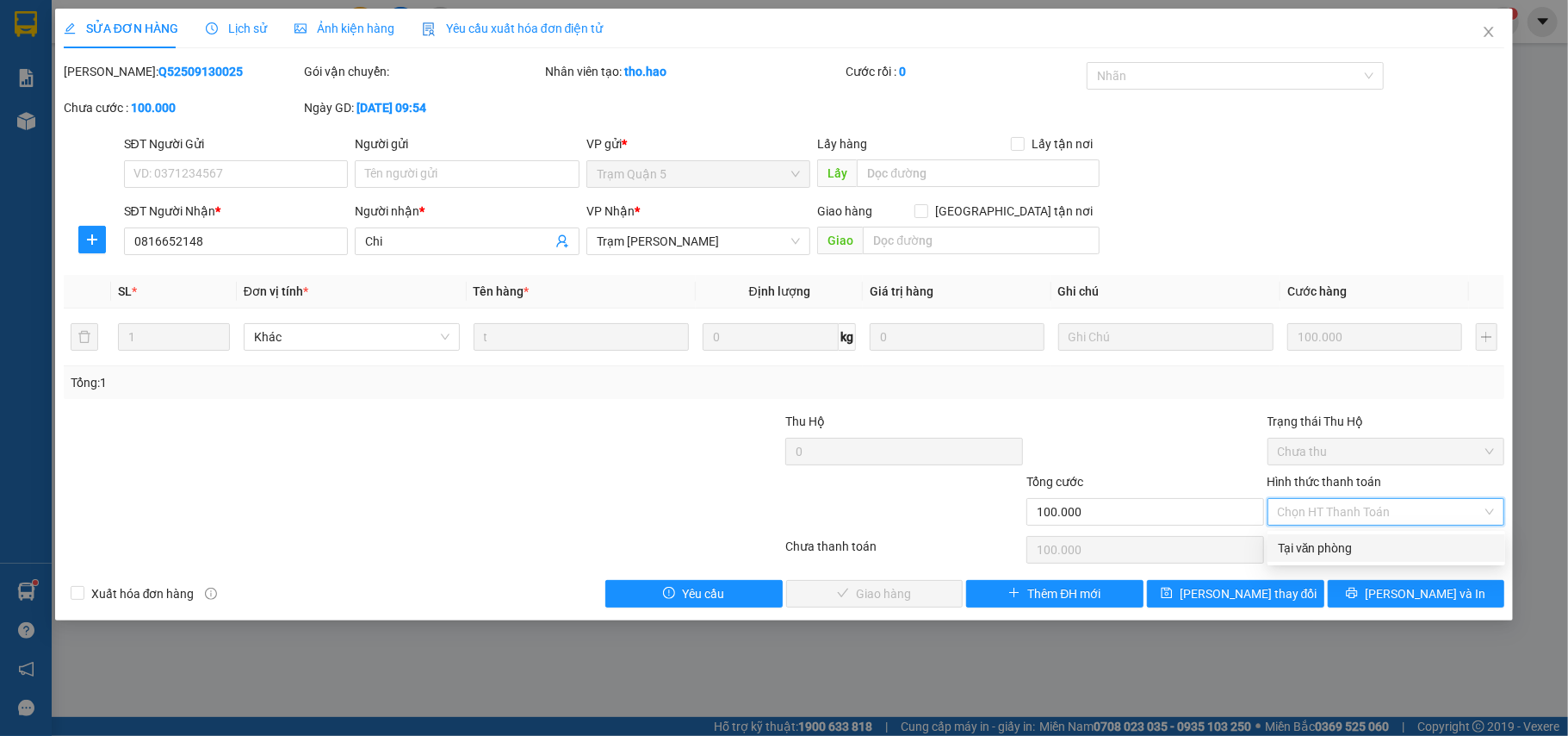
drag, startPoint x: 1313, startPoint y: 543, endPoint x: 1042, endPoint y: 570, distance: 272.3
click at [1312, 543] on div "Tại văn phòng" at bounding box center [1387, 548] width 217 height 19
type input "0"
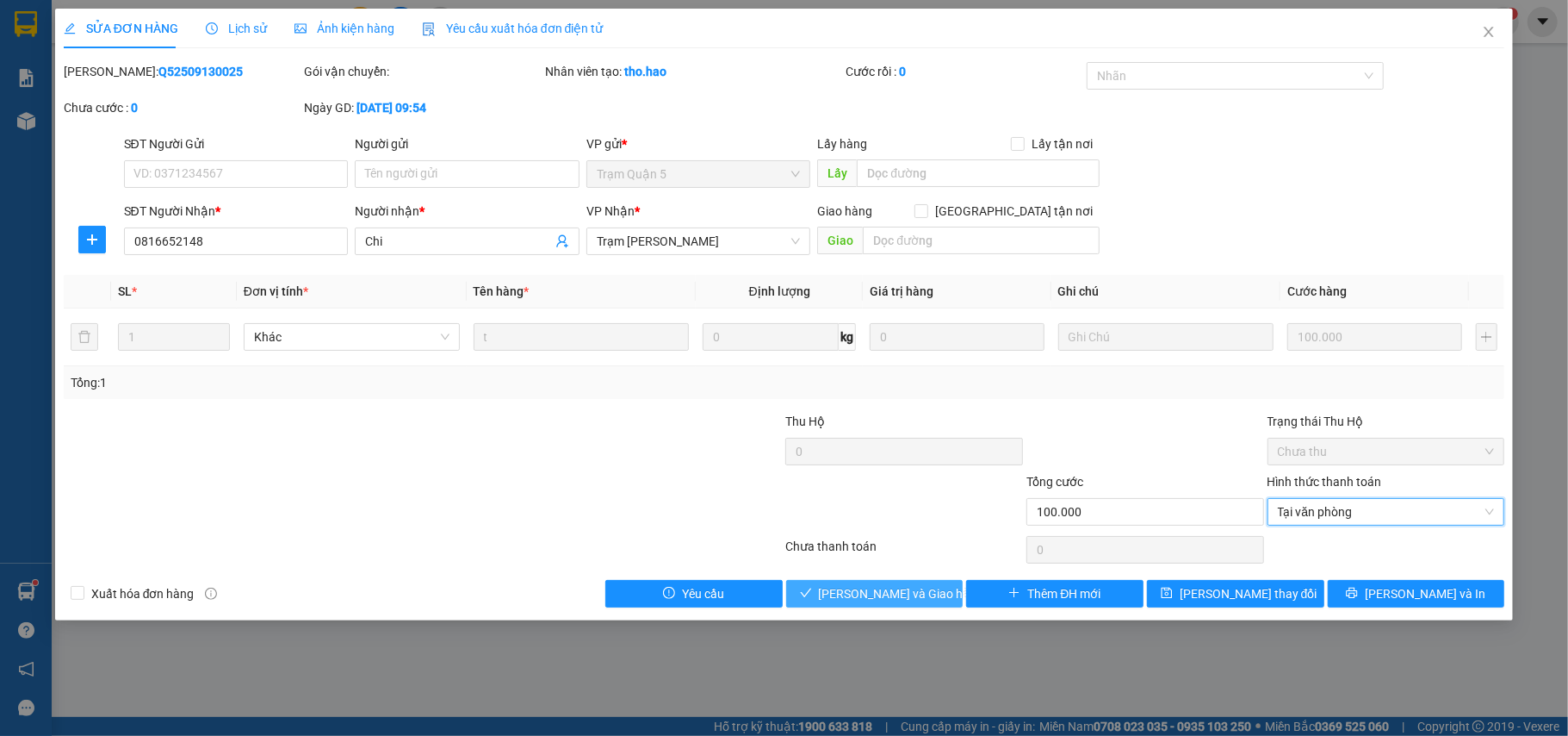
drag, startPoint x: 924, startPoint y: 593, endPoint x: 990, endPoint y: 525, distance: 94.8
click at [925, 593] on span "Lưu và Giao hàng" at bounding box center [902, 594] width 166 height 19
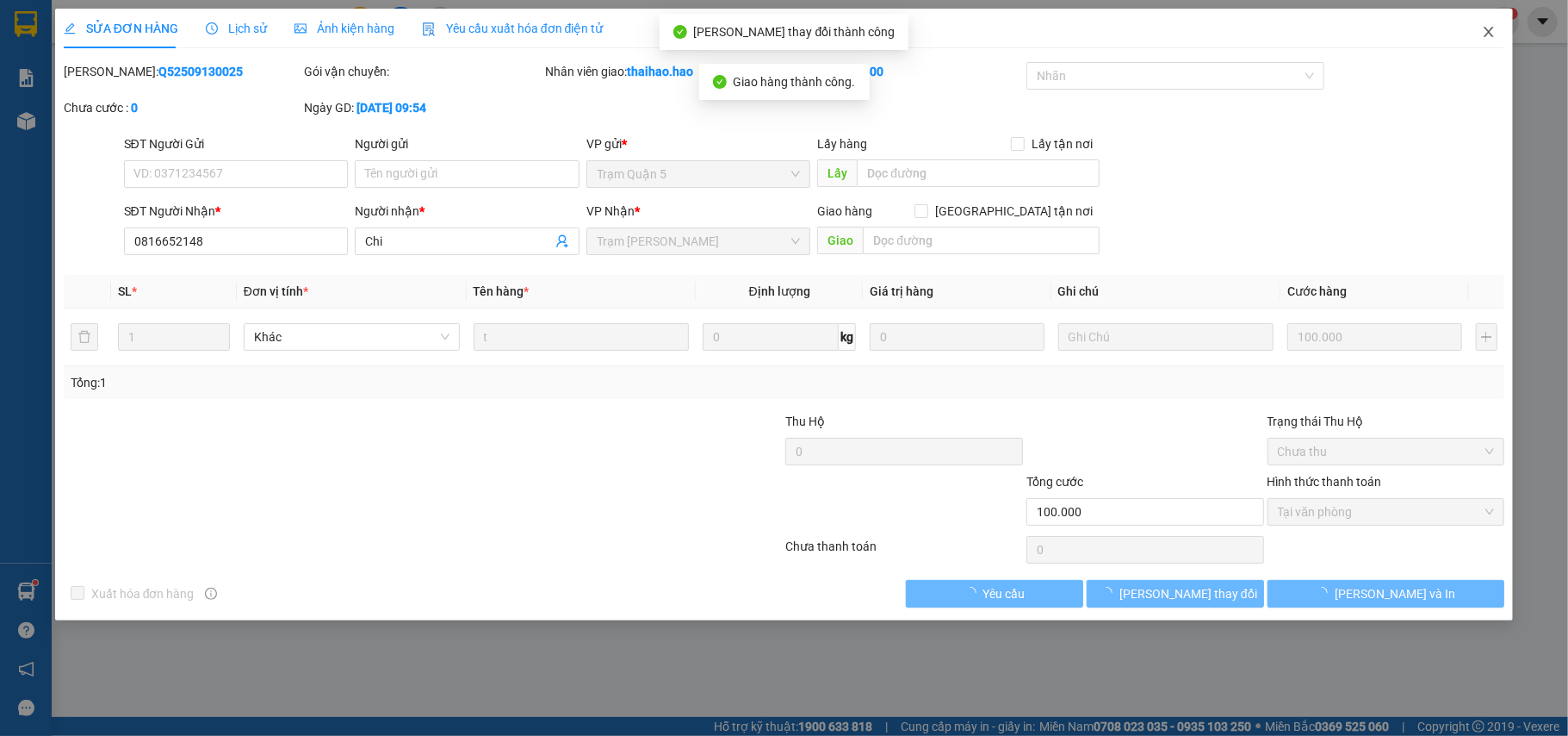
click at [1482, 31] on icon "close" at bounding box center [1489, 32] width 14 height 14
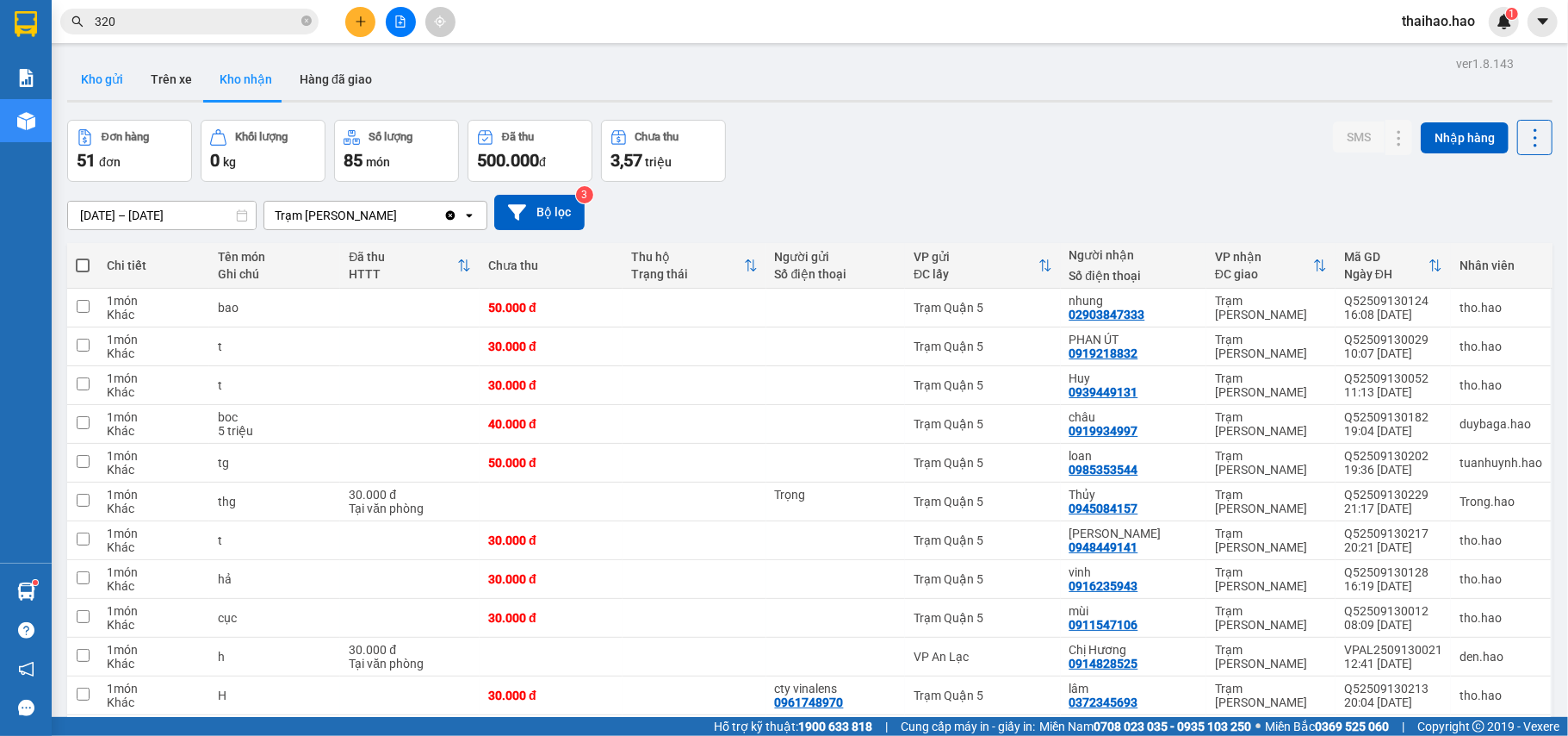
click at [111, 97] on button "Kho gửi" at bounding box center [102, 79] width 70 height 41
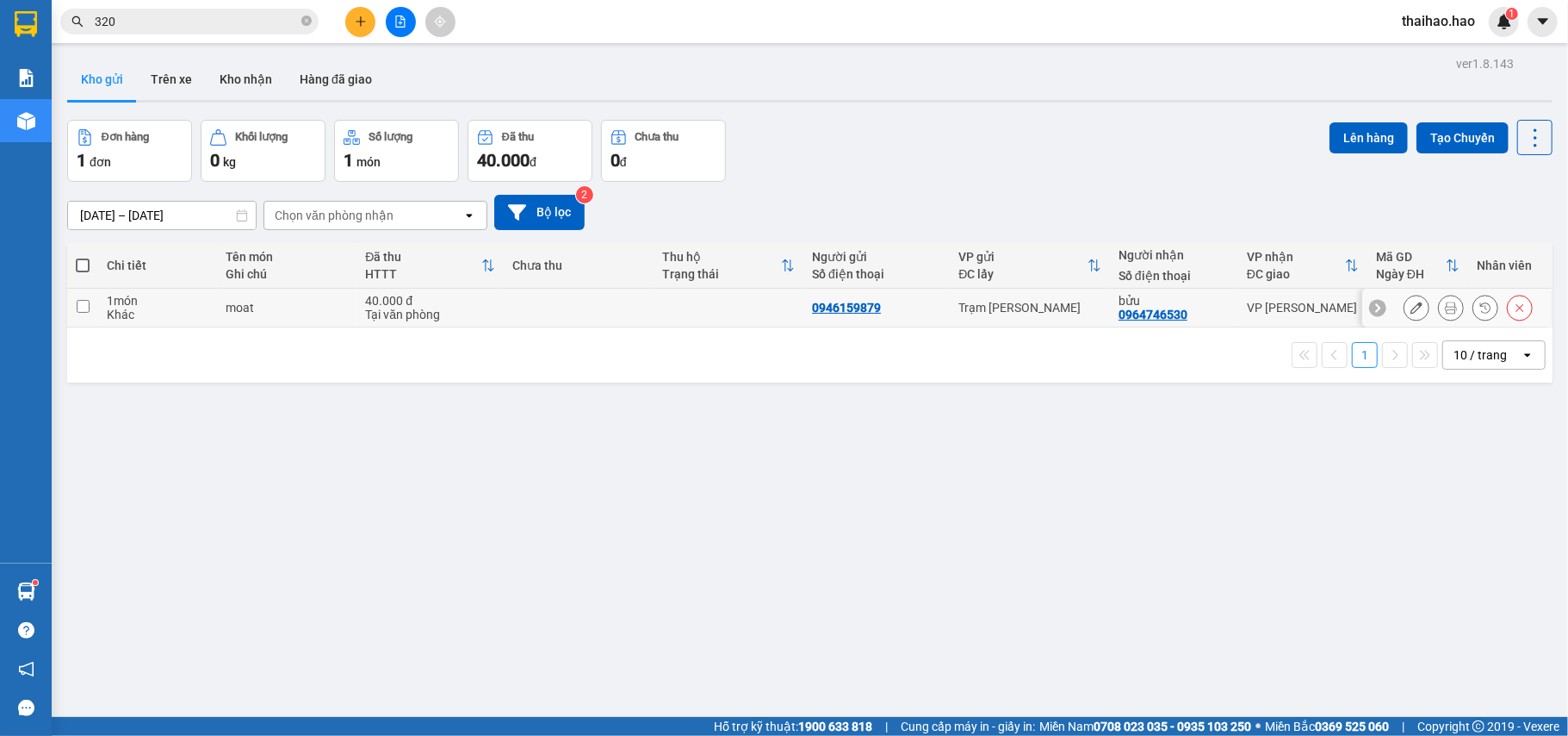
click at [1445, 307] on icon at bounding box center [1451, 307] width 12 height 12
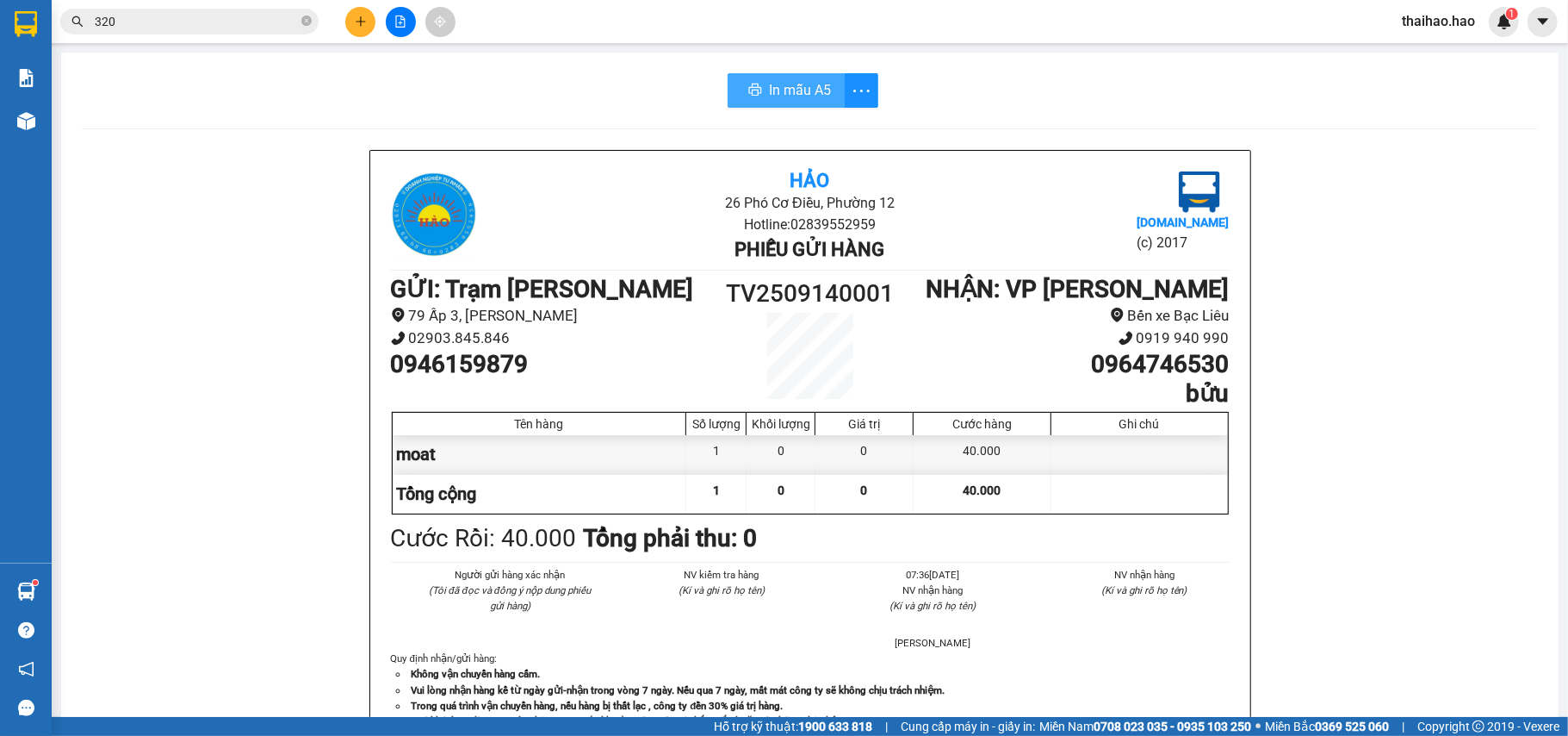
click at [769, 88] on span "In mẫu A5" at bounding box center [799, 90] width 62 height 22
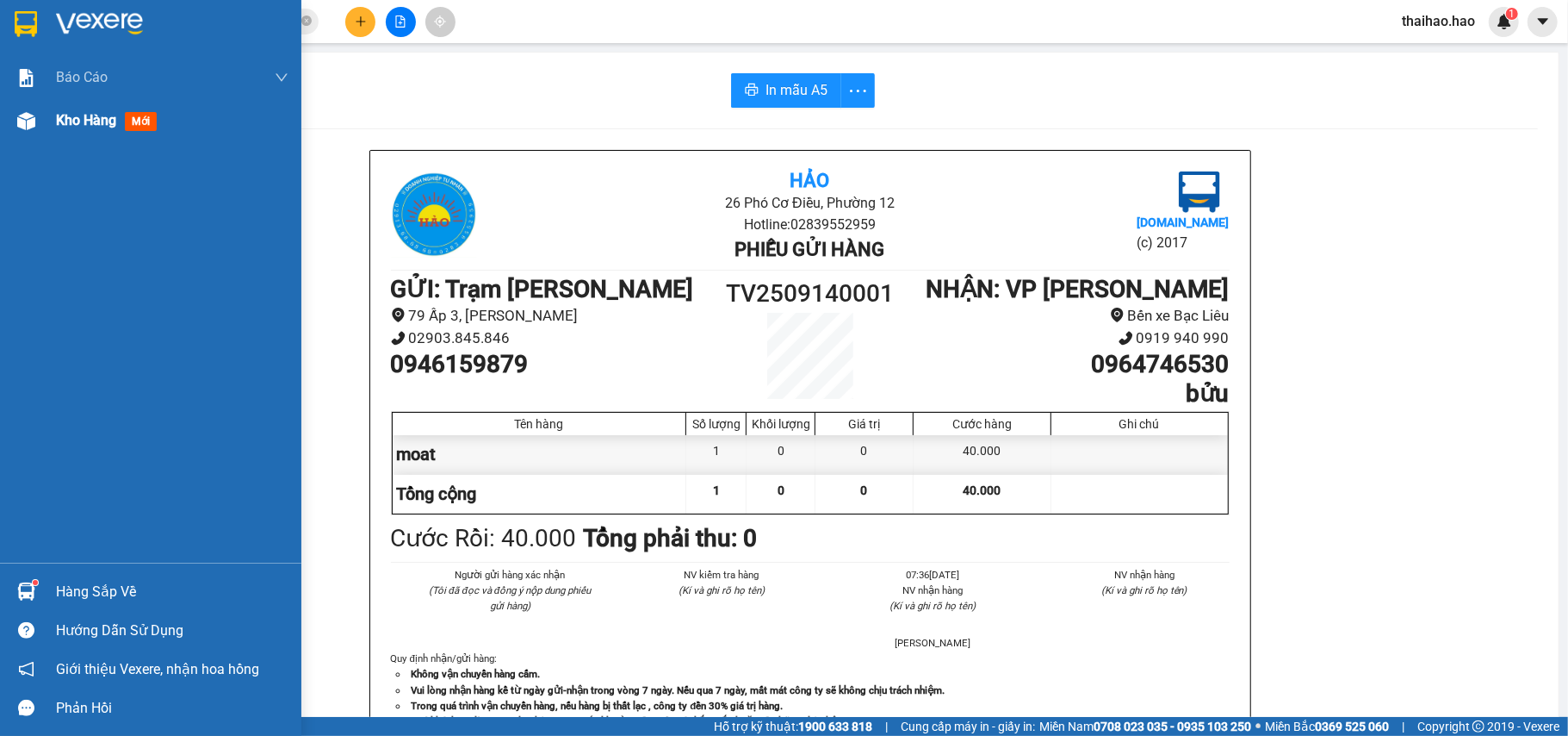
click at [107, 117] on span "Kho hàng" at bounding box center [86, 120] width 60 height 17
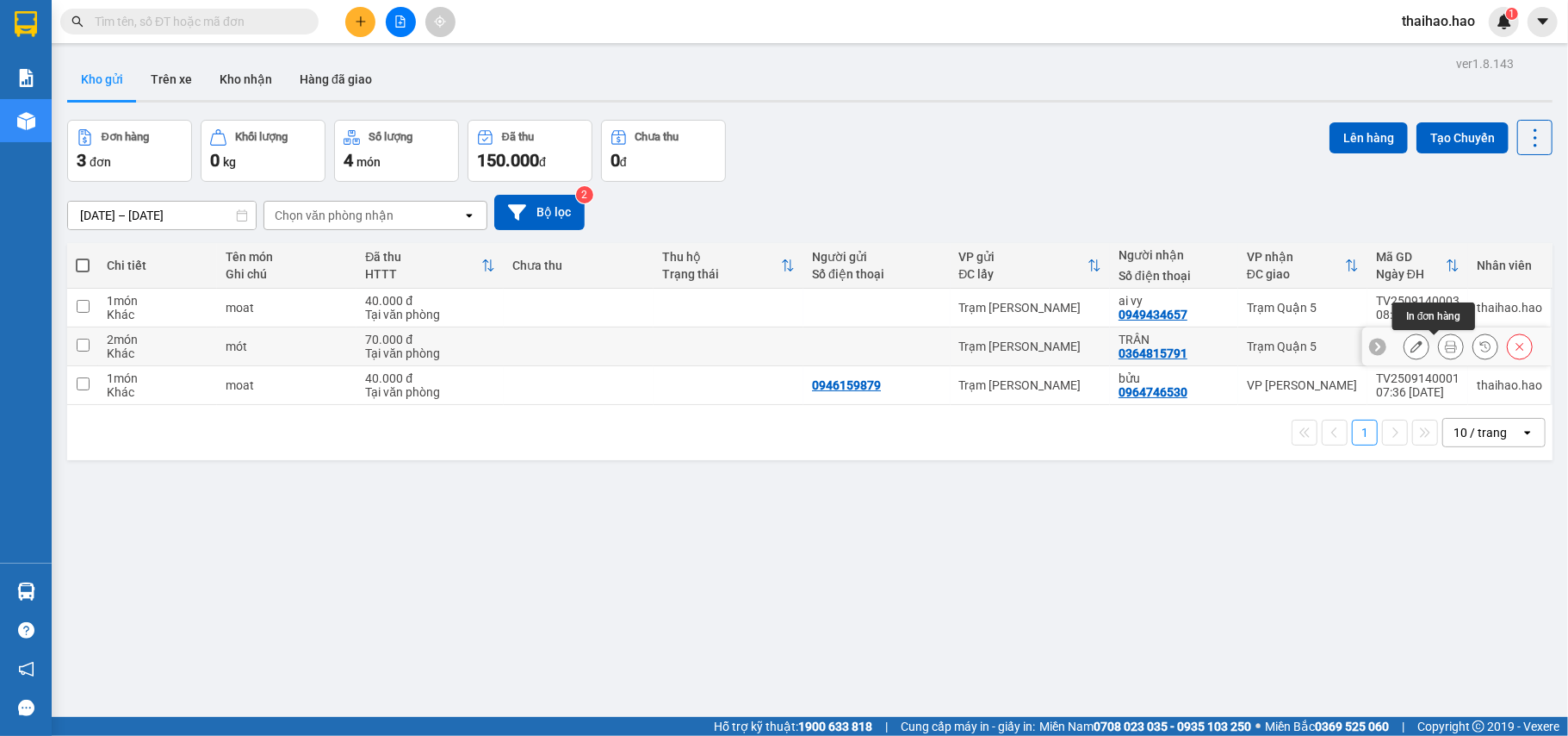
click at [1445, 348] on icon at bounding box center [1451, 347] width 12 height 12
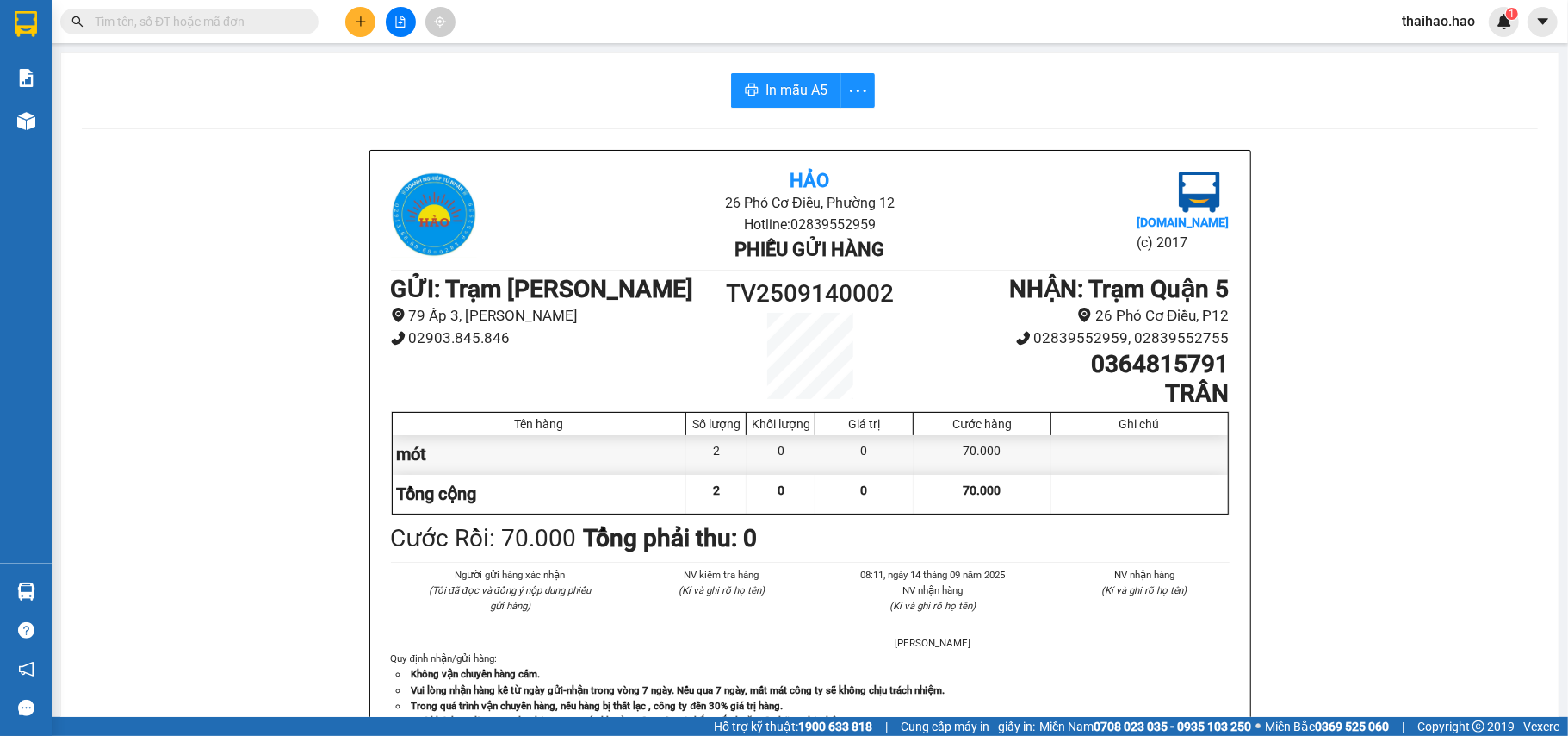
click at [752, 107] on div "In mẫu A5 Hảo 26 Phó Cơ Điều, [PERSON_NAME] 12 Hotline: 02839552959 Phiếu gửi h…" at bounding box center [810, 718] width 1497 height 1331
click at [766, 98] on span "In mẫu A5" at bounding box center [796, 90] width 62 height 22
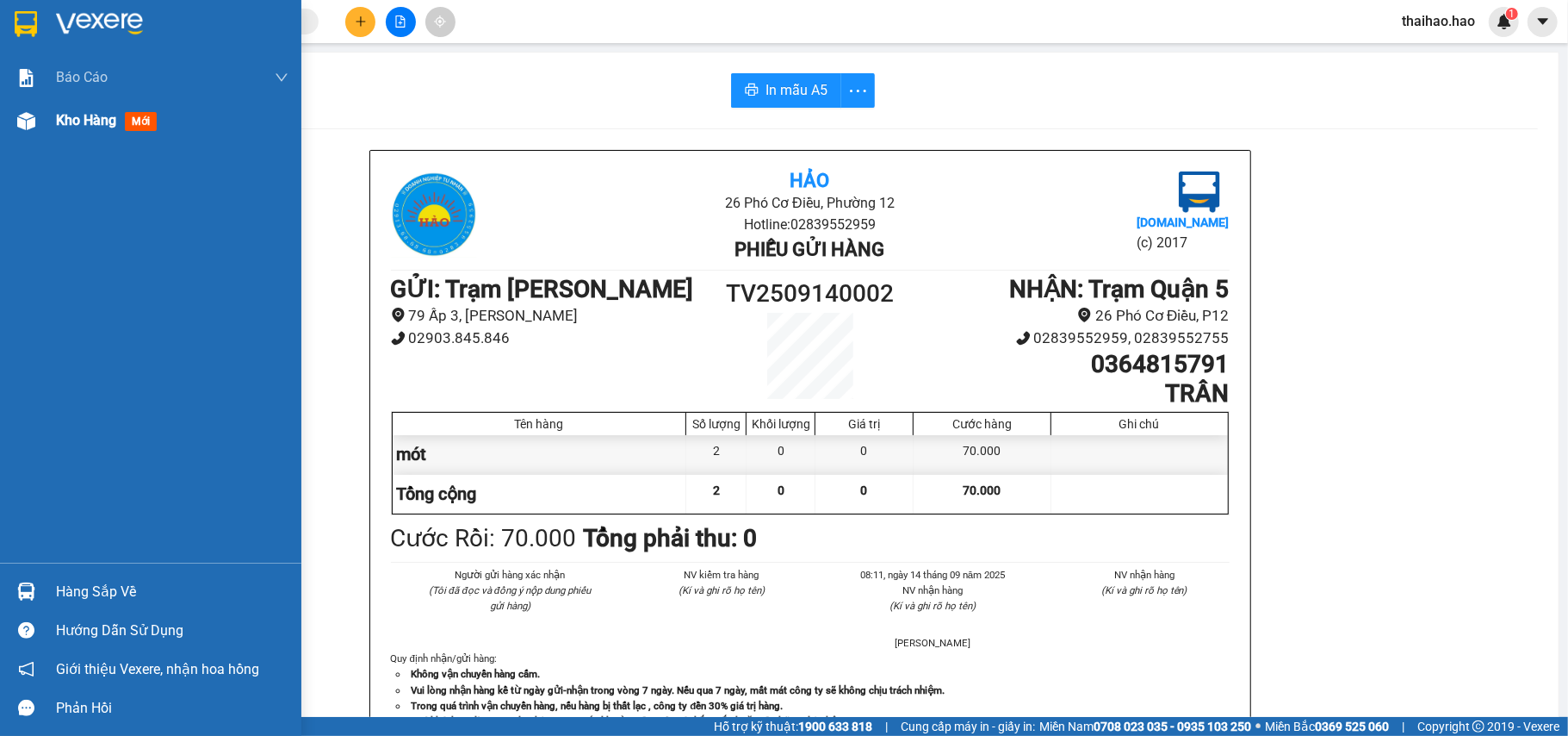
click at [34, 106] on div at bounding box center [26, 120] width 31 height 31
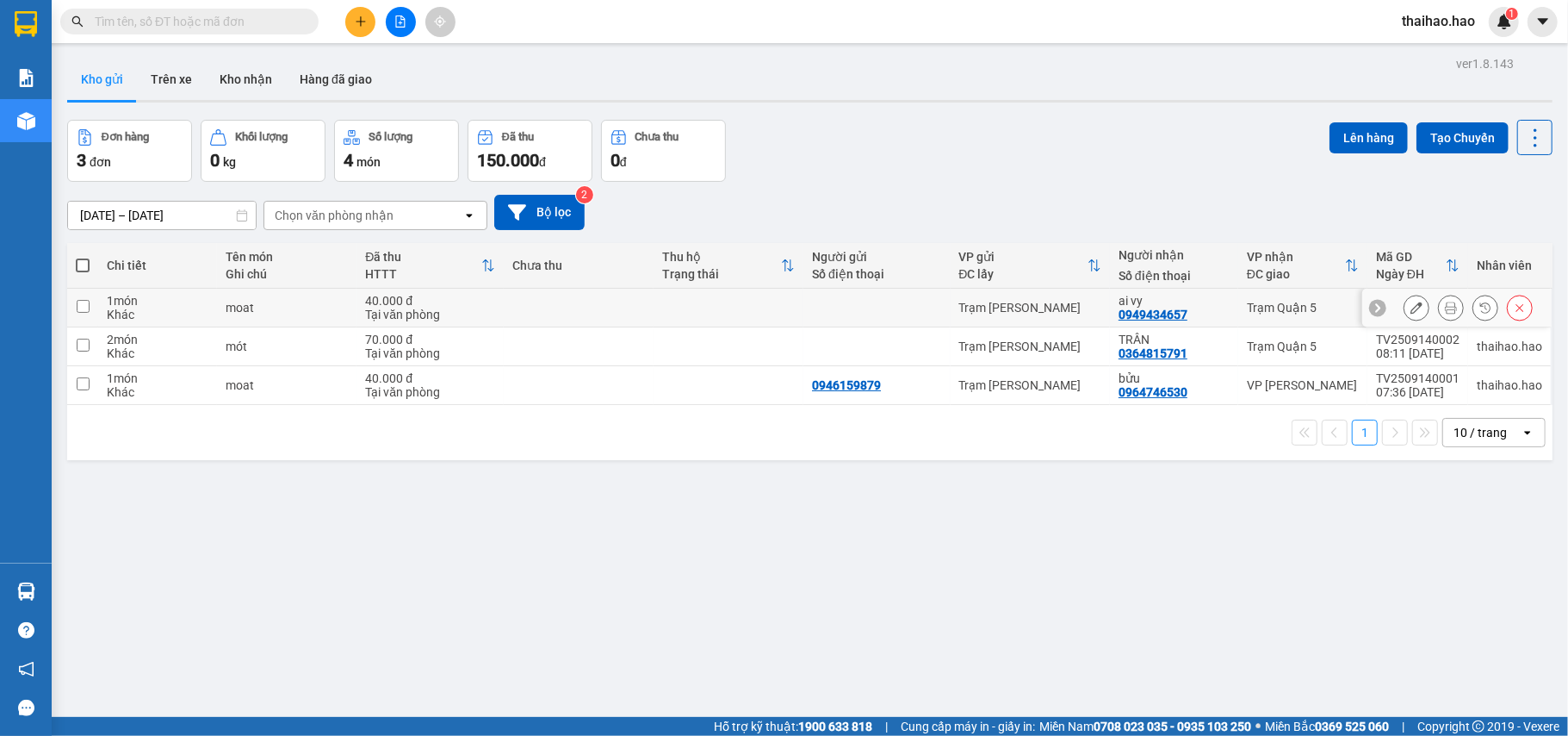
click at [1445, 313] on icon at bounding box center [1451, 307] width 12 height 12
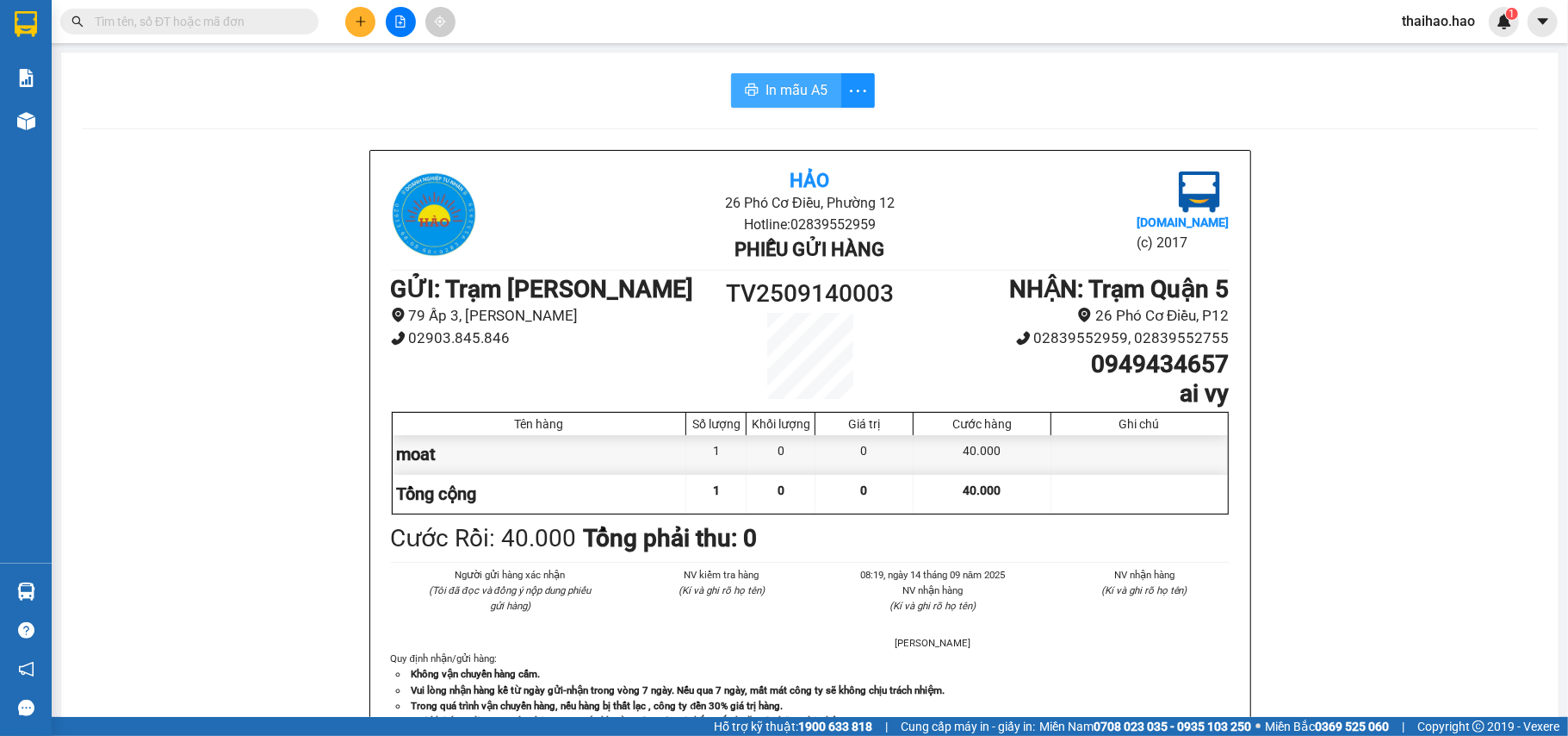
click at [770, 95] on span "In mẫu A5" at bounding box center [796, 90] width 62 height 22
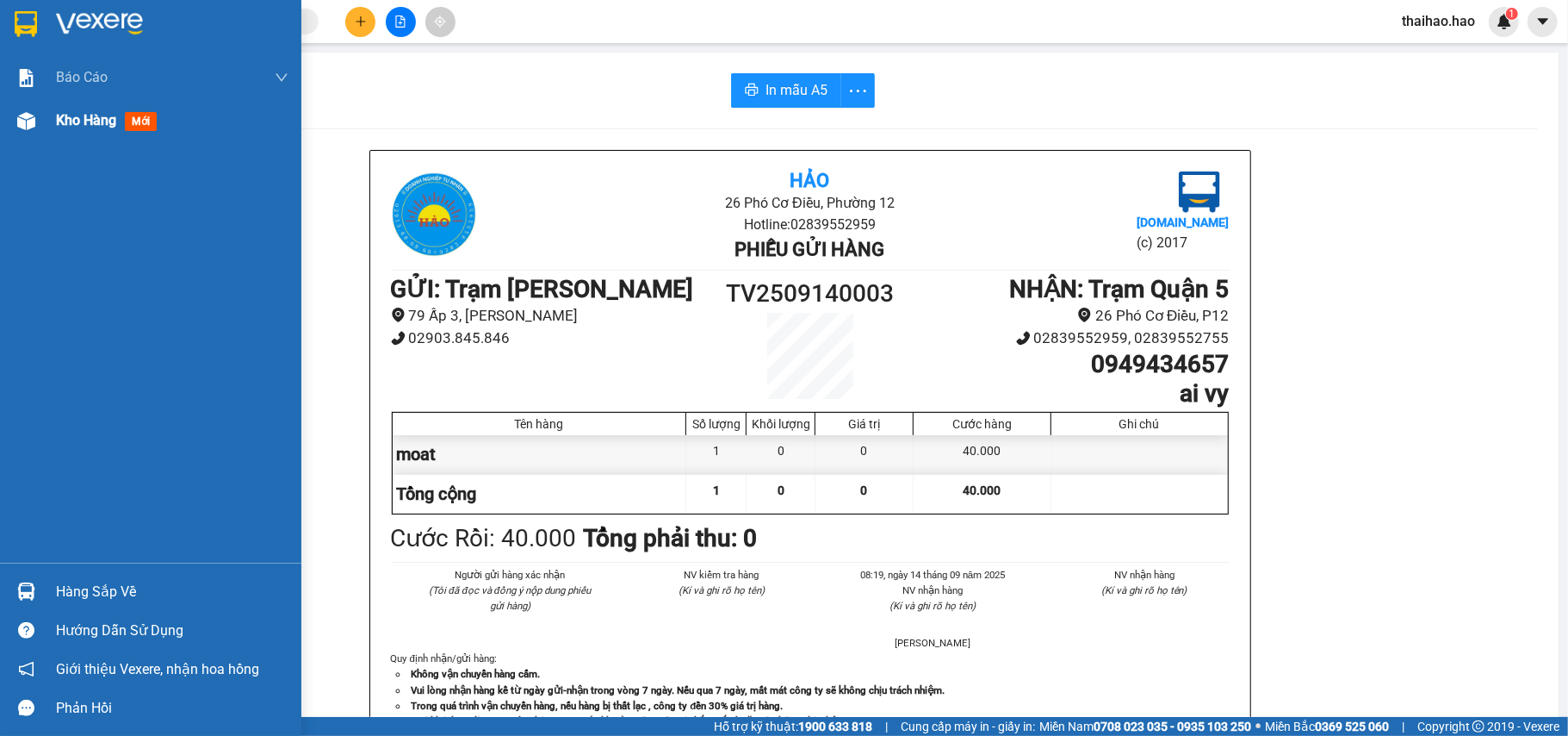
click at [26, 133] on div at bounding box center [26, 120] width 31 height 31
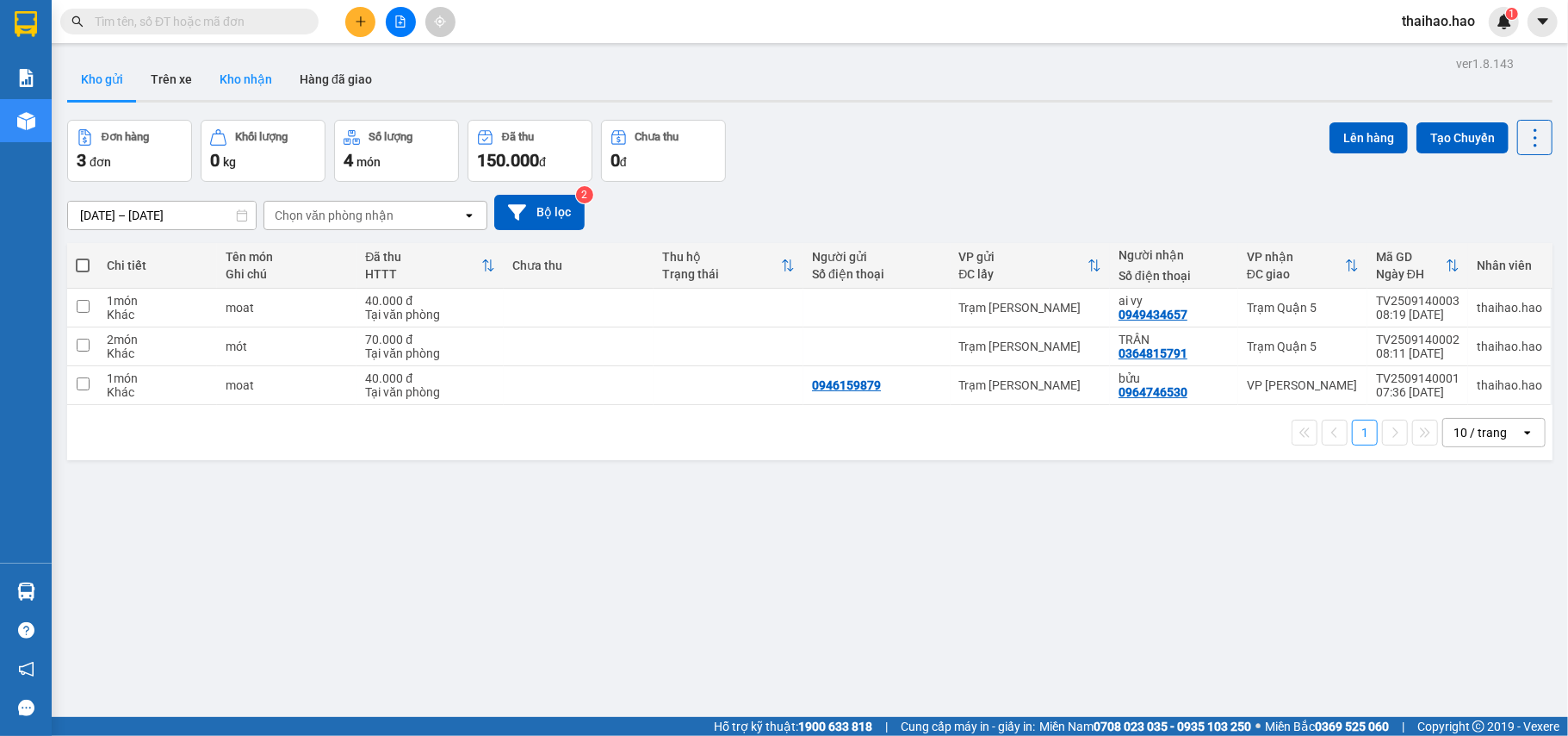
click at [237, 73] on button "Kho nhận" at bounding box center [246, 79] width 80 height 41
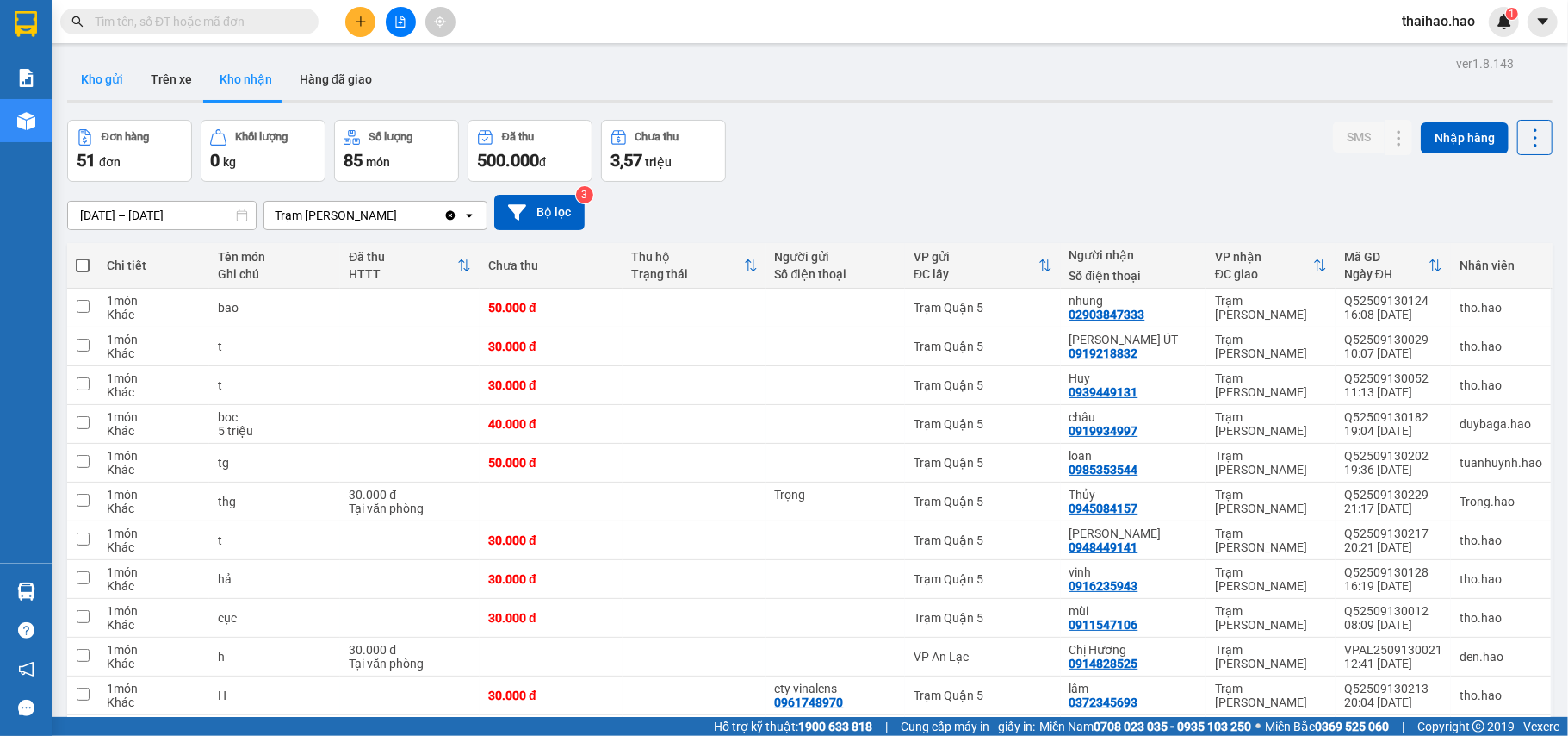
click at [86, 81] on button "Kho gửi" at bounding box center [102, 79] width 70 height 41
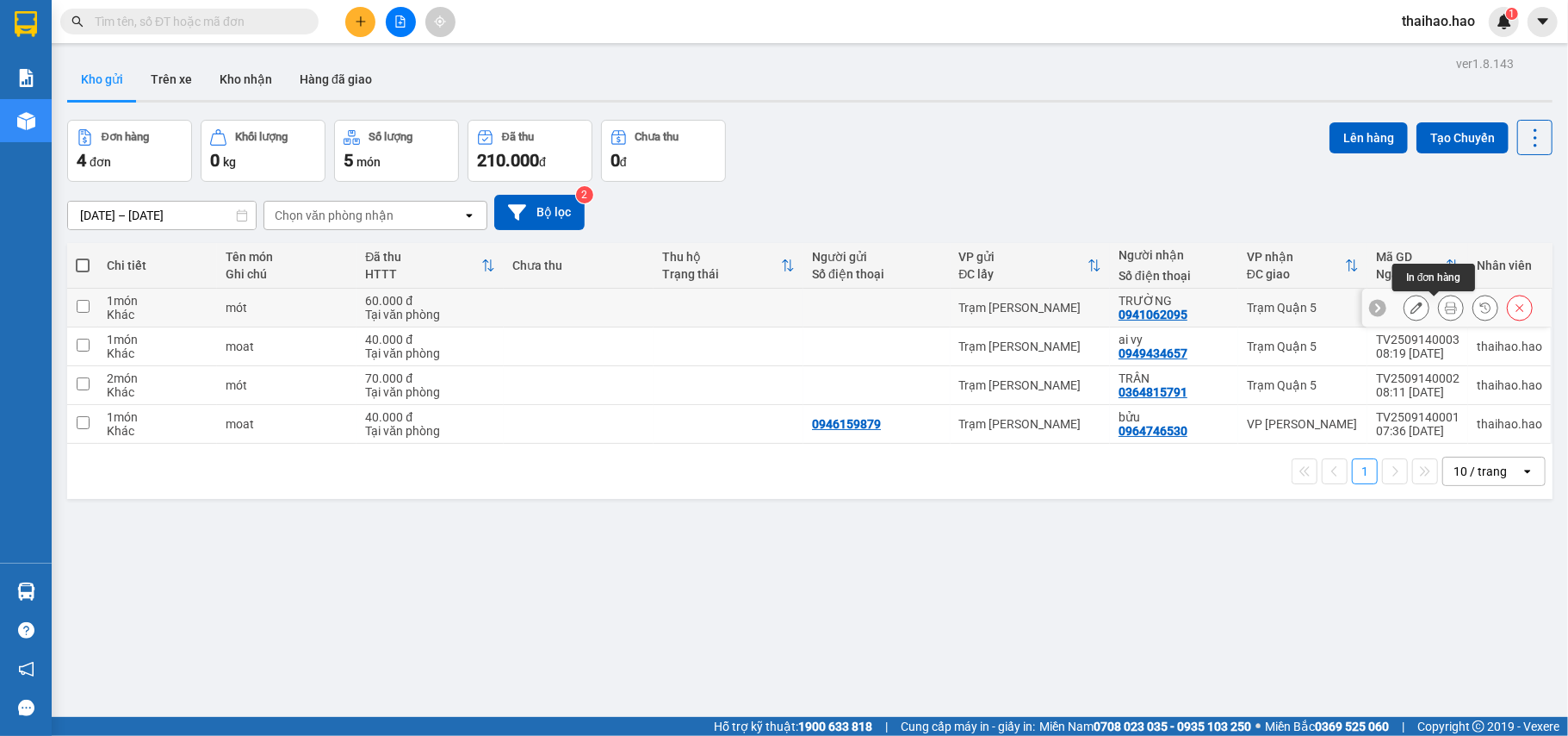
click at [1445, 307] on icon at bounding box center [1451, 307] width 12 height 12
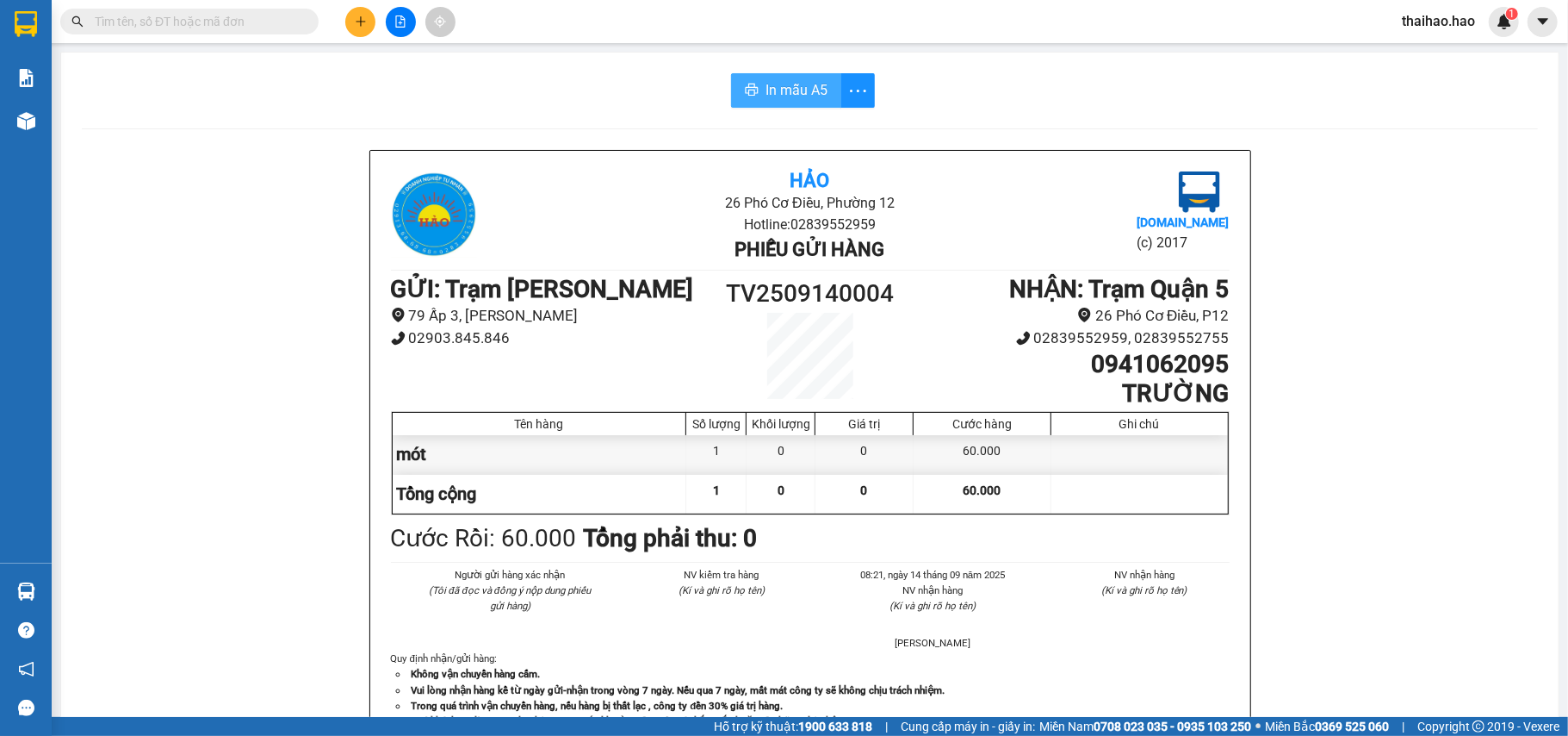
click at [773, 104] on button "In mẫu A5" at bounding box center [786, 90] width 110 height 34
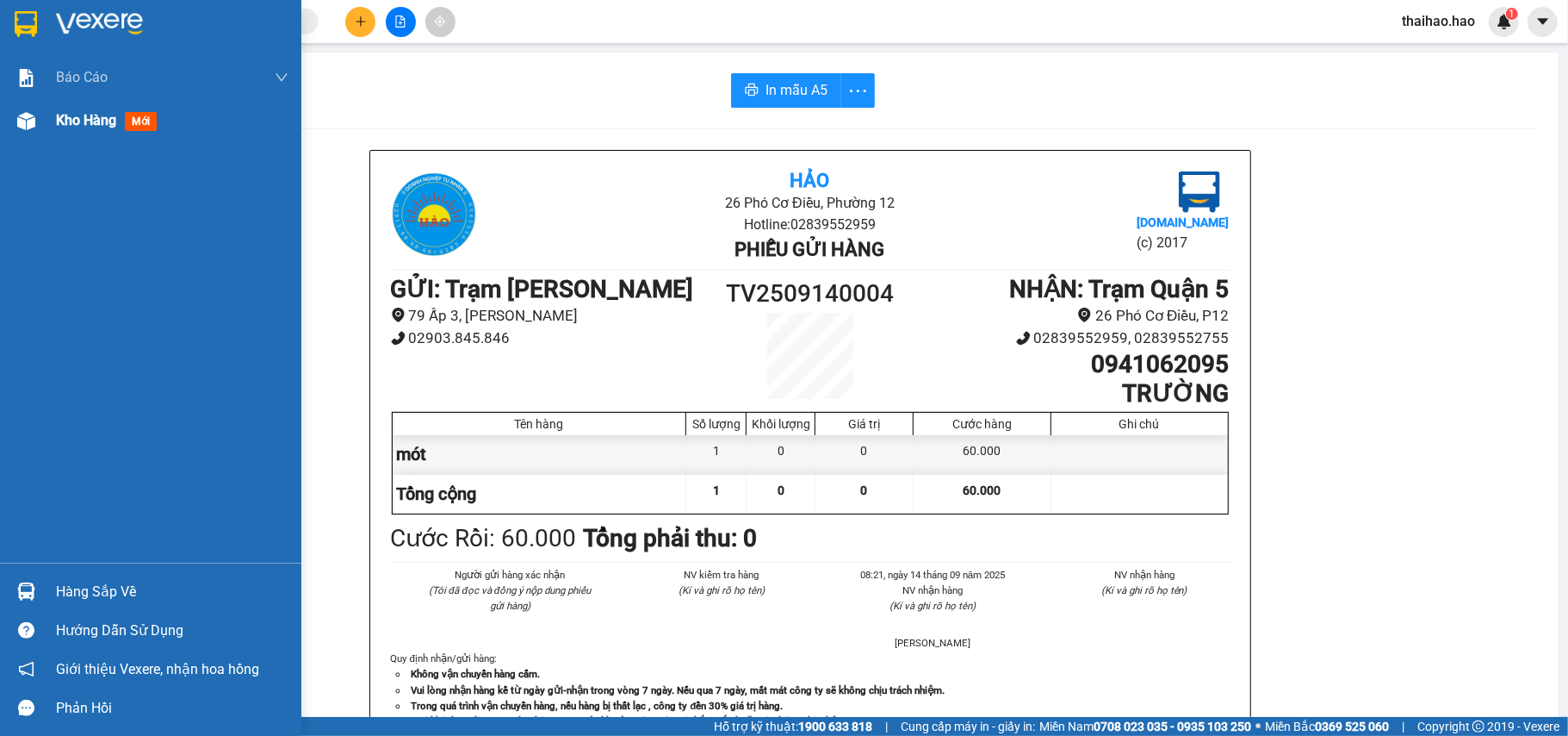
click at [19, 124] on img at bounding box center [26, 120] width 18 height 18
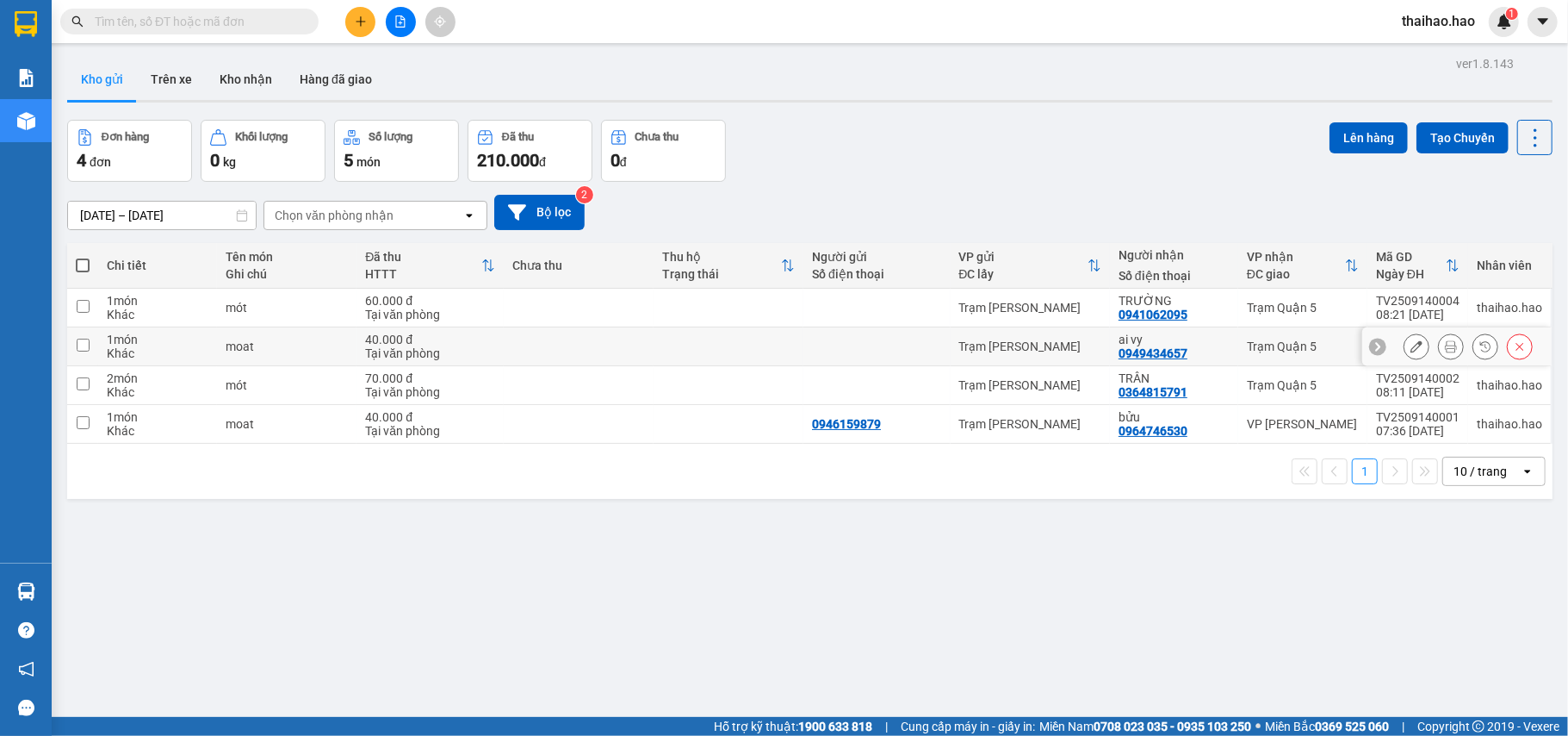
click at [1445, 348] on icon at bounding box center [1451, 347] width 12 height 12
